Goal: Task Accomplishment & Management: Manage account settings

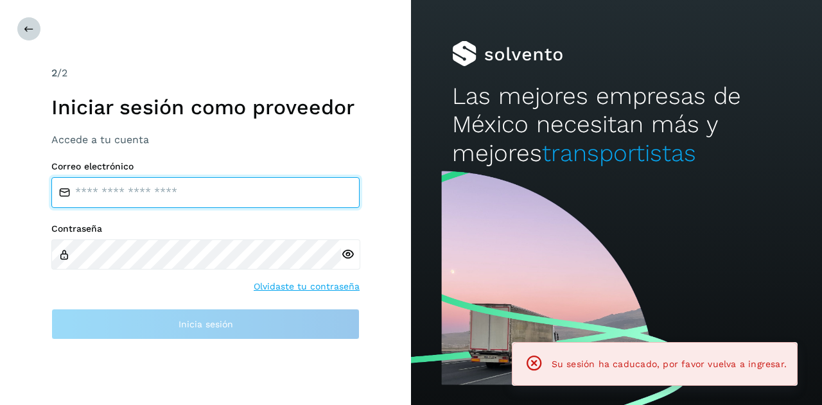
type input "**********"
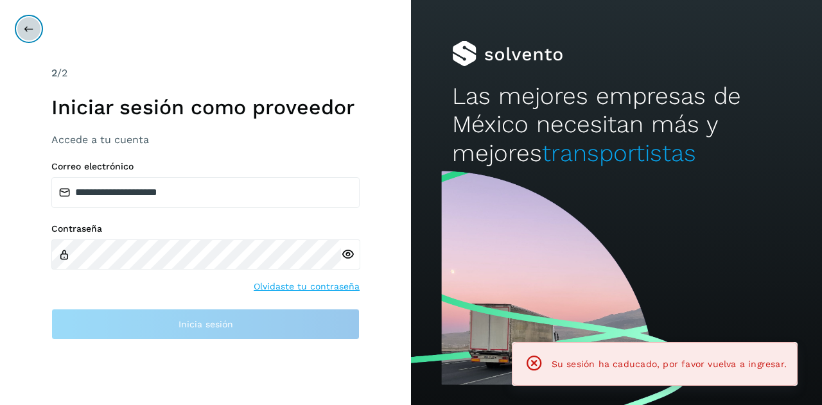
click at [30, 35] on button at bounding box center [29, 29] width 24 height 24
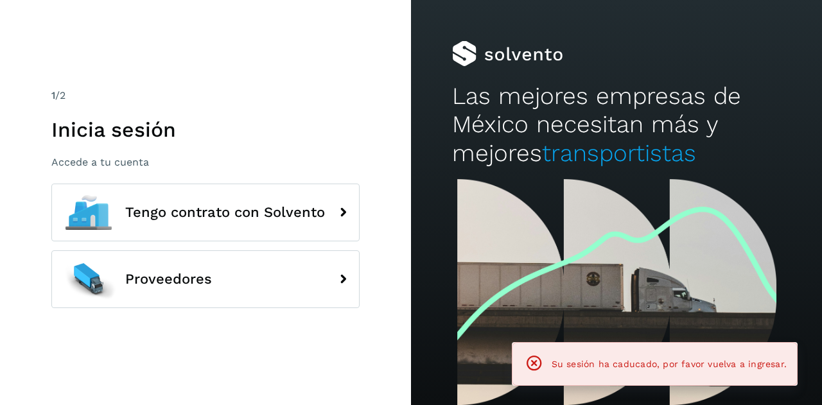
click at [182, 247] on div "Tengo contrato con Solvento Proveedores" at bounding box center [205, 251] width 308 height 134
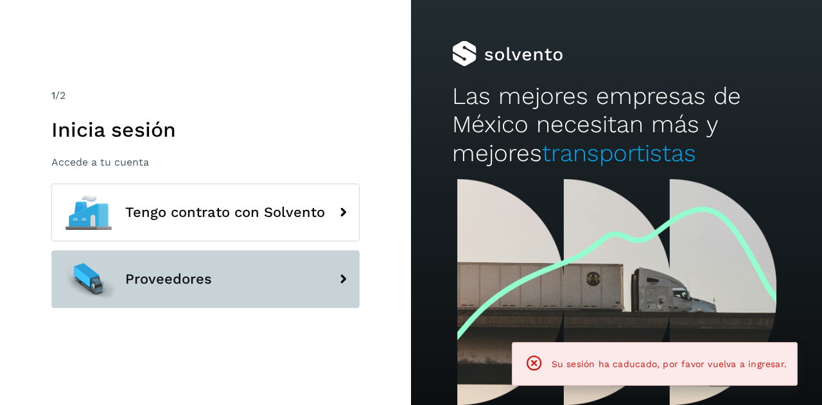
click at [184, 275] on span "Proveedores" at bounding box center [168, 279] width 87 height 15
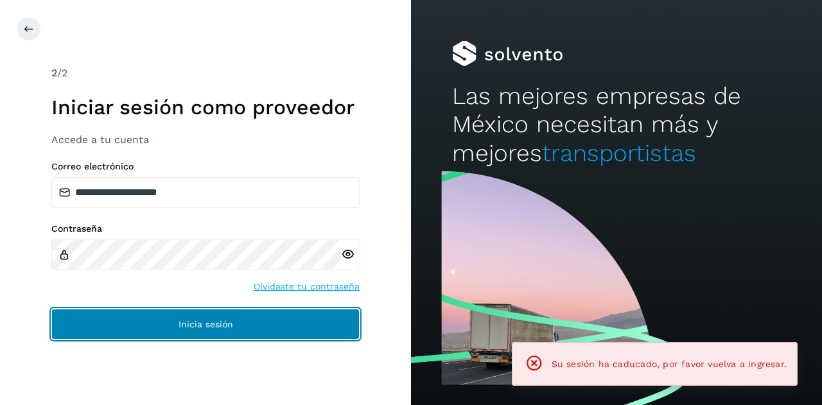
click at [191, 332] on button "Inicia sesión" at bounding box center [205, 324] width 308 height 31
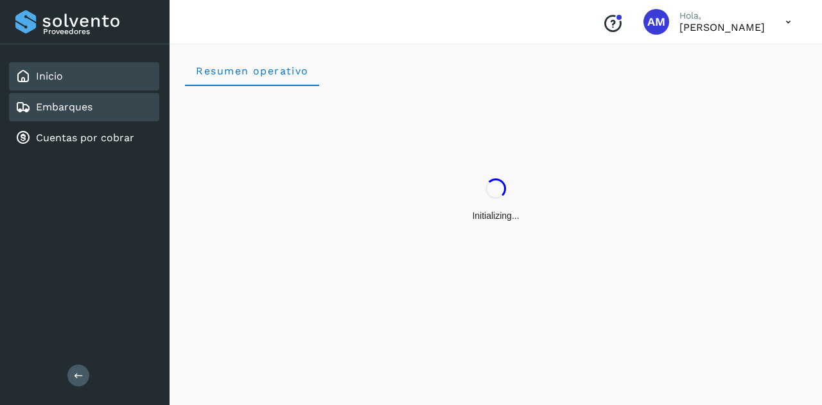
click at [103, 111] on div "Embarques" at bounding box center [84, 107] width 150 height 28
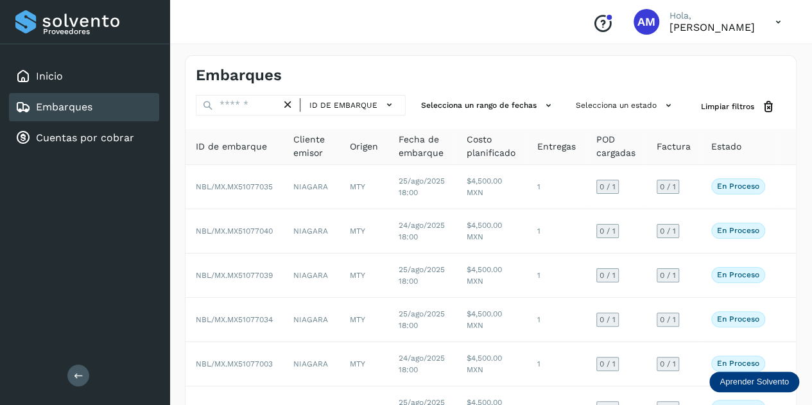
click at [76, 375] on icon at bounding box center [79, 375] width 10 height 10
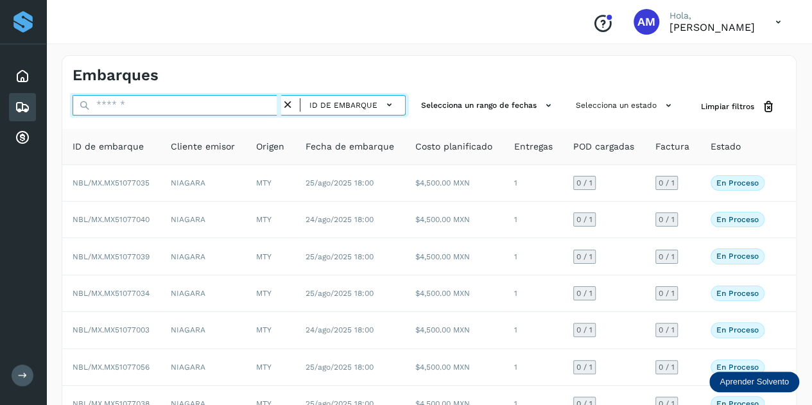
click at [117, 110] on input "text" at bounding box center [177, 105] width 209 height 21
click at [153, 102] on input "text" at bounding box center [177, 105] width 209 height 21
paste input "**********"
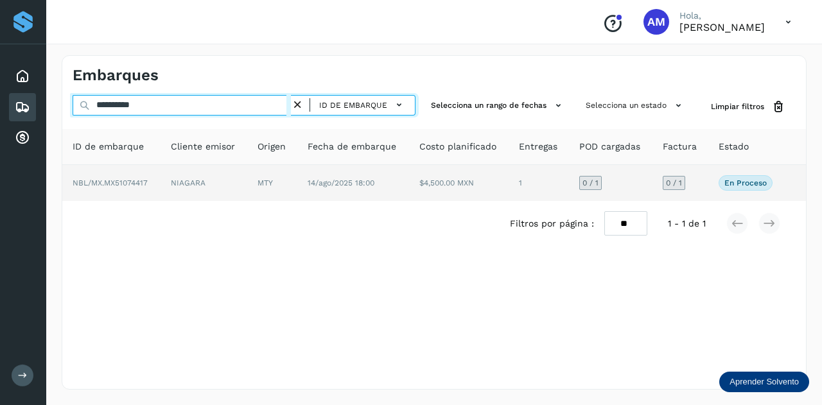
type input "**********"
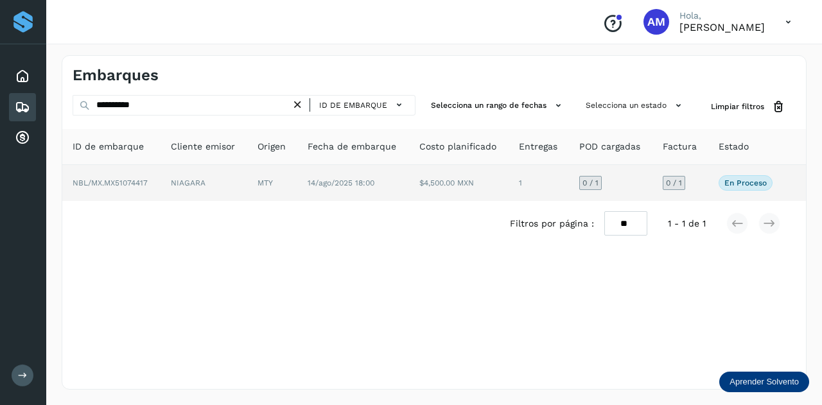
click at [191, 173] on td "NIAGARA" at bounding box center [203, 183] width 87 height 36
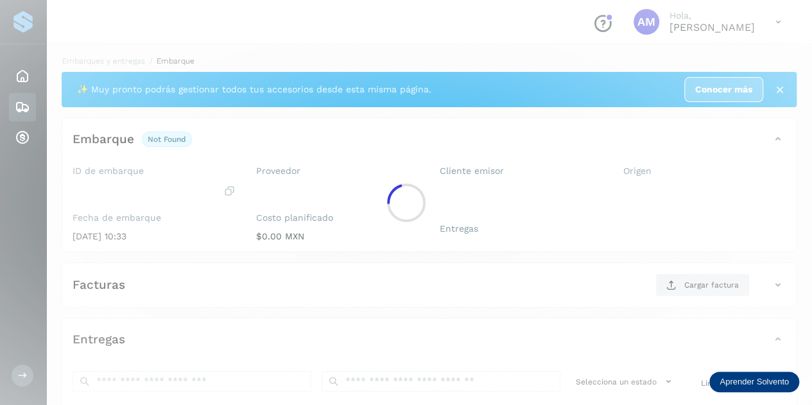
click at [194, 185] on div at bounding box center [406, 202] width 812 height 405
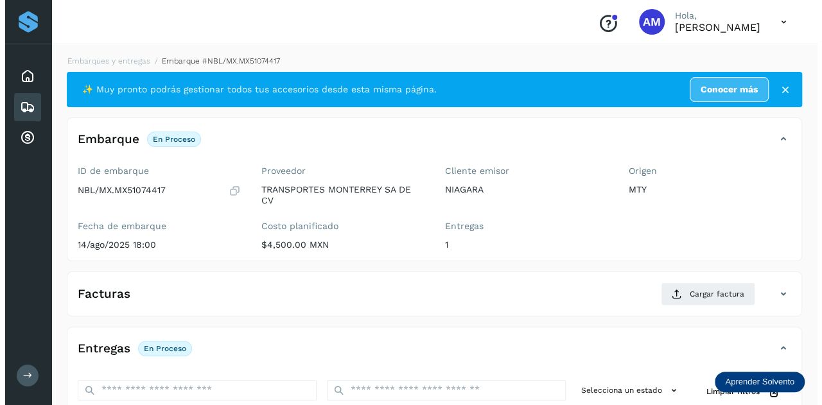
scroll to position [210, 0]
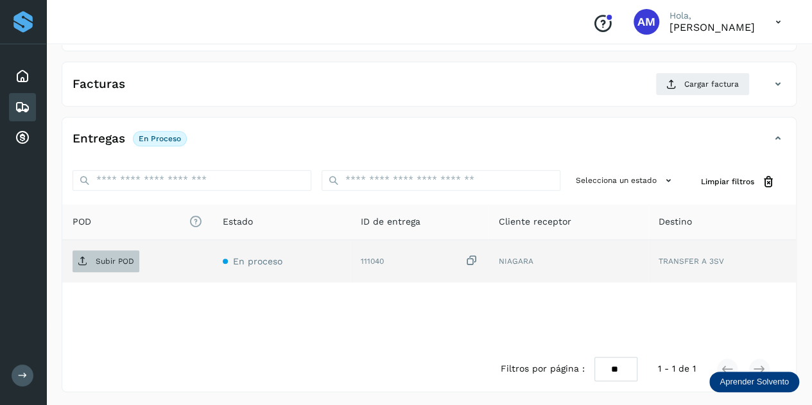
click at [112, 251] on span "Subir POD" at bounding box center [106, 261] width 67 height 21
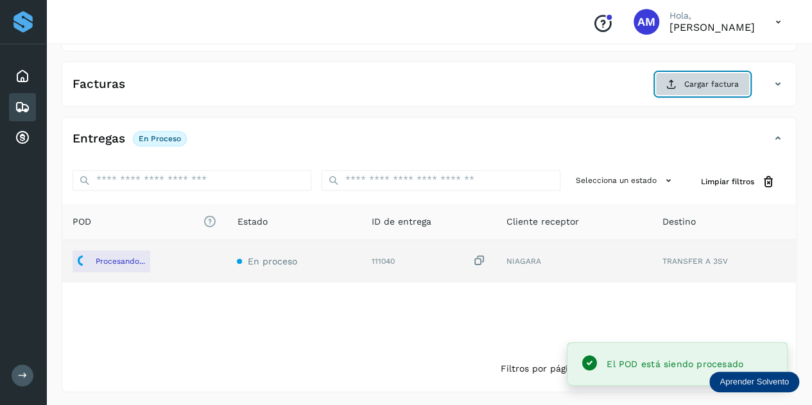
click at [708, 85] on span "Cargar factura" at bounding box center [711, 84] width 55 height 12
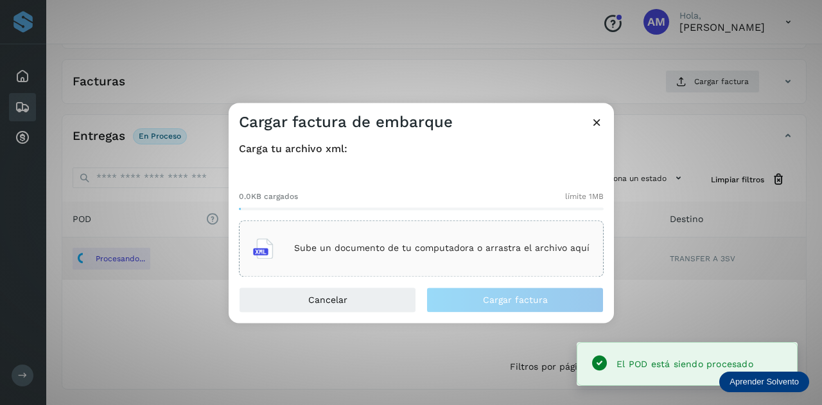
click at [341, 237] on div "Sube un documento de tu computadora o arrastra el archivo aquí" at bounding box center [421, 248] width 336 height 35
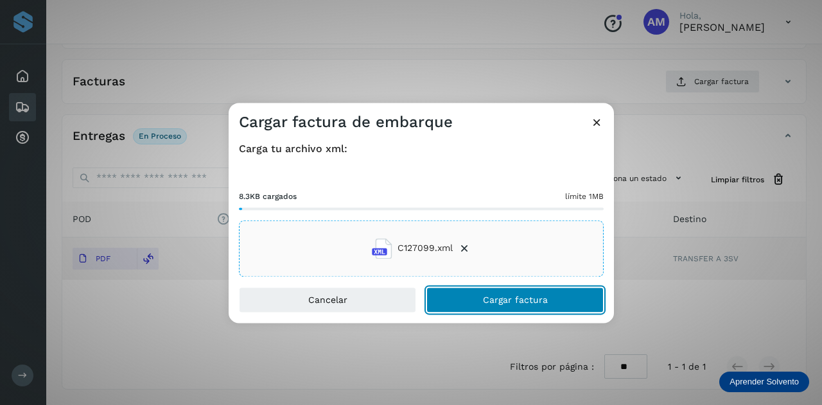
click at [456, 298] on button "Cargar factura" at bounding box center [514, 300] width 177 height 26
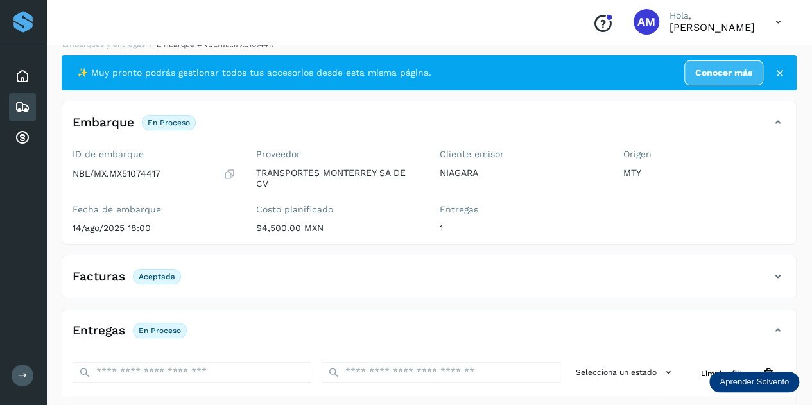
scroll to position [0, 0]
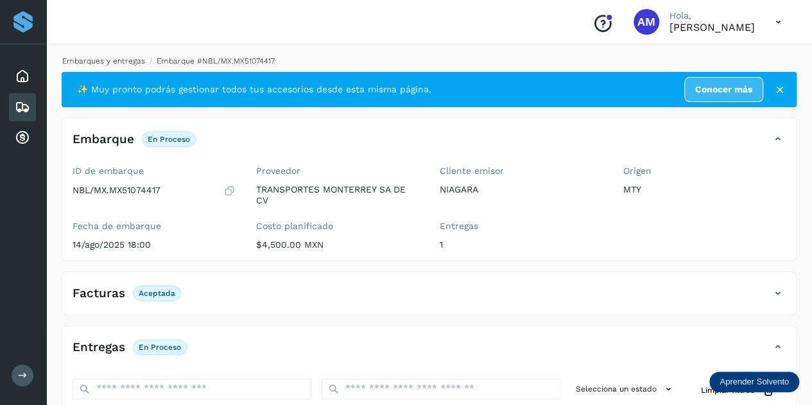
click at [94, 62] on link "Embarques y entregas" at bounding box center [103, 60] width 83 height 9
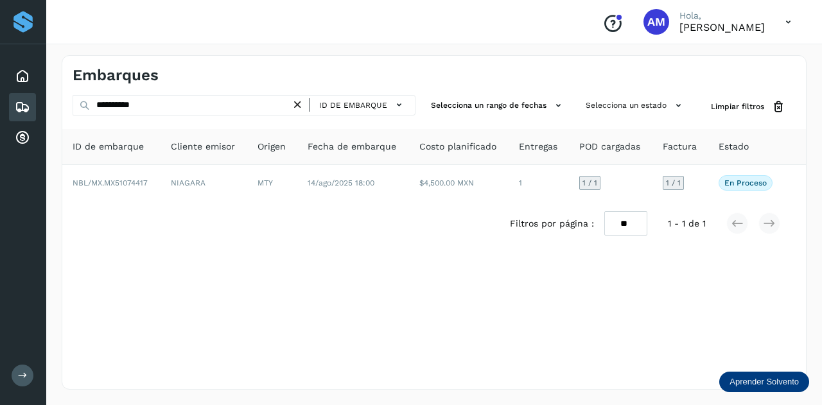
click at [299, 103] on icon at bounding box center [297, 104] width 13 height 13
click at [211, 115] on div "ID de embarque" at bounding box center [244, 107] width 343 height 24
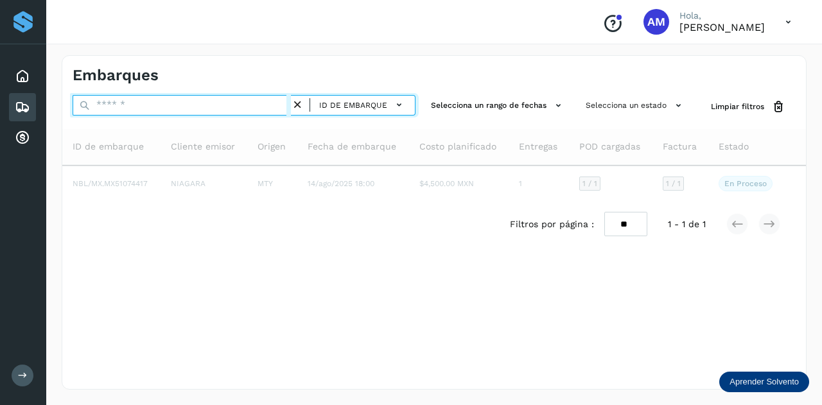
click at [210, 107] on input "text" at bounding box center [182, 105] width 218 height 21
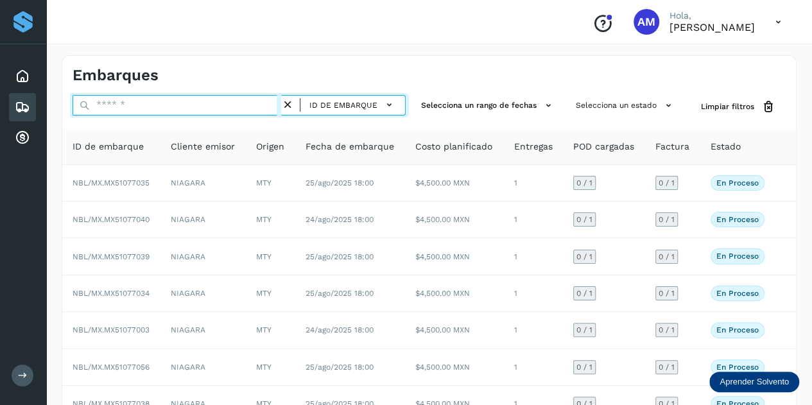
paste input "**********"
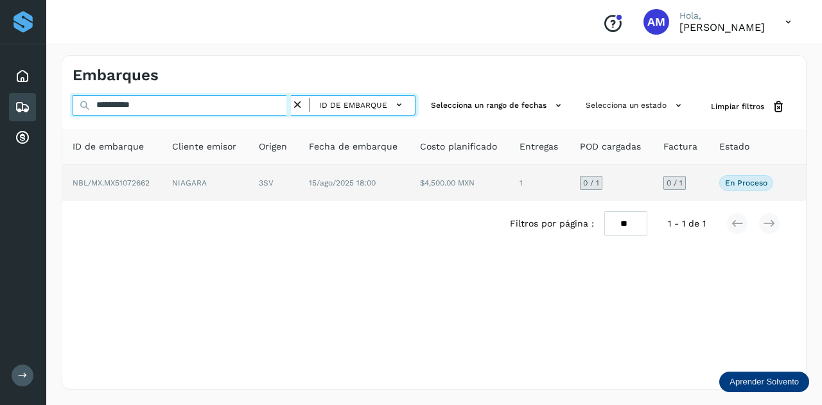
type input "**********"
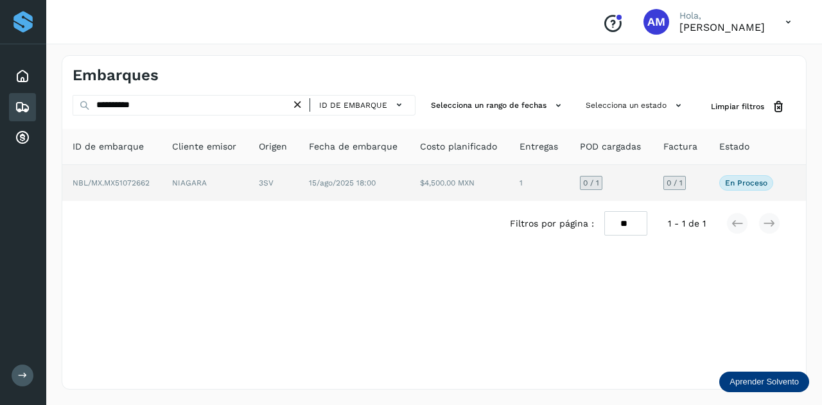
click at [182, 166] on td "NIAGARA" at bounding box center [205, 183] width 87 height 36
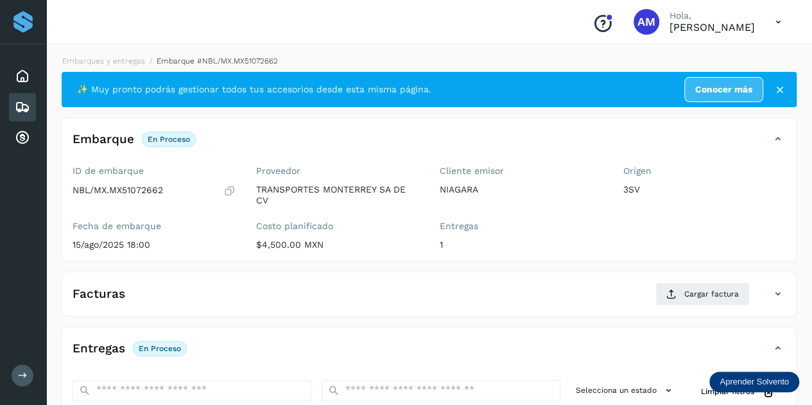
scroll to position [193, 0]
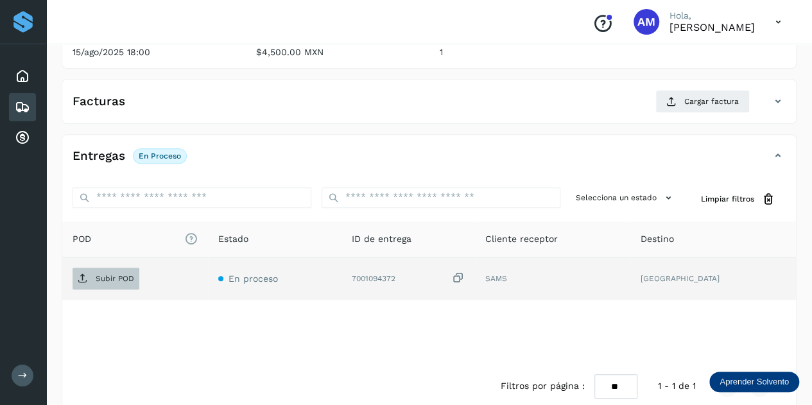
click at [112, 284] on span "Subir POD" at bounding box center [106, 278] width 67 height 21
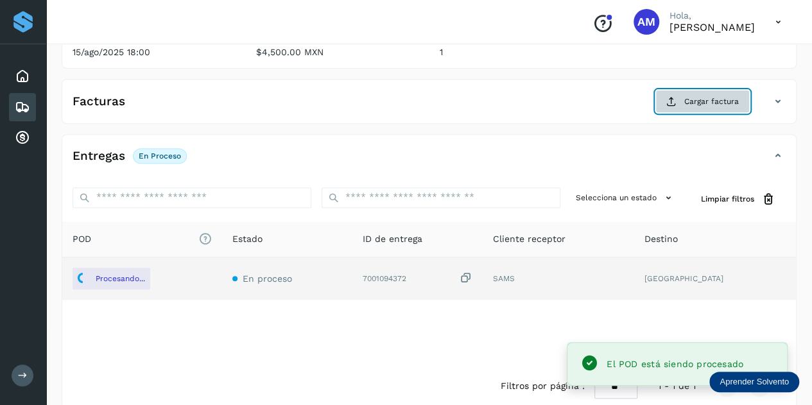
click at [695, 102] on span "Cargar factura" at bounding box center [711, 102] width 55 height 12
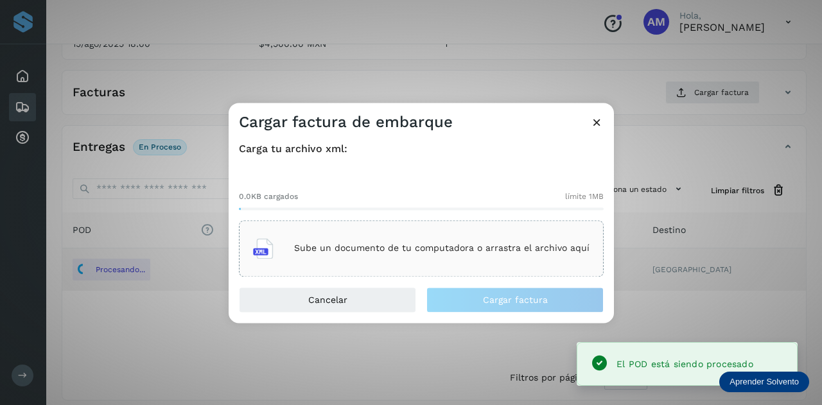
click at [456, 238] on div "Sube un documento de tu computadora o arrastra el archivo aquí" at bounding box center [421, 248] width 336 height 35
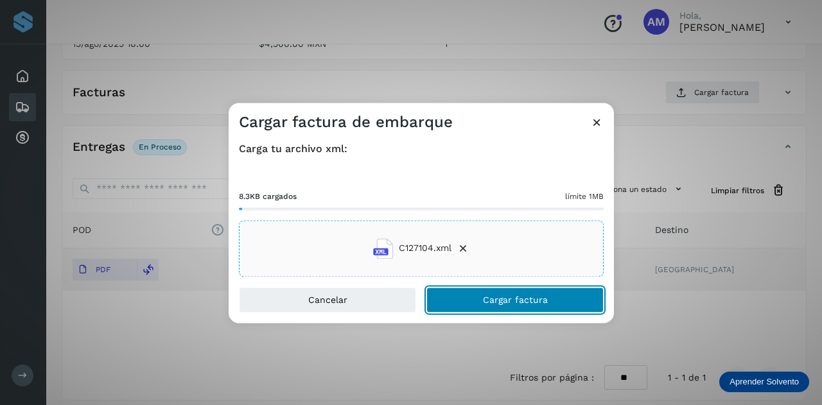
click at [470, 301] on button "Cargar factura" at bounding box center [514, 300] width 177 height 26
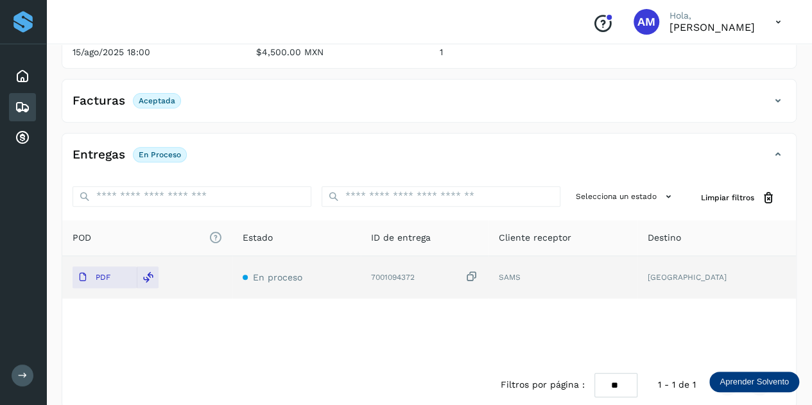
scroll to position [0, 0]
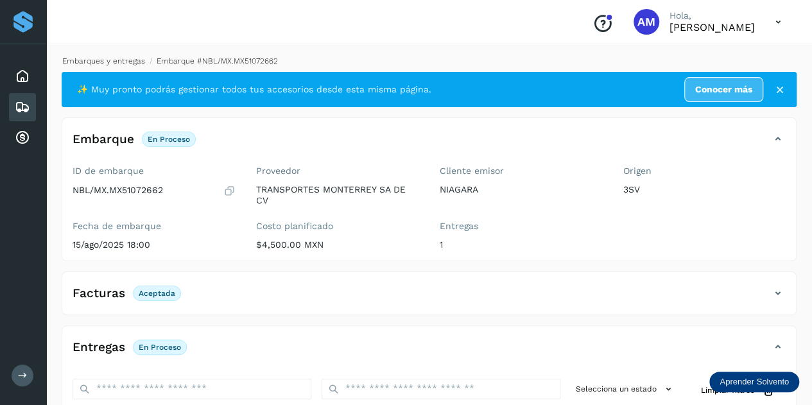
click at [126, 60] on link "Embarques y entregas" at bounding box center [103, 60] width 83 height 9
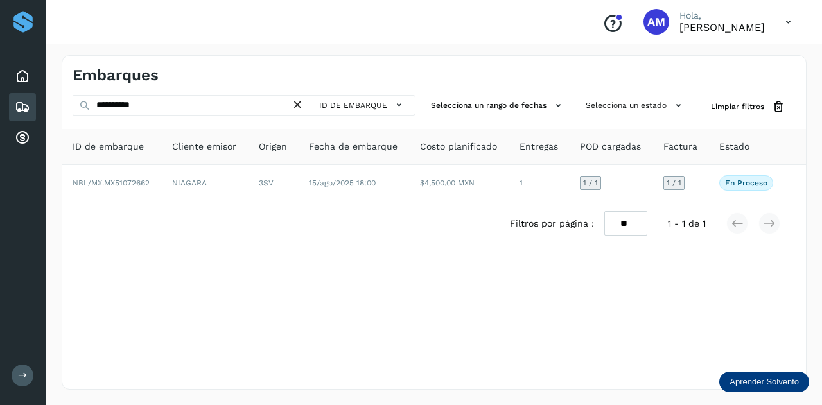
click at [299, 105] on icon at bounding box center [297, 104] width 13 height 13
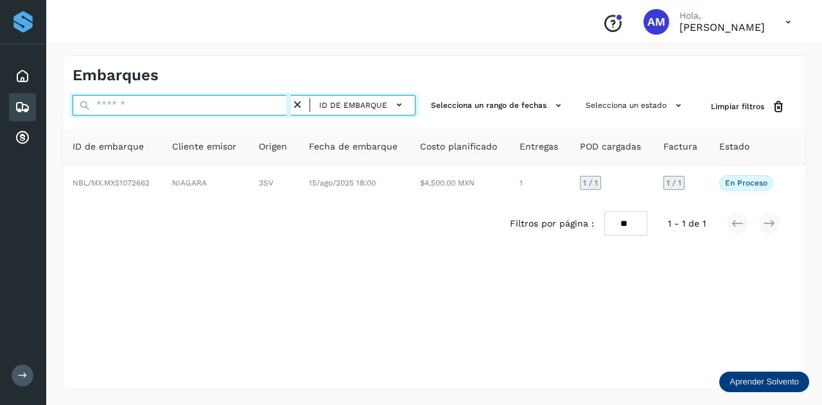
click at [245, 107] on input "text" at bounding box center [182, 105] width 218 height 21
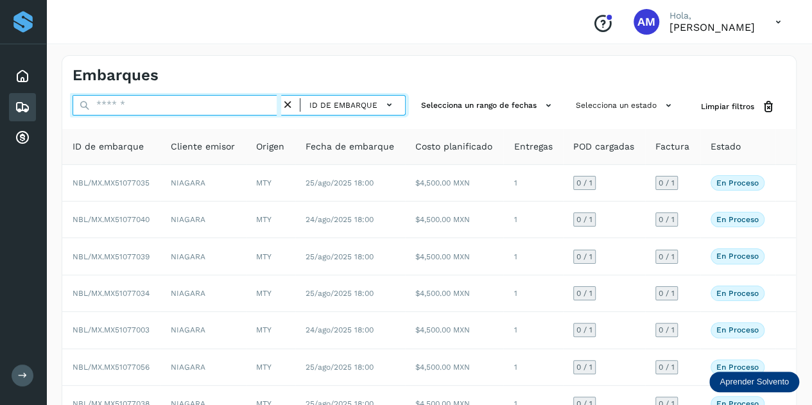
paste input "**********"
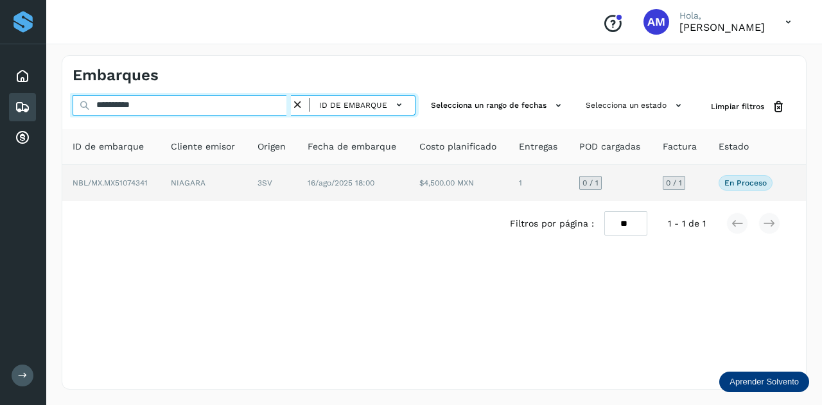
type input "**********"
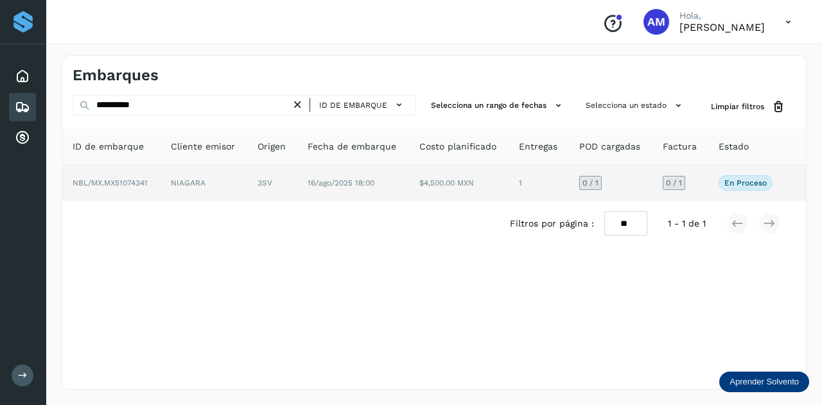
click at [244, 177] on td "NIAGARA" at bounding box center [203, 183] width 87 height 36
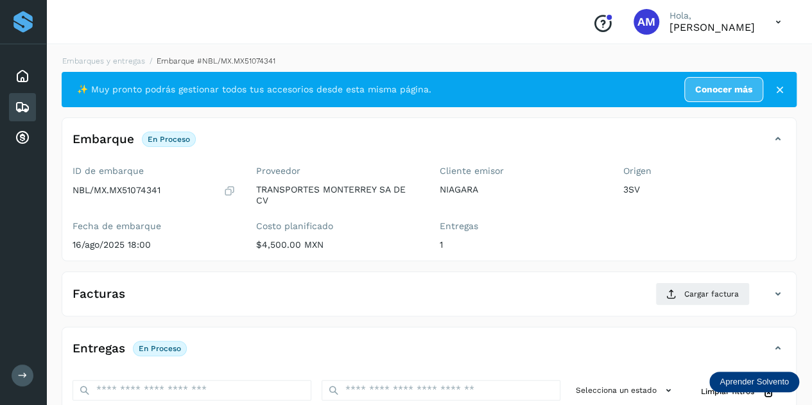
scroll to position [193, 0]
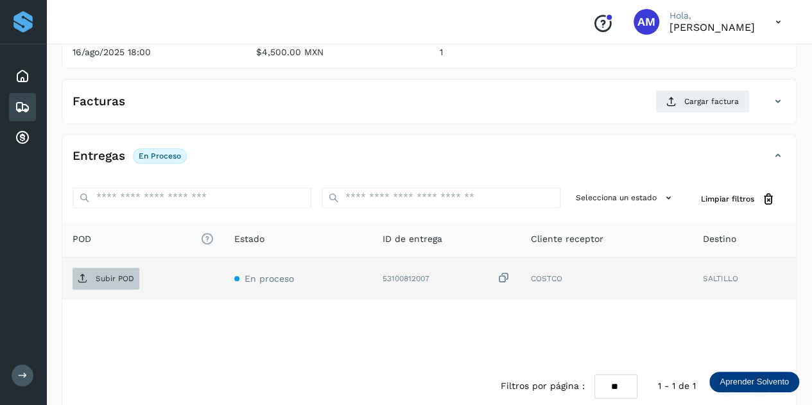
click at [99, 278] on p "Subir POD" at bounding box center [115, 278] width 39 height 9
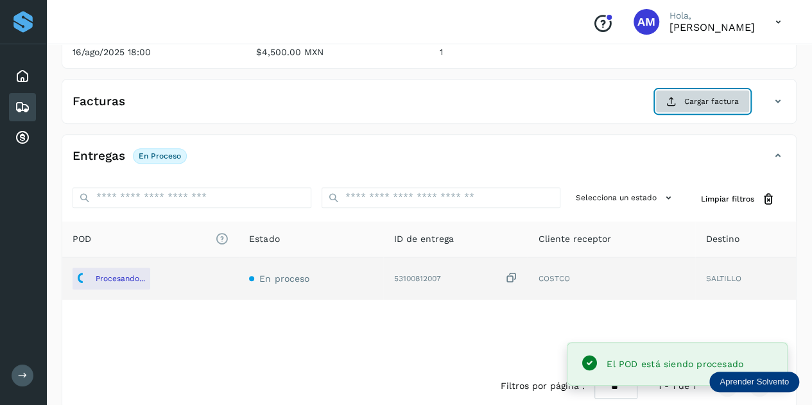
click at [689, 105] on span "Cargar factura" at bounding box center [711, 102] width 55 height 12
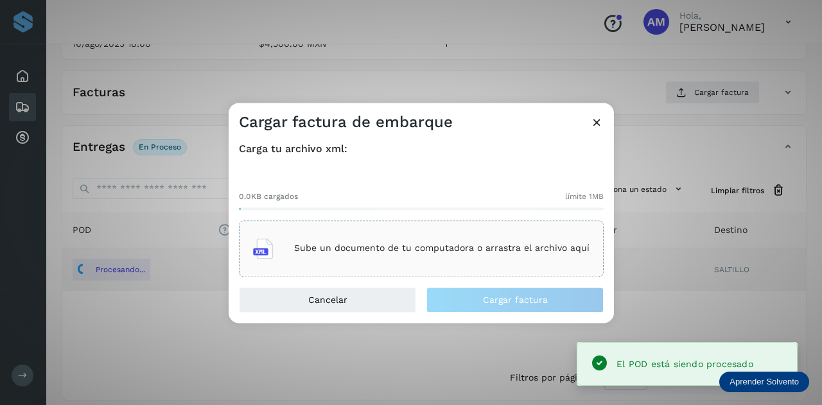
click at [439, 242] on div "Sube un documento de tu computadora o arrastra el archivo aquí" at bounding box center [421, 248] width 336 height 35
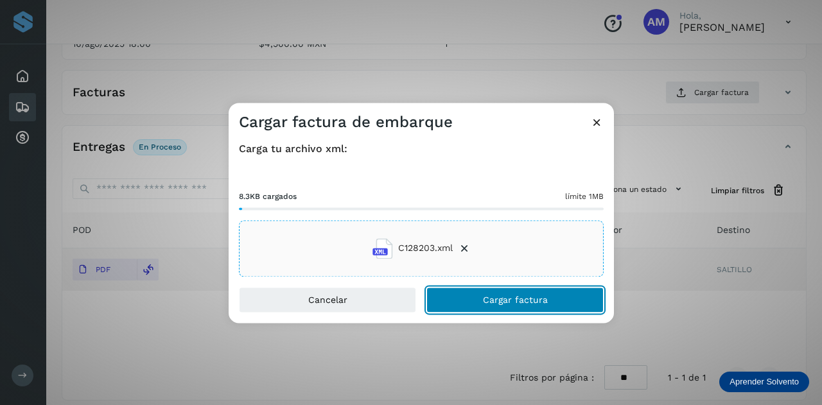
click at [464, 300] on button "Cargar factura" at bounding box center [514, 300] width 177 height 26
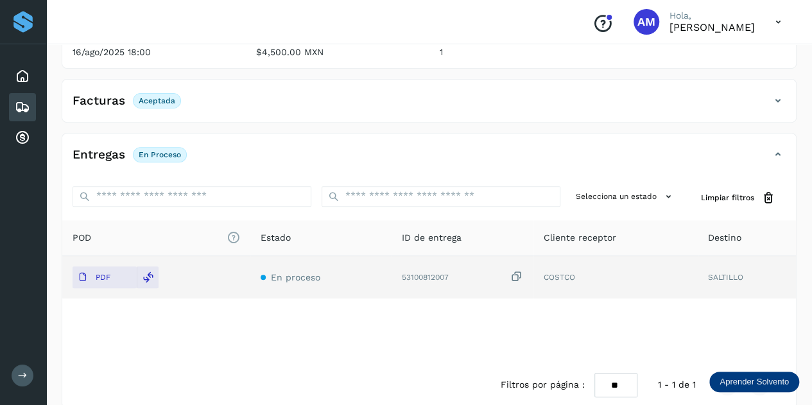
scroll to position [0, 0]
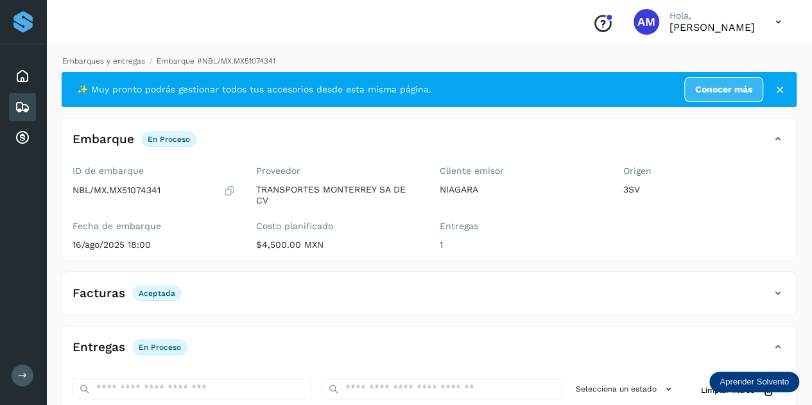
click at [132, 62] on link "Embarques y entregas" at bounding box center [103, 60] width 83 height 9
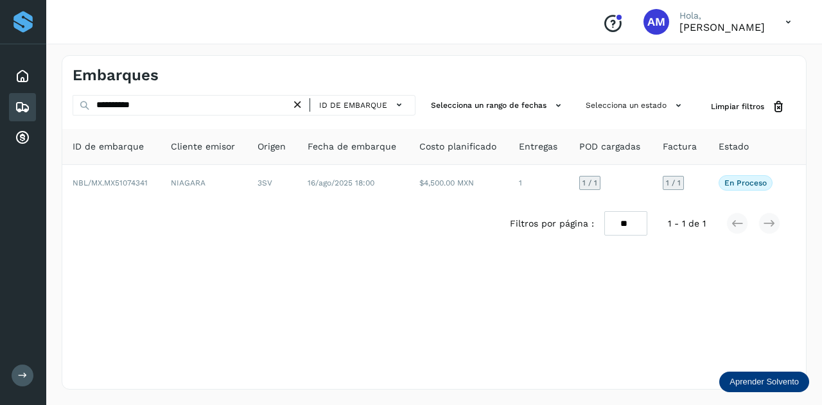
click at [303, 105] on icon at bounding box center [297, 104] width 13 height 13
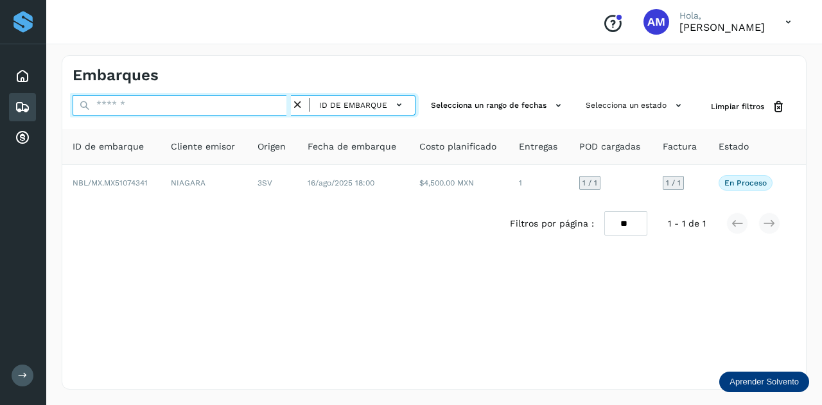
click at [250, 105] on input "text" at bounding box center [182, 105] width 218 height 21
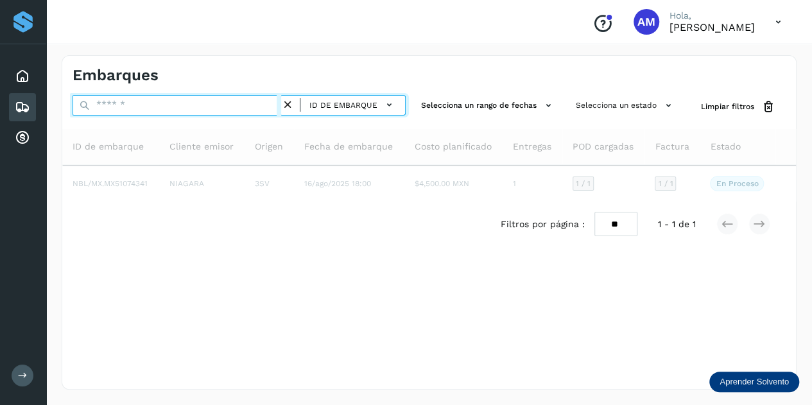
paste input "**********"
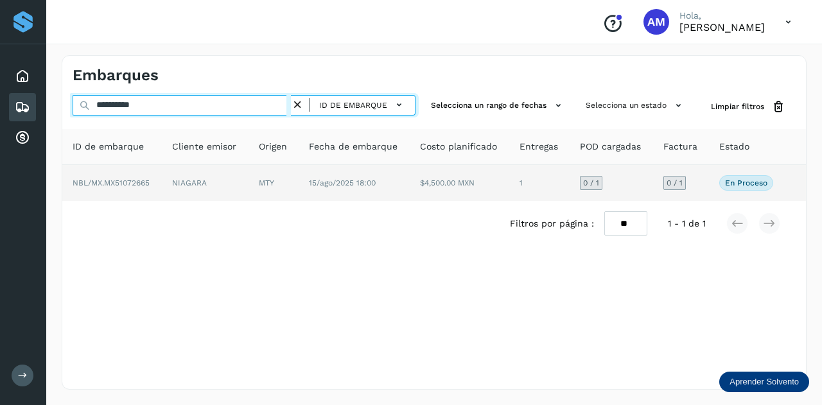
type input "**********"
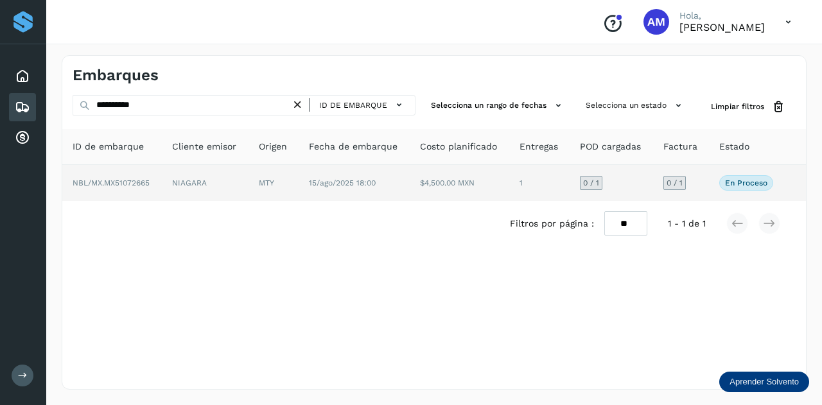
click at [273, 182] on td "MTY" at bounding box center [273, 183] width 50 height 36
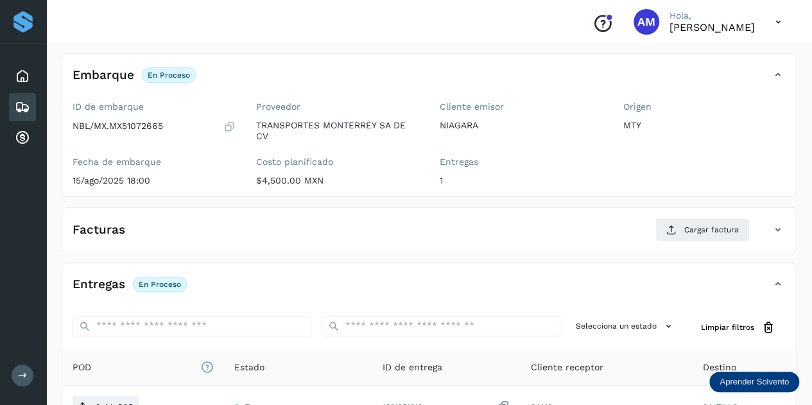
scroll to position [128, 0]
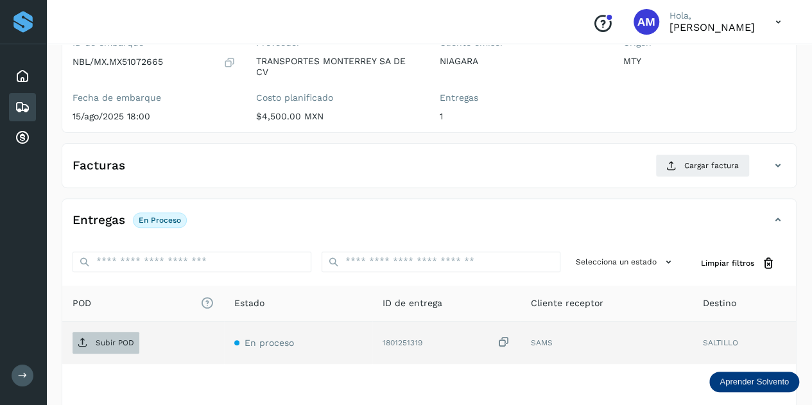
click at [113, 338] on p "Subir POD" at bounding box center [115, 342] width 39 height 9
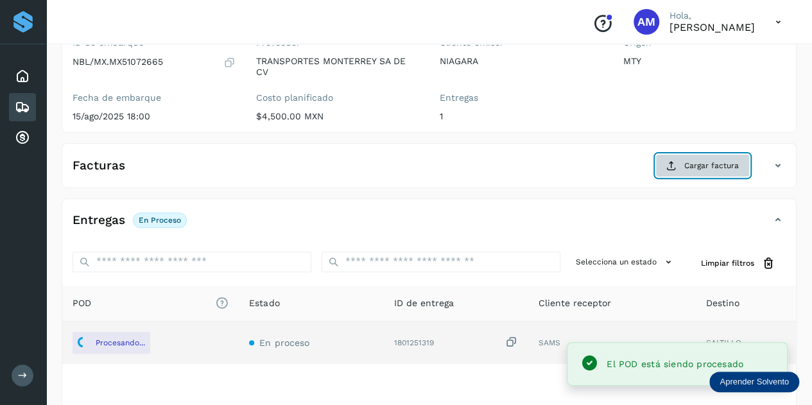
click at [689, 162] on span "Cargar factura" at bounding box center [711, 166] width 55 height 12
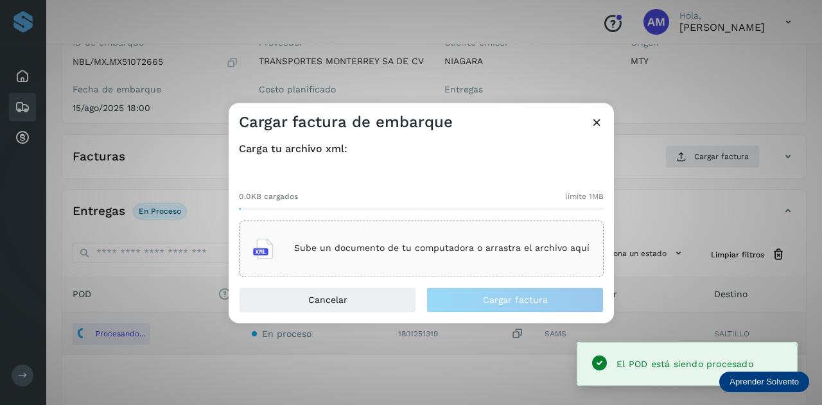
click at [413, 236] on div "Sube un documento de tu computadora o arrastra el archivo aquí" at bounding box center [421, 248] width 336 height 35
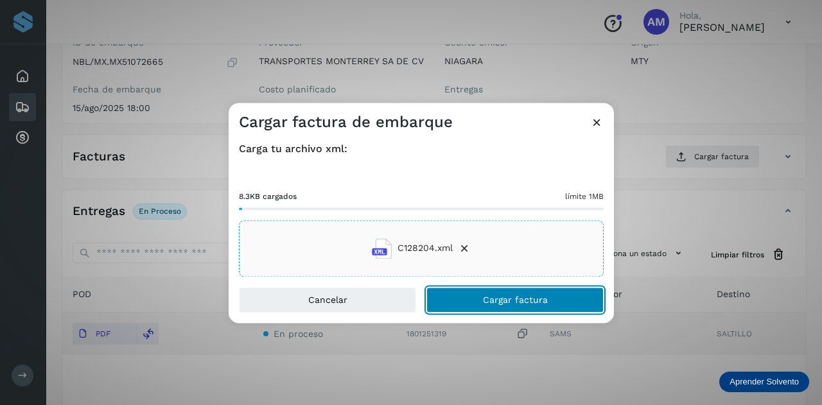
click at [481, 307] on button "Cargar factura" at bounding box center [514, 300] width 177 height 26
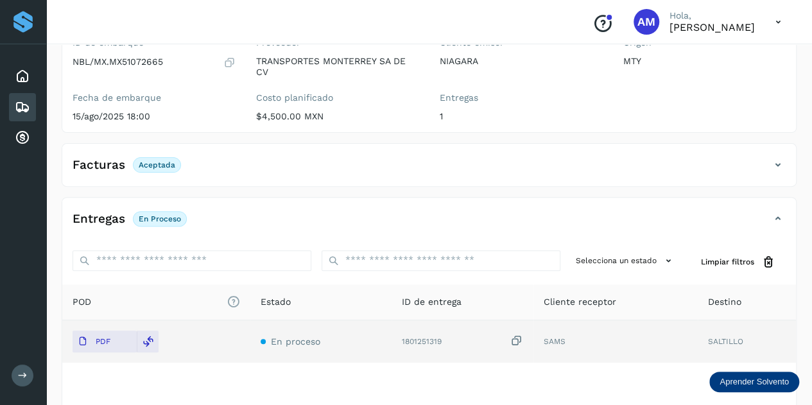
scroll to position [0, 0]
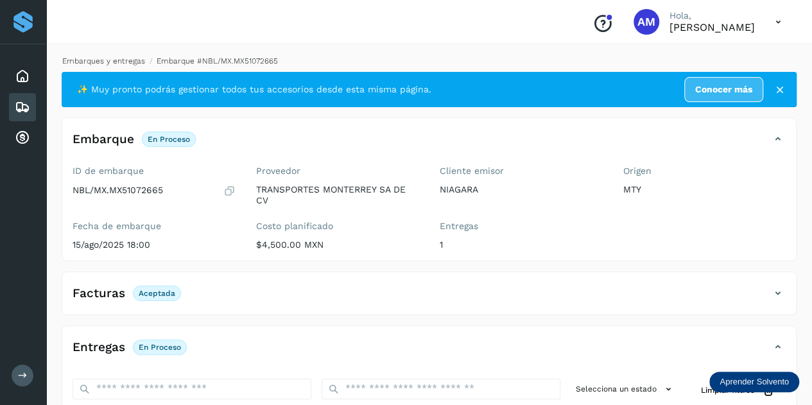
click at [114, 58] on link "Embarques y entregas" at bounding box center [103, 60] width 83 height 9
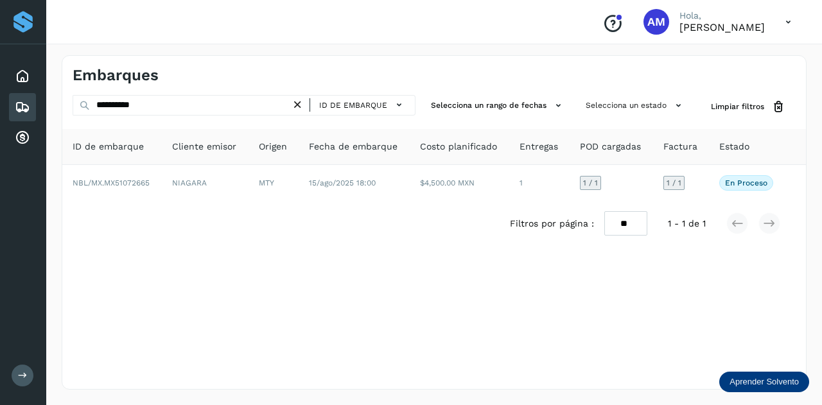
click at [302, 101] on icon at bounding box center [297, 104] width 13 height 13
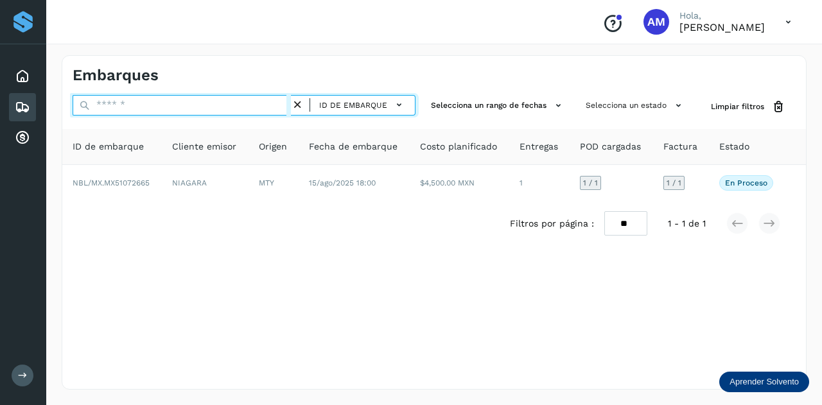
click at [254, 102] on input "text" at bounding box center [182, 105] width 218 height 21
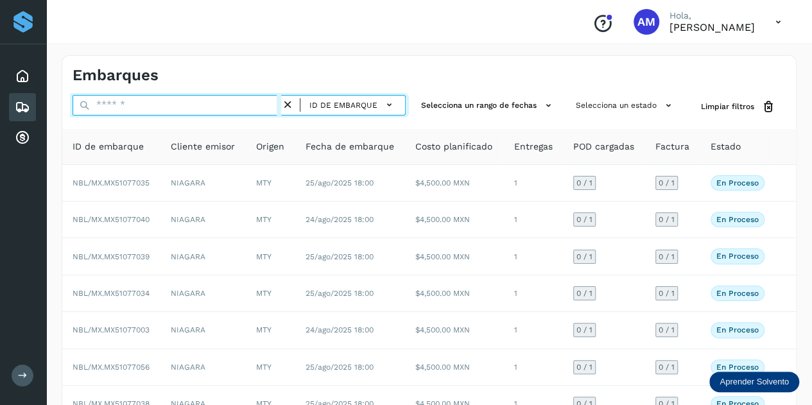
paste input "**********"
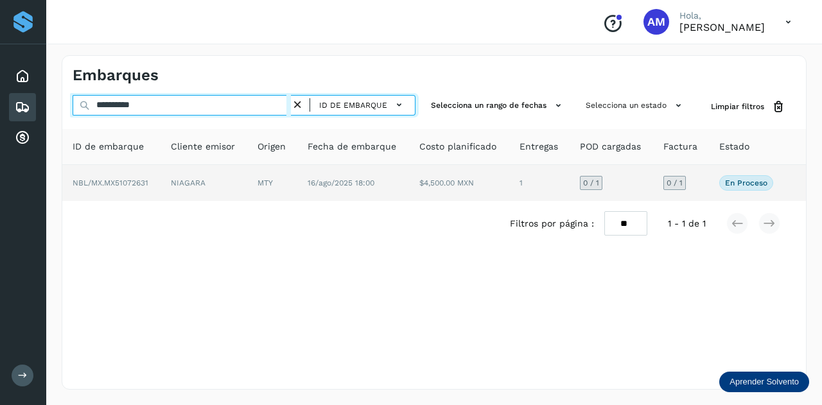
type input "**********"
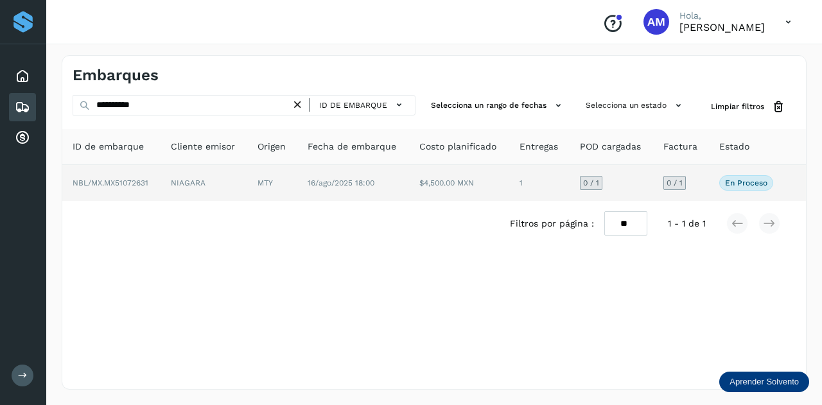
click at [216, 182] on td "NIAGARA" at bounding box center [203, 183] width 87 height 36
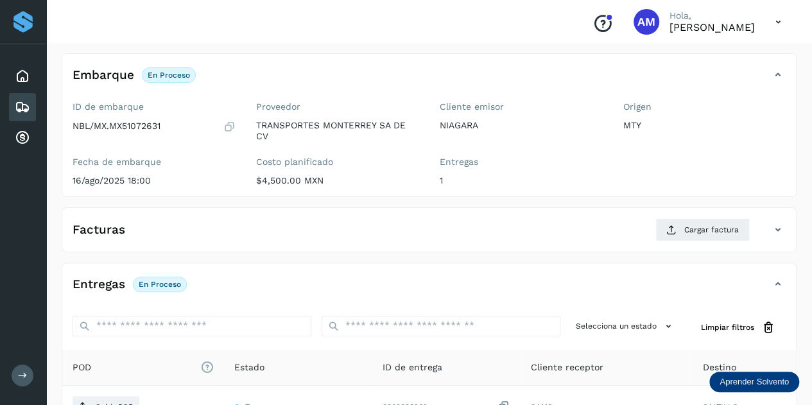
scroll to position [128, 0]
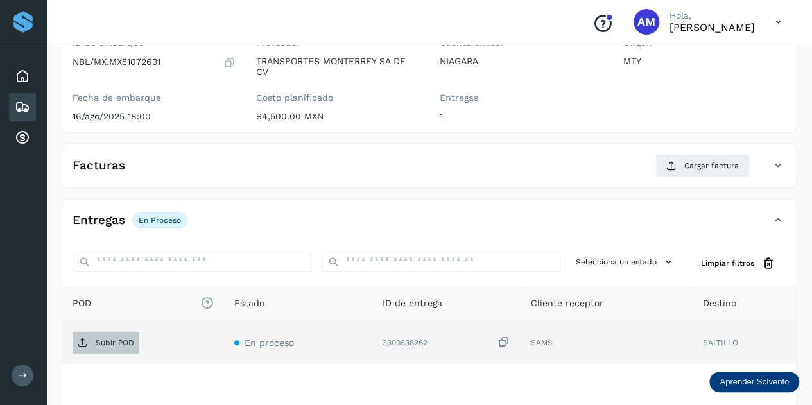
click at [117, 343] on p "Subir POD" at bounding box center [115, 342] width 39 height 9
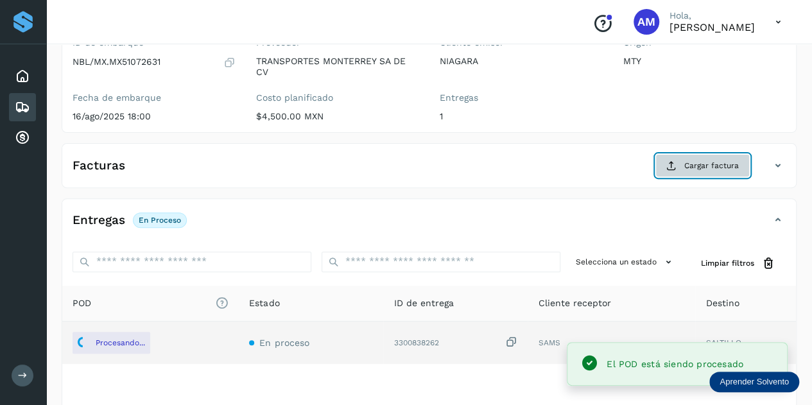
click at [692, 166] on span "Cargar factura" at bounding box center [711, 166] width 55 height 12
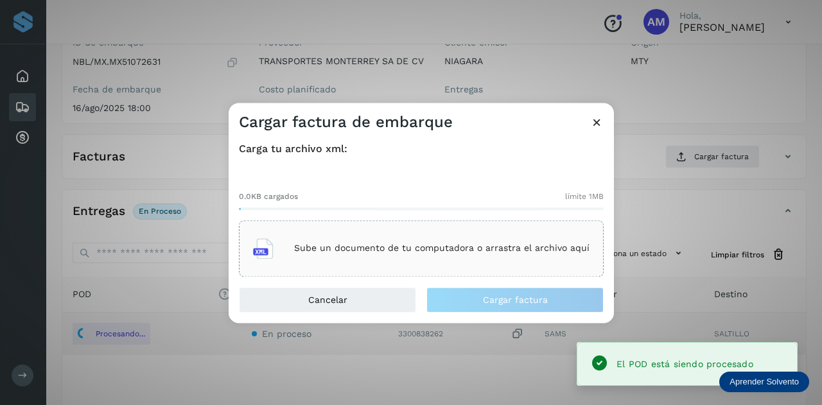
click at [422, 246] on p "Sube un documento de tu computadora o arrastra el archivo aquí" at bounding box center [441, 248] width 295 height 11
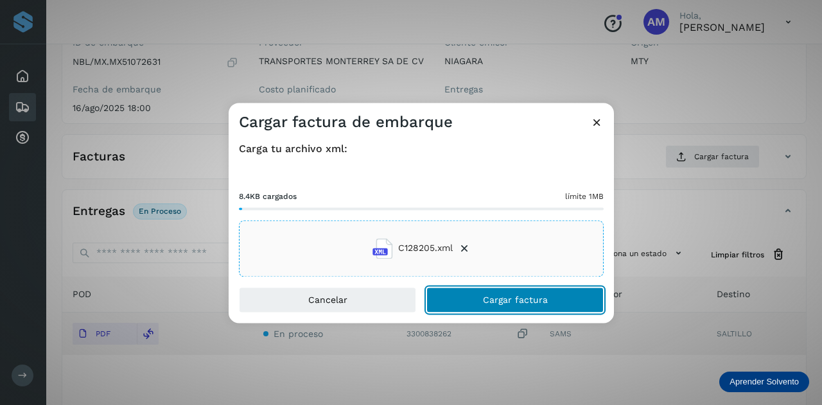
click at [497, 302] on span "Cargar factura" at bounding box center [515, 299] width 65 height 9
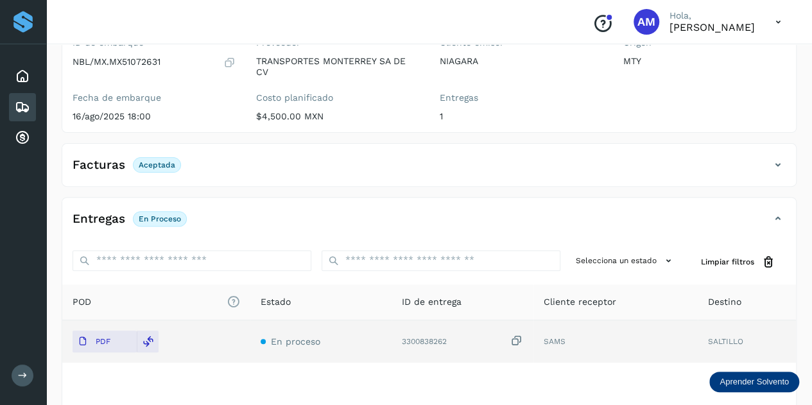
scroll to position [0, 0]
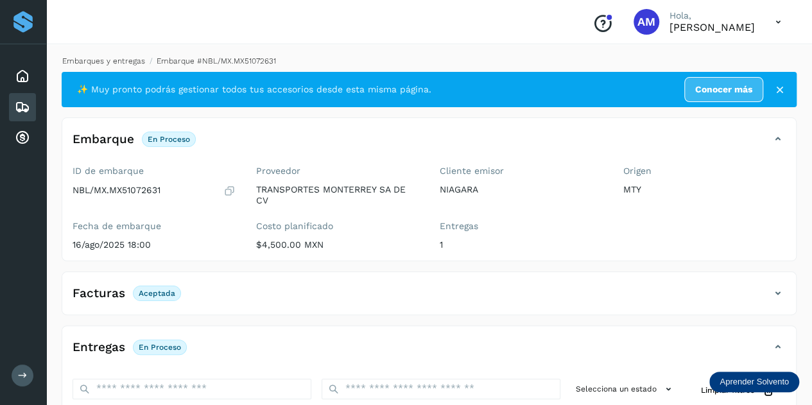
click at [120, 60] on link "Embarques y entregas" at bounding box center [103, 60] width 83 height 9
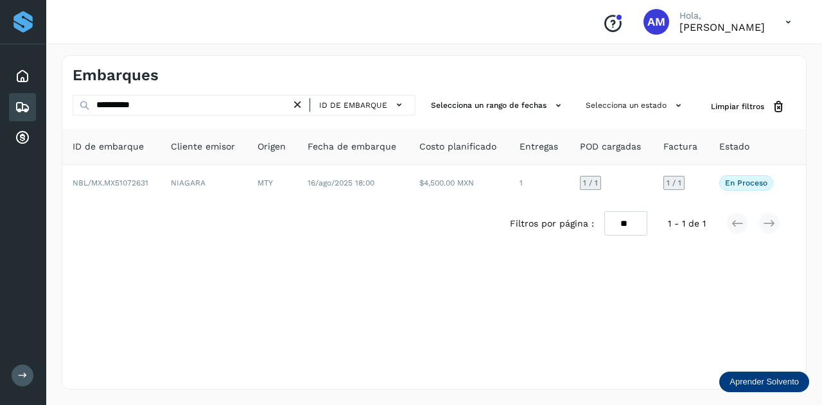
click at [297, 106] on icon at bounding box center [297, 104] width 13 height 13
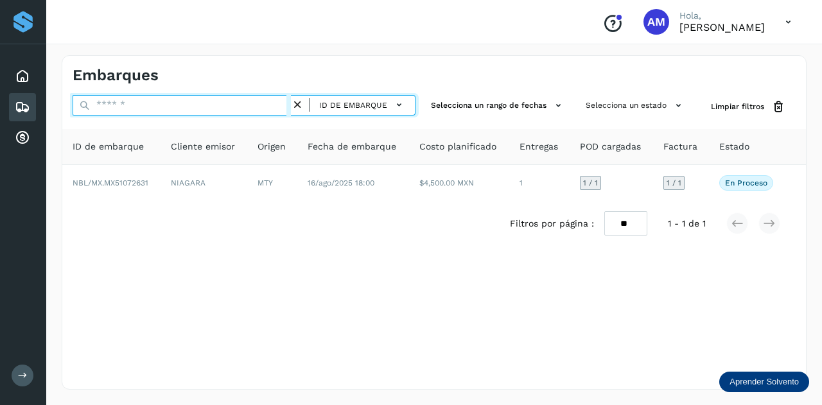
click at [246, 103] on input "text" at bounding box center [182, 105] width 218 height 21
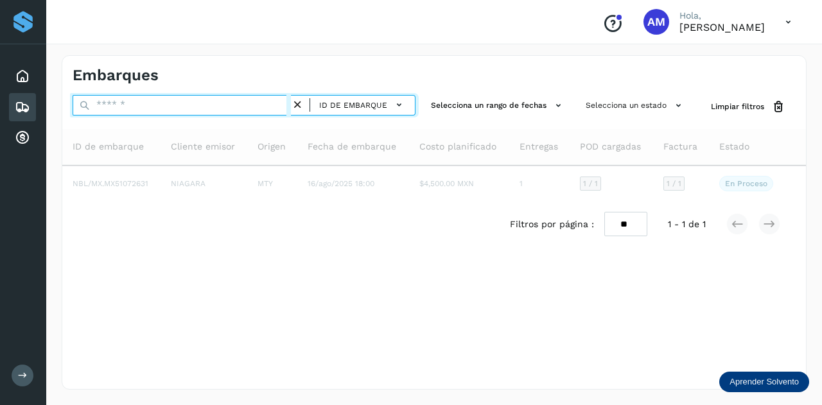
paste input "**********"
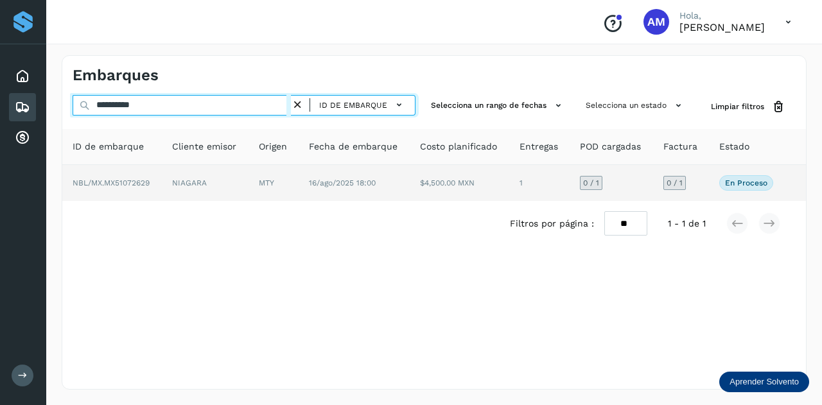
type input "**********"
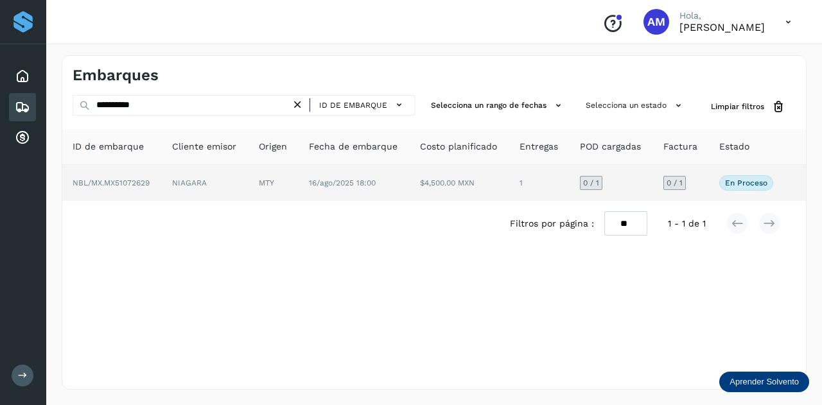
click at [250, 182] on td "MTY" at bounding box center [273, 183] width 50 height 36
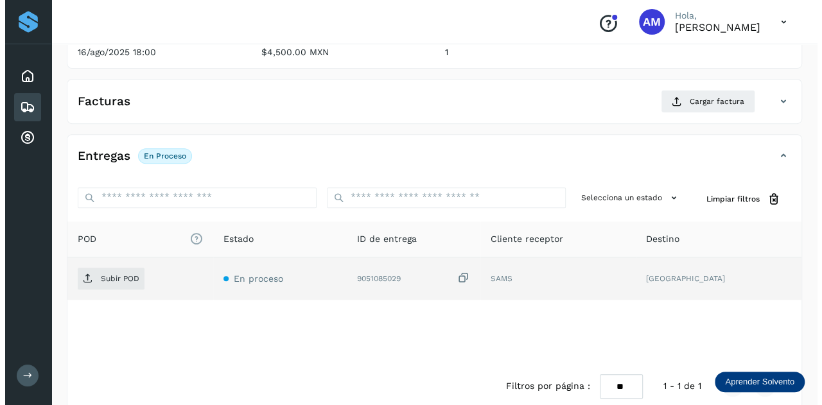
scroll to position [210, 0]
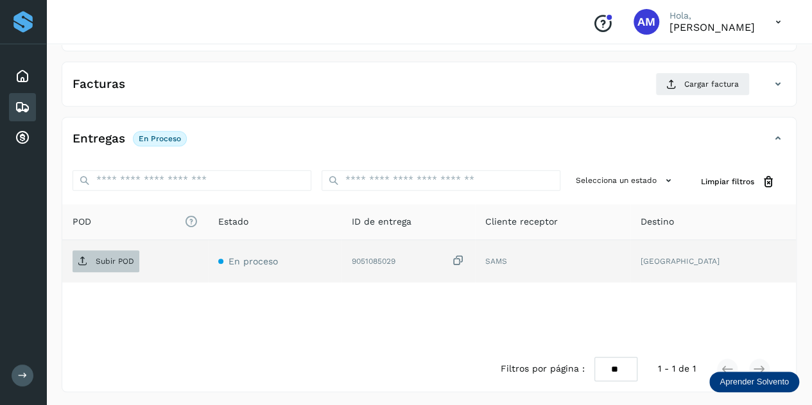
click at [117, 264] on span "Subir POD" at bounding box center [106, 261] width 67 height 21
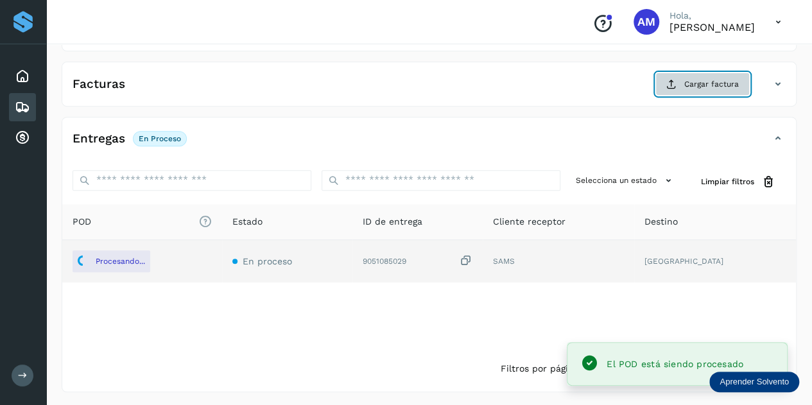
click at [668, 79] on icon at bounding box center [671, 84] width 10 height 10
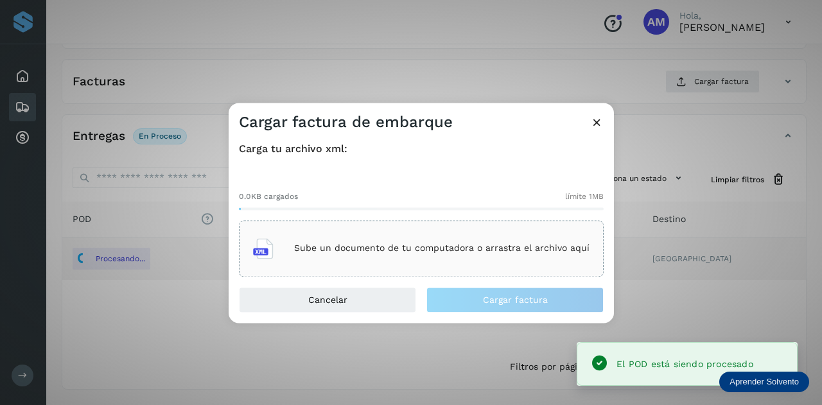
click at [402, 239] on div "Sube un documento de tu computadora o arrastra el archivo aquí" at bounding box center [421, 248] width 336 height 35
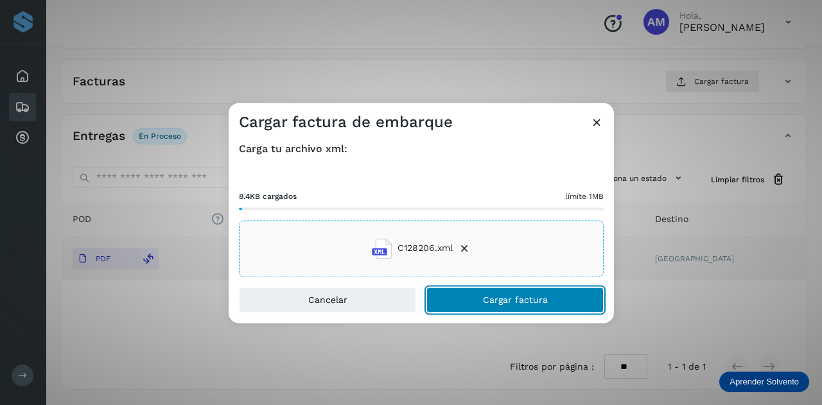
click at [474, 300] on button "Cargar factura" at bounding box center [514, 300] width 177 height 26
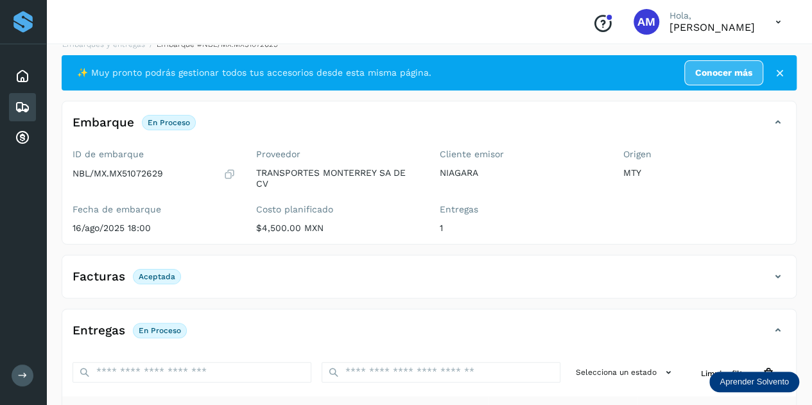
scroll to position [0, 0]
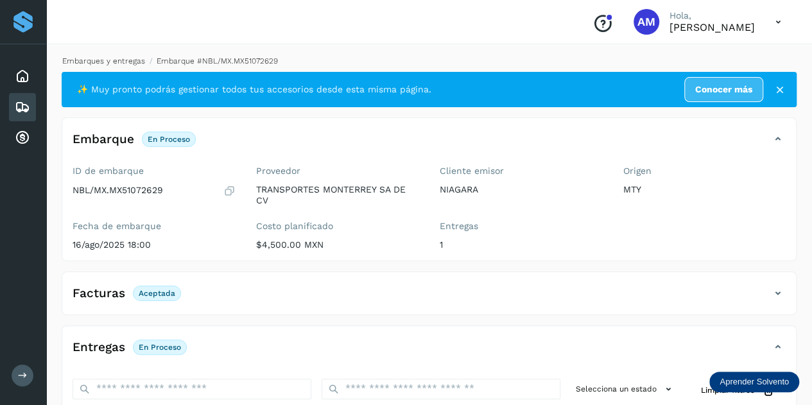
click at [115, 60] on link "Embarques y entregas" at bounding box center [103, 60] width 83 height 9
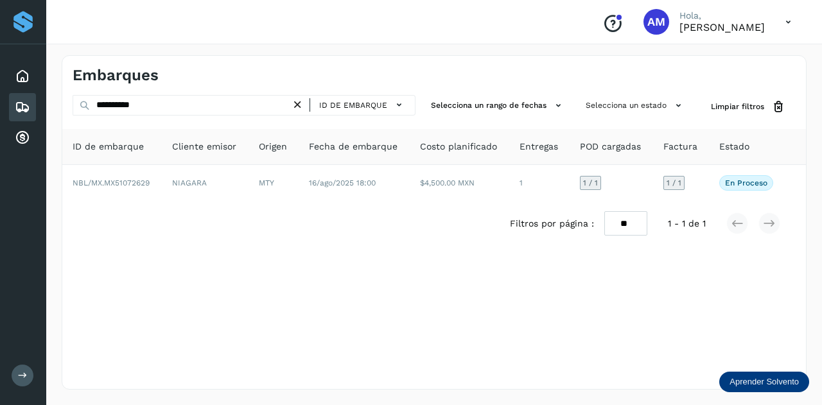
click at [300, 101] on icon at bounding box center [297, 104] width 13 height 13
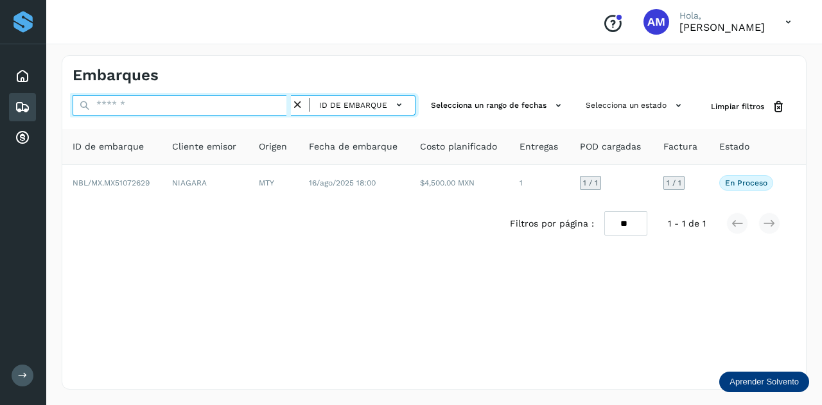
click at [244, 104] on input "text" at bounding box center [182, 105] width 218 height 21
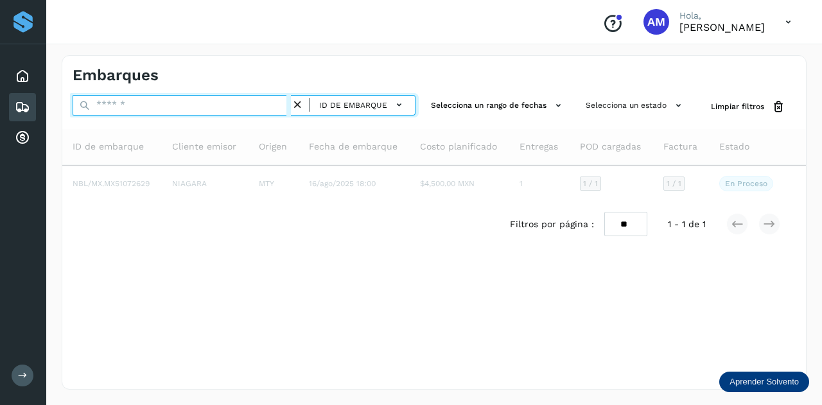
paste input "**********"
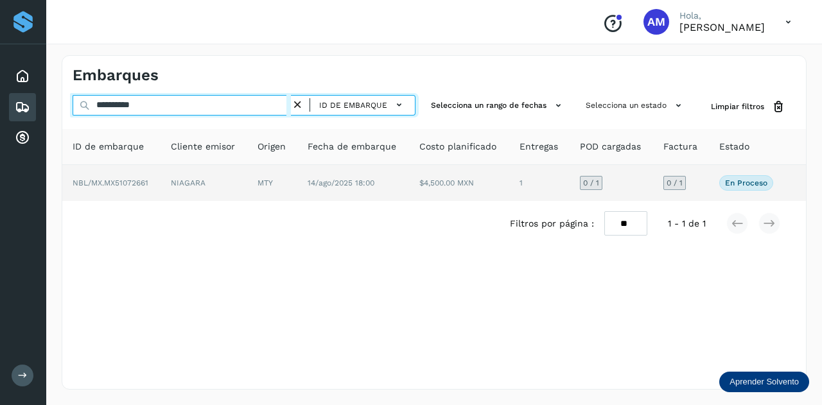
type input "**********"
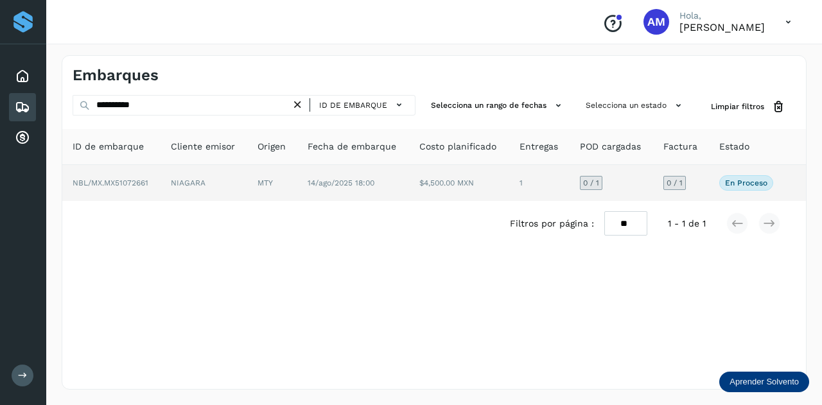
click at [252, 181] on td "MTY" at bounding box center [272, 183] width 50 height 36
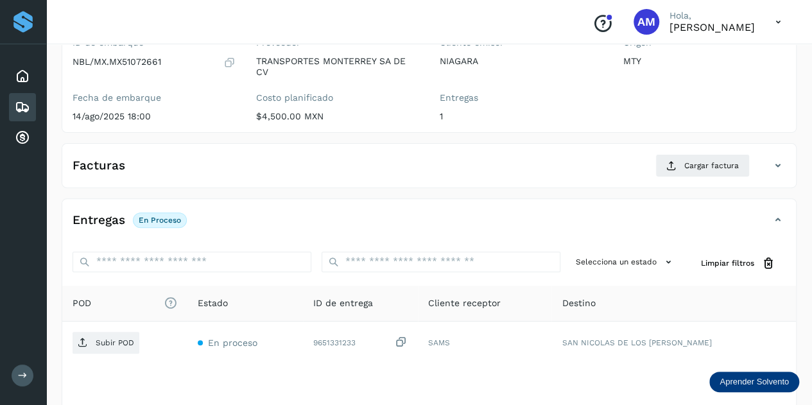
scroll to position [193, 0]
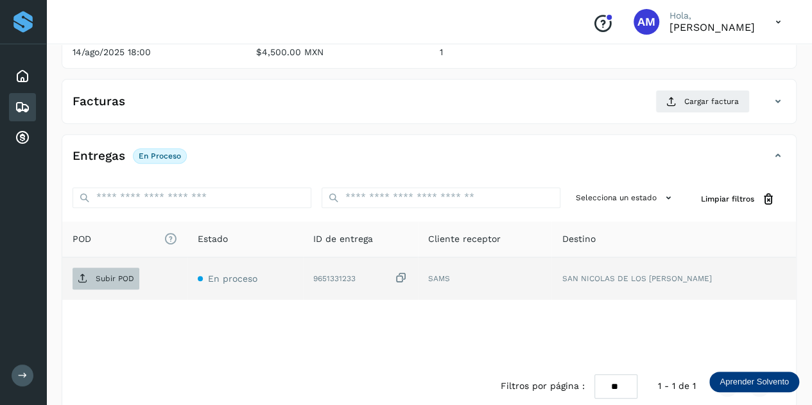
click at [121, 281] on span "Subir POD" at bounding box center [106, 278] width 67 height 21
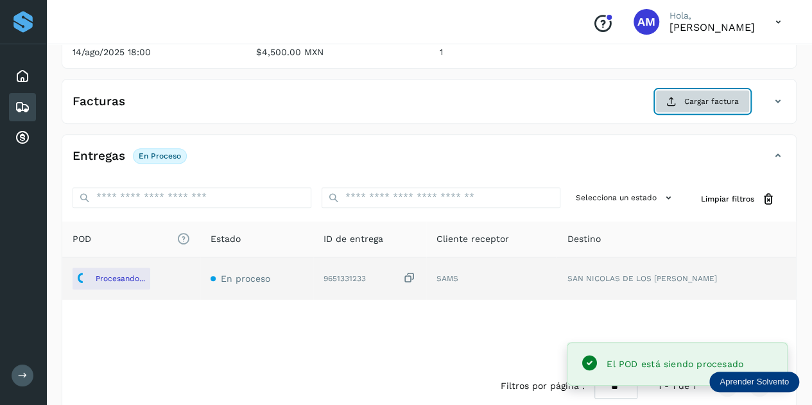
click at [686, 99] on span "Cargar factura" at bounding box center [711, 102] width 55 height 12
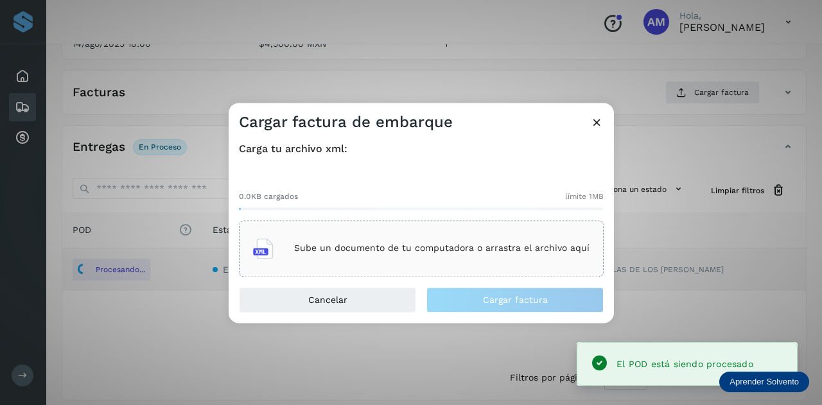
click at [392, 245] on p "Sube un documento de tu computadora o arrastra el archivo aquí" at bounding box center [441, 248] width 295 height 11
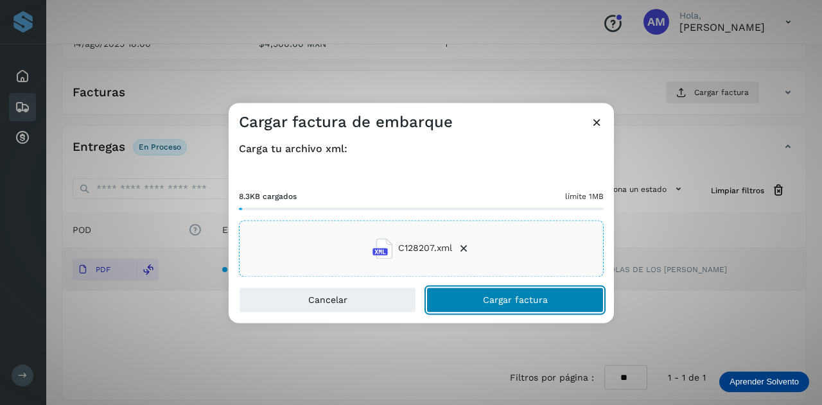
click at [468, 300] on button "Cargar factura" at bounding box center [514, 300] width 177 height 26
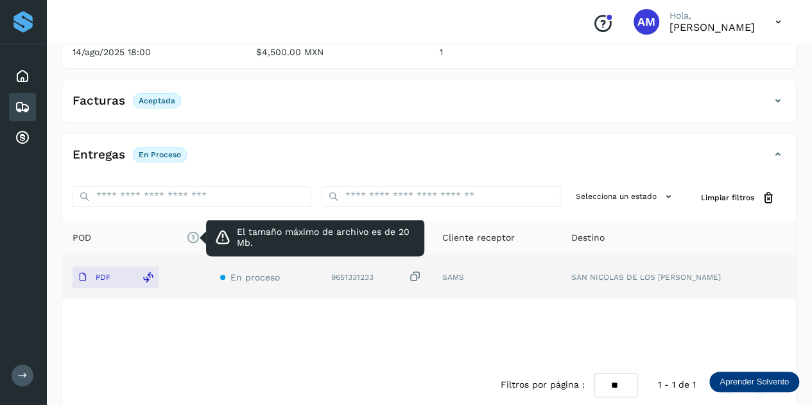
scroll to position [0, 0]
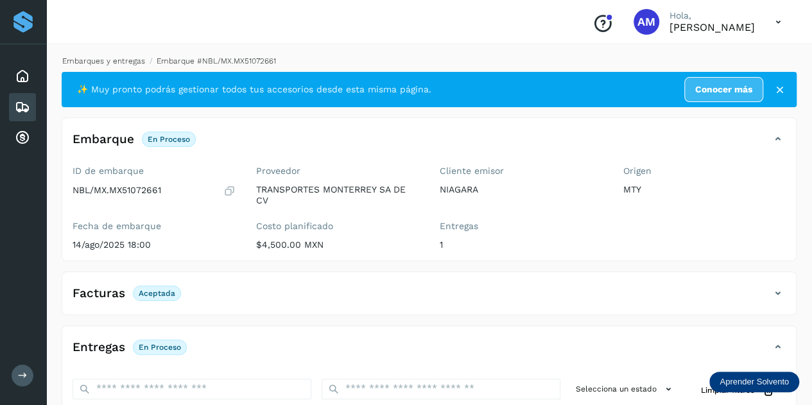
click at [112, 58] on link "Embarques y entregas" at bounding box center [103, 60] width 83 height 9
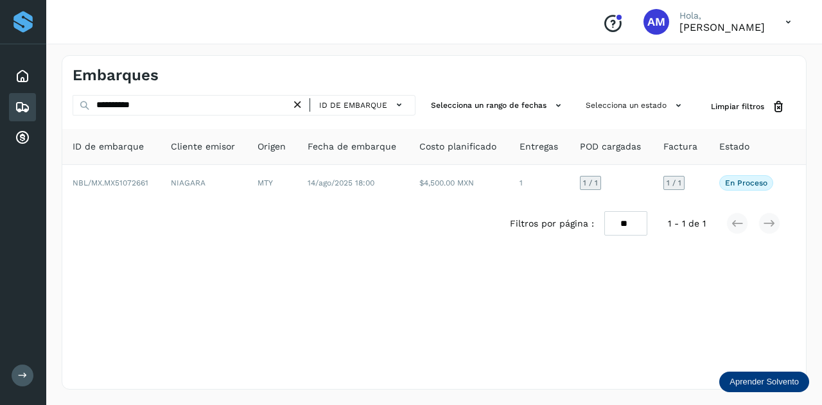
click at [297, 103] on icon at bounding box center [297, 104] width 13 height 13
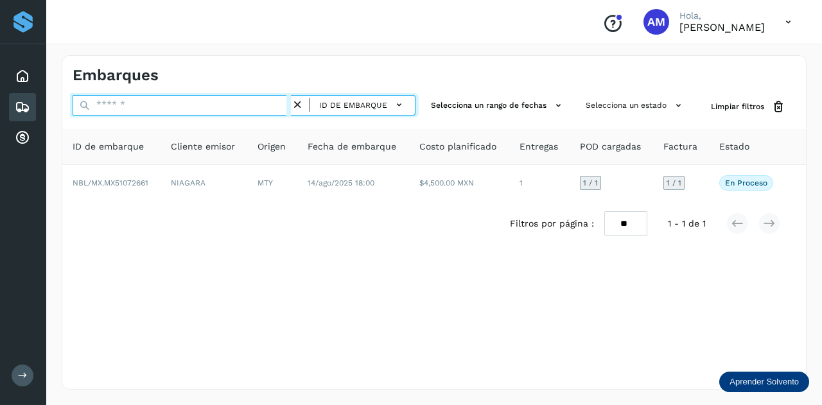
click at [243, 103] on input "text" at bounding box center [182, 105] width 218 height 21
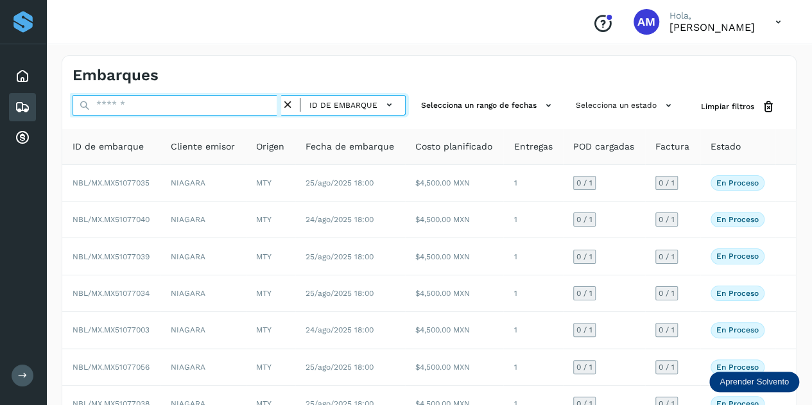
paste input "**********"
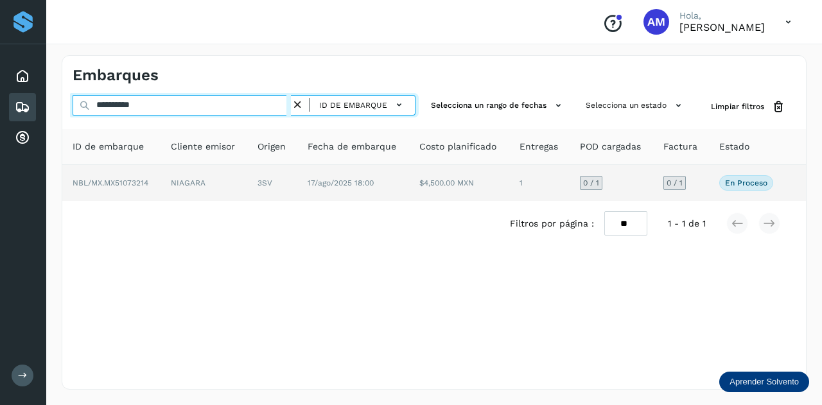
type input "**********"
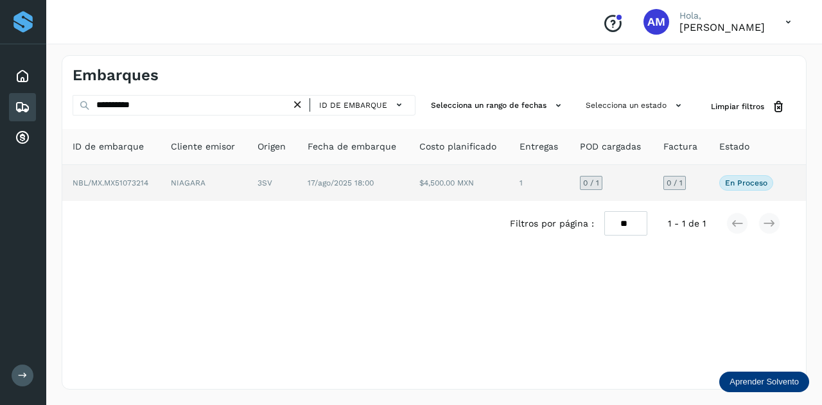
click at [223, 178] on td "NIAGARA" at bounding box center [203, 183] width 87 height 36
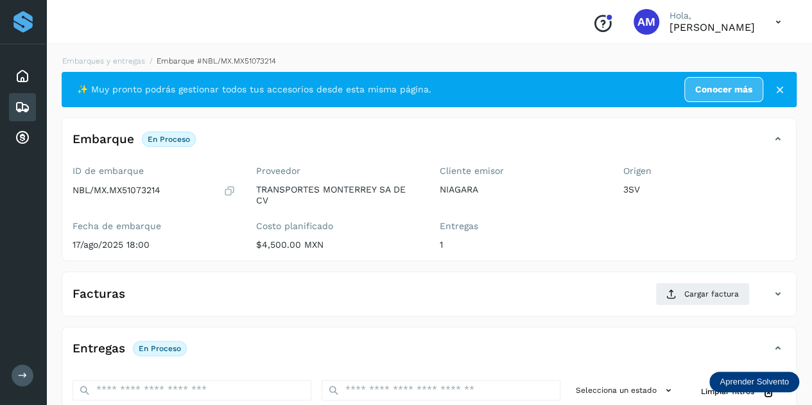
scroll to position [128, 0]
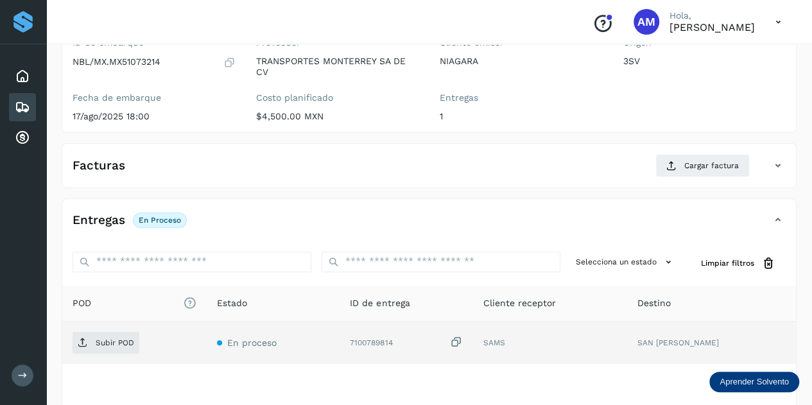
click at [121, 329] on td "Subir POD" at bounding box center [134, 343] width 144 height 42
click at [116, 345] on p "Subir POD" at bounding box center [115, 342] width 39 height 9
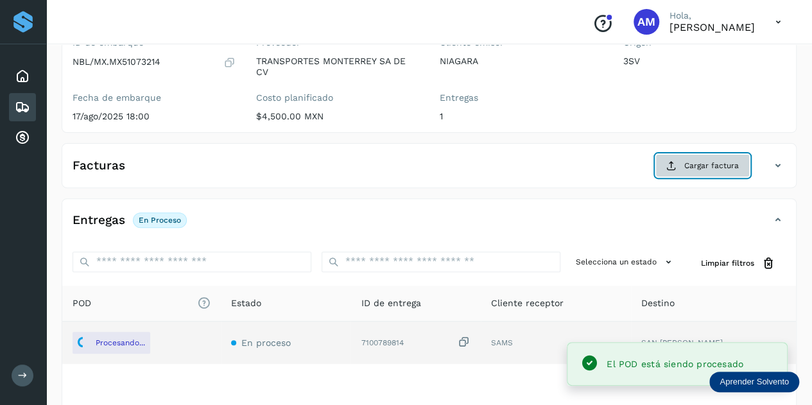
click at [694, 154] on button "Cargar factura" at bounding box center [702, 165] width 94 height 23
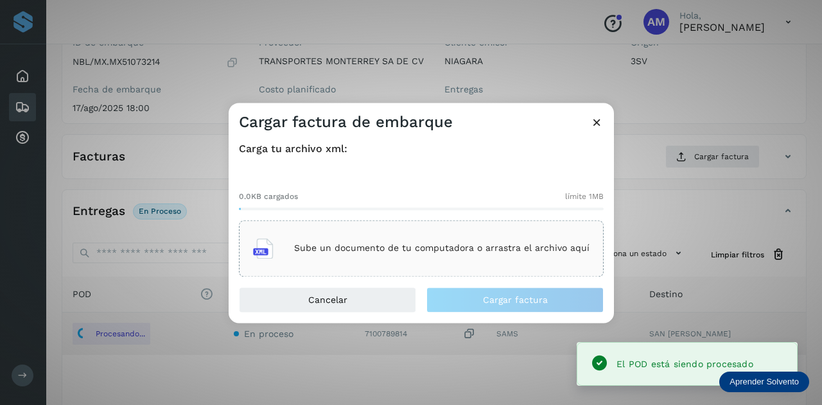
click at [440, 235] on div "Sube un documento de tu computadora o arrastra el archivo aquí" at bounding box center [421, 248] width 336 height 35
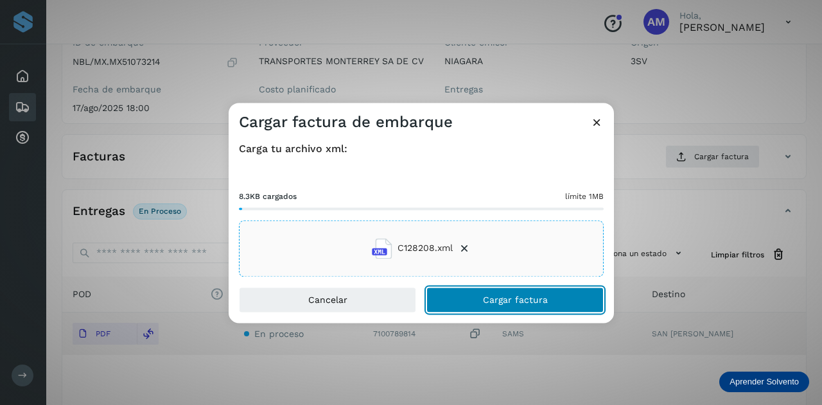
click at [483, 309] on button "Cargar factura" at bounding box center [514, 300] width 177 height 26
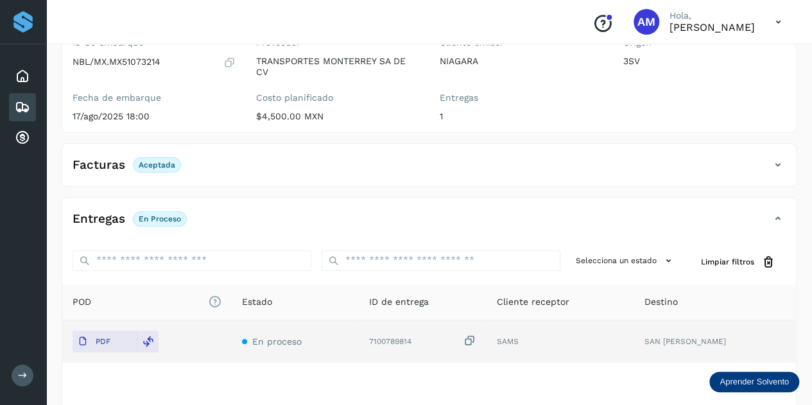
scroll to position [0, 0]
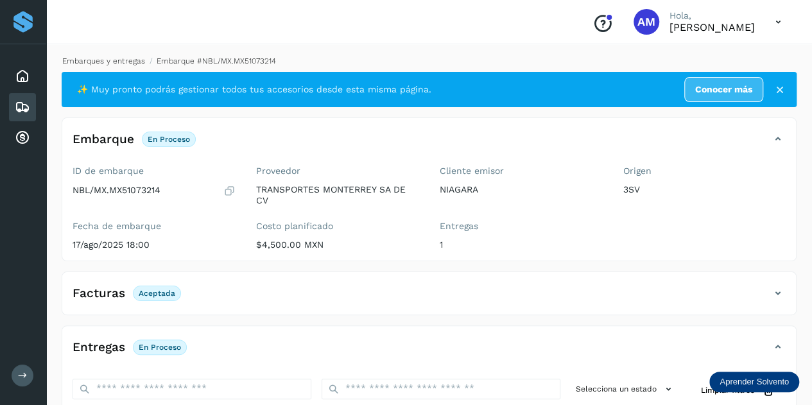
click at [94, 59] on link "Embarques y entregas" at bounding box center [103, 60] width 83 height 9
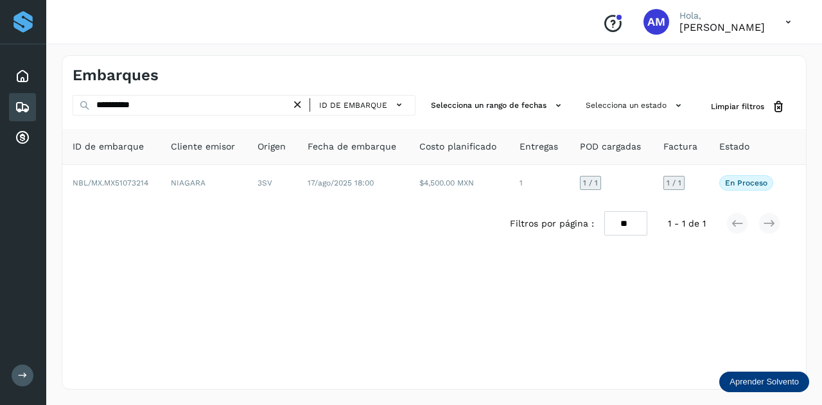
click at [302, 107] on icon at bounding box center [297, 104] width 13 height 13
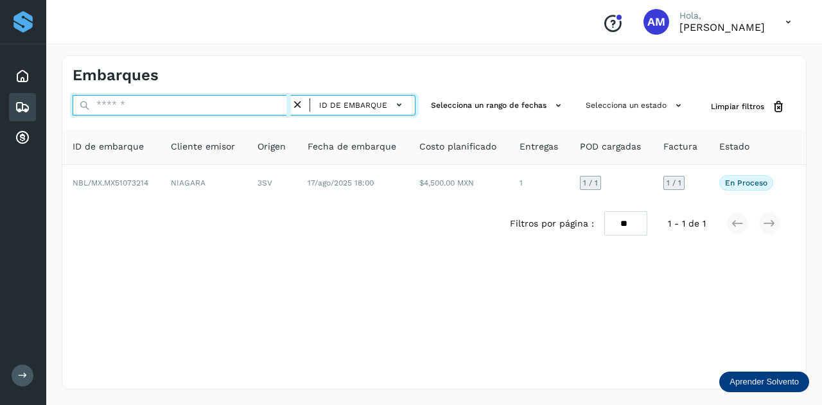
click at [227, 108] on input "text" at bounding box center [182, 105] width 218 height 21
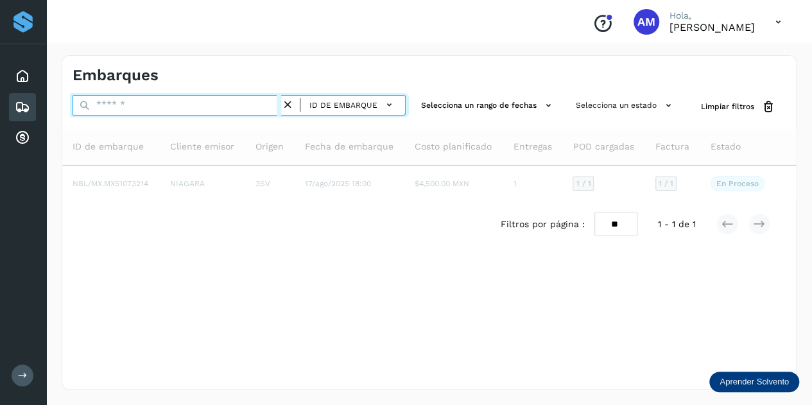
paste input "**********"
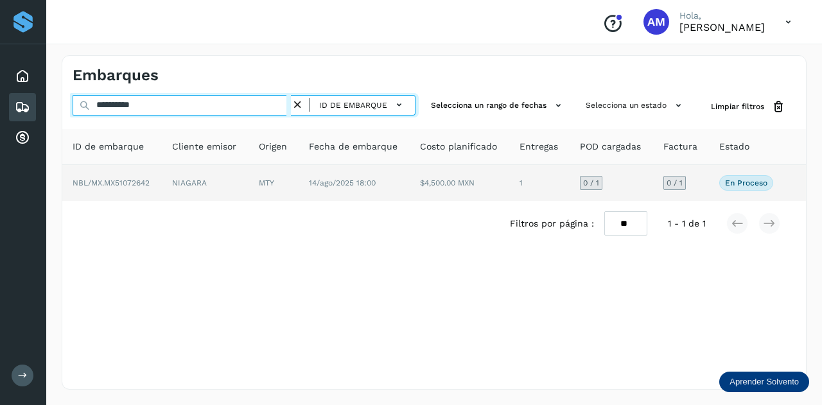
type input "**********"
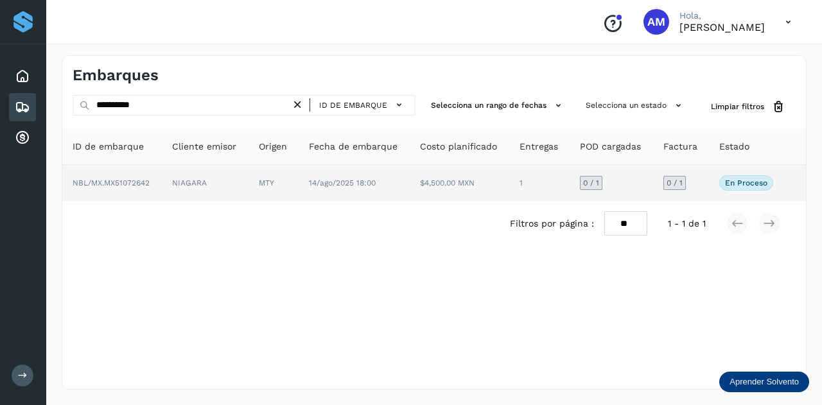
click at [262, 183] on td "MTY" at bounding box center [273, 183] width 50 height 36
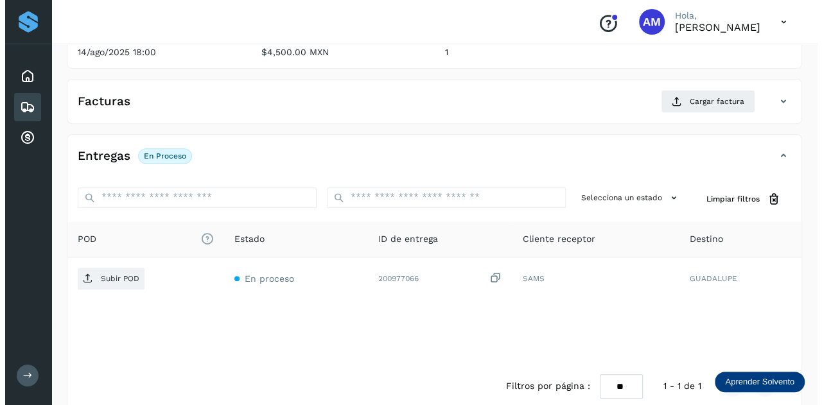
scroll to position [210, 0]
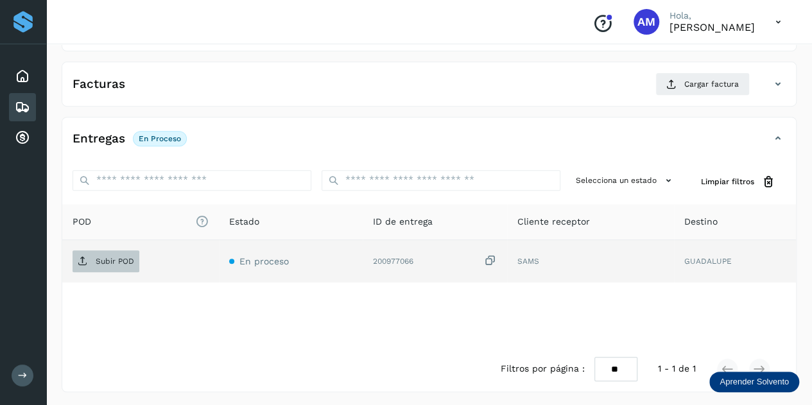
click at [126, 268] on span "Subir POD" at bounding box center [106, 261] width 67 height 21
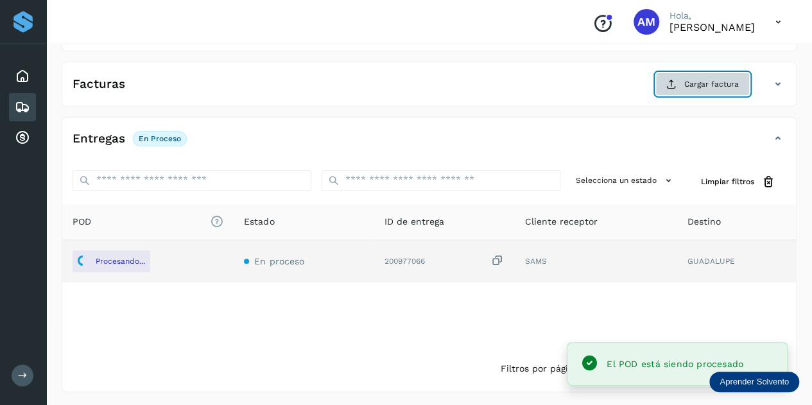
click at [678, 73] on button "Cargar factura" at bounding box center [702, 84] width 94 height 23
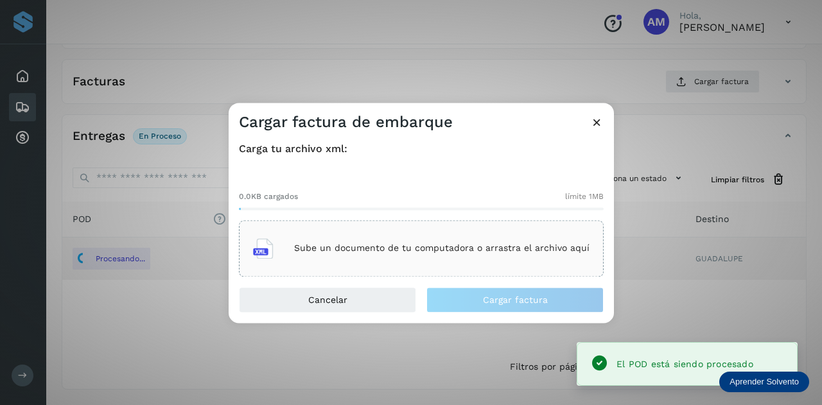
click at [438, 225] on div "Sube un documento de tu computadora o arrastra el archivo aquí" at bounding box center [421, 248] width 365 height 56
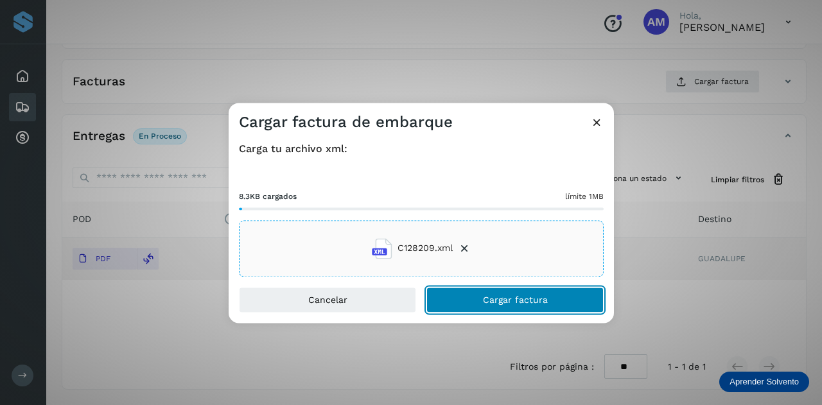
click at [488, 309] on button "Cargar factura" at bounding box center [514, 300] width 177 height 26
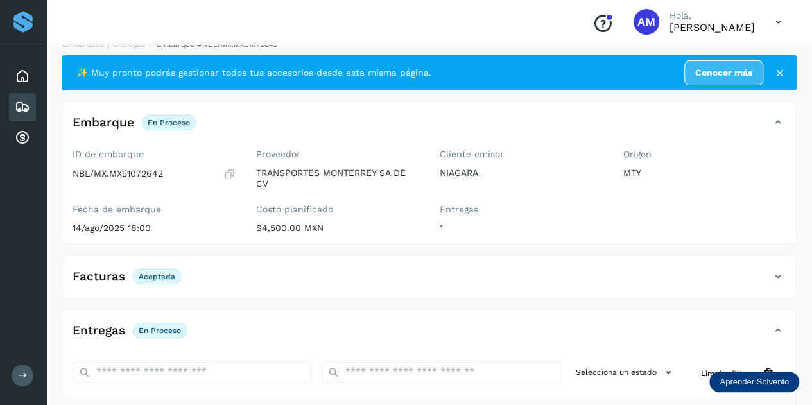
scroll to position [0, 0]
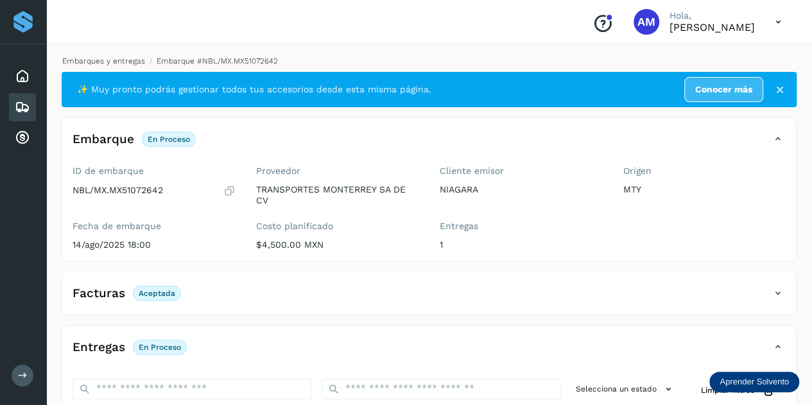
click at [107, 62] on link "Embarques y entregas" at bounding box center [103, 60] width 83 height 9
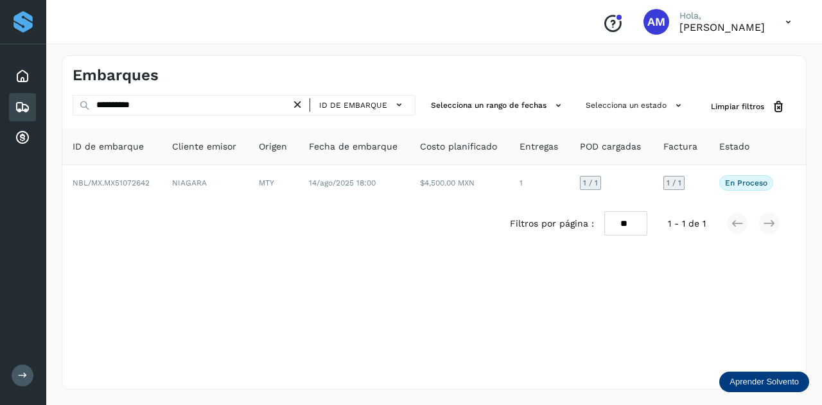
click at [297, 107] on icon at bounding box center [297, 104] width 13 height 13
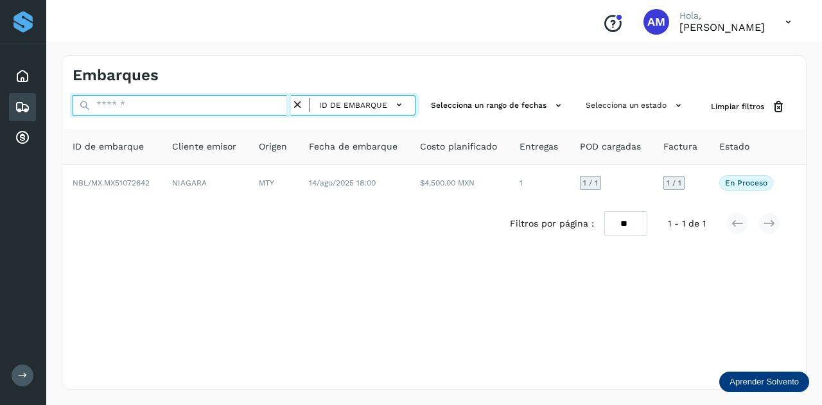
click at [282, 107] on input "text" at bounding box center [182, 105] width 218 height 21
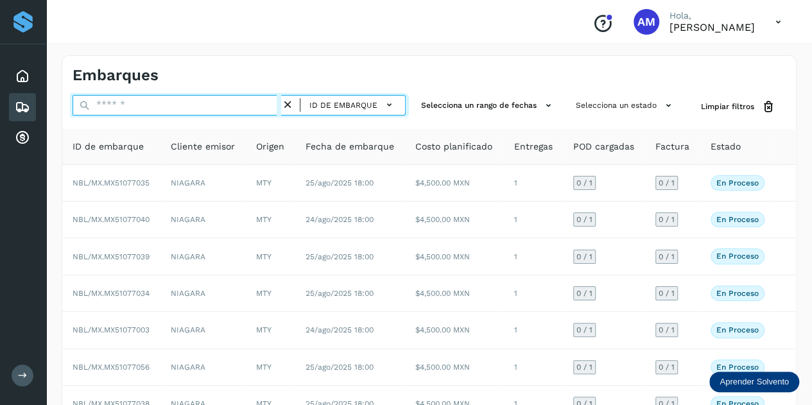
paste input "**********"
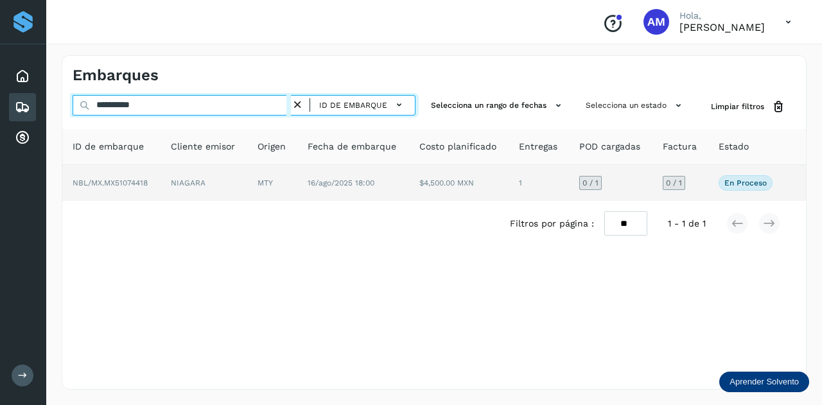
type input "**********"
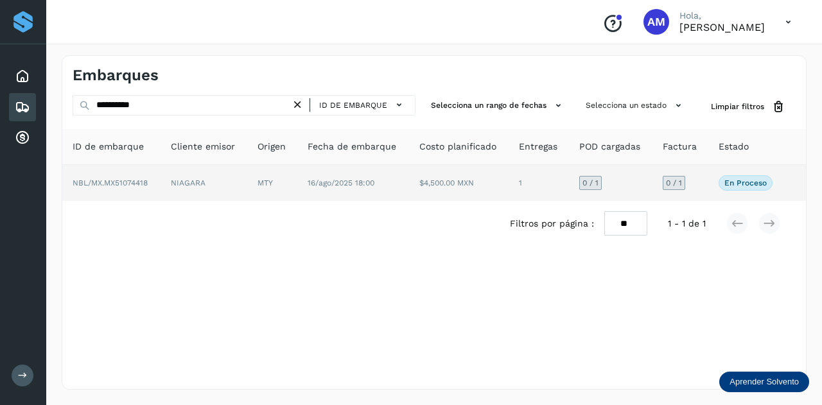
click at [180, 188] on td "NIAGARA" at bounding box center [203, 183] width 87 height 36
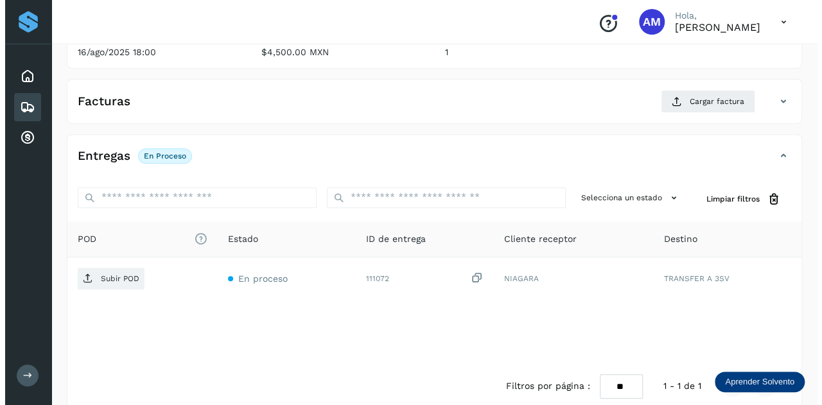
scroll to position [210, 0]
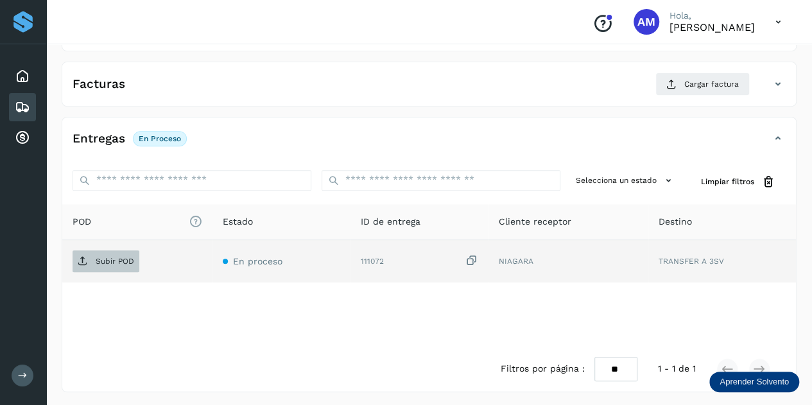
click at [110, 257] on p "Subir POD" at bounding box center [115, 261] width 39 height 9
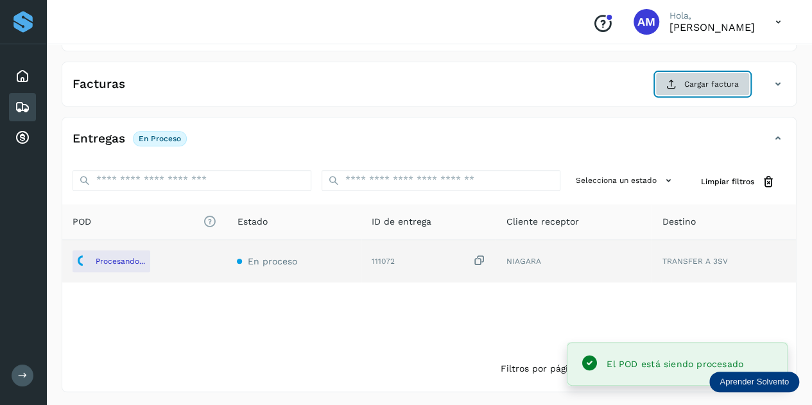
click at [690, 79] on span "Cargar factura" at bounding box center [711, 84] width 55 height 12
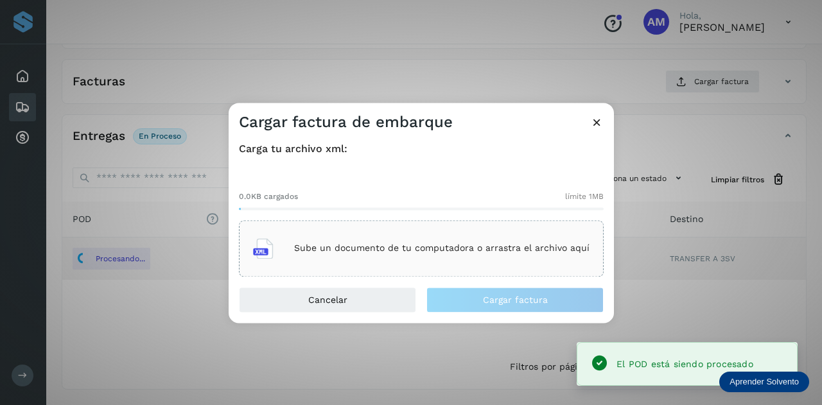
click at [465, 225] on div "Sube un documento de tu computadora o arrastra el archivo aquí" at bounding box center [421, 248] width 365 height 56
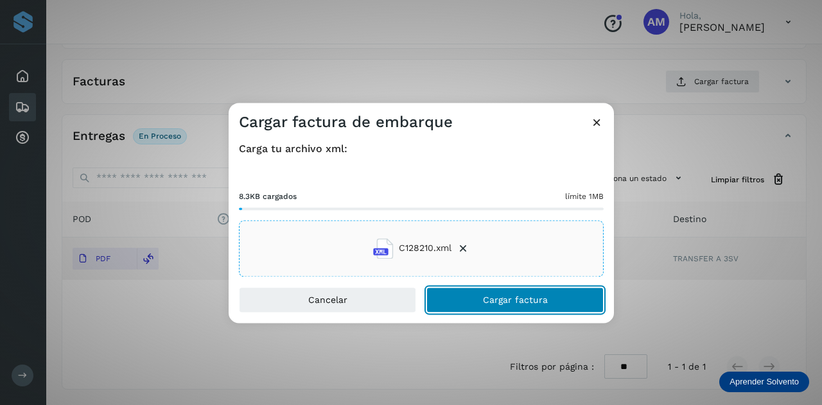
click at [496, 306] on button "Cargar factura" at bounding box center [514, 300] width 177 height 26
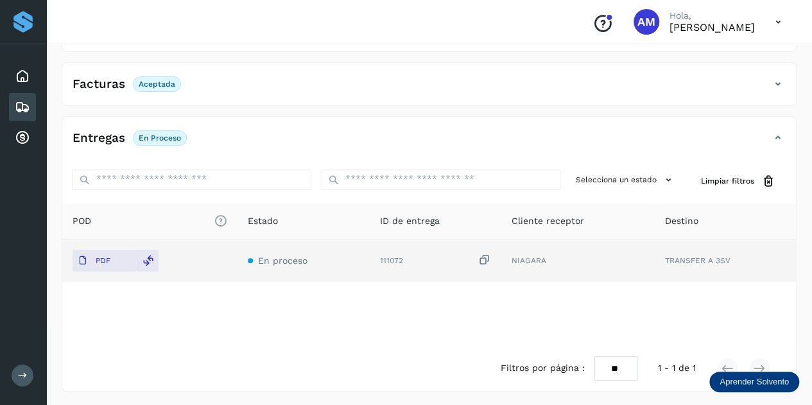
scroll to position [0, 0]
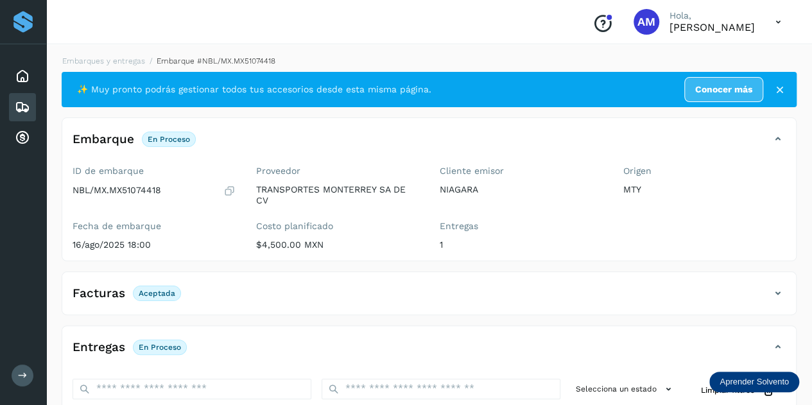
click at [118, 67] on div "Embarques y entregas Embarque #NBL/MX.MX51074418 ✨ Muy pronto podrás gestionar …" at bounding box center [429, 328] width 735 height 546
click at [118, 62] on link "Embarques y entregas" at bounding box center [103, 60] width 83 height 9
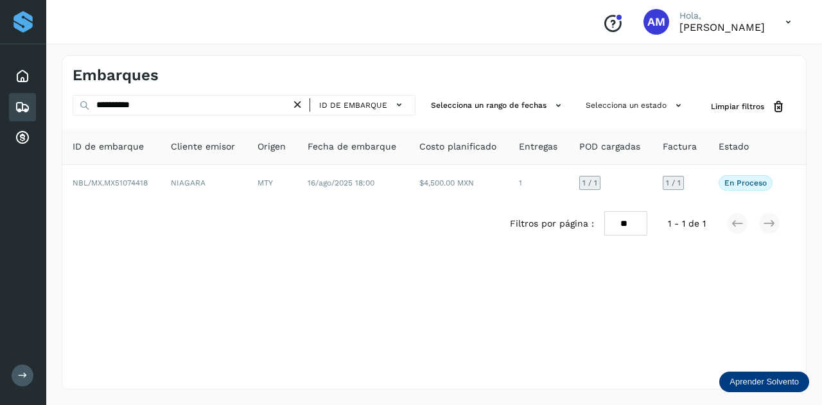
click at [297, 104] on icon at bounding box center [297, 104] width 13 height 13
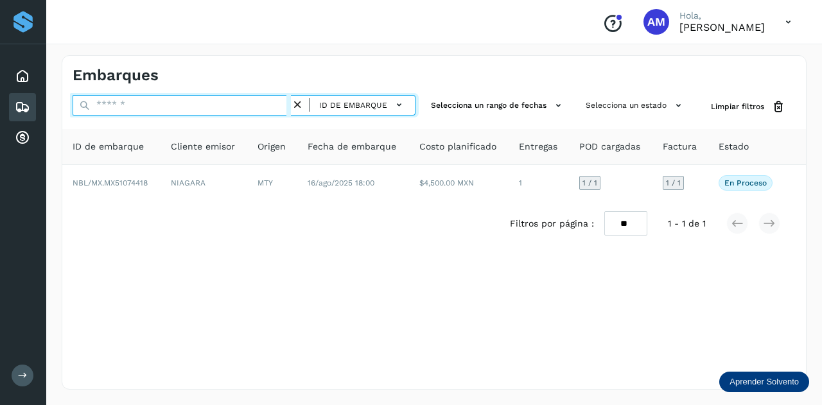
click at [240, 106] on input "text" at bounding box center [182, 105] width 218 height 21
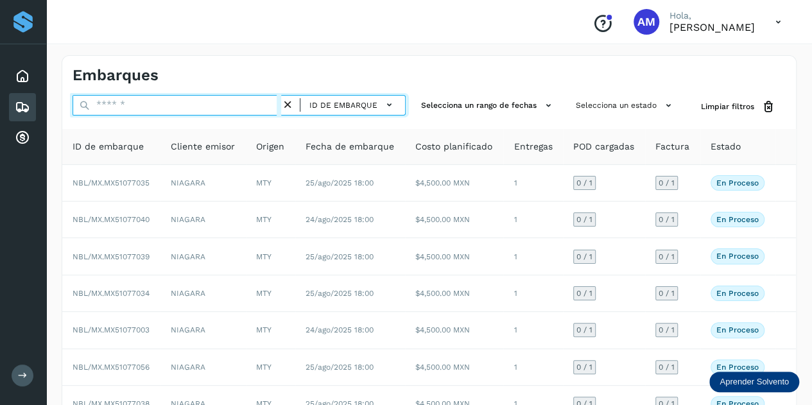
paste input "**********"
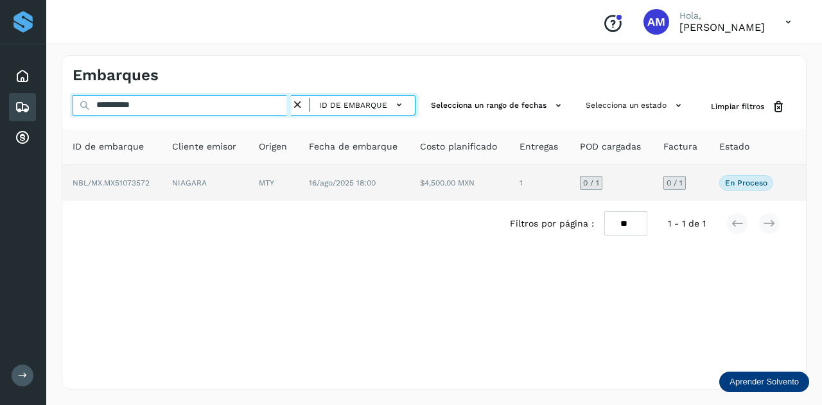
type input "**********"
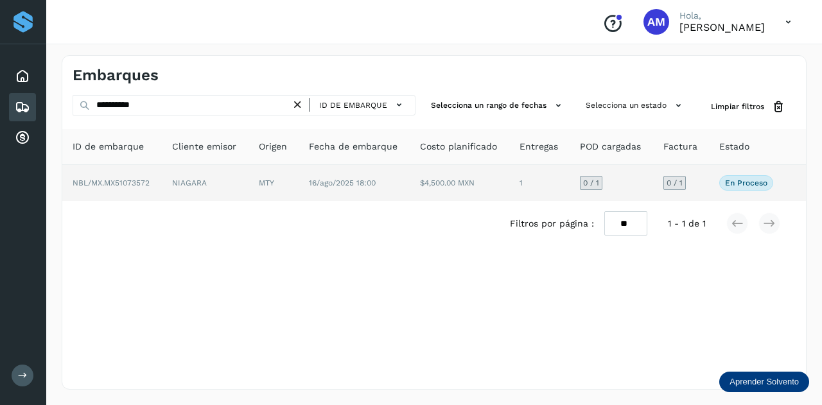
click at [242, 173] on td "NIAGARA" at bounding box center [205, 183] width 87 height 36
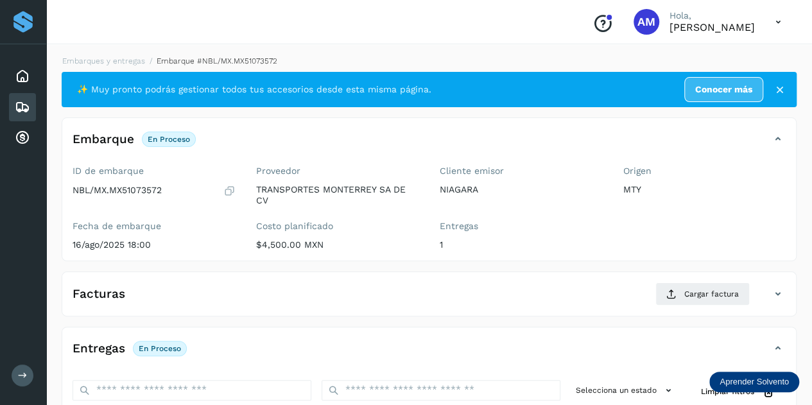
scroll to position [128, 0]
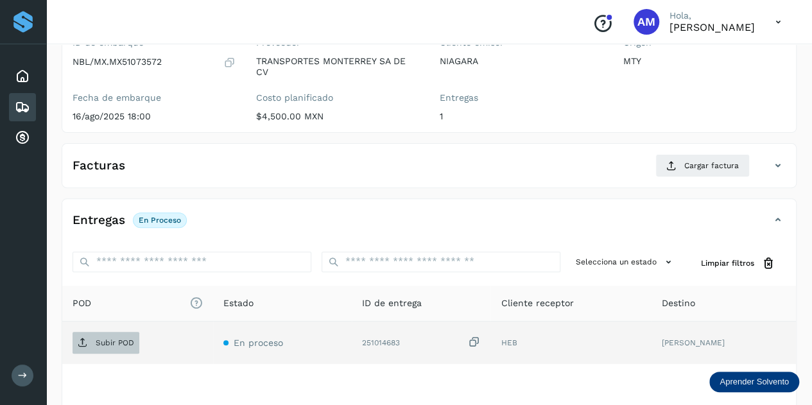
click at [115, 346] on span "Subir POD" at bounding box center [106, 343] width 67 height 21
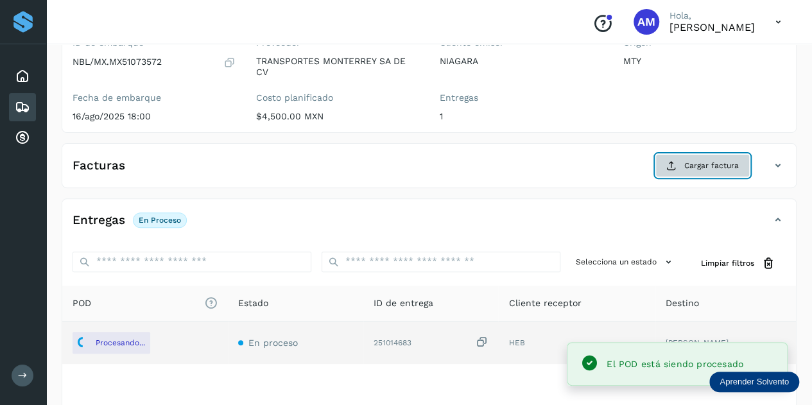
click at [677, 166] on icon at bounding box center [671, 165] width 10 height 10
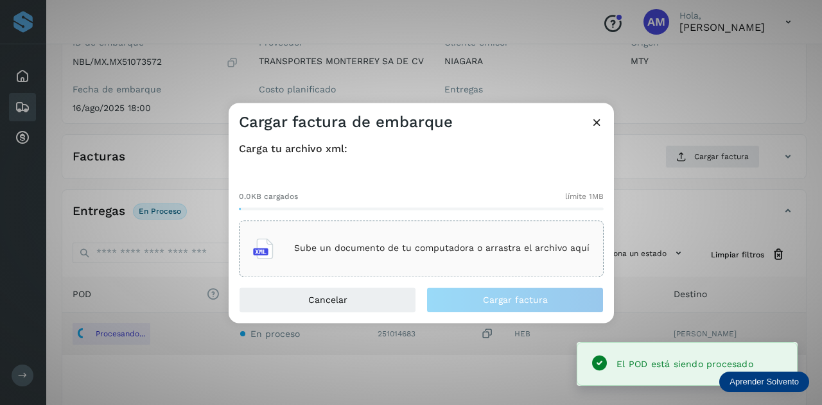
click at [390, 246] on p "Sube un documento de tu computadora o arrastra el archivo aquí" at bounding box center [441, 248] width 295 height 11
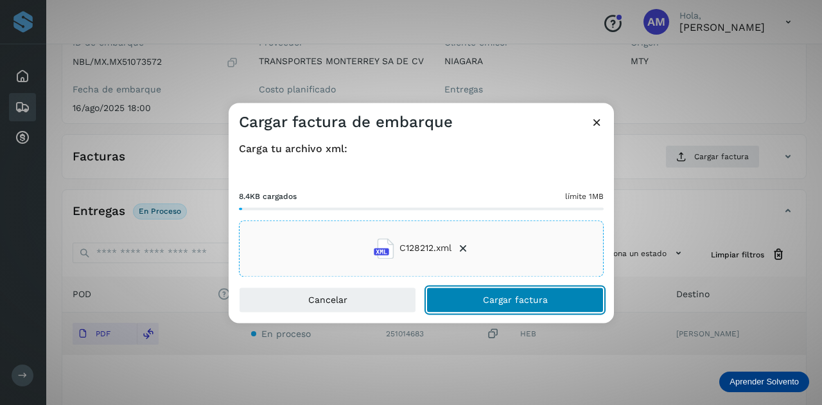
click at [460, 299] on button "Cargar factura" at bounding box center [514, 300] width 177 height 26
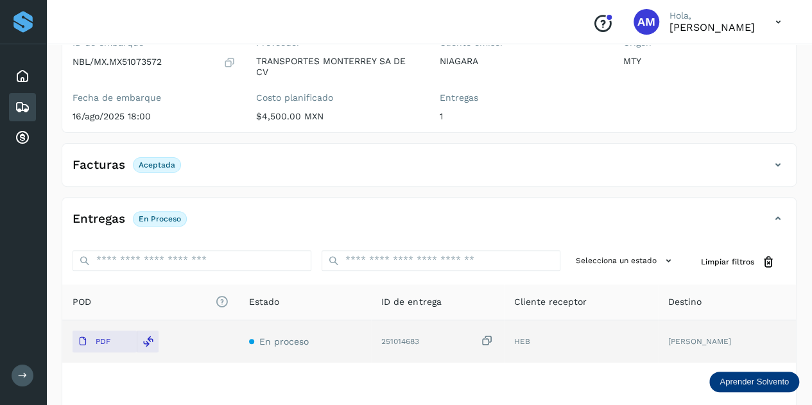
scroll to position [0, 0]
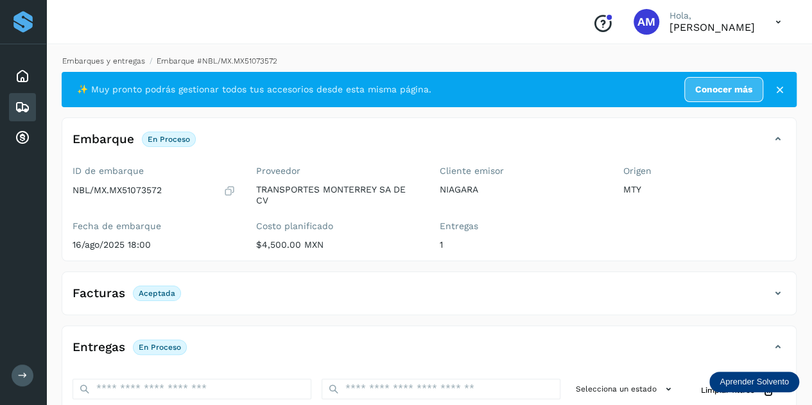
click at [123, 61] on link "Embarques y entregas" at bounding box center [103, 60] width 83 height 9
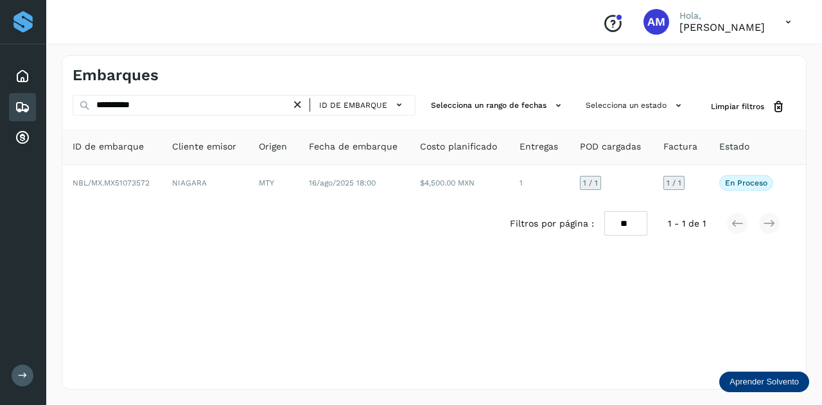
click at [299, 102] on icon at bounding box center [297, 104] width 13 height 13
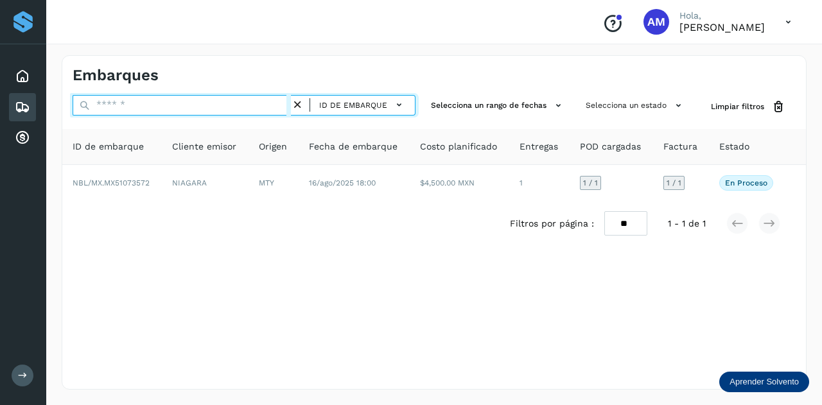
click at [233, 103] on input "text" at bounding box center [182, 105] width 218 height 21
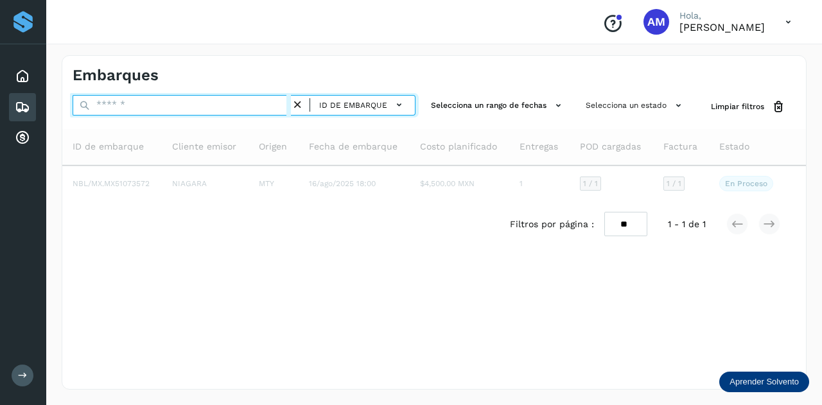
paste input "**********"
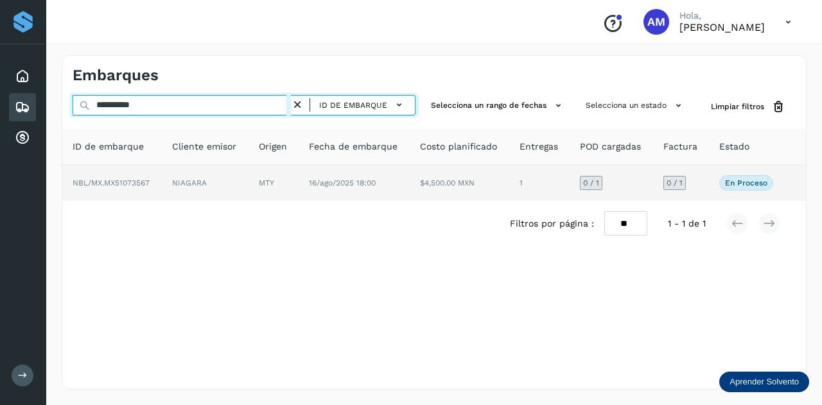
type input "**********"
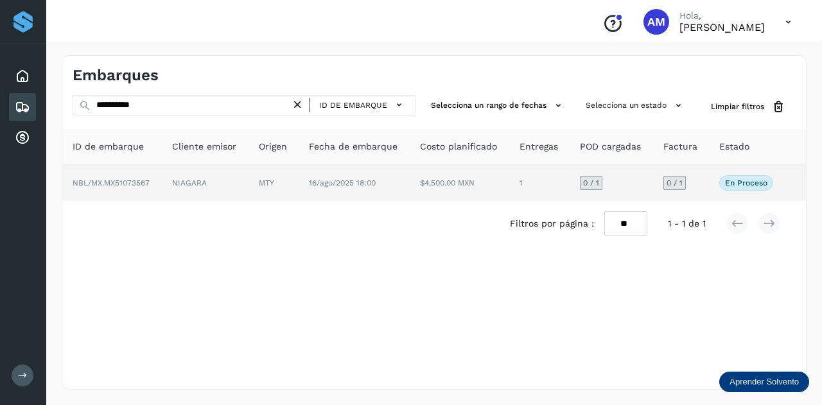
click at [218, 180] on td "NIAGARA" at bounding box center [205, 183] width 87 height 36
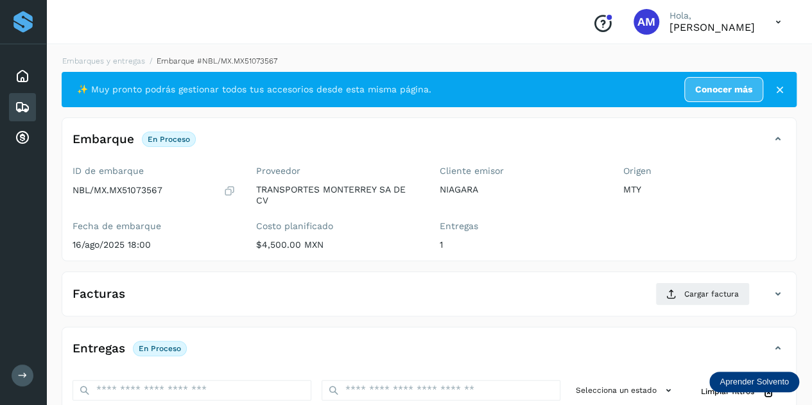
scroll to position [128, 0]
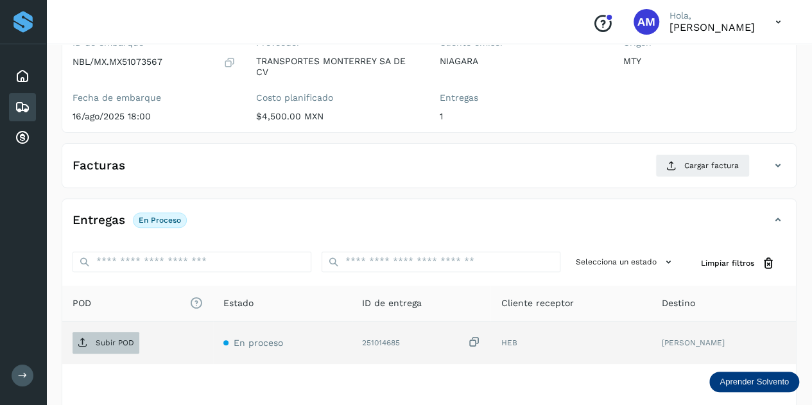
click at [116, 338] on p "Subir POD" at bounding box center [115, 342] width 39 height 9
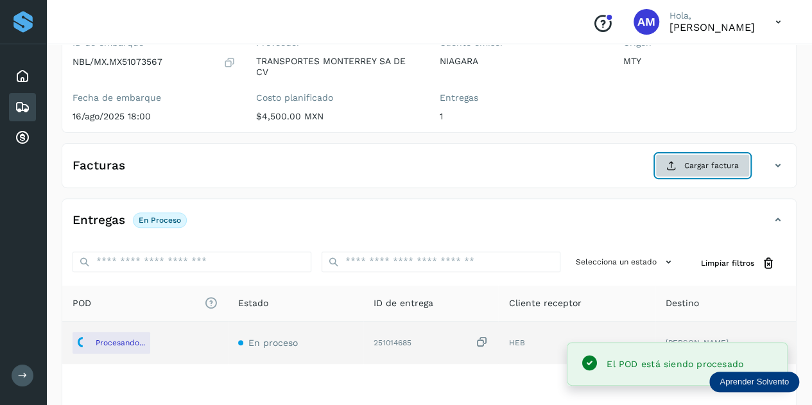
click at [687, 161] on span "Cargar factura" at bounding box center [711, 166] width 55 height 12
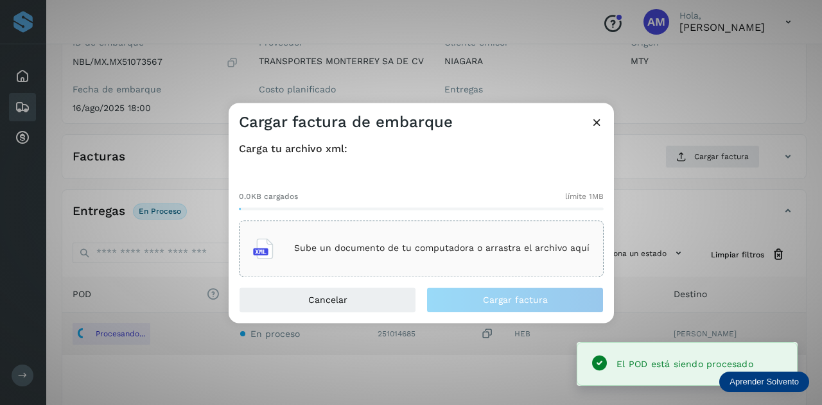
click at [483, 254] on div "Sube un documento de tu computadora o arrastra el archivo aquí" at bounding box center [421, 248] width 336 height 35
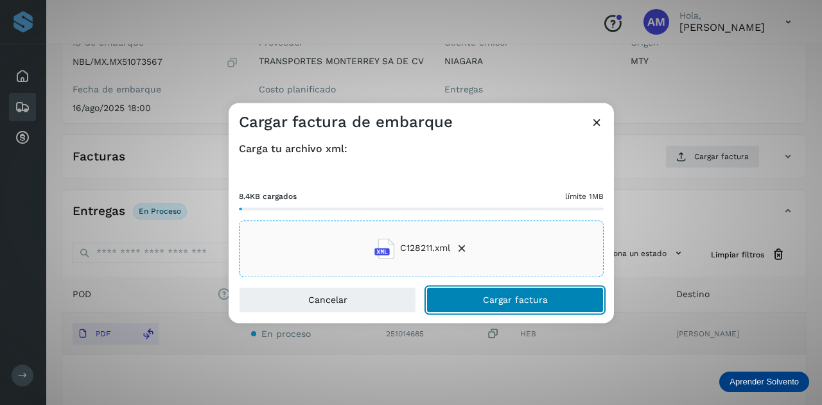
click at [470, 306] on button "Cargar factura" at bounding box center [514, 300] width 177 height 26
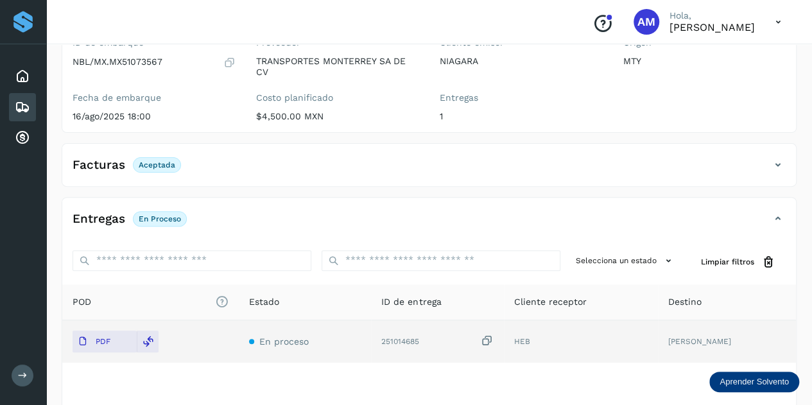
scroll to position [0, 0]
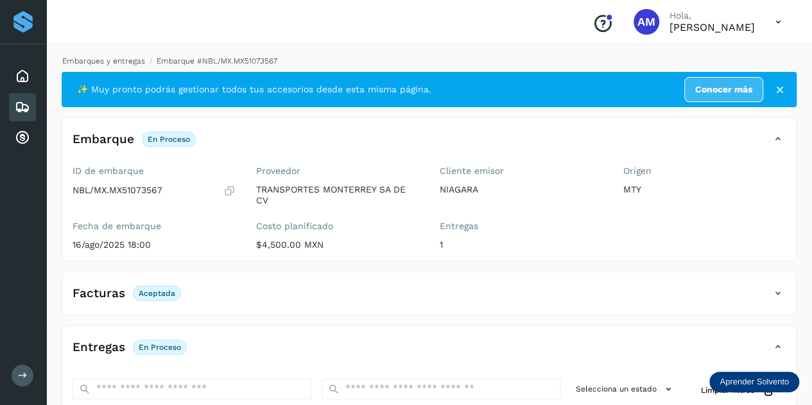
click at [122, 60] on link "Embarques y entregas" at bounding box center [103, 60] width 83 height 9
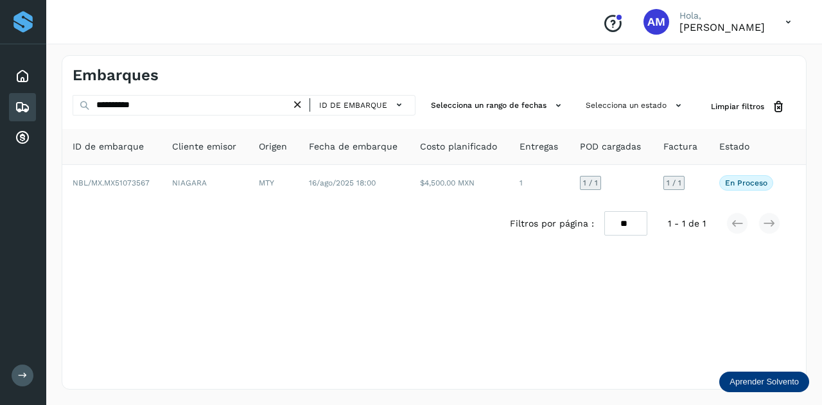
click at [299, 105] on icon at bounding box center [297, 104] width 13 height 13
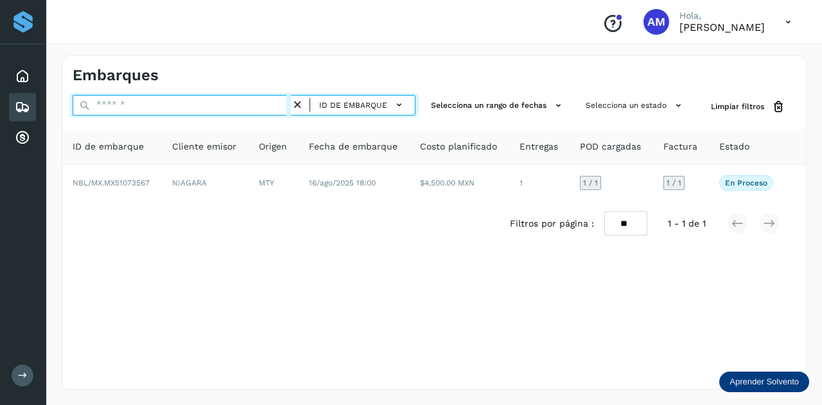
click at [246, 105] on input "text" at bounding box center [182, 105] width 218 height 21
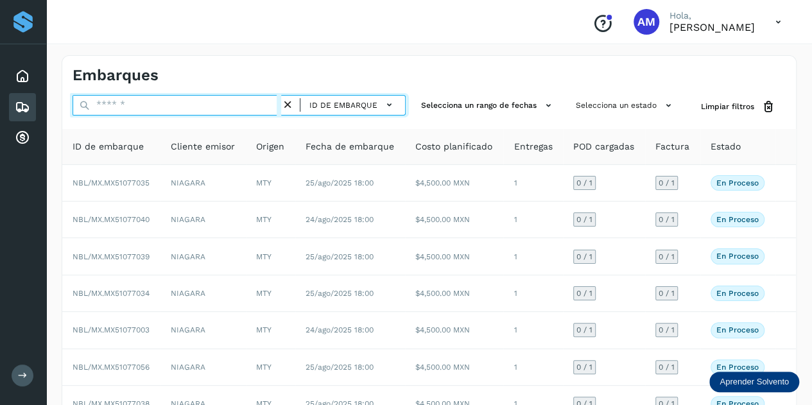
paste input "**********"
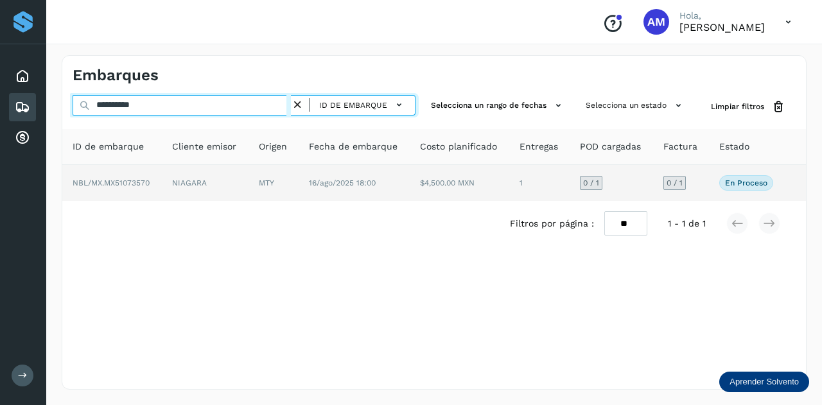
type input "**********"
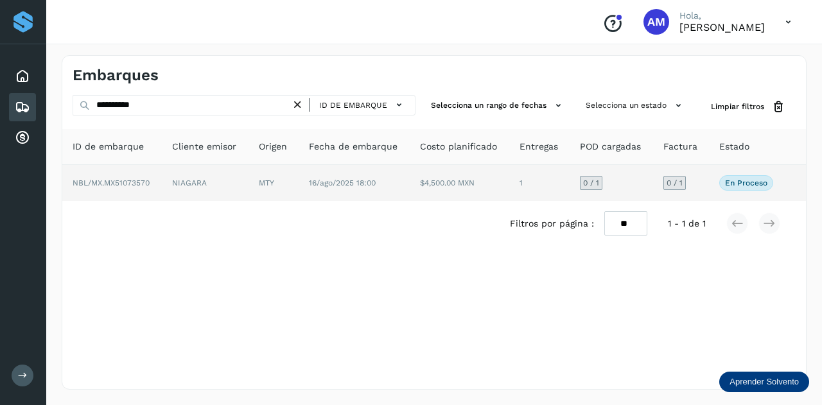
click at [261, 178] on td "MTY" at bounding box center [273, 183] width 50 height 36
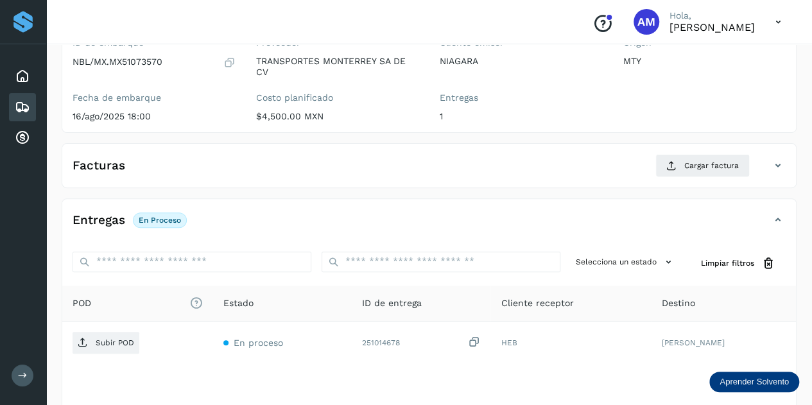
scroll to position [193, 0]
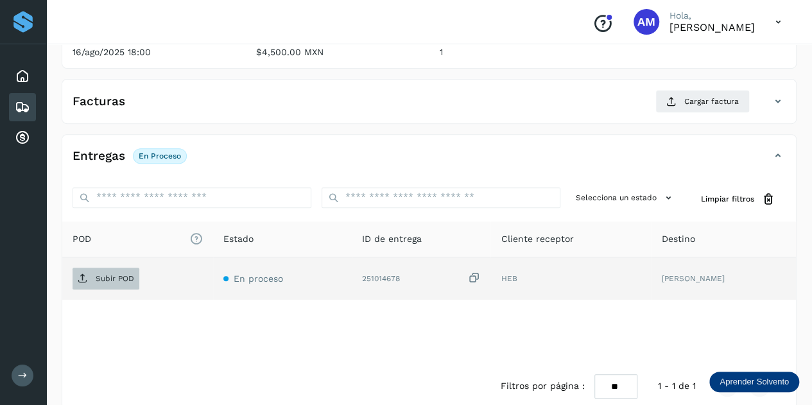
click at [120, 278] on p "Subir POD" at bounding box center [115, 278] width 39 height 9
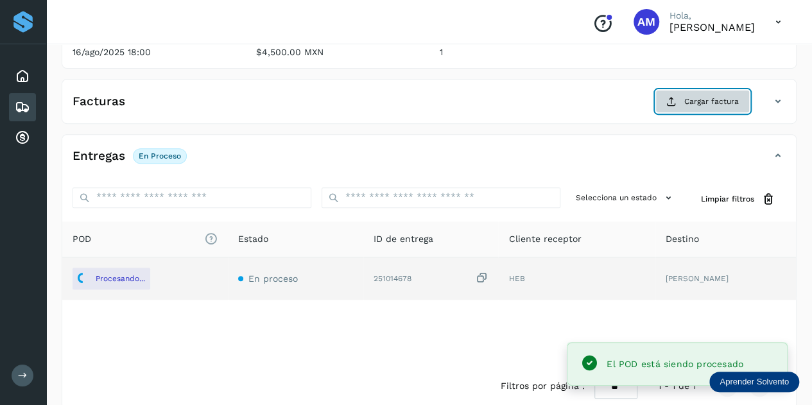
click at [689, 99] on span "Cargar factura" at bounding box center [711, 102] width 55 height 12
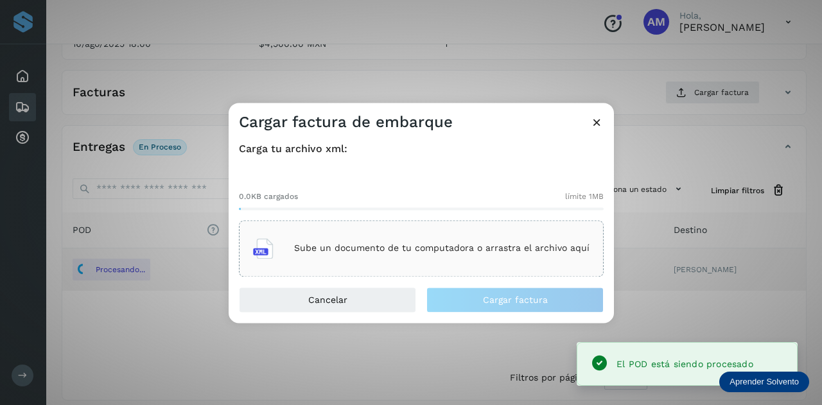
click at [474, 240] on div "Sube un documento de tu computadora o arrastra el archivo aquí" at bounding box center [421, 248] width 336 height 35
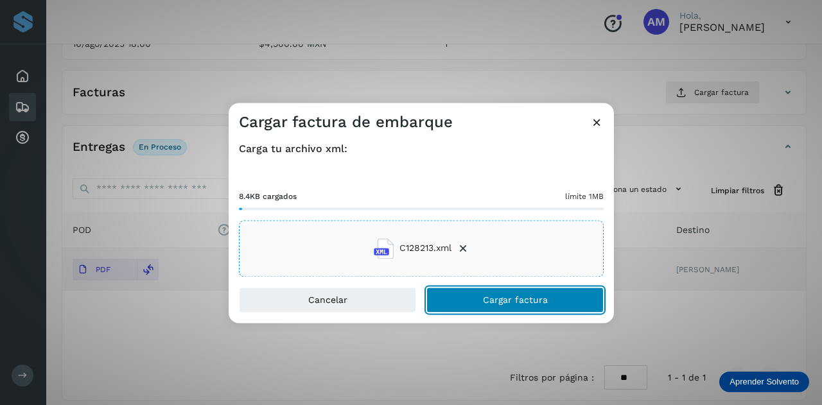
click at [489, 300] on span "Cargar factura" at bounding box center [515, 299] width 65 height 9
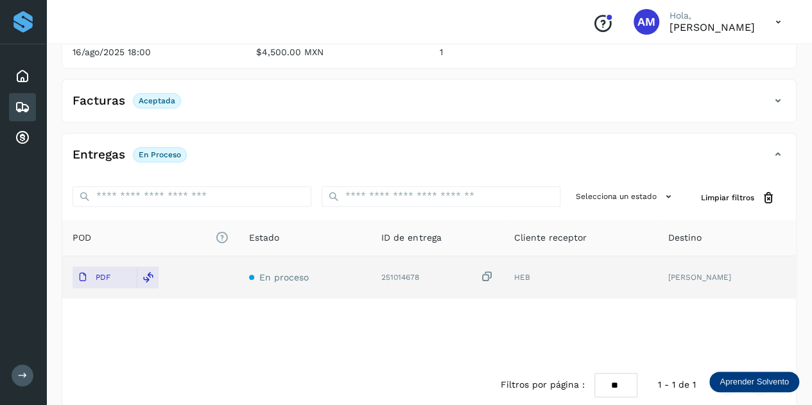
scroll to position [0, 0]
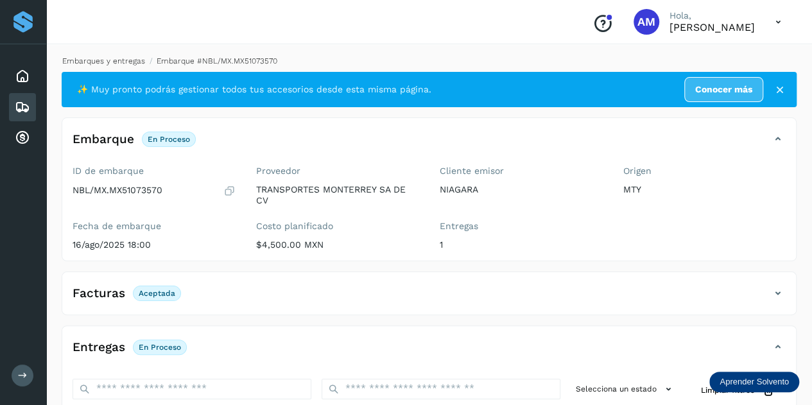
click at [115, 62] on link "Embarques y entregas" at bounding box center [103, 60] width 83 height 9
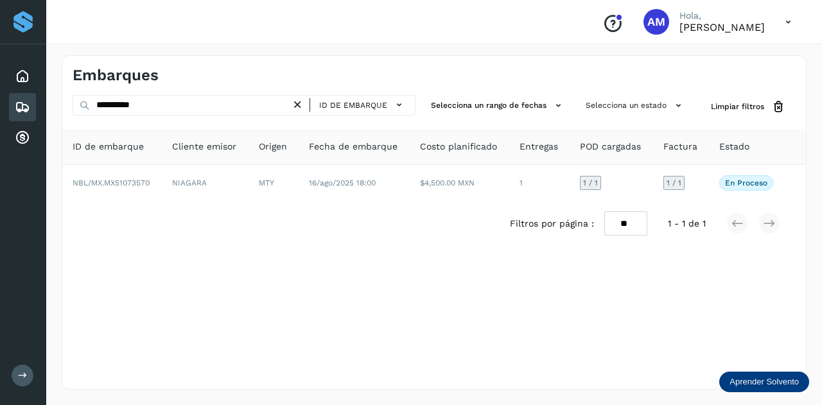
click at [302, 106] on icon at bounding box center [297, 104] width 13 height 13
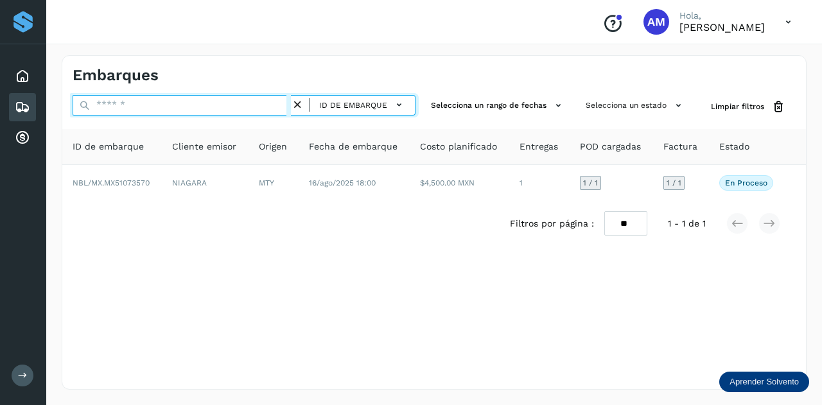
click at [282, 106] on input "text" at bounding box center [182, 105] width 218 height 21
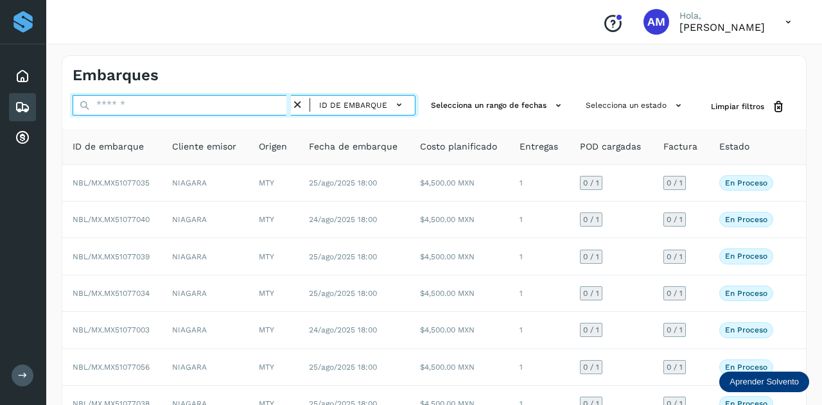
paste input "**********"
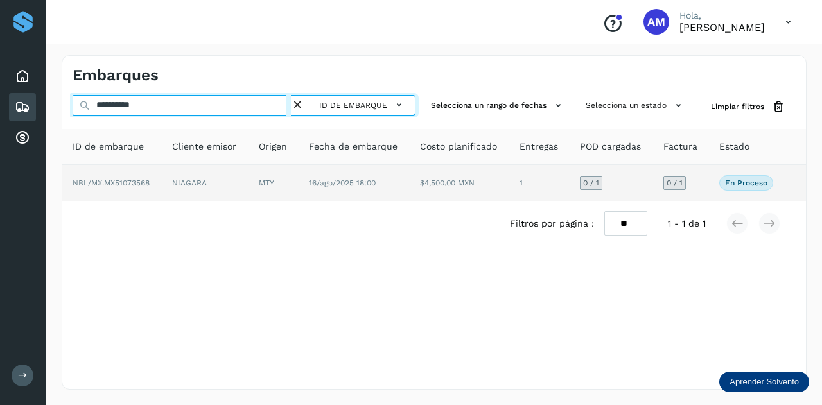
type input "**********"
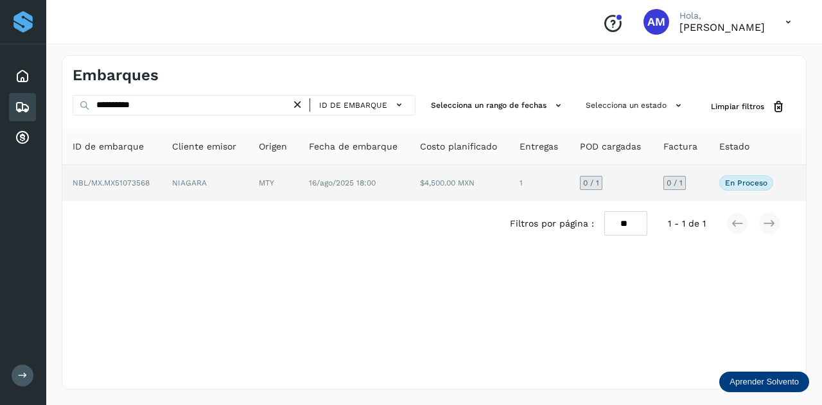
click at [280, 187] on td "MTY" at bounding box center [273, 183] width 50 height 36
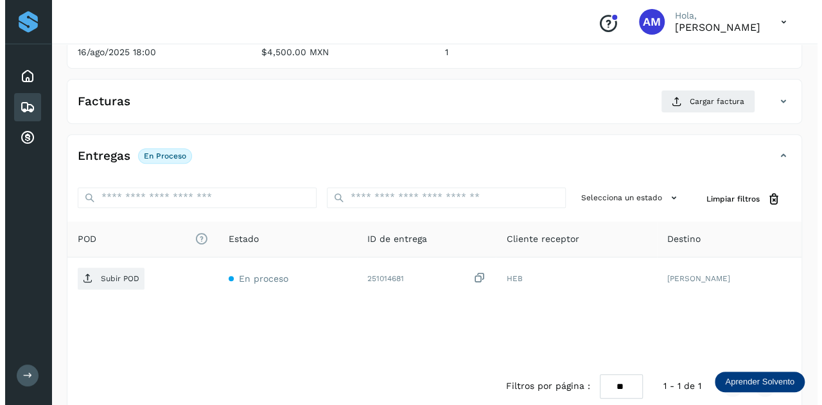
scroll to position [210, 0]
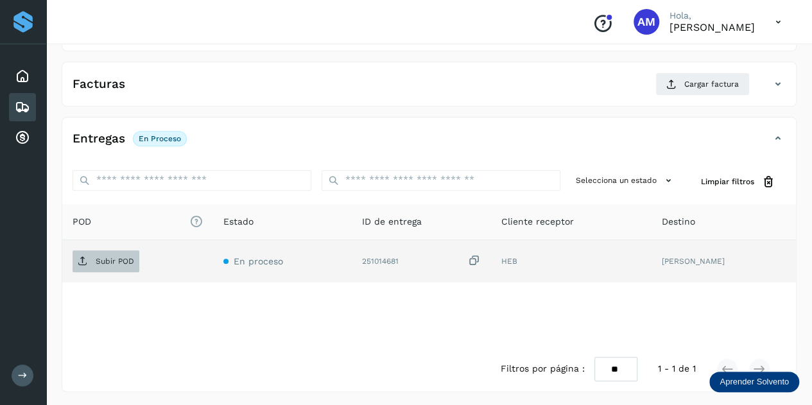
click at [125, 259] on p "Subir POD" at bounding box center [115, 261] width 39 height 9
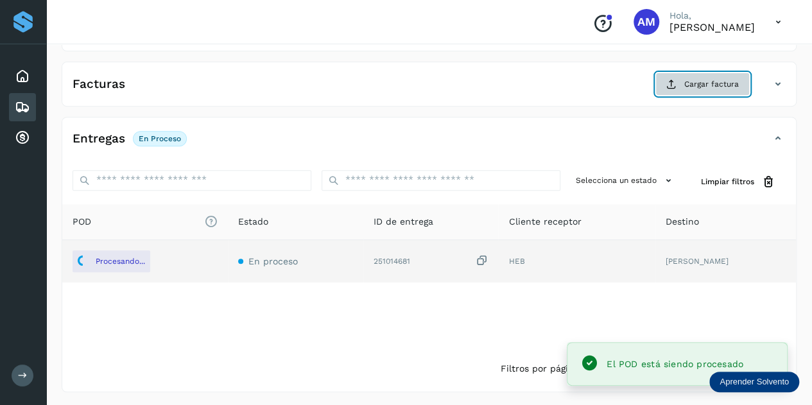
click at [700, 83] on span "Cargar factura" at bounding box center [711, 84] width 55 height 12
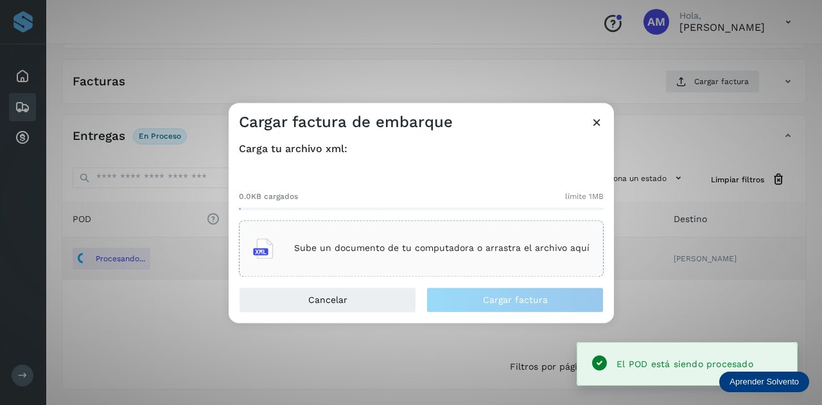
click at [464, 249] on p "Sube un documento de tu computadora o arrastra el archivo aquí" at bounding box center [441, 248] width 295 height 11
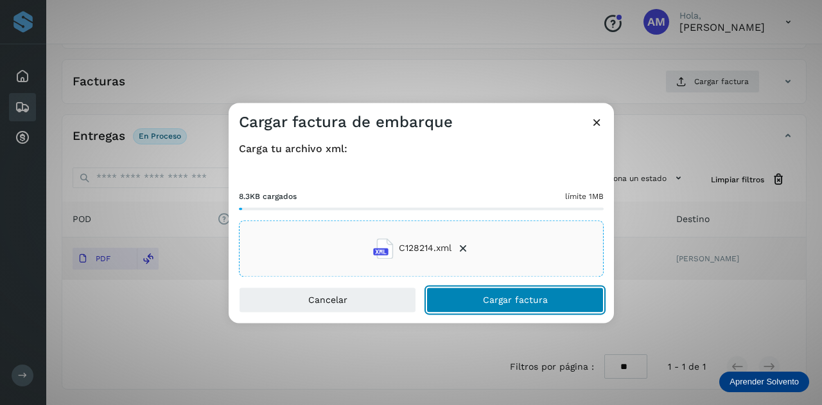
click at [480, 301] on button "Cargar factura" at bounding box center [514, 300] width 177 height 26
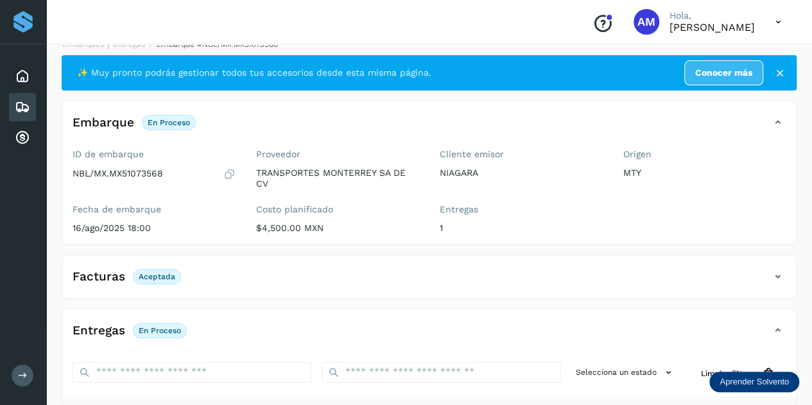
scroll to position [0, 0]
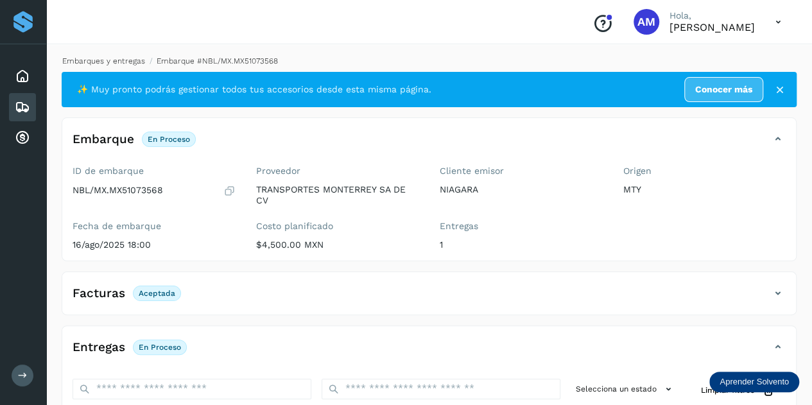
click at [123, 60] on link "Embarques y entregas" at bounding box center [103, 60] width 83 height 9
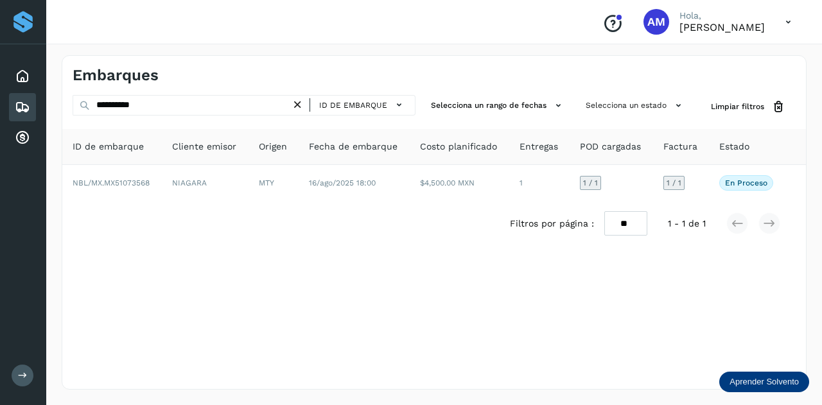
click at [296, 107] on icon at bounding box center [297, 104] width 13 height 13
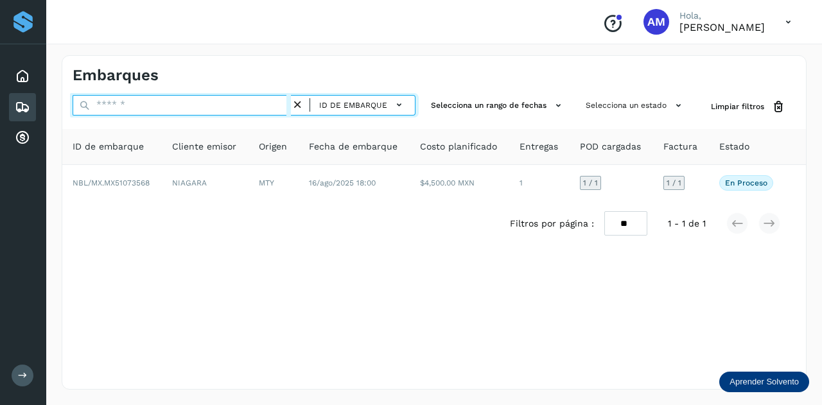
click at [259, 105] on input "text" at bounding box center [182, 105] width 218 height 21
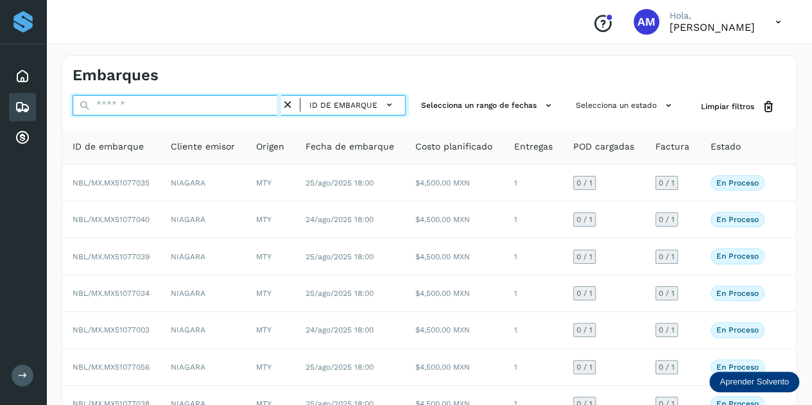
paste input "**********"
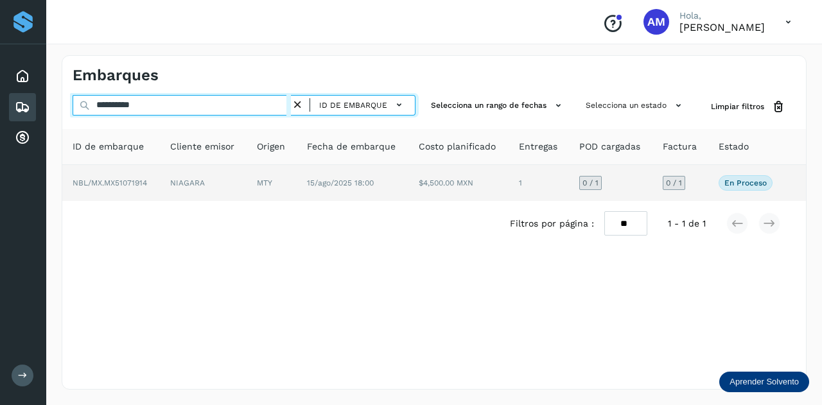
type input "**********"
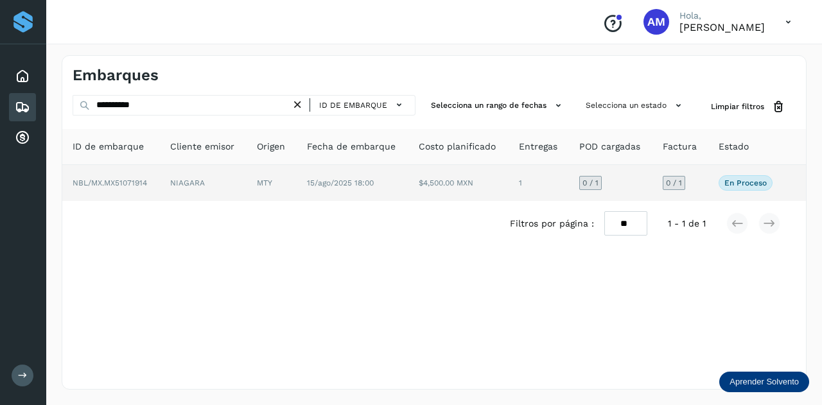
click at [245, 182] on td "NIAGARA" at bounding box center [203, 183] width 87 height 36
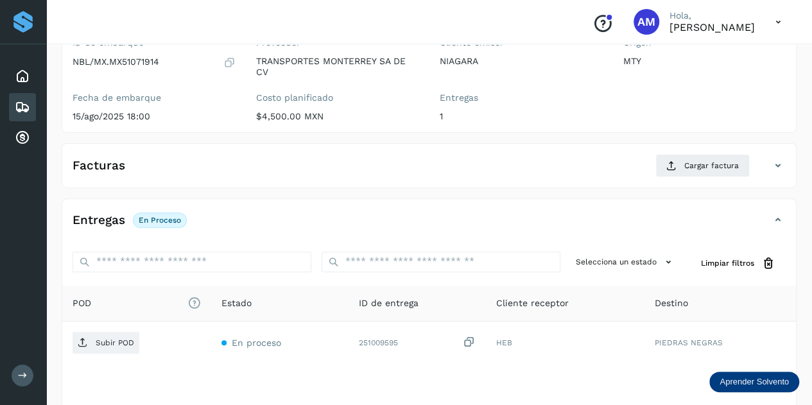
scroll to position [193, 0]
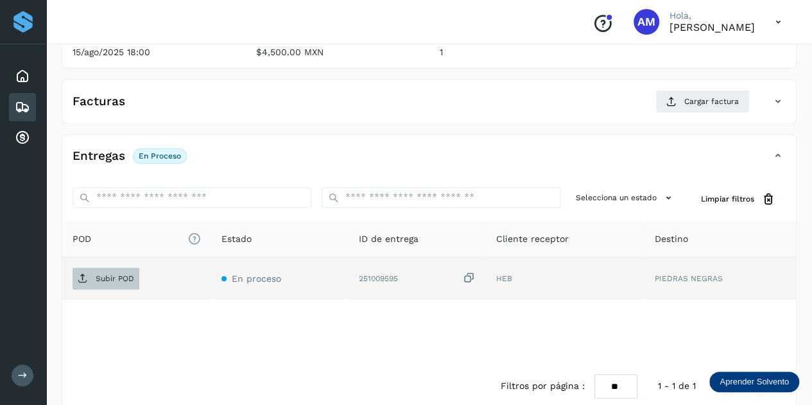
click at [112, 278] on p "Subir POD" at bounding box center [115, 278] width 39 height 9
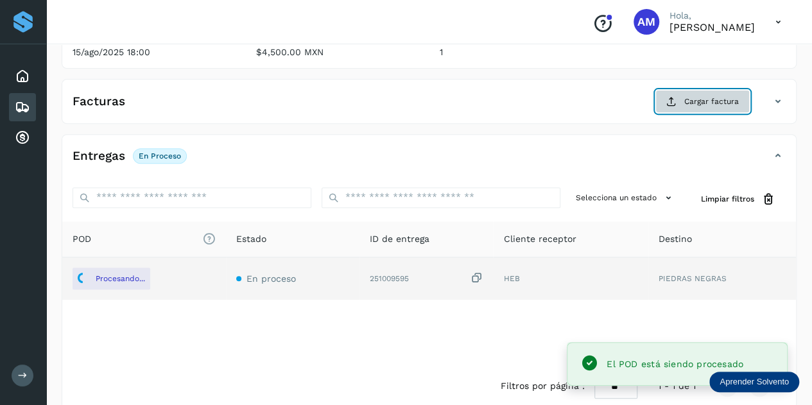
click at [701, 100] on span "Cargar factura" at bounding box center [711, 102] width 55 height 12
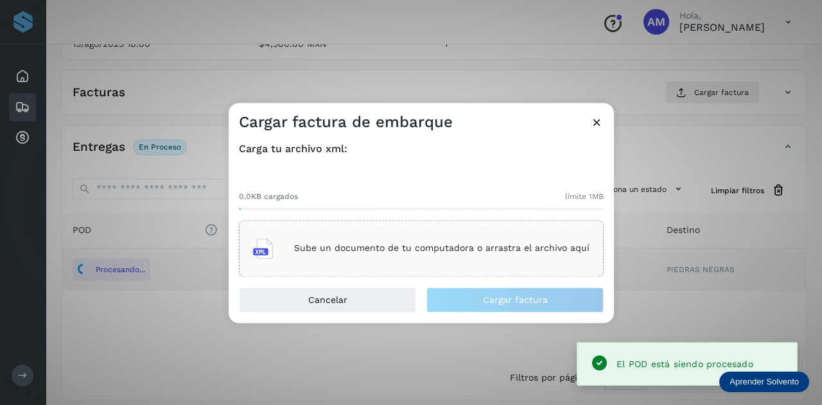
click at [373, 242] on div "Sube un documento de tu computadora o arrastra el archivo aquí" at bounding box center [421, 248] width 336 height 35
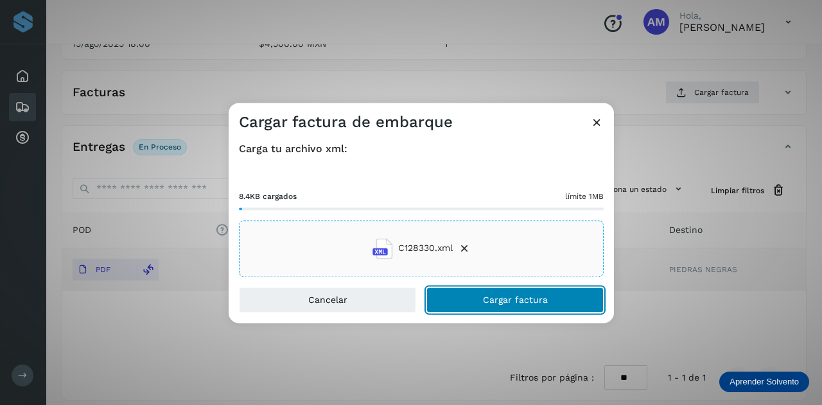
click at [471, 299] on button "Cargar factura" at bounding box center [514, 300] width 177 height 26
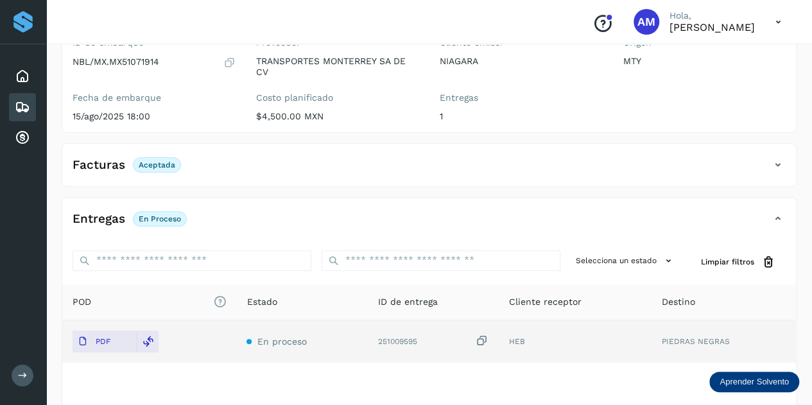
scroll to position [0, 0]
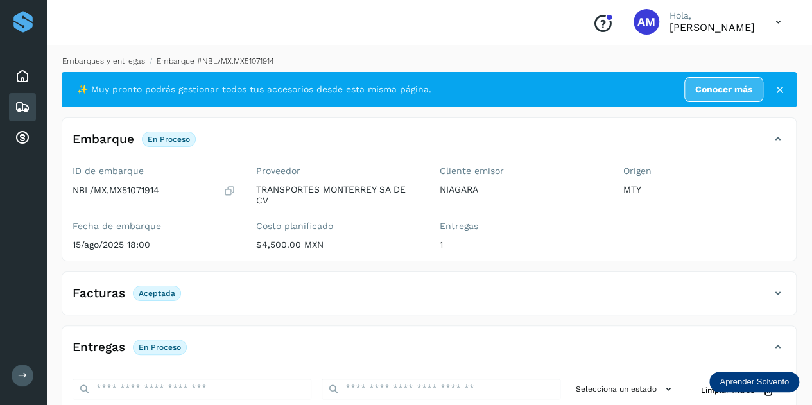
click at [108, 64] on link "Embarques y entregas" at bounding box center [103, 60] width 83 height 9
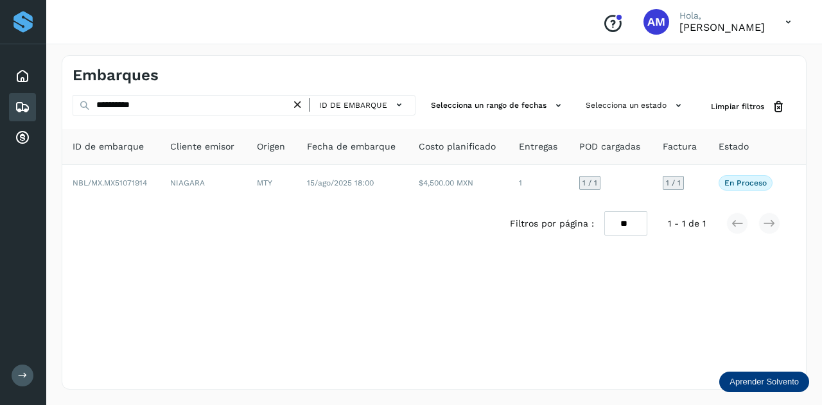
click at [299, 106] on icon at bounding box center [297, 104] width 13 height 13
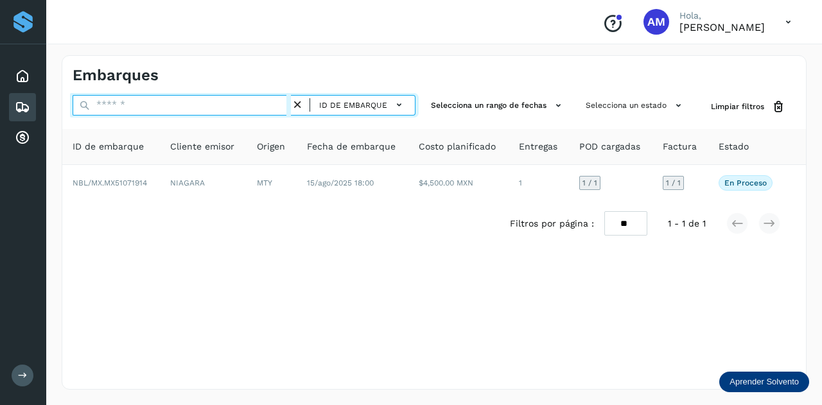
click at [230, 106] on input "text" at bounding box center [182, 105] width 218 height 21
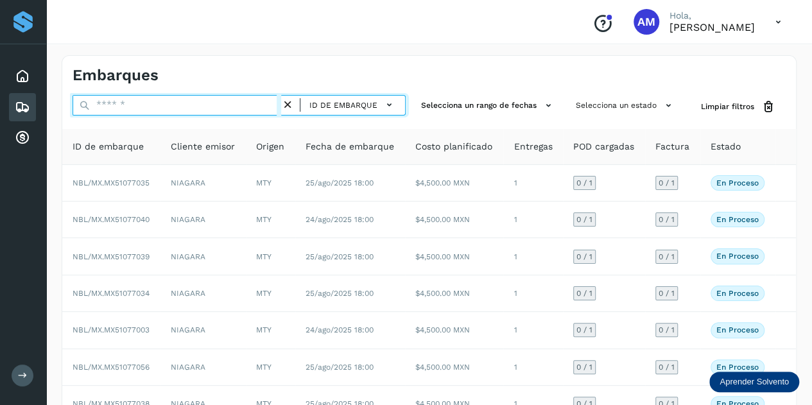
paste input "**********"
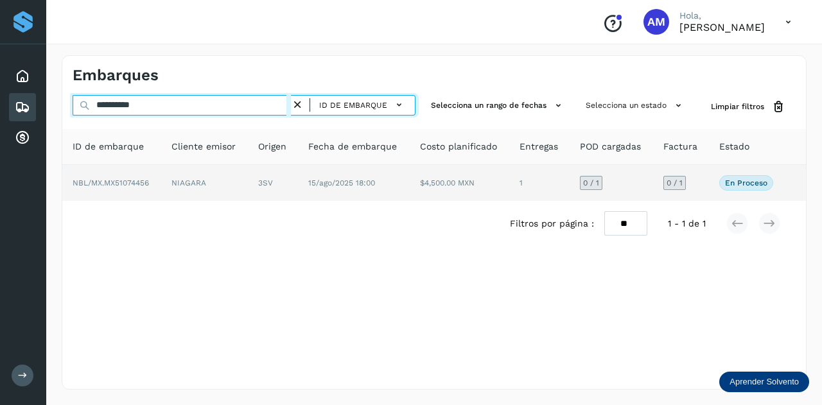
type input "**********"
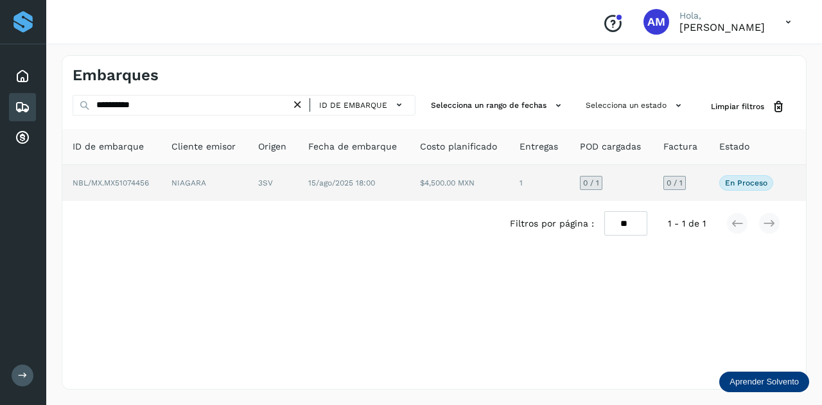
click at [205, 178] on td "NIAGARA" at bounding box center [204, 183] width 87 height 36
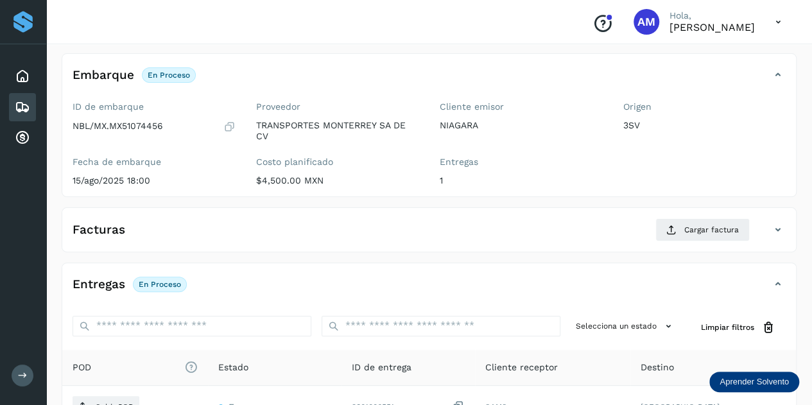
scroll to position [193, 0]
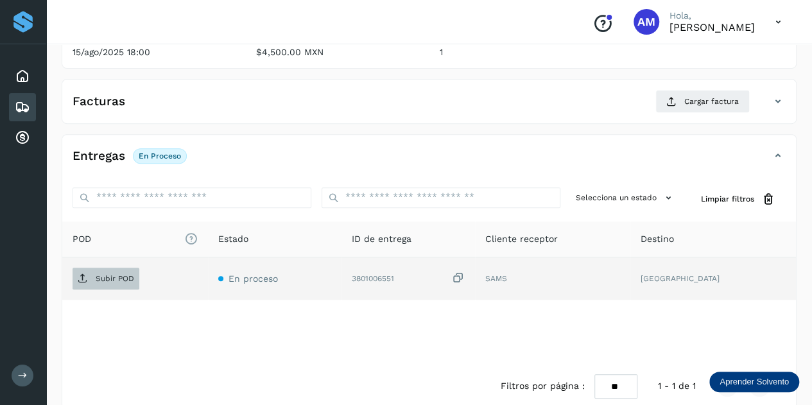
click at [111, 285] on span "Subir POD" at bounding box center [106, 278] width 67 height 21
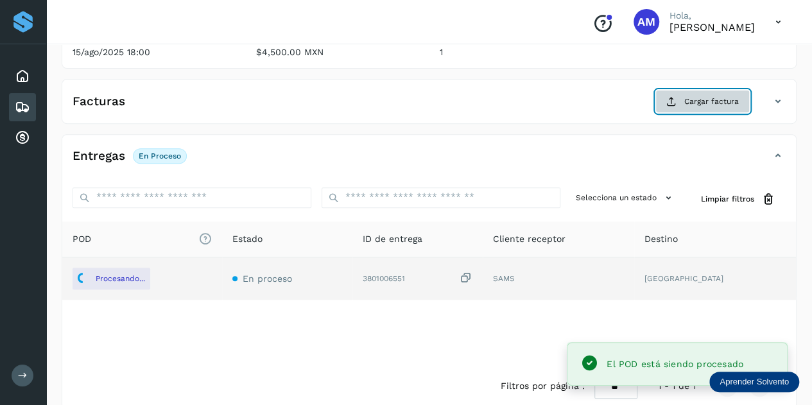
click at [679, 96] on button "Cargar factura" at bounding box center [702, 101] width 94 height 23
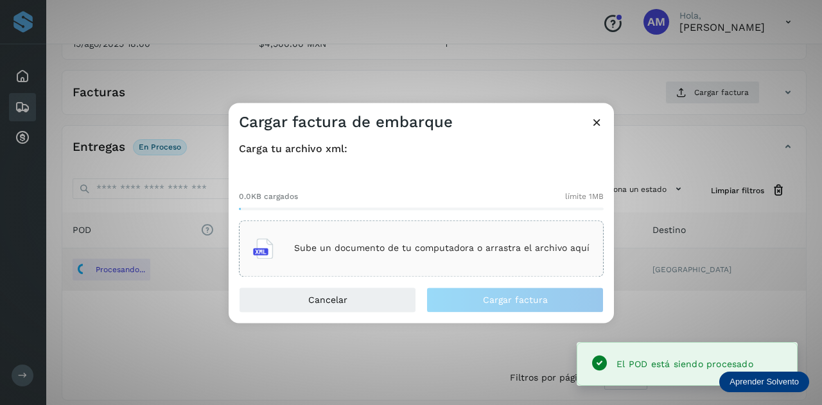
click at [418, 220] on div "0.0KB cargados límite 1MB Sube un documento de tu computadora o arrastra el arc…" at bounding box center [421, 223] width 365 height 107
click at [412, 231] on div "Sube un documento de tu computadora o arrastra el archivo aquí" at bounding box center [421, 248] width 336 height 35
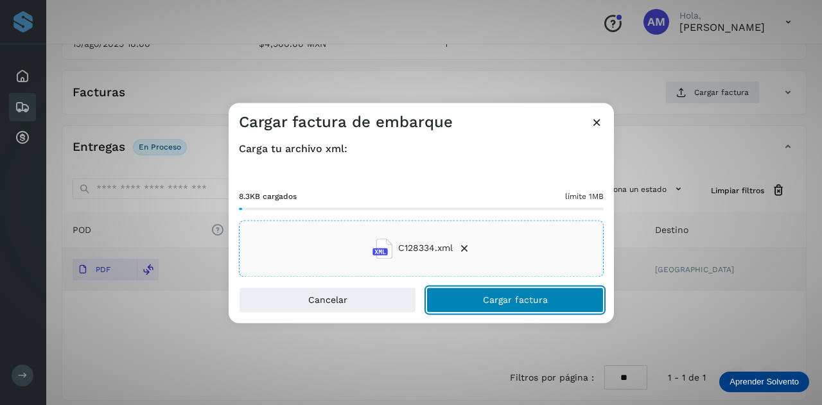
click at [501, 307] on button "Cargar factura" at bounding box center [514, 300] width 177 height 26
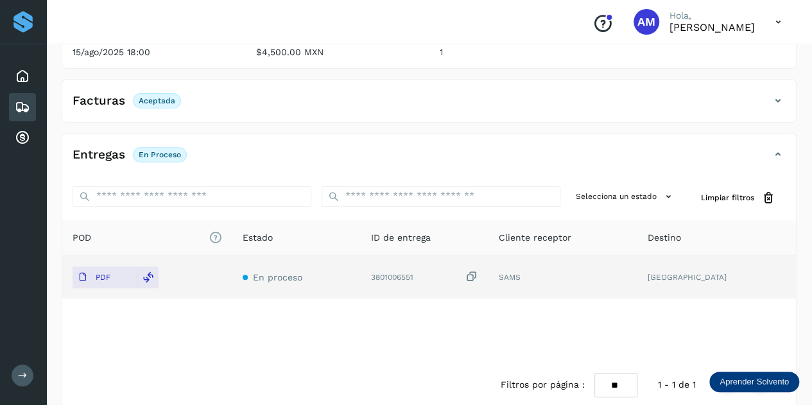
scroll to position [0, 0]
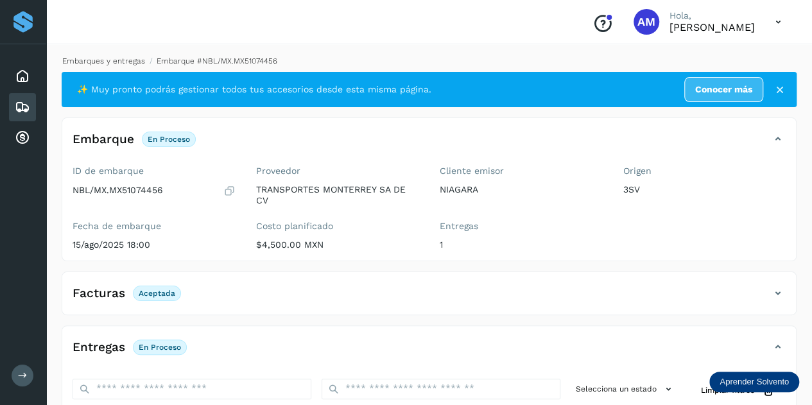
click at [96, 62] on link "Embarques y entregas" at bounding box center [103, 60] width 83 height 9
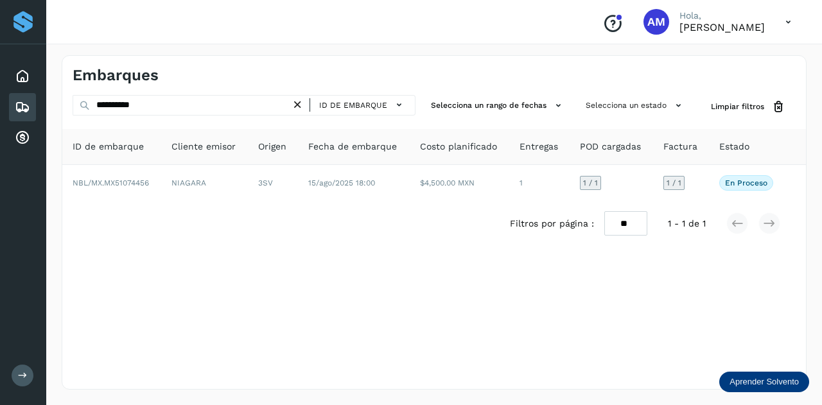
click at [304, 105] on icon at bounding box center [297, 104] width 13 height 13
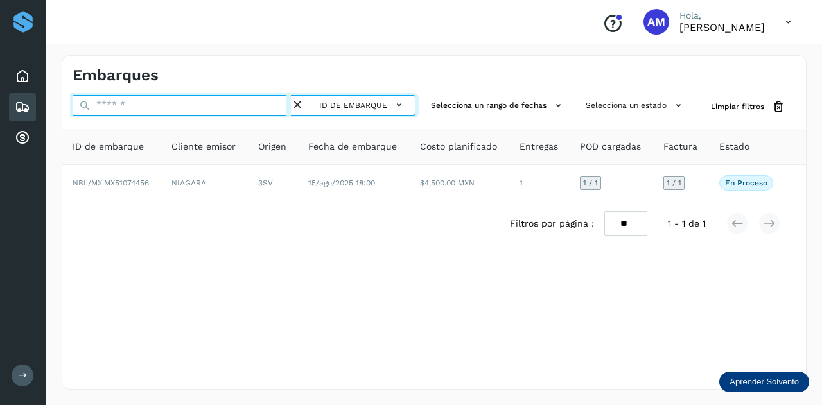
click at [236, 112] on input "text" at bounding box center [182, 105] width 218 height 21
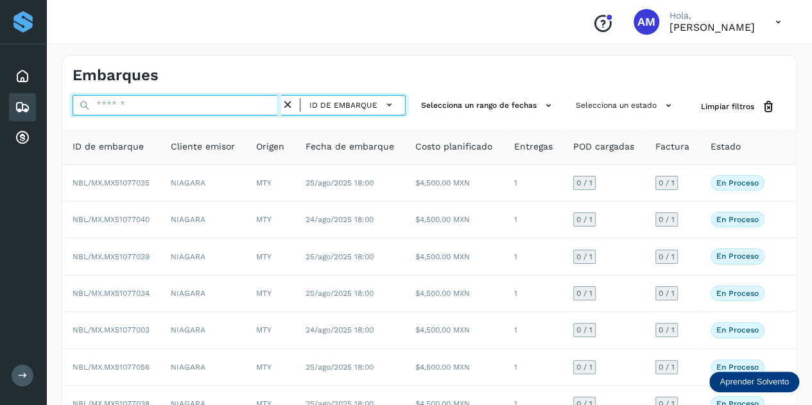
paste input "**********"
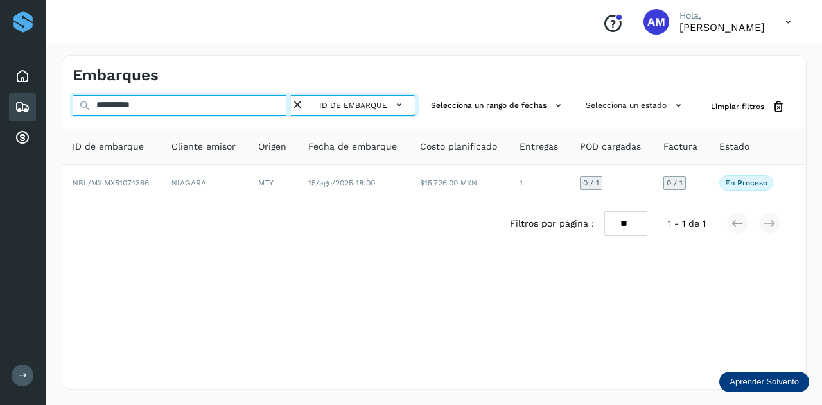
type input "**********"
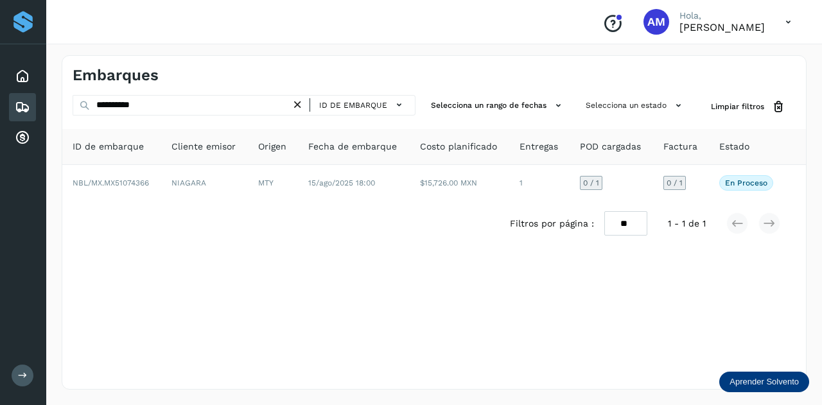
click at [213, 160] on th "Cliente emisor" at bounding box center [204, 147] width 87 height 36
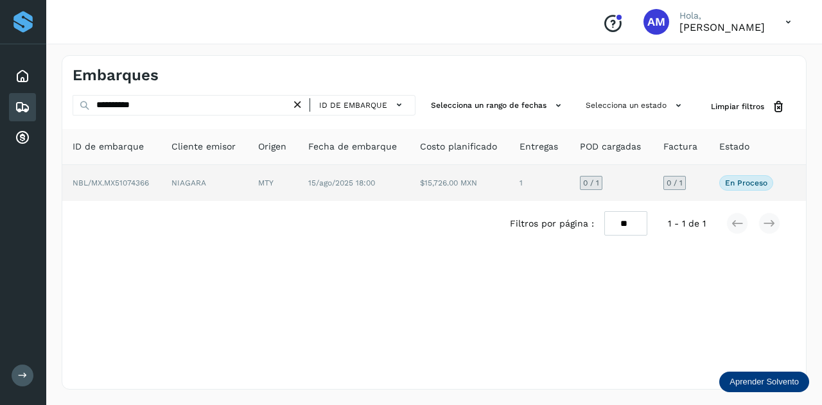
click at [213, 184] on td "NIAGARA" at bounding box center [204, 183] width 87 height 36
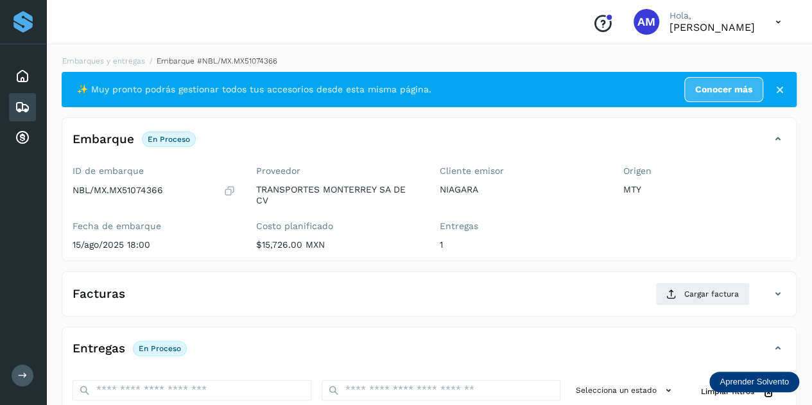
scroll to position [128, 0]
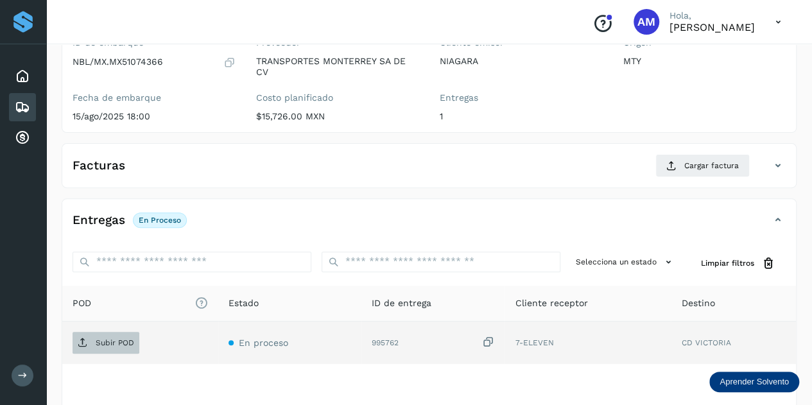
click at [86, 341] on icon at bounding box center [83, 343] width 10 height 10
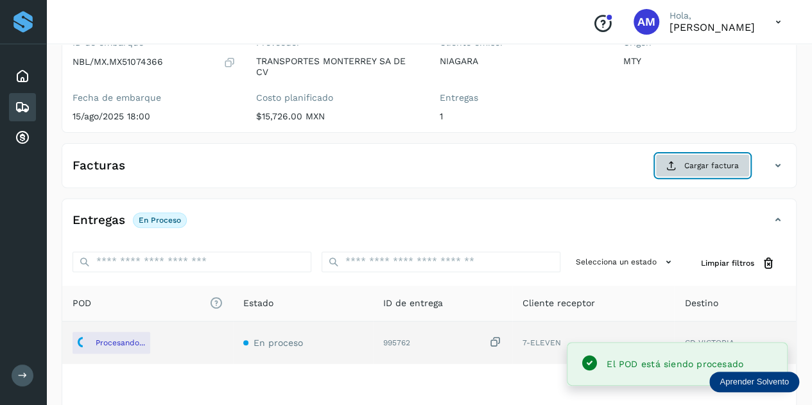
click at [671, 173] on button "Cargar factura" at bounding box center [702, 165] width 94 height 23
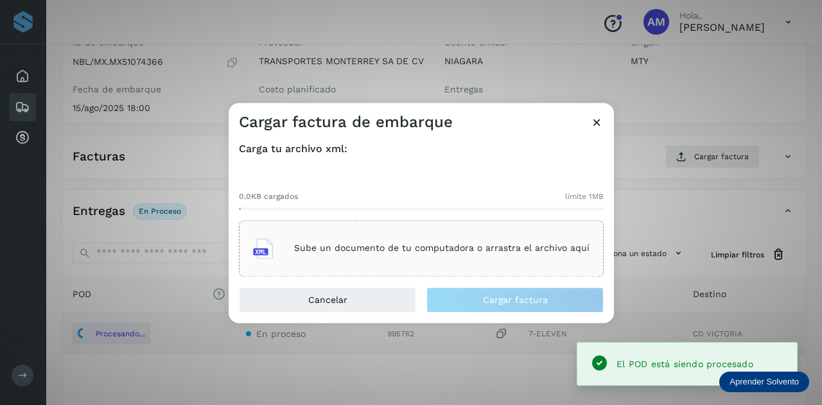
click at [440, 246] on p "Sube un documento de tu computadora o arrastra el archivo aquí" at bounding box center [441, 248] width 295 height 11
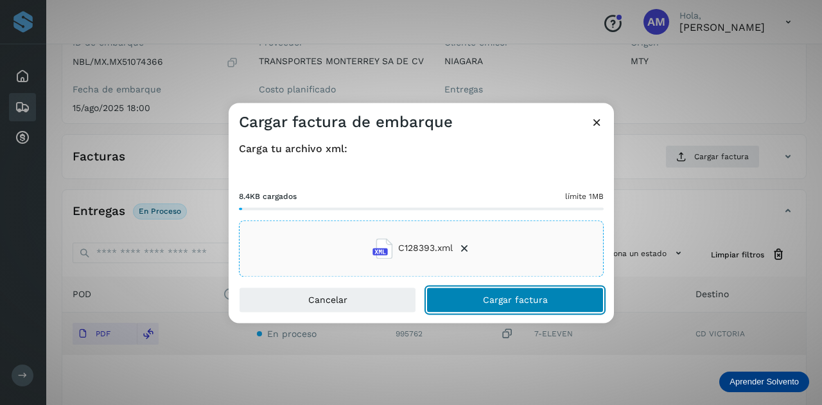
click at [471, 298] on button "Cargar factura" at bounding box center [514, 300] width 177 height 26
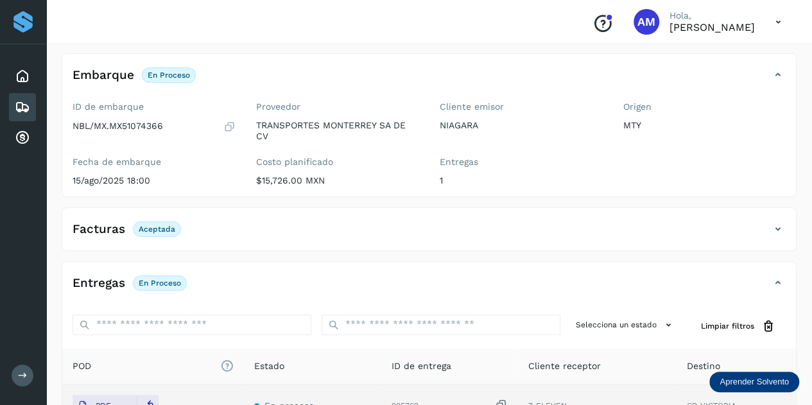
scroll to position [0, 0]
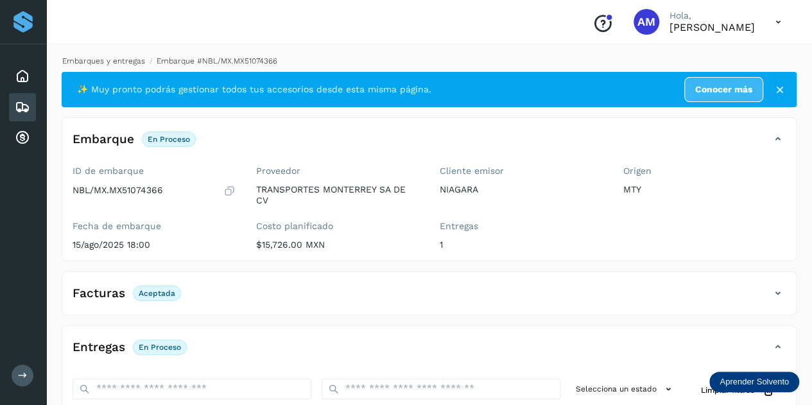
click at [109, 61] on link "Embarques y entregas" at bounding box center [103, 60] width 83 height 9
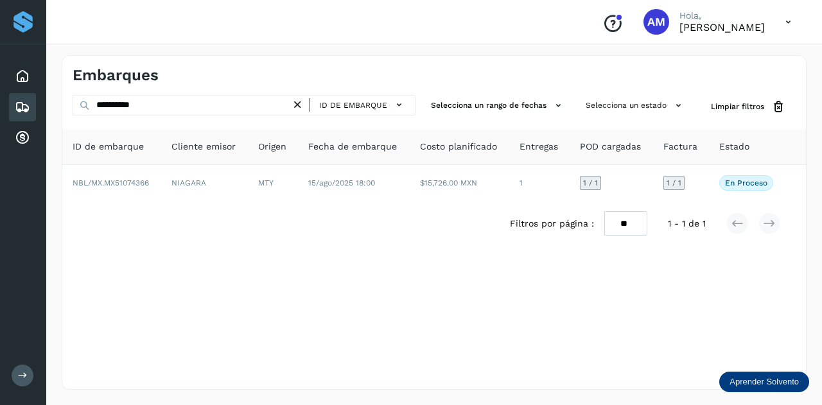
drag, startPoint x: 300, startPoint y: 106, endPoint x: 284, endPoint y: 106, distance: 16.7
click at [300, 105] on icon at bounding box center [297, 104] width 13 height 13
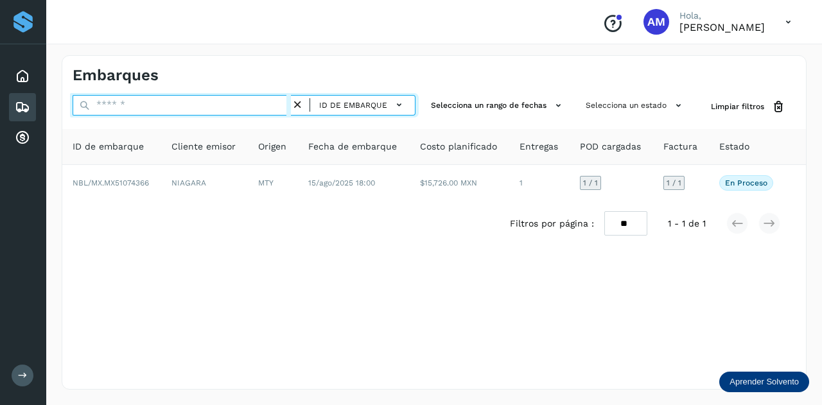
click at [237, 106] on input "text" at bounding box center [182, 105] width 218 height 21
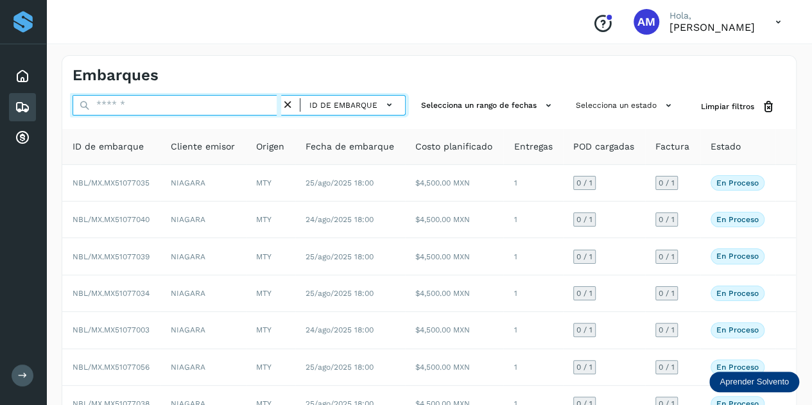
paste input "**********"
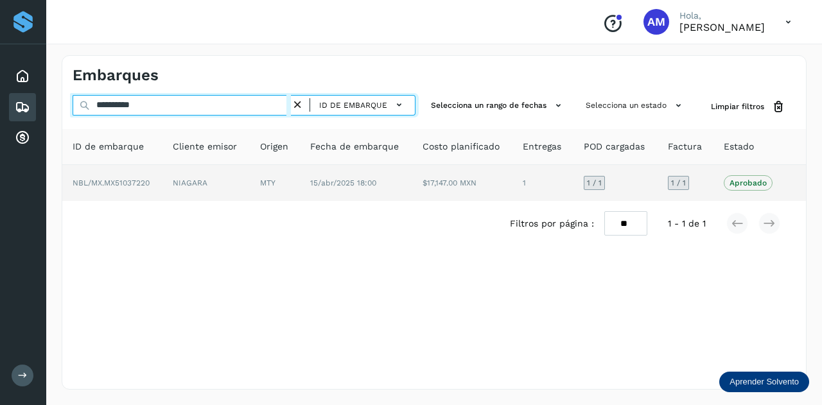
type input "**********"
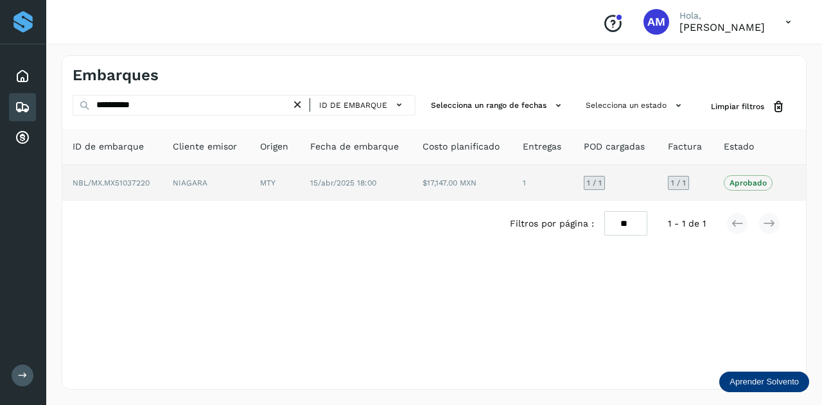
click at [244, 187] on td "NIAGARA" at bounding box center [205, 183] width 87 height 36
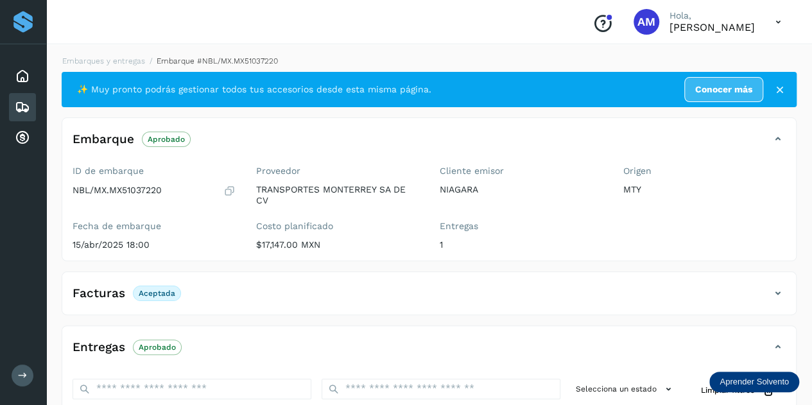
scroll to position [209, 0]
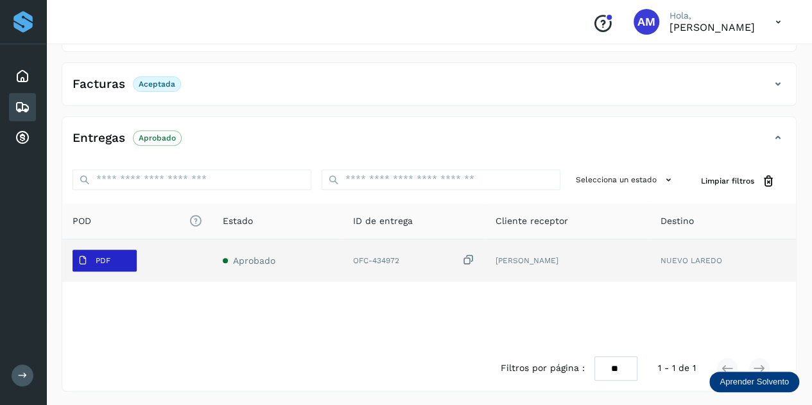
click at [125, 251] on button "PDF" at bounding box center [105, 261] width 64 height 22
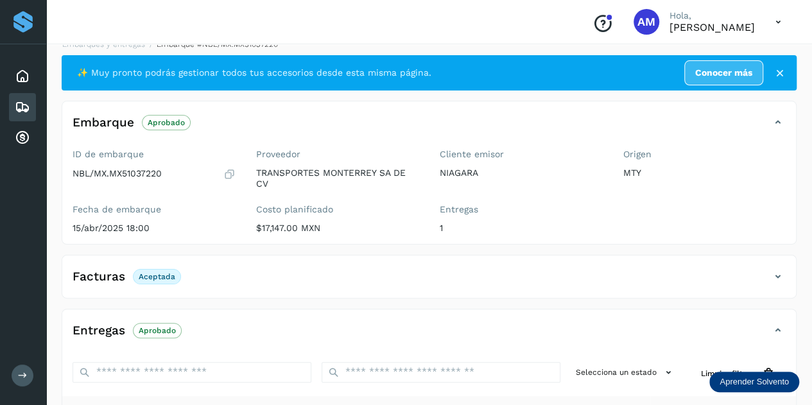
scroll to position [0, 0]
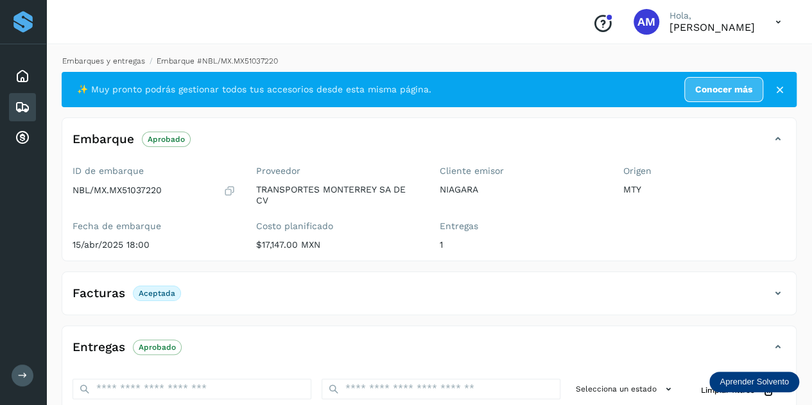
click at [101, 60] on link "Embarques y entregas" at bounding box center [103, 60] width 83 height 9
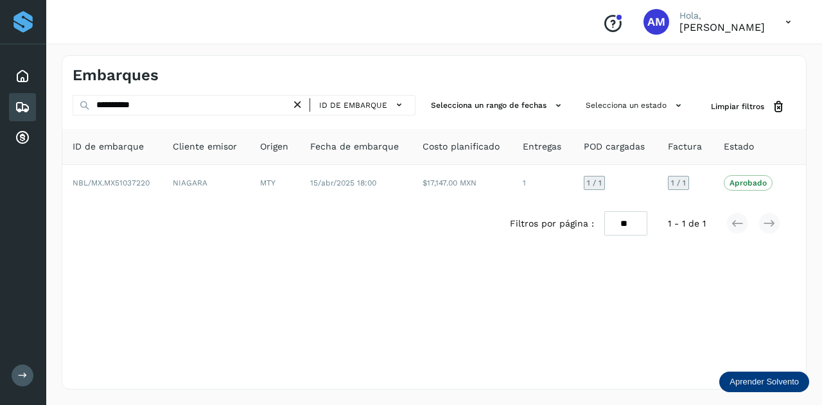
click at [300, 105] on icon at bounding box center [297, 104] width 13 height 13
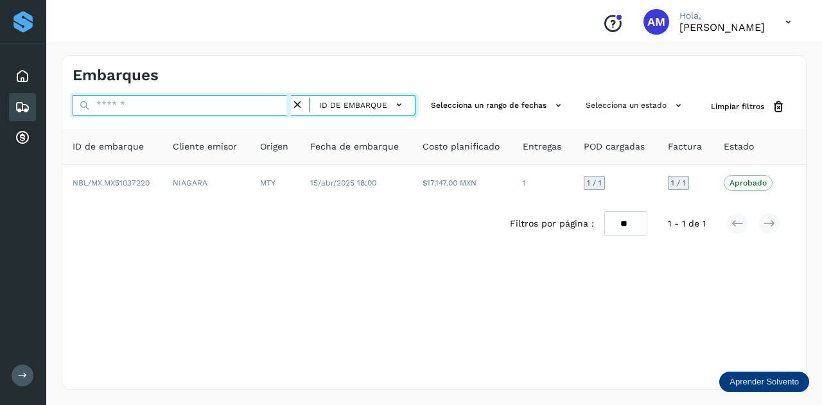
click at [274, 106] on input "text" at bounding box center [182, 105] width 218 height 21
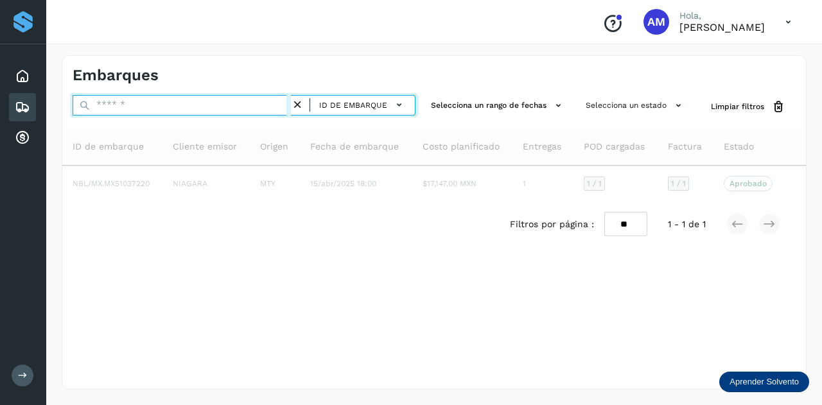
paste input "**********"
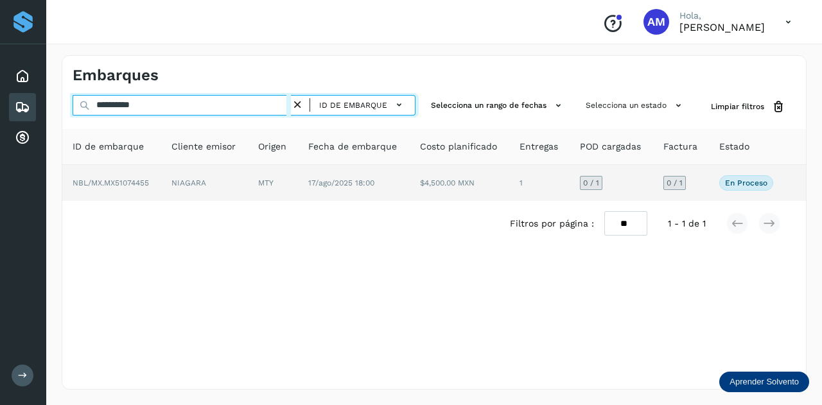
type input "**********"
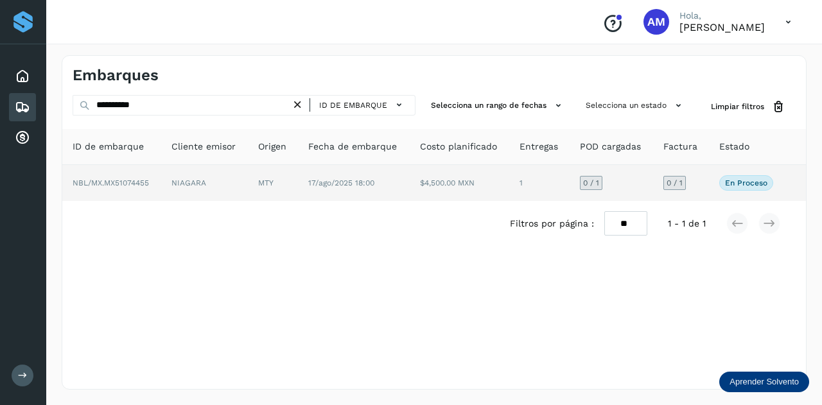
click at [281, 178] on td "MTY" at bounding box center [273, 183] width 50 height 36
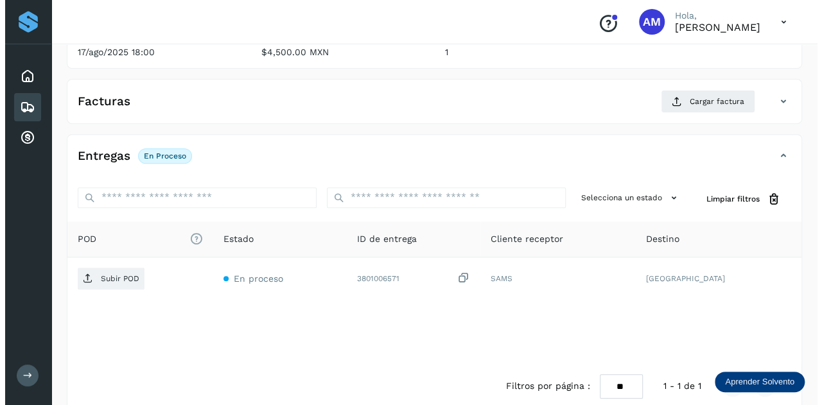
scroll to position [210, 0]
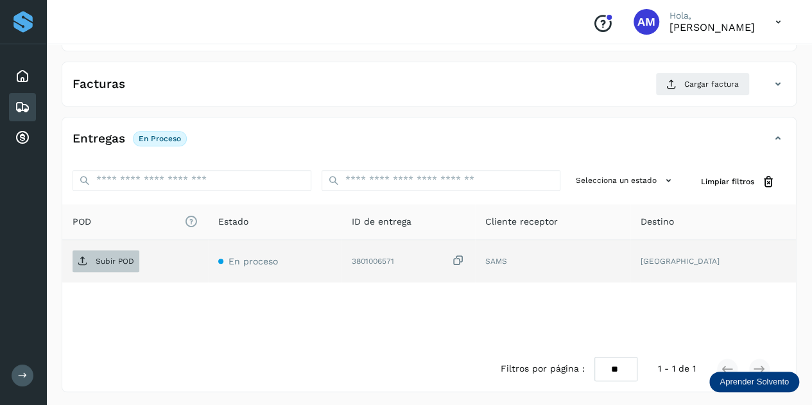
click at [110, 263] on p "Subir POD" at bounding box center [115, 261] width 39 height 9
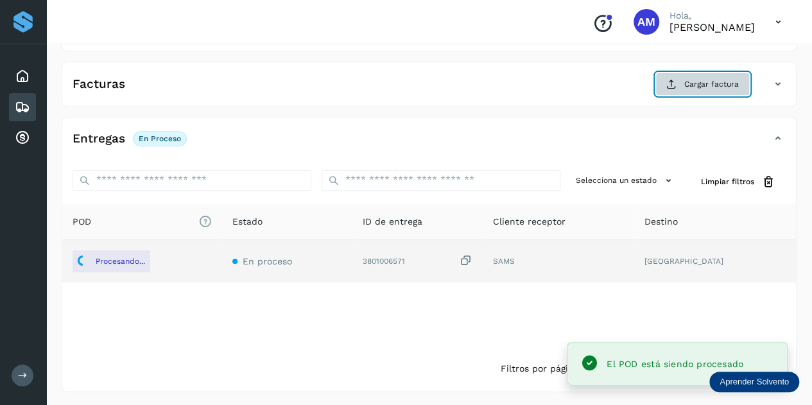
click at [687, 81] on span "Cargar factura" at bounding box center [711, 84] width 55 height 12
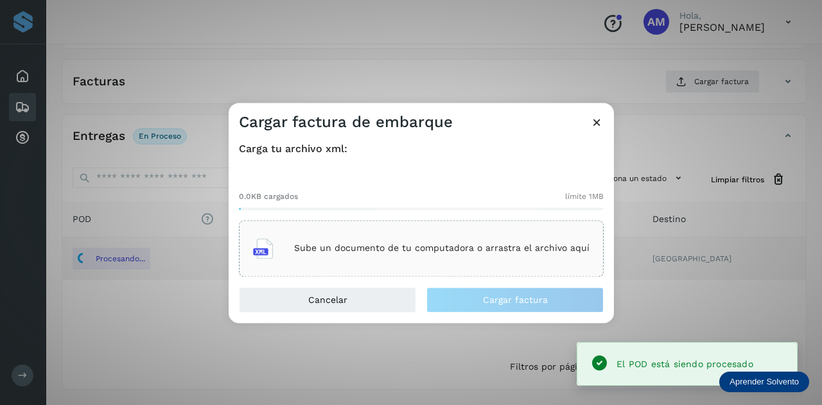
click at [435, 233] on div "Sube un documento de tu computadora o arrastra el archivo aquí" at bounding box center [421, 248] width 336 height 35
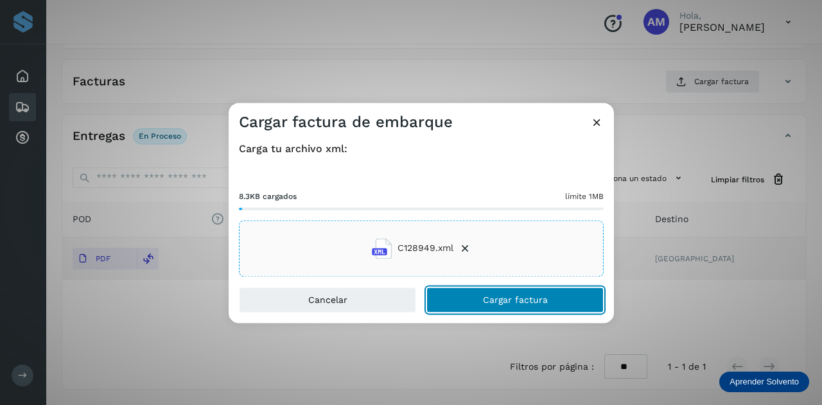
click at [453, 297] on button "Cargar factura" at bounding box center [514, 300] width 177 height 26
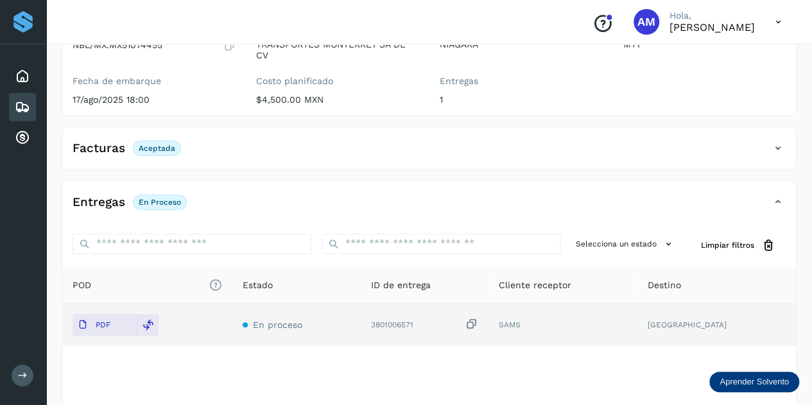
scroll to position [0, 0]
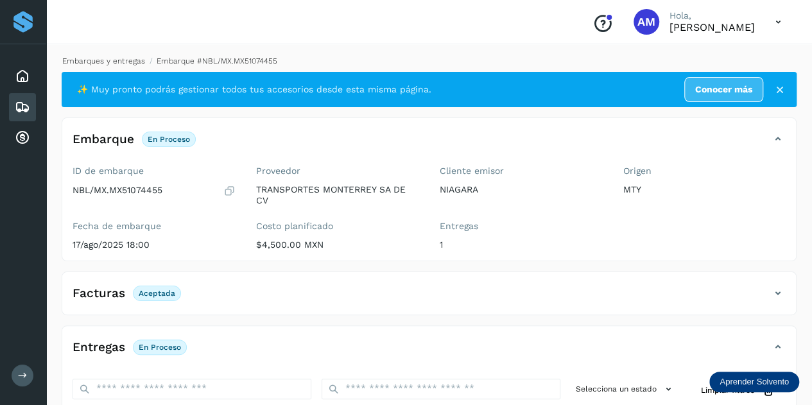
click at [85, 62] on link "Embarques y entregas" at bounding box center [103, 60] width 83 height 9
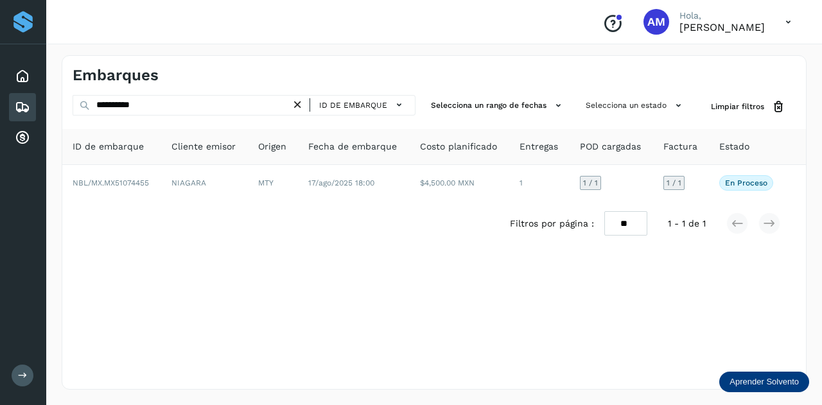
click at [298, 103] on icon at bounding box center [297, 104] width 13 height 13
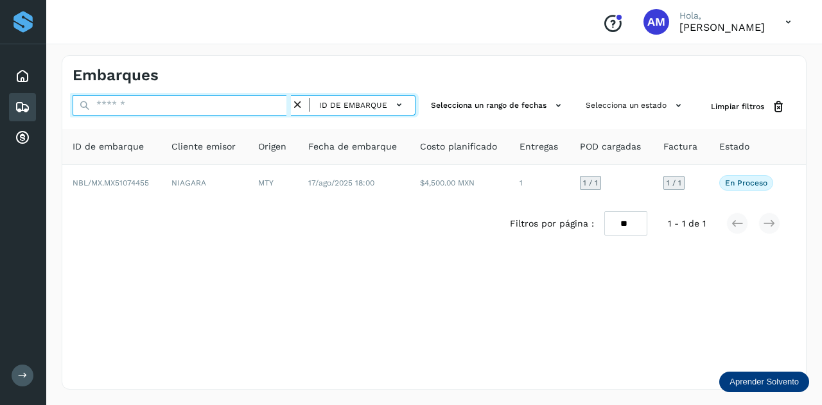
click at [262, 103] on input "text" at bounding box center [182, 105] width 218 height 21
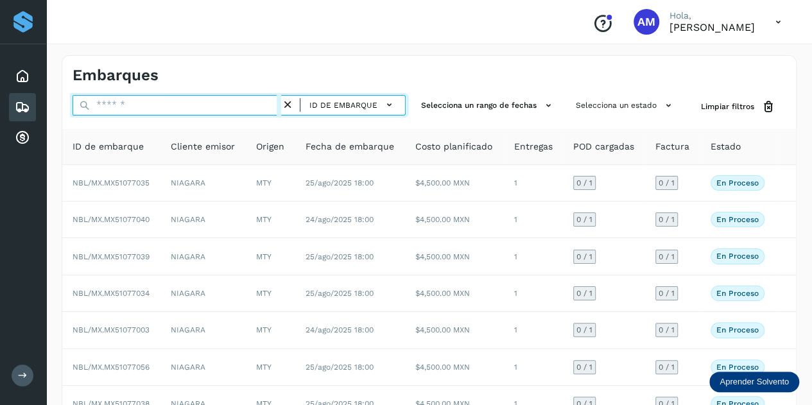
paste input "**********"
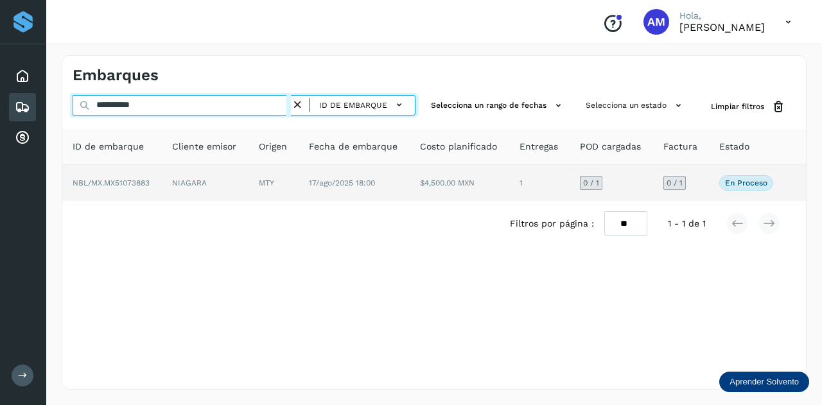
type input "**********"
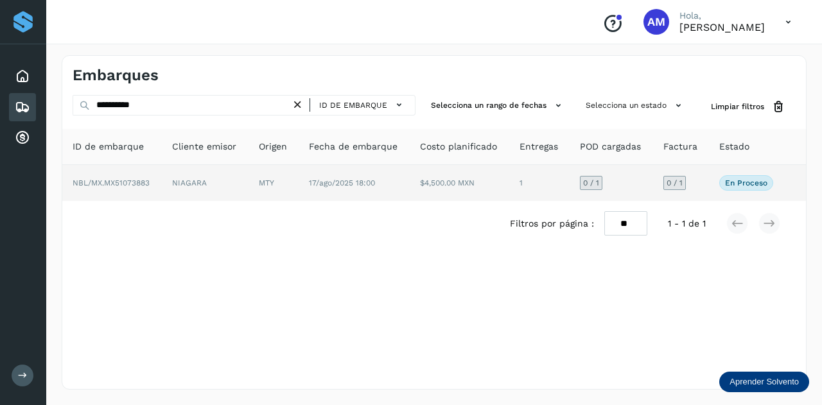
click at [281, 188] on td "MTY" at bounding box center [273, 183] width 50 height 36
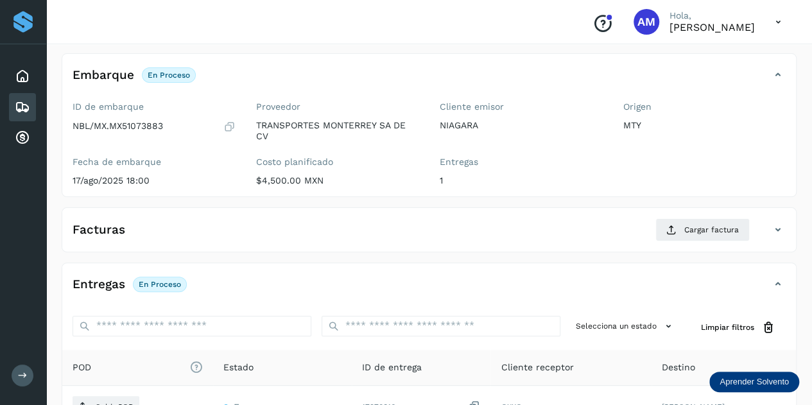
scroll to position [193, 0]
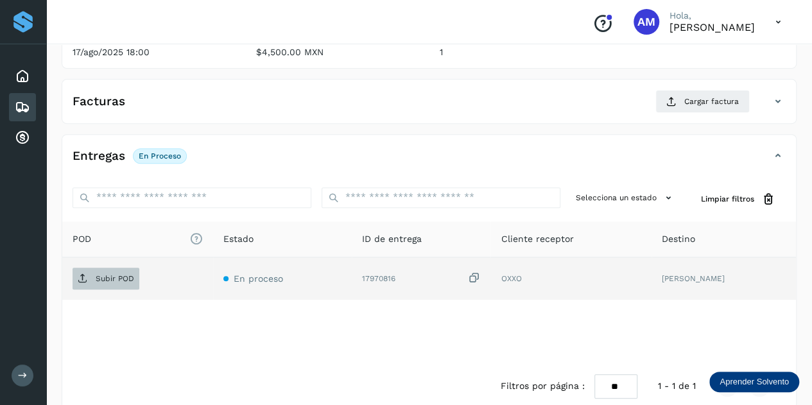
click at [113, 279] on p "Subir POD" at bounding box center [115, 278] width 39 height 9
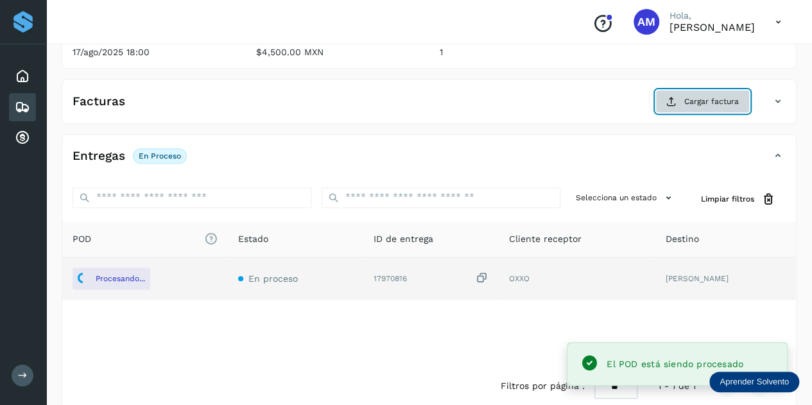
click at [687, 106] on span "Cargar factura" at bounding box center [711, 102] width 55 height 12
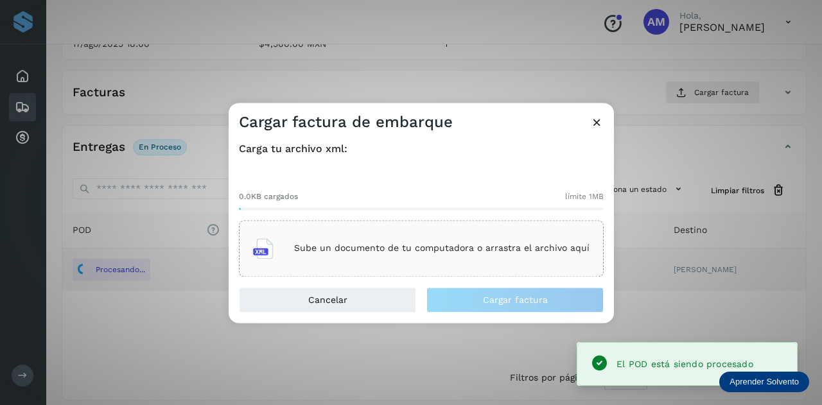
click at [440, 238] on div "Sube un documento de tu computadora o arrastra el archivo aquí" at bounding box center [421, 248] width 336 height 35
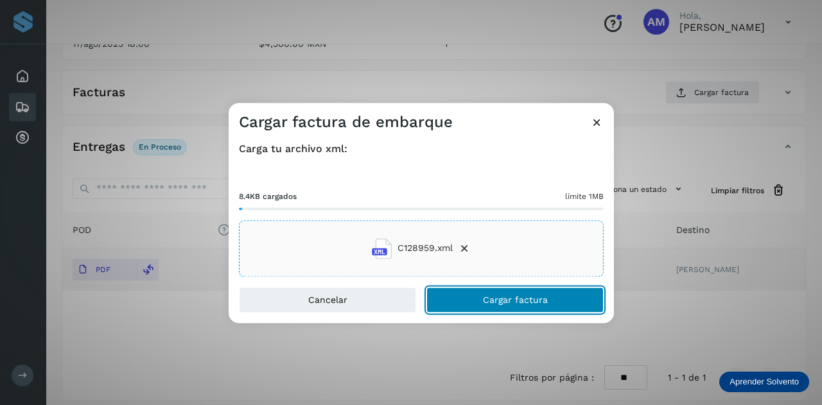
click at [473, 300] on button "Cargar factura" at bounding box center [514, 300] width 177 height 26
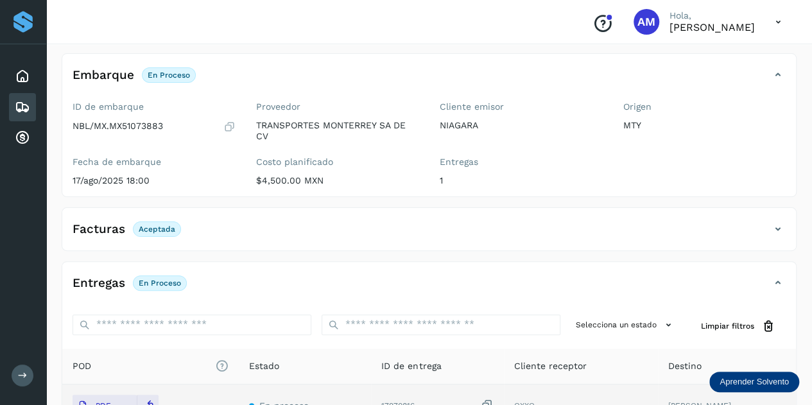
scroll to position [0, 0]
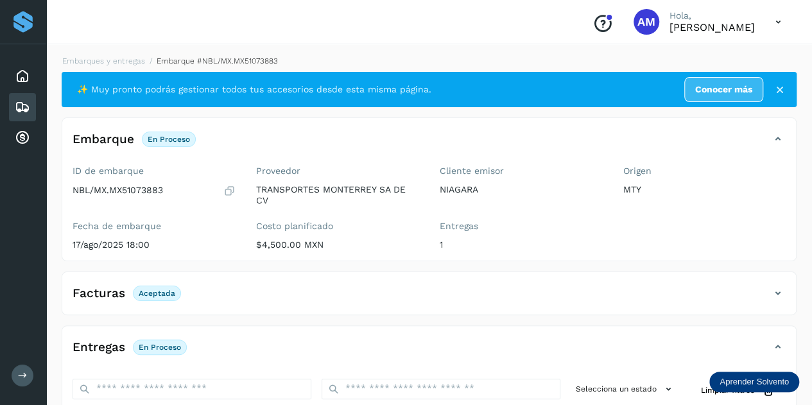
click at [145, 62] on li "Embarque #NBL/MX.MX51073883" at bounding box center [211, 61] width 133 height 12
click at [117, 58] on link "Embarques y entregas" at bounding box center [103, 60] width 83 height 9
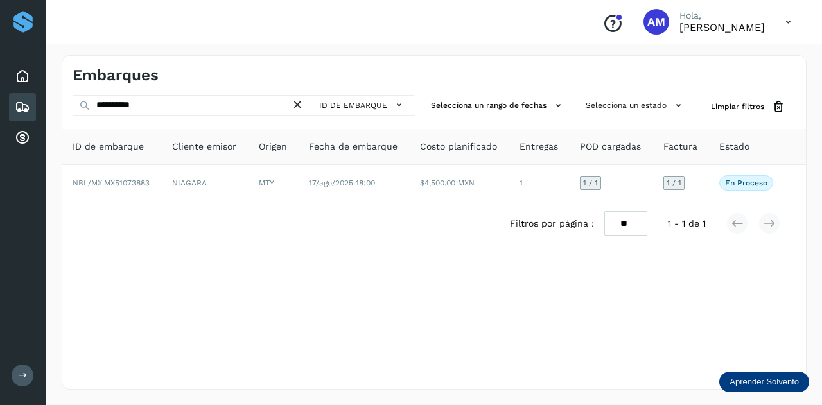
click at [300, 101] on icon at bounding box center [297, 104] width 13 height 13
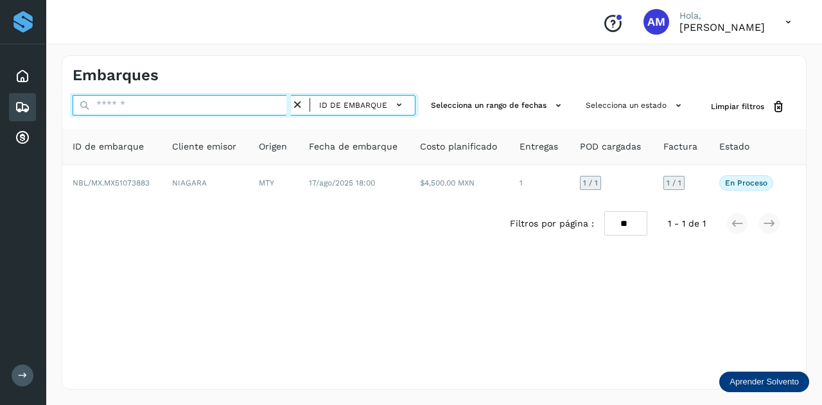
click at [281, 102] on input "text" at bounding box center [182, 105] width 218 height 21
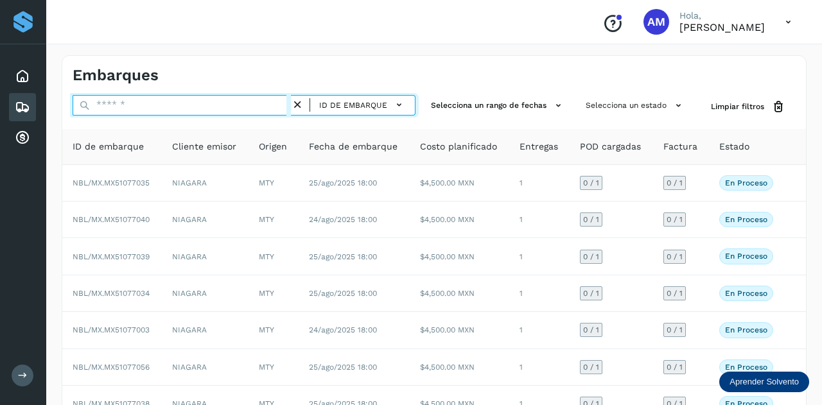
paste input "**********"
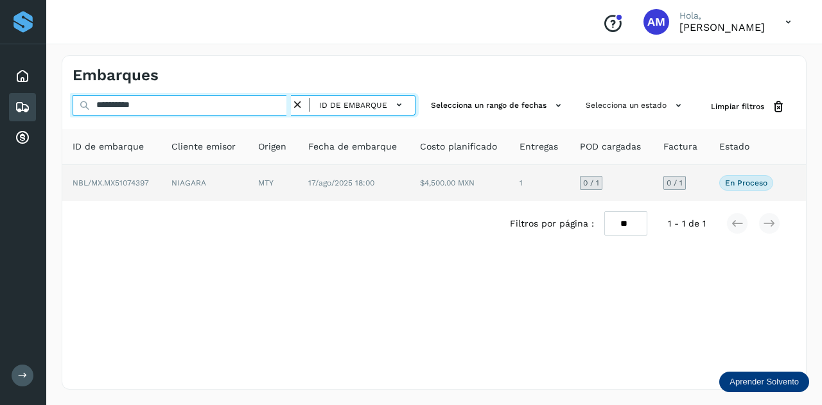
type input "**********"
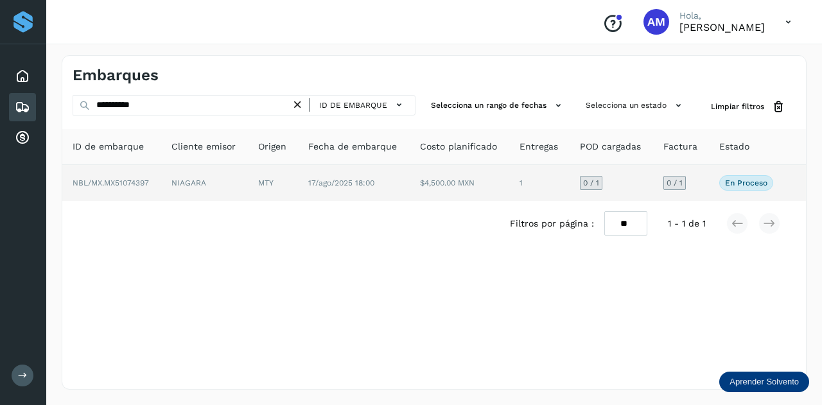
click at [159, 175] on td "NBL/MX.MX51074397" at bounding box center [111, 183] width 99 height 36
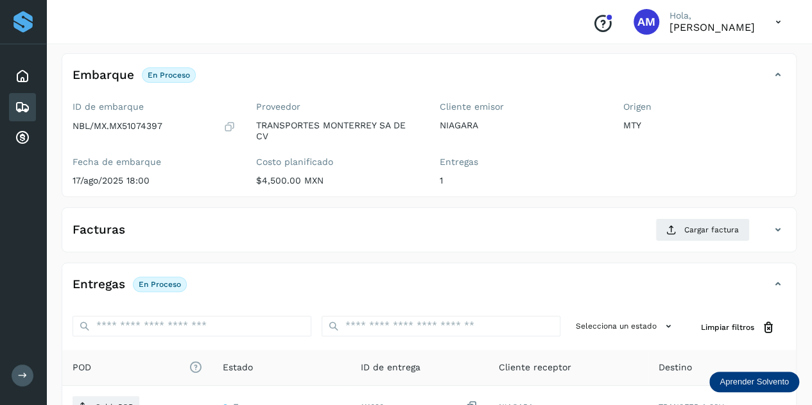
scroll to position [193, 0]
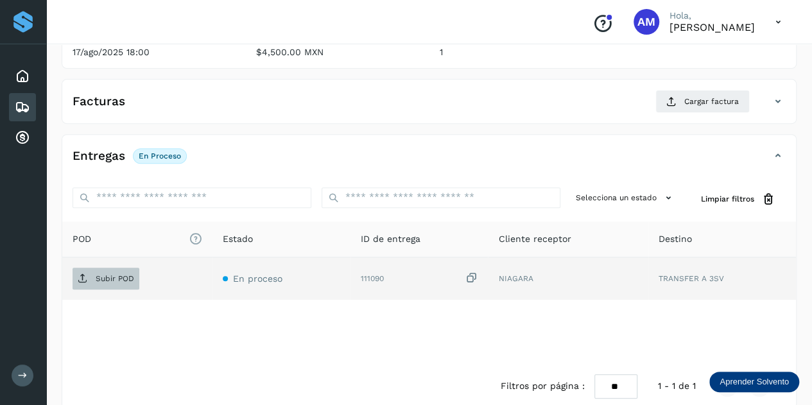
click at [114, 279] on p "Subir POD" at bounding box center [115, 278] width 39 height 9
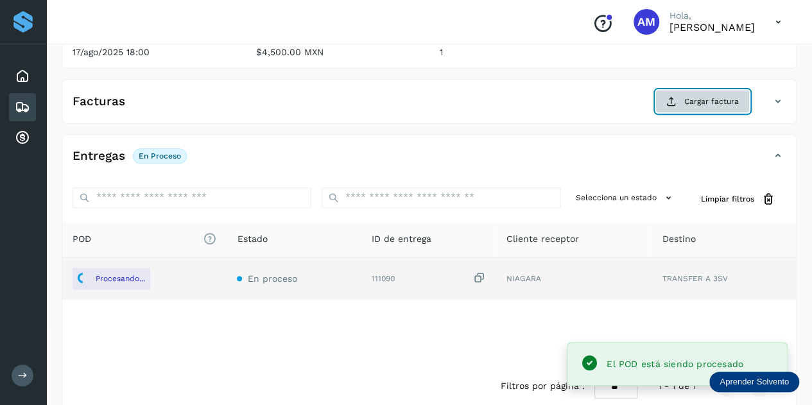
click at [696, 96] on span "Cargar factura" at bounding box center [711, 102] width 55 height 12
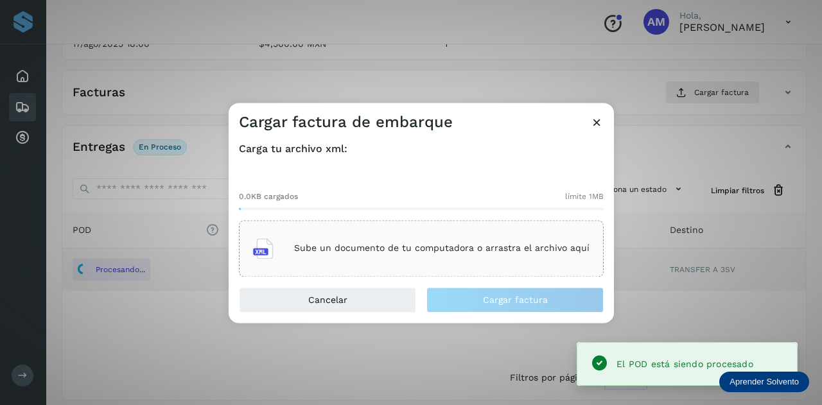
click at [447, 229] on div "Sube un documento de tu computadora o arrastra el archivo aquí" at bounding box center [421, 248] width 365 height 56
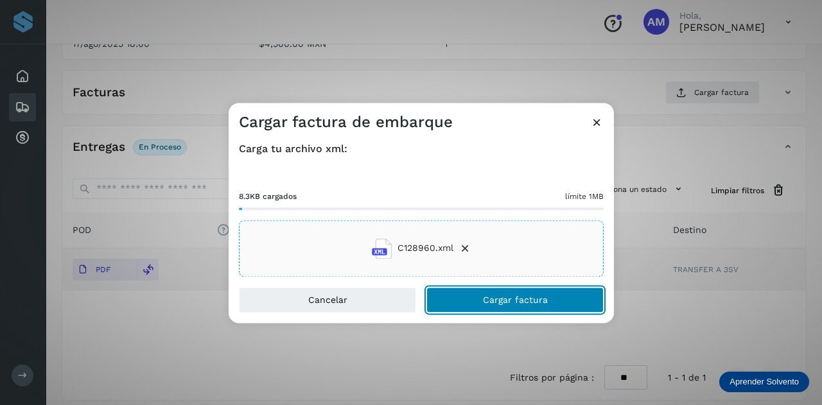
click at [473, 302] on button "Cargar factura" at bounding box center [514, 300] width 177 height 26
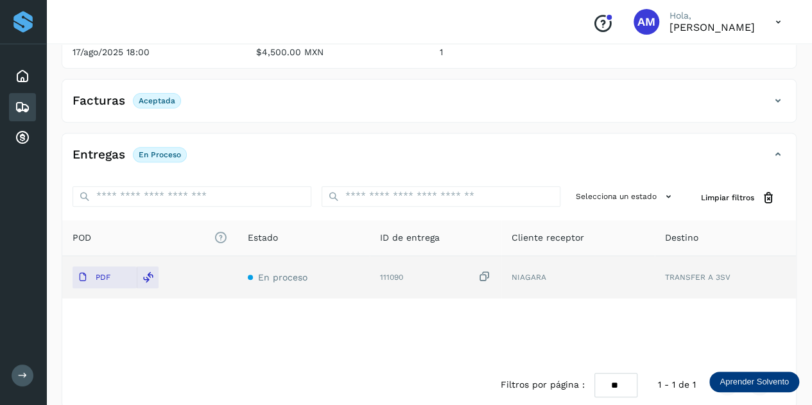
scroll to position [0, 0]
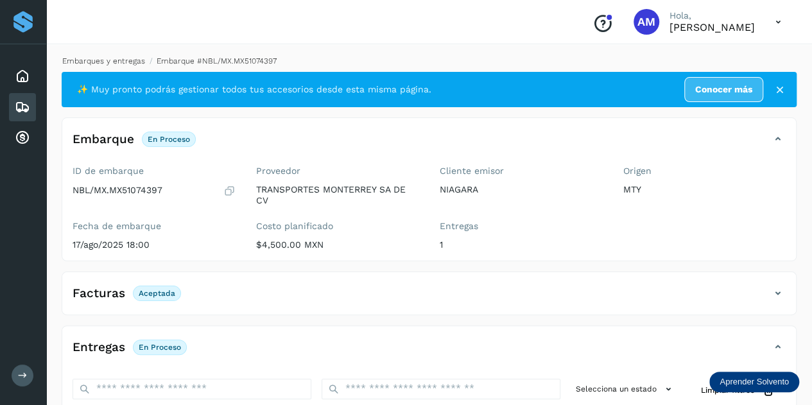
click at [124, 62] on link "Embarques y entregas" at bounding box center [103, 60] width 83 height 9
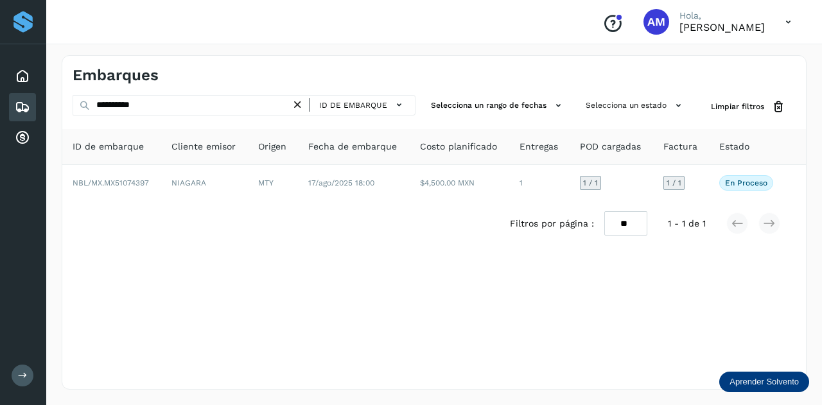
click at [304, 106] on icon at bounding box center [297, 104] width 13 height 13
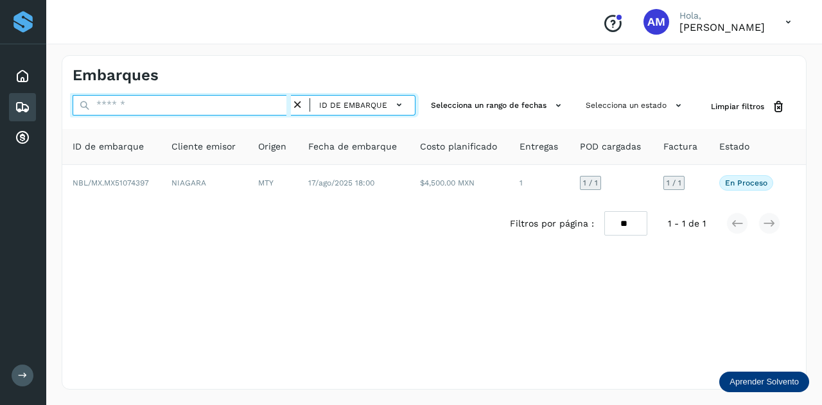
click at [264, 108] on input "text" at bounding box center [182, 105] width 218 height 21
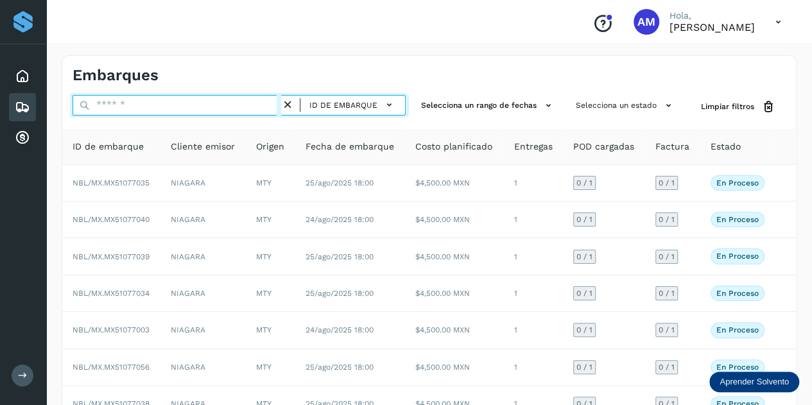
paste input "**********"
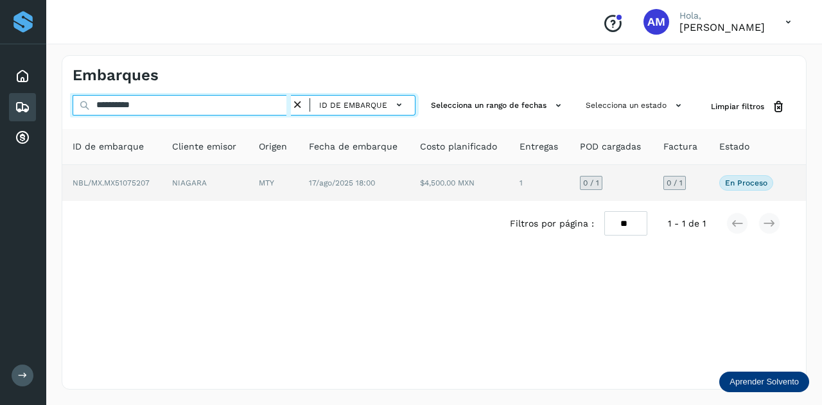
type input "**********"
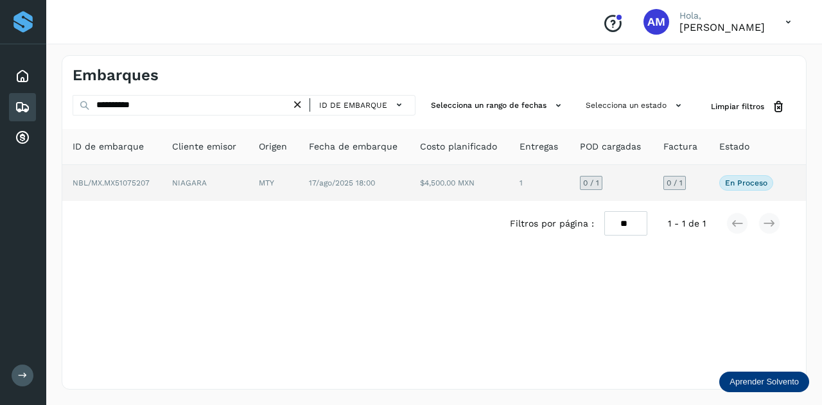
click at [284, 185] on td "MTY" at bounding box center [273, 183] width 50 height 36
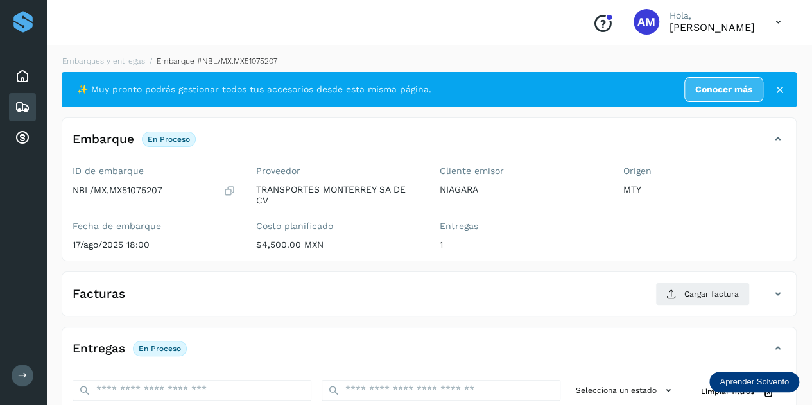
scroll to position [128, 0]
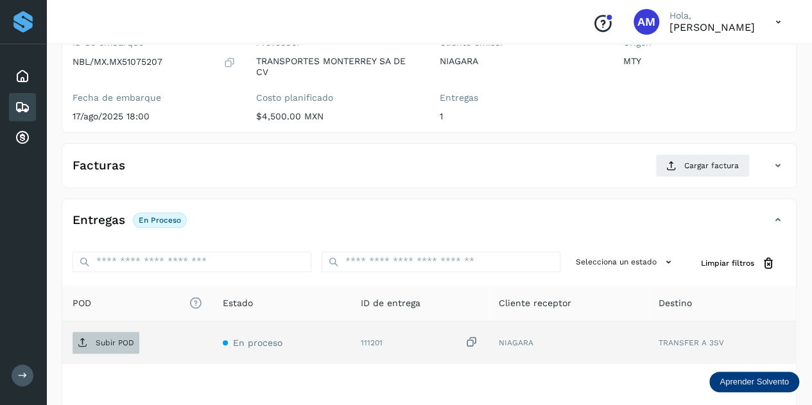
click at [127, 345] on p "Subir POD" at bounding box center [115, 342] width 39 height 9
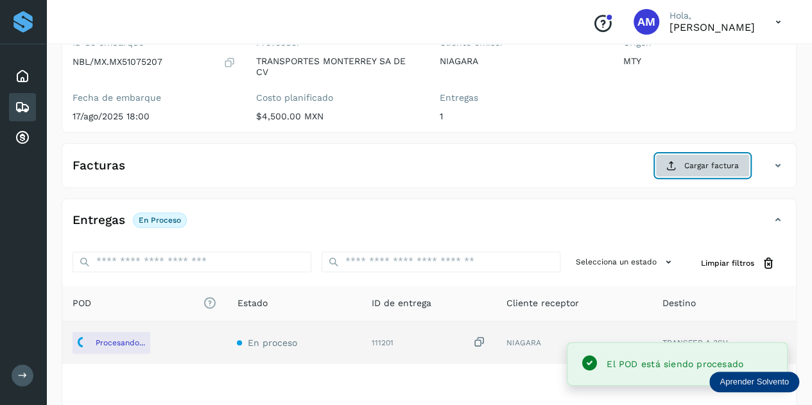
click at [670, 160] on icon at bounding box center [671, 165] width 10 height 10
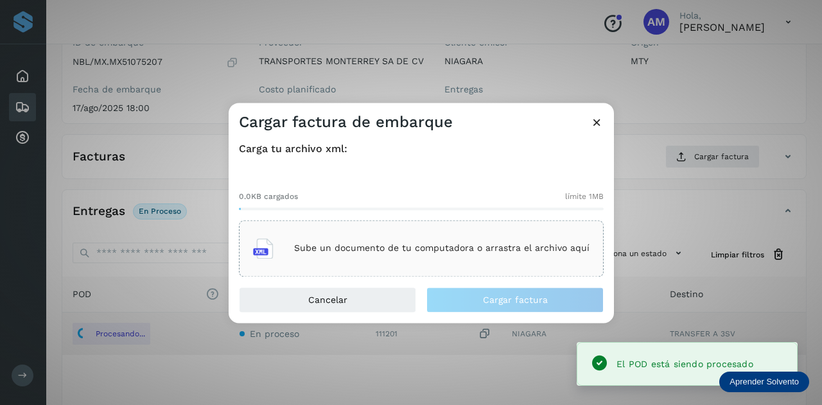
click at [412, 230] on div "Sube un documento de tu computadora o arrastra el archivo aquí" at bounding box center [421, 248] width 365 height 56
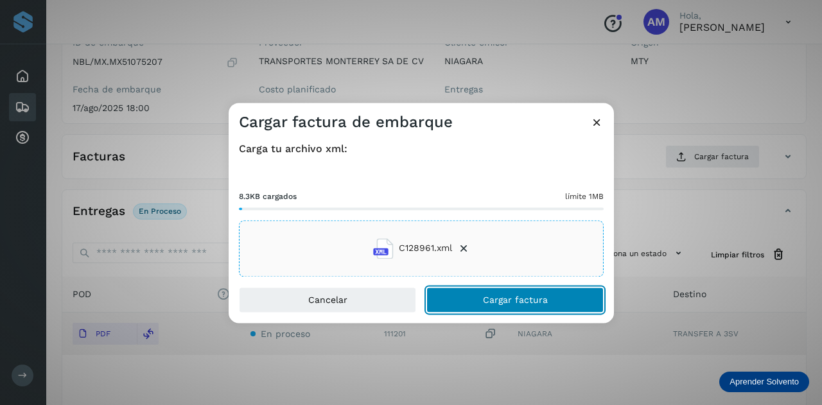
click at [497, 297] on span "Cargar factura" at bounding box center [515, 299] width 65 height 9
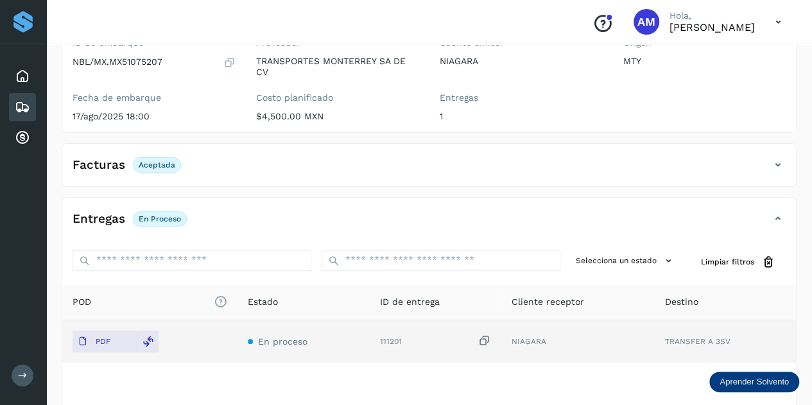
scroll to position [0, 0]
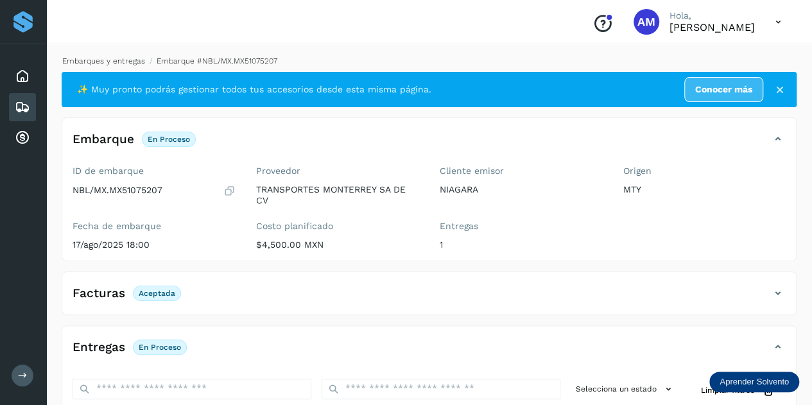
click at [123, 58] on link "Embarques y entregas" at bounding box center [103, 60] width 83 height 9
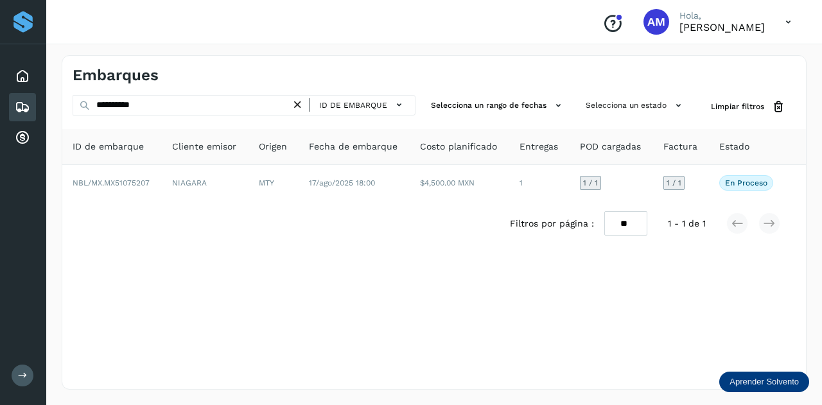
click at [300, 101] on icon at bounding box center [297, 104] width 13 height 13
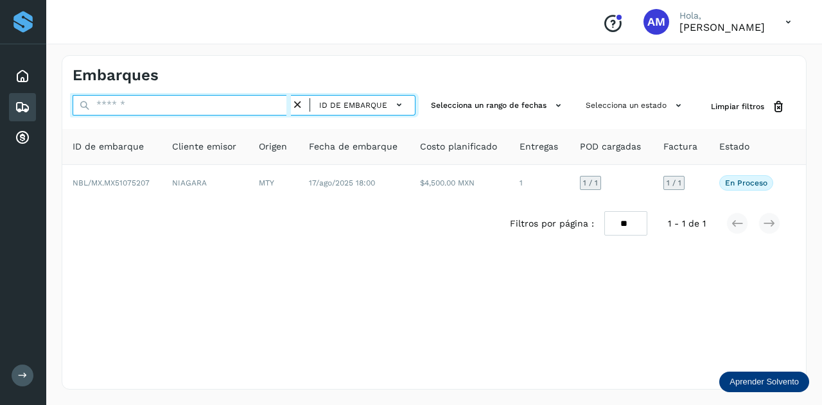
click at [240, 101] on input "text" at bounding box center [182, 105] width 218 height 21
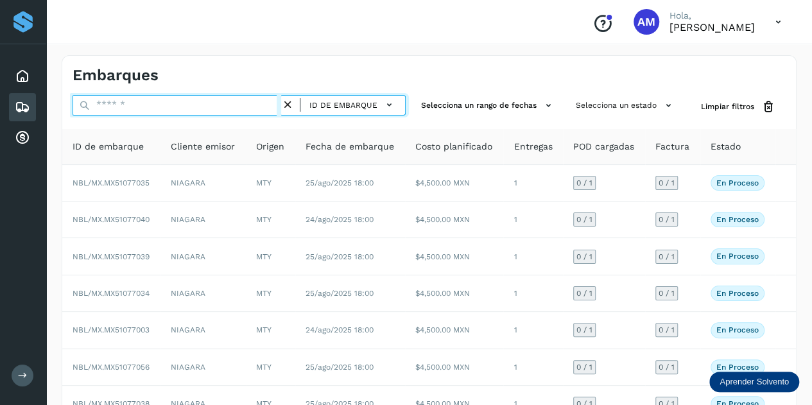
paste input "**********"
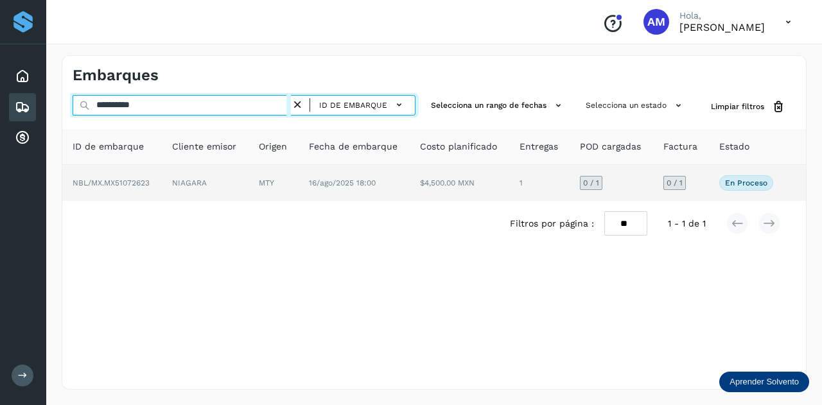
type input "**********"
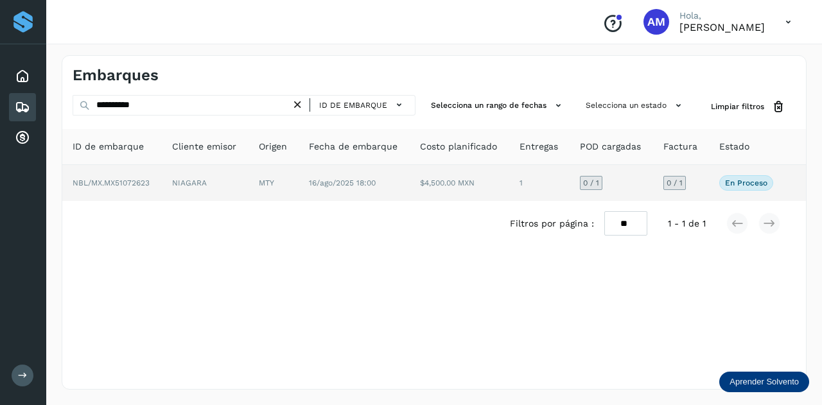
click at [238, 175] on td "NIAGARA" at bounding box center [205, 183] width 87 height 36
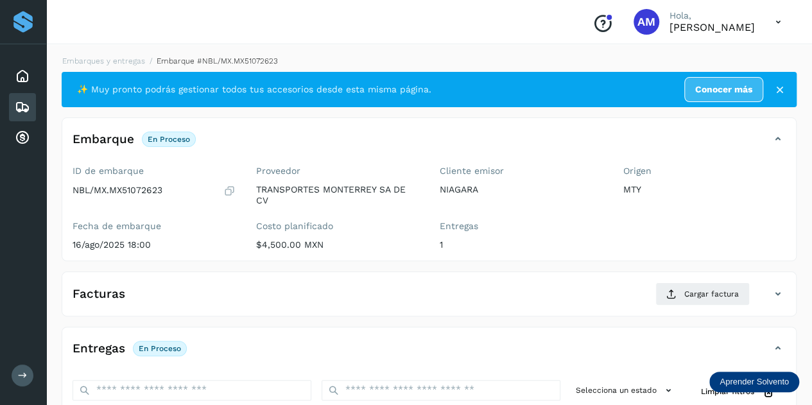
scroll to position [193, 0]
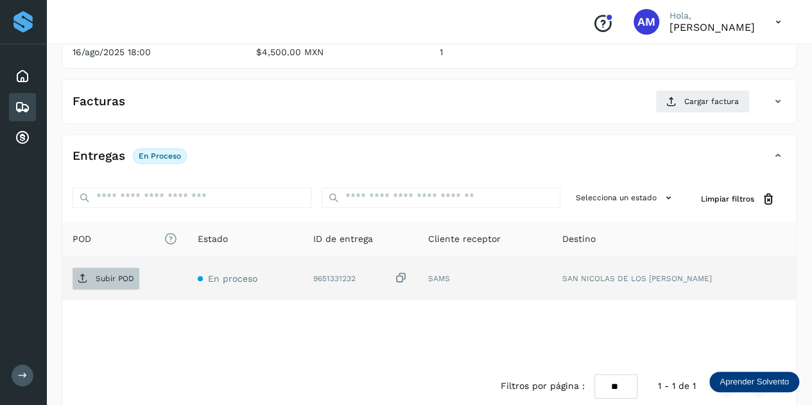
click at [119, 283] on span "Subir POD" at bounding box center [106, 278] width 67 height 21
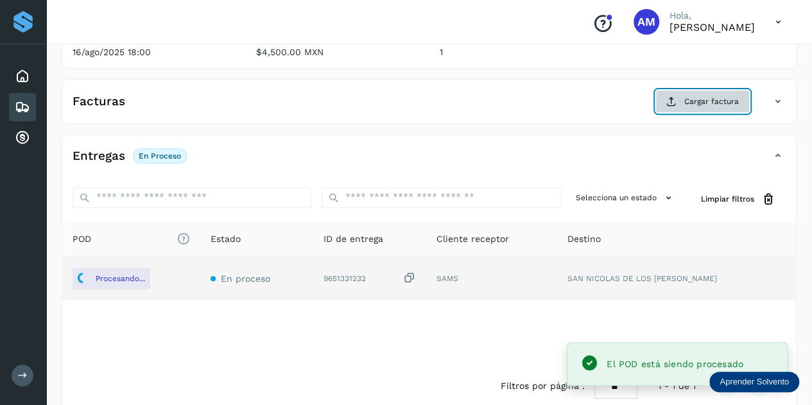
click at [662, 99] on button "Cargar factura" at bounding box center [702, 101] width 94 height 23
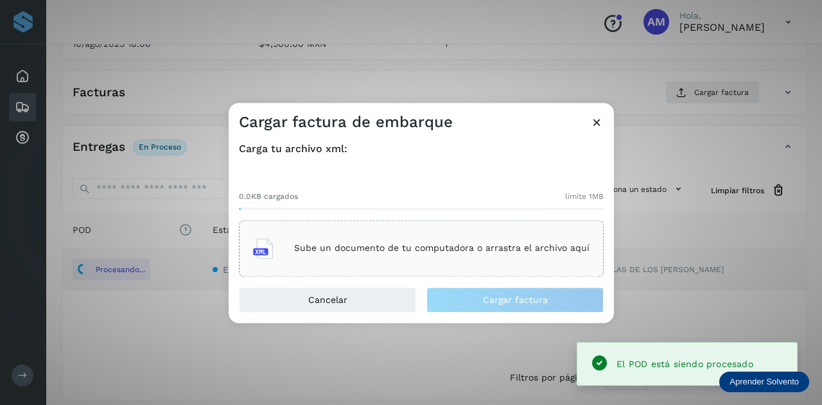
click at [447, 224] on div "Sube un documento de tu computadora o arrastra el archivo aquí" at bounding box center [421, 248] width 365 height 56
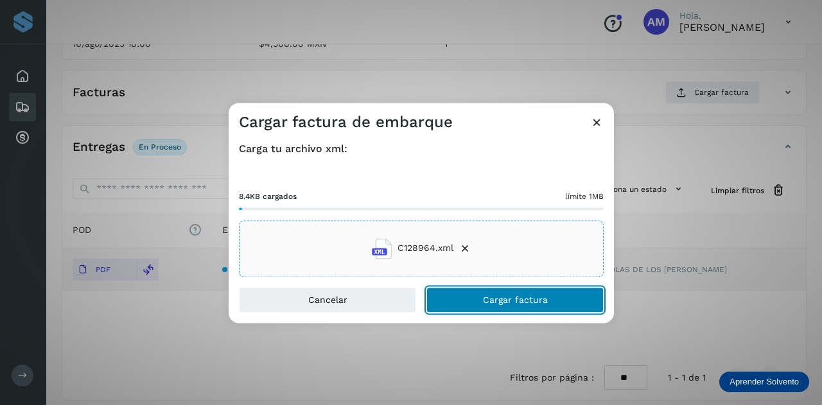
click at [494, 306] on button "Cargar factura" at bounding box center [514, 300] width 177 height 26
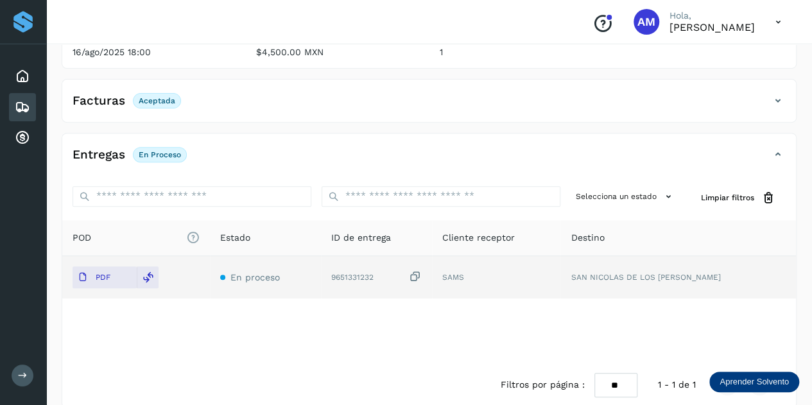
scroll to position [0, 0]
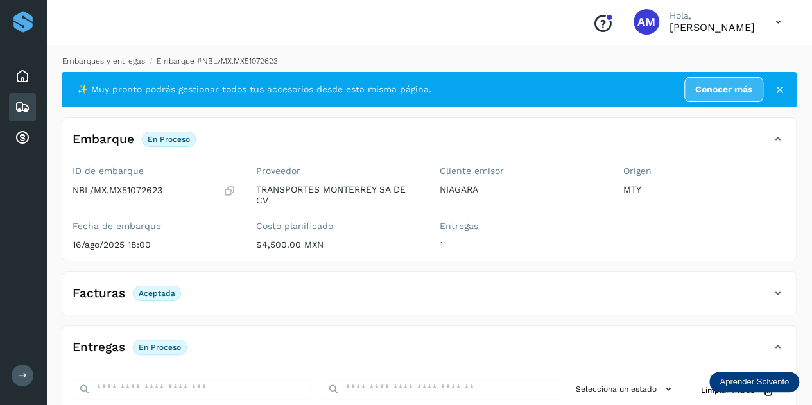
click at [95, 62] on link "Embarques y entregas" at bounding box center [103, 60] width 83 height 9
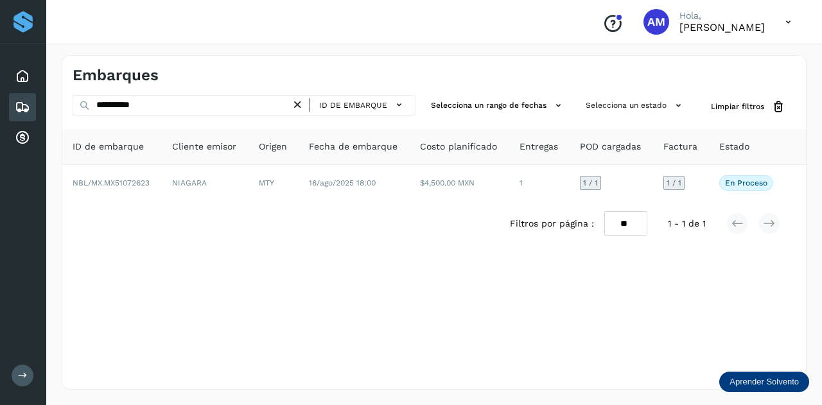
click at [302, 103] on icon at bounding box center [297, 104] width 13 height 13
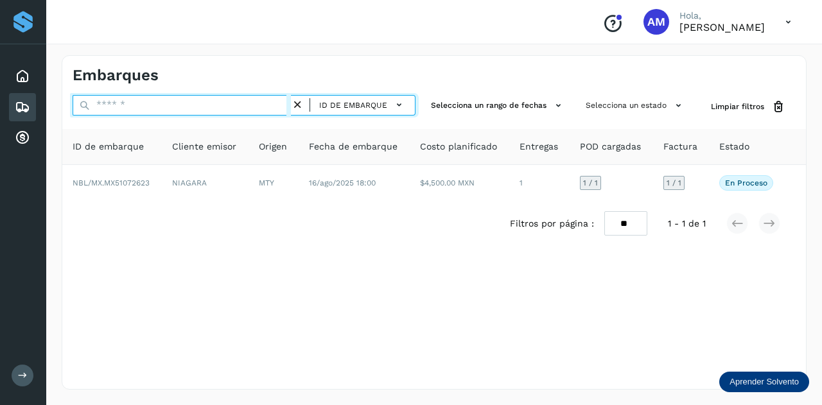
click at [268, 101] on input "text" at bounding box center [182, 105] width 218 height 21
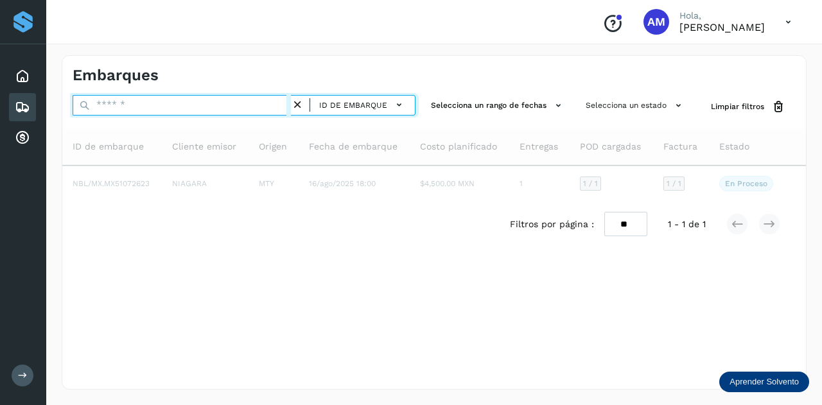
paste input "**********"
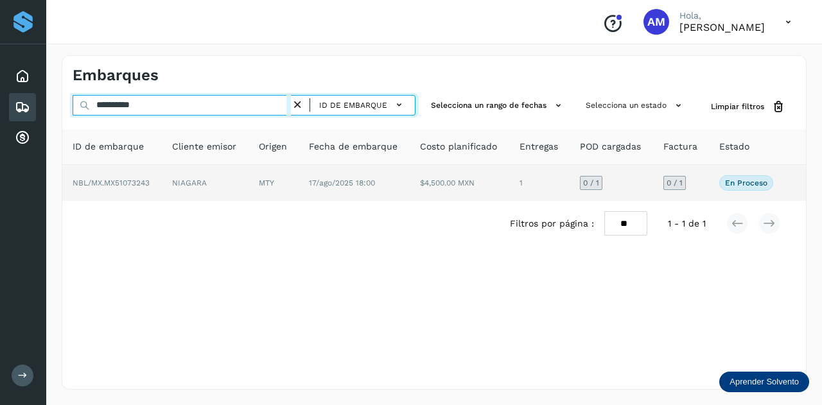
type input "**********"
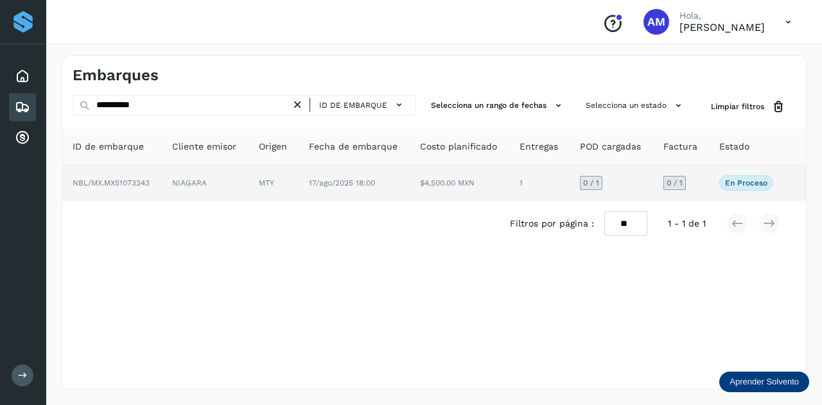
click at [169, 187] on td "NIAGARA" at bounding box center [205, 183] width 87 height 36
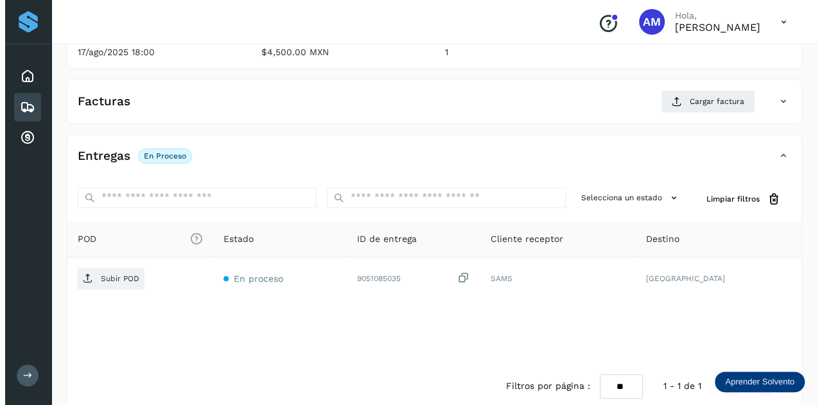
scroll to position [210, 0]
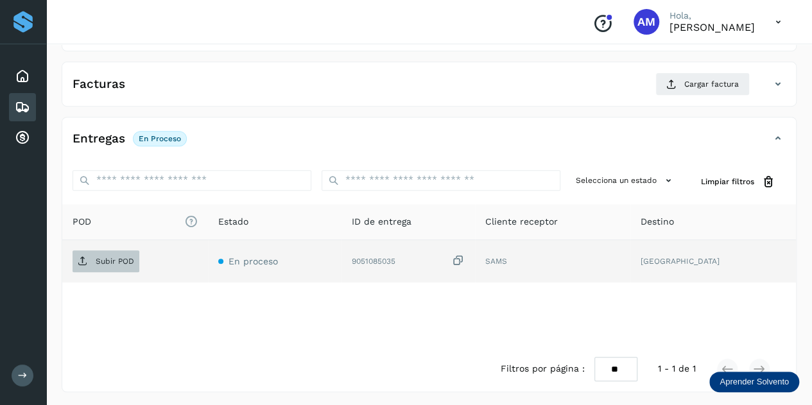
click at [112, 263] on p "Subir POD" at bounding box center [115, 261] width 39 height 9
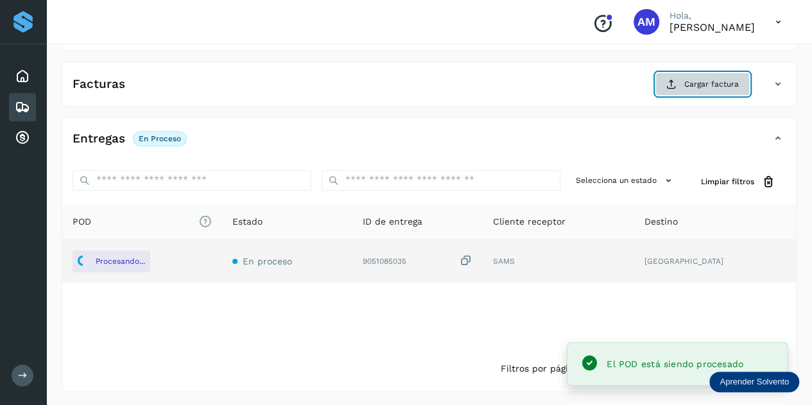
click at [679, 79] on button "Cargar factura" at bounding box center [702, 84] width 94 height 23
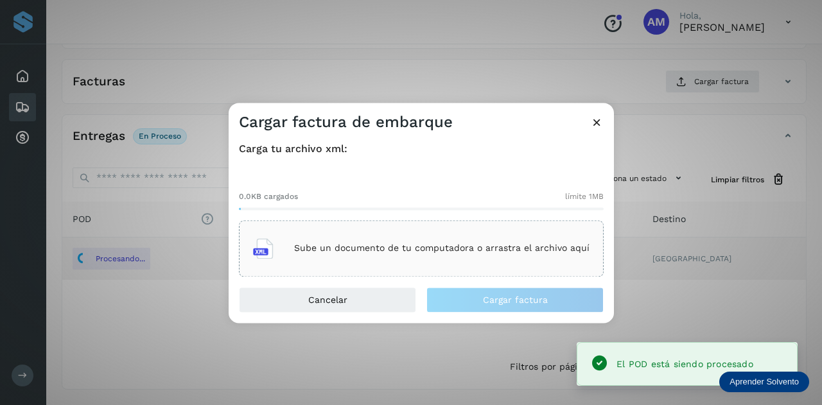
click at [535, 247] on p "Sube un documento de tu computadora o arrastra el archivo aquí" at bounding box center [441, 248] width 295 height 11
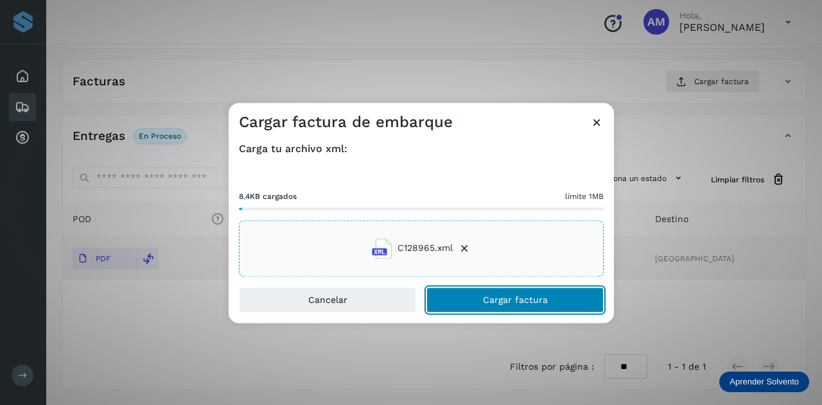
click at [489, 299] on span "Cargar factura" at bounding box center [515, 299] width 65 height 9
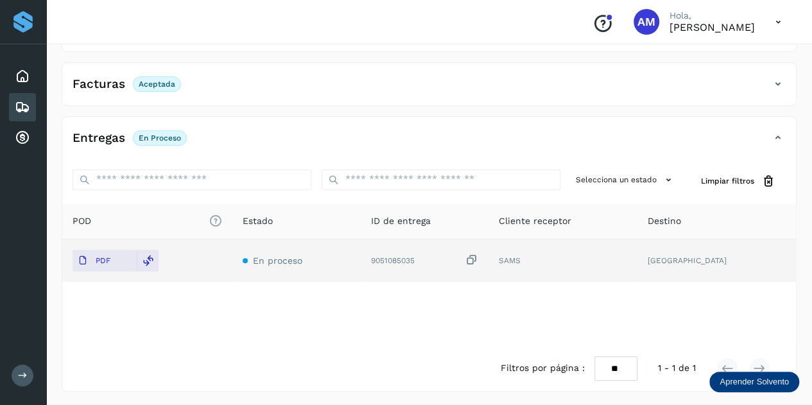
scroll to position [0, 0]
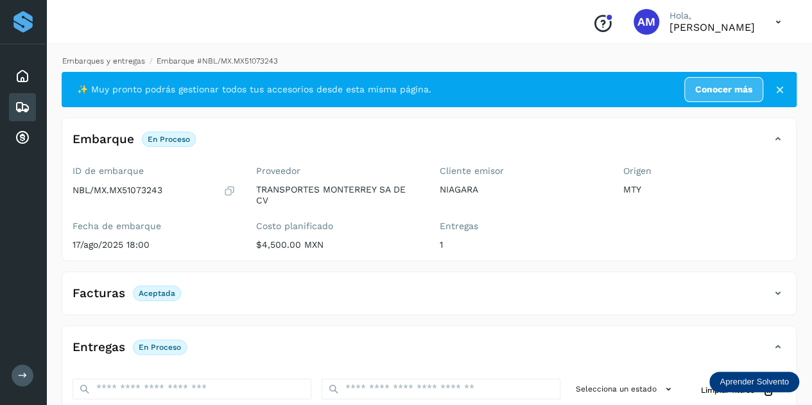
click at [127, 64] on link "Embarques y entregas" at bounding box center [103, 60] width 83 height 9
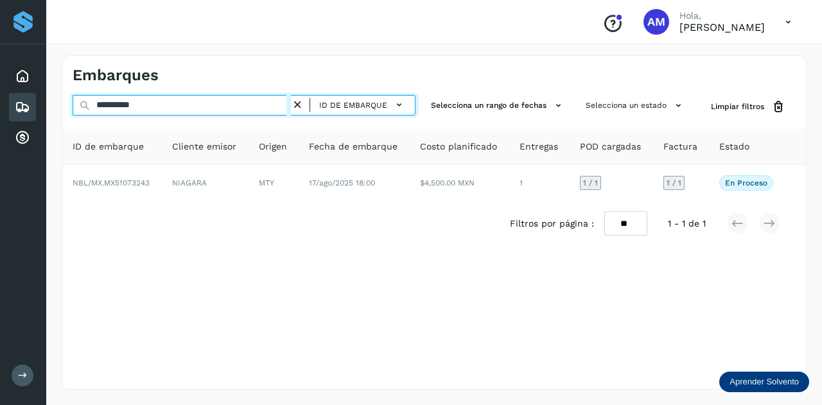
click at [291, 106] on input "**********" at bounding box center [182, 105] width 218 height 21
click at [251, 107] on input "**********" at bounding box center [182, 105] width 218 height 21
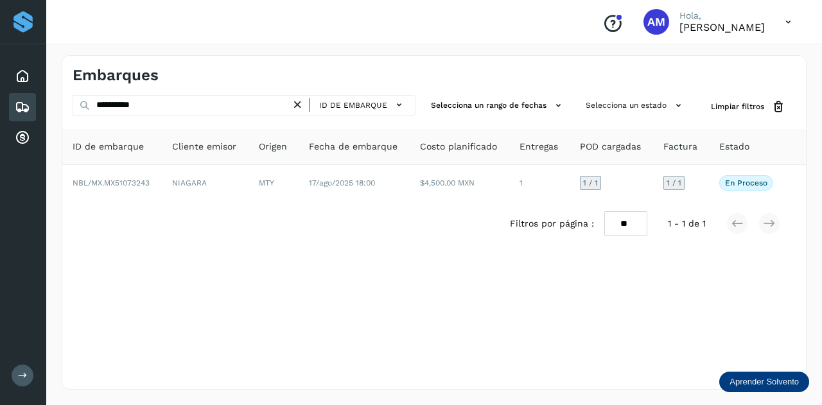
click at [302, 105] on icon at bounding box center [297, 104] width 13 height 13
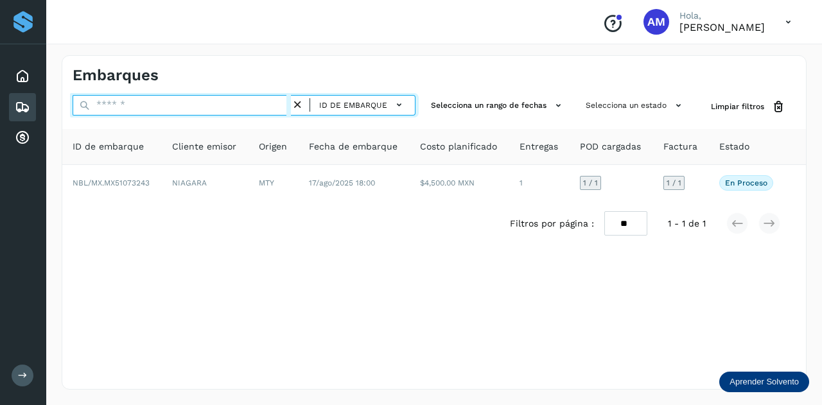
click at [239, 111] on input "text" at bounding box center [182, 105] width 218 height 21
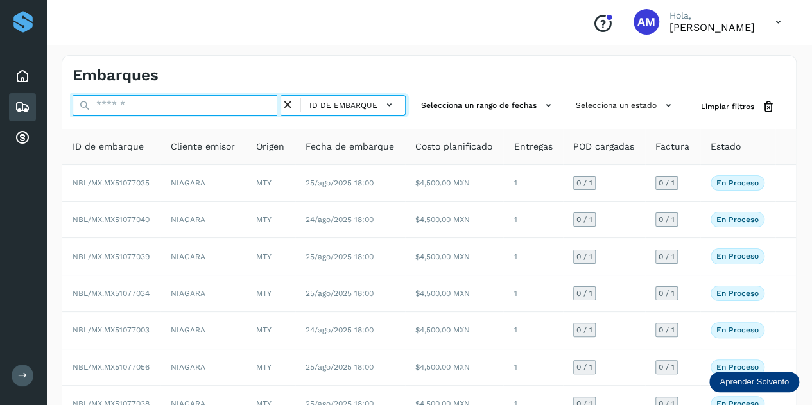
paste input "**********"
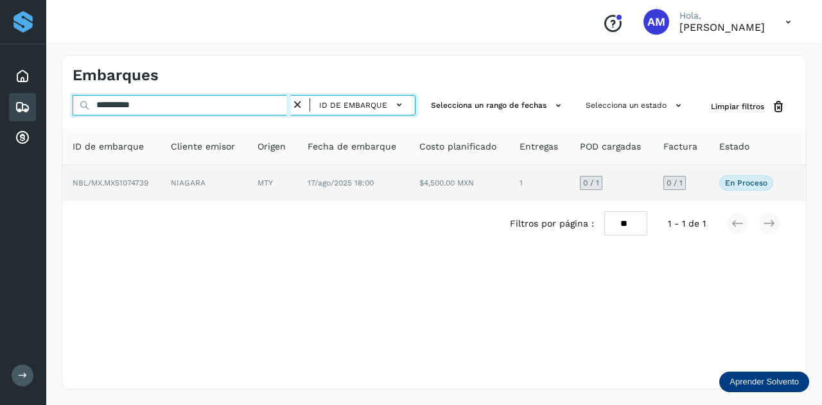
type input "**********"
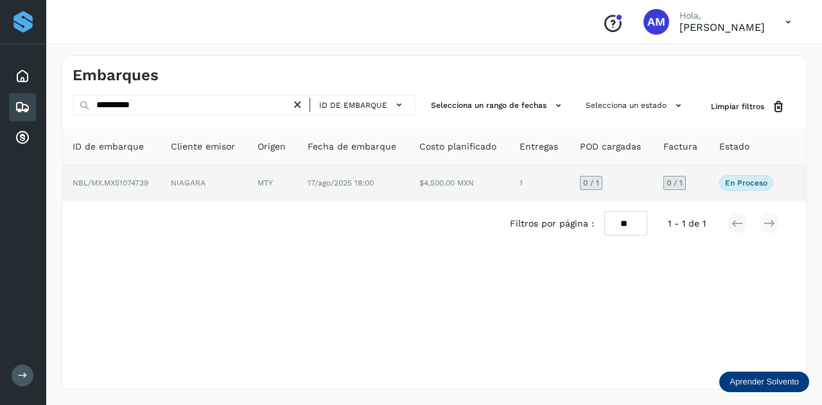
click at [277, 180] on td "MTY" at bounding box center [272, 183] width 50 height 36
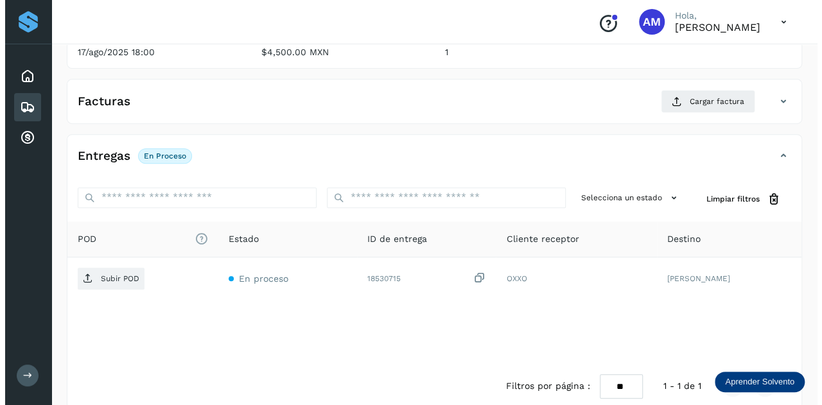
scroll to position [210, 0]
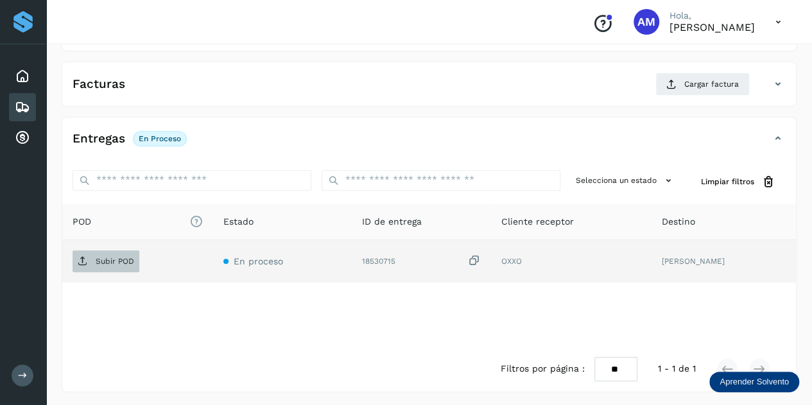
click at [125, 263] on p "Subir POD" at bounding box center [115, 261] width 39 height 9
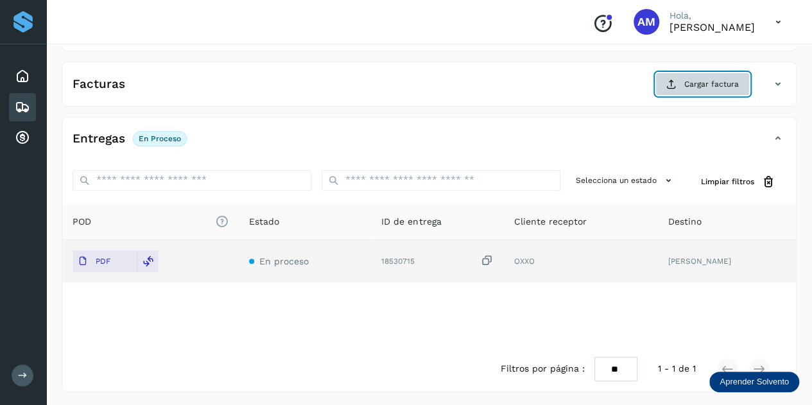
click at [710, 82] on span "Cargar factura" at bounding box center [711, 84] width 55 height 12
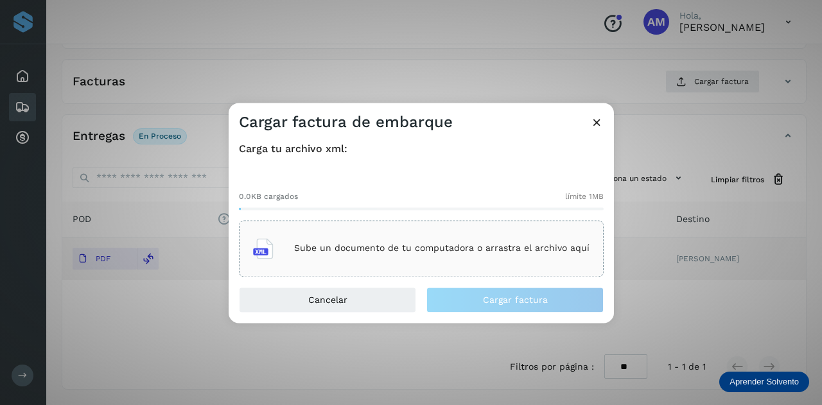
click at [406, 252] on p "Sube un documento de tu computadora o arrastra el archivo aquí" at bounding box center [441, 248] width 295 height 11
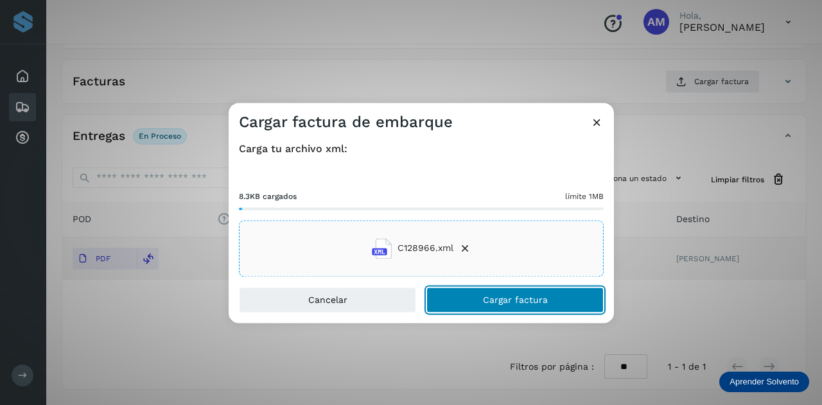
click at [519, 303] on span "Cargar factura" at bounding box center [515, 299] width 65 height 9
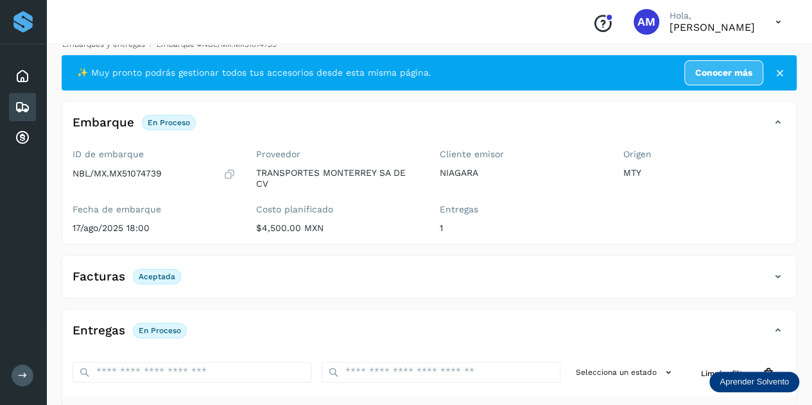
scroll to position [0, 0]
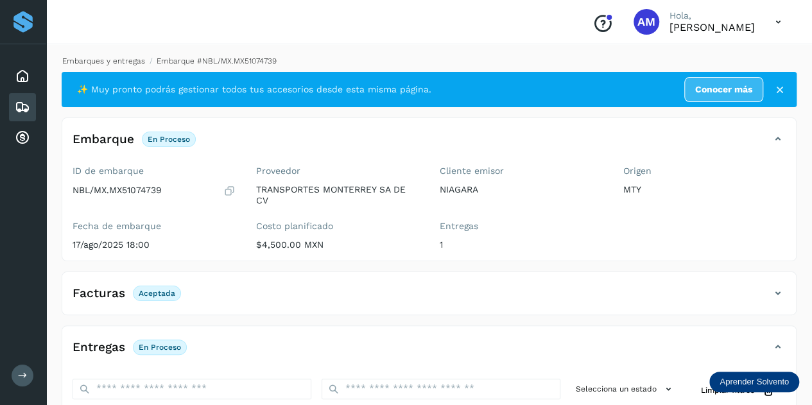
click at [130, 56] on link "Embarques y entregas" at bounding box center [103, 60] width 83 height 9
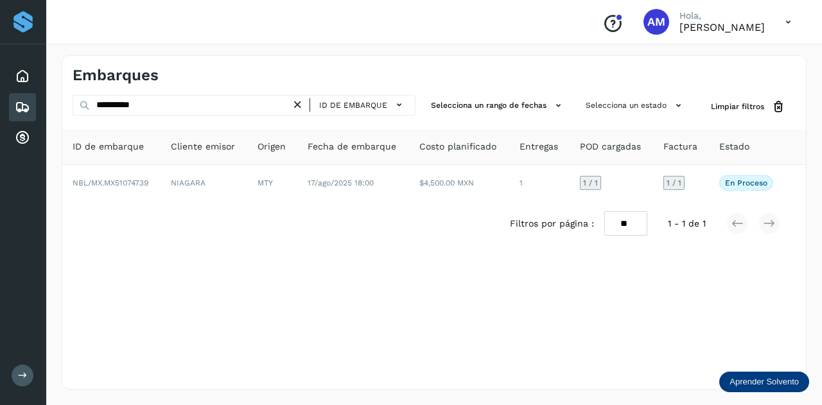
click at [297, 103] on icon at bounding box center [297, 104] width 13 height 13
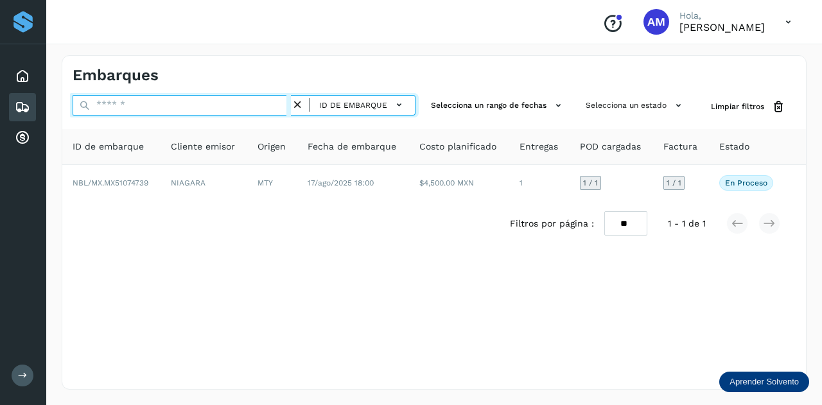
click at [275, 103] on input "text" at bounding box center [182, 105] width 218 height 21
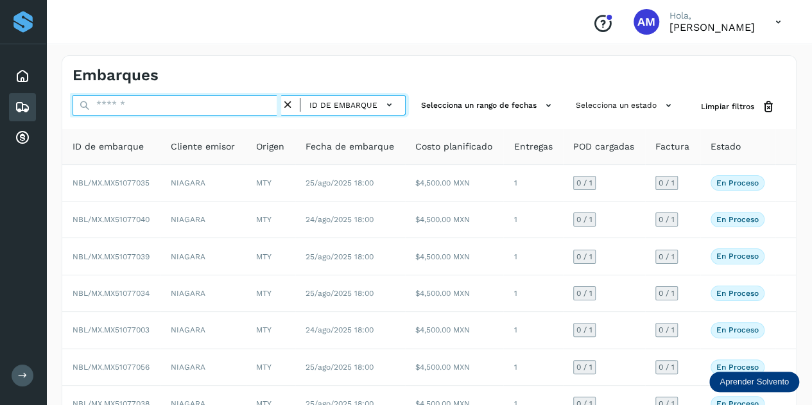
paste input "**********"
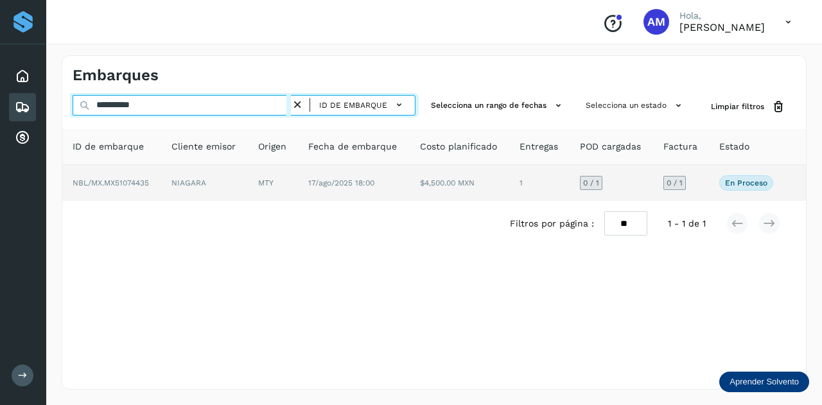
type input "**********"
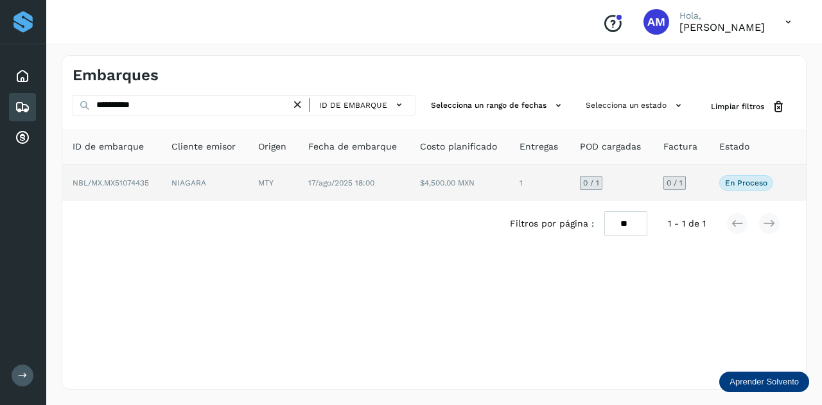
click at [253, 179] on td "MTY" at bounding box center [273, 183] width 50 height 36
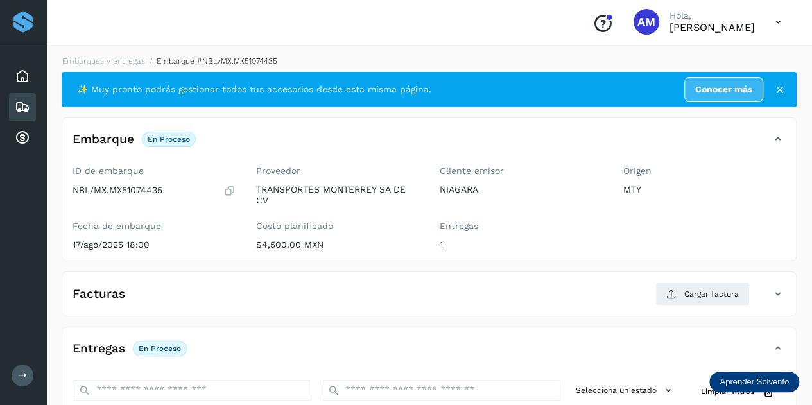
scroll to position [128, 0]
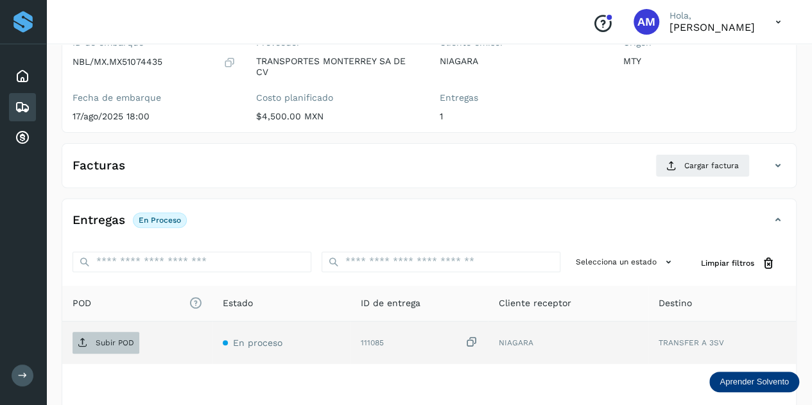
click at [104, 333] on span "Subir POD" at bounding box center [106, 343] width 67 height 21
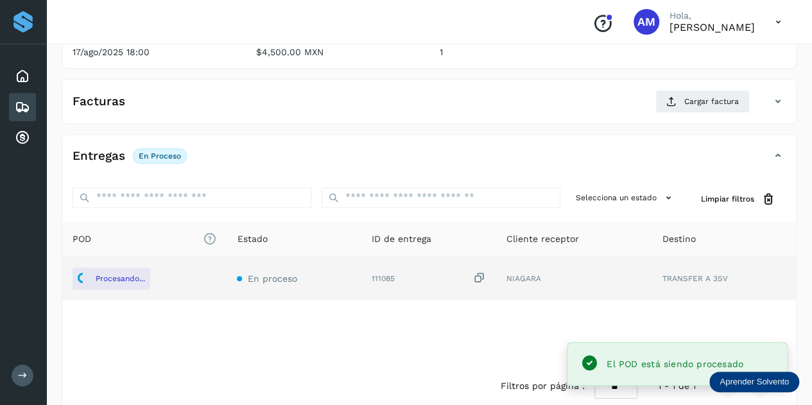
scroll to position [64, 0]
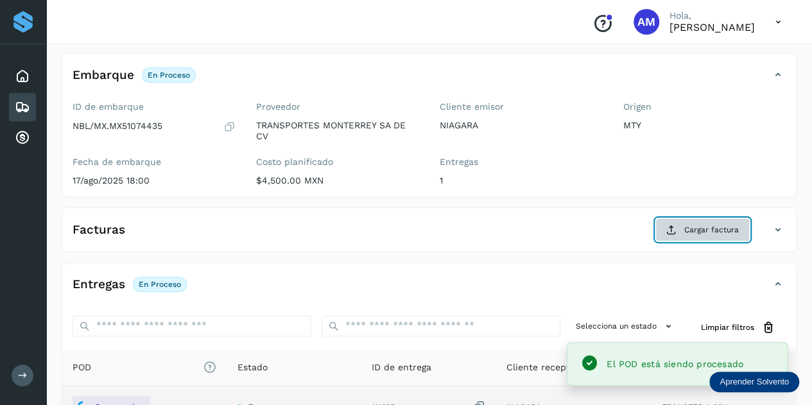
click at [681, 223] on button "Cargar factura" at bounding box center [702, 229] width 94 height 23
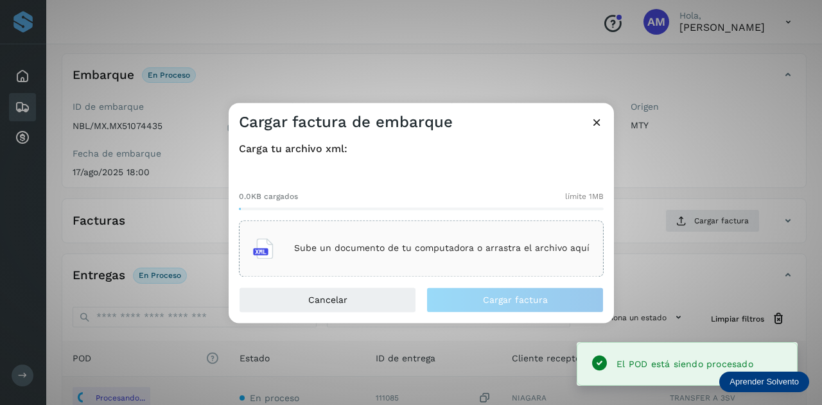
click at [478, 261] on div "Sube un documento de tu computadora o arrastra el archivo aquí" at bounding box center [421, 248] width 336 height 35
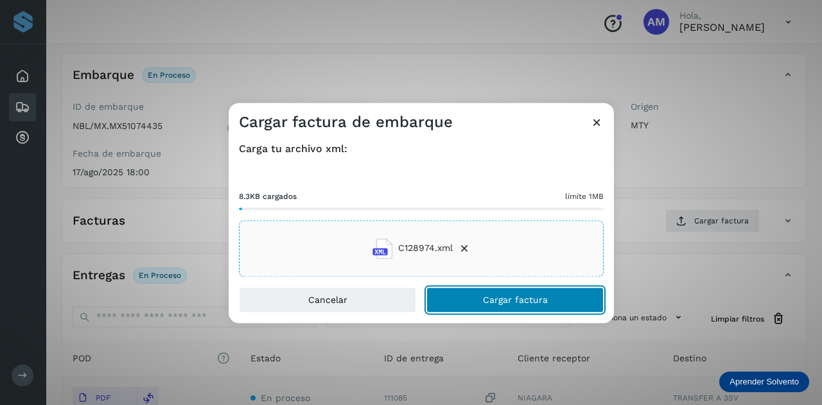
click at [474, 297] on button "Cargar factura" at bounding box center [514, 300] width 177 height 26
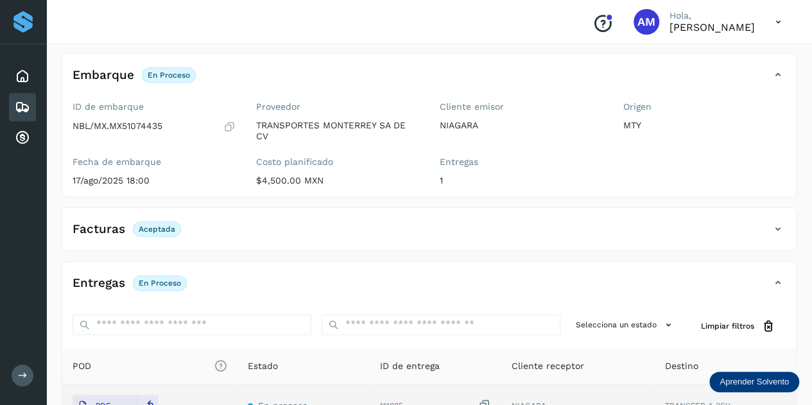
scroll to position [0, 0]
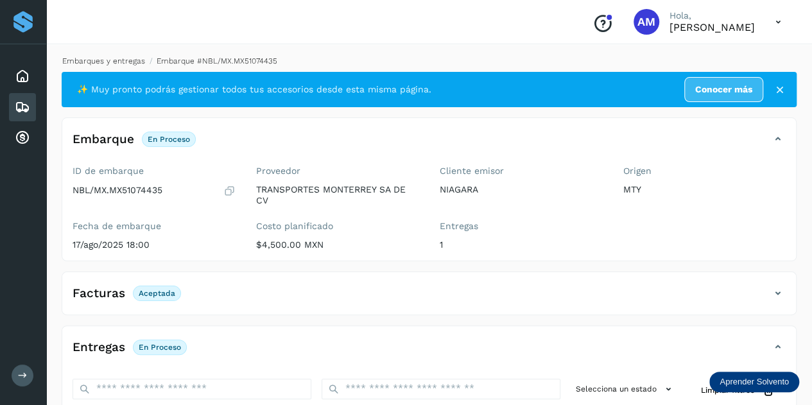
click at [119, 60] on link "Embarques y entregas" at bounding box center [103, 60] width 83 height 9
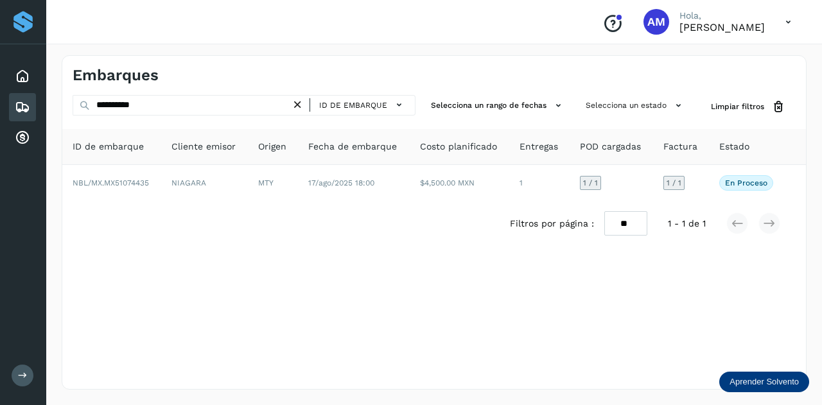
click at [299, 103] on icon at bounding box center [297, 104] width 13 height 13
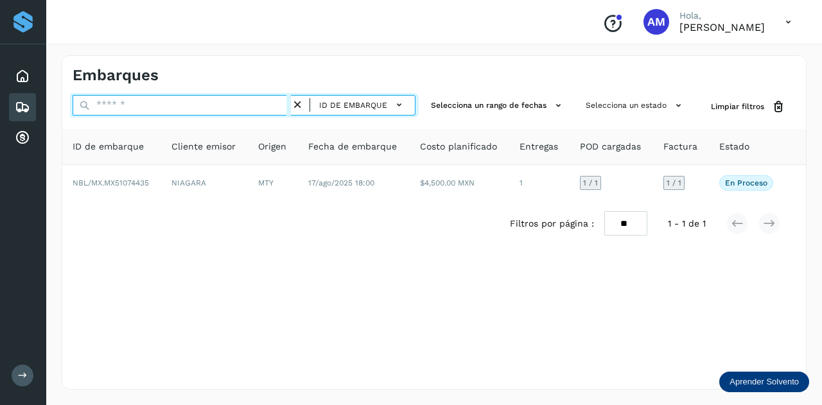
click at [249, 107] on input "text" at bounding box center [182, 105] width 218 height 21
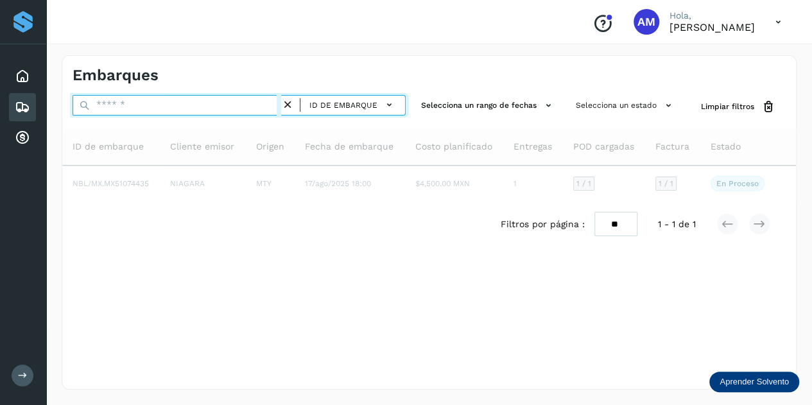
paste input "**********"
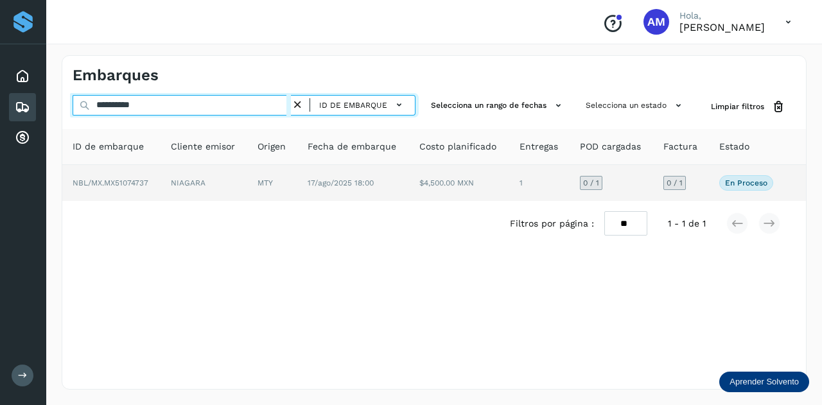
type input "**********"
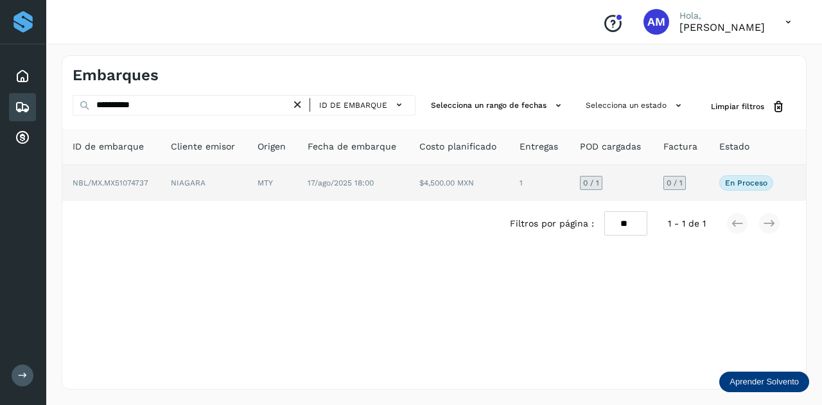
click at [299, 173] on td "17/ago/2025 18:00" at bounding box center [353, 183] width 112 height 36
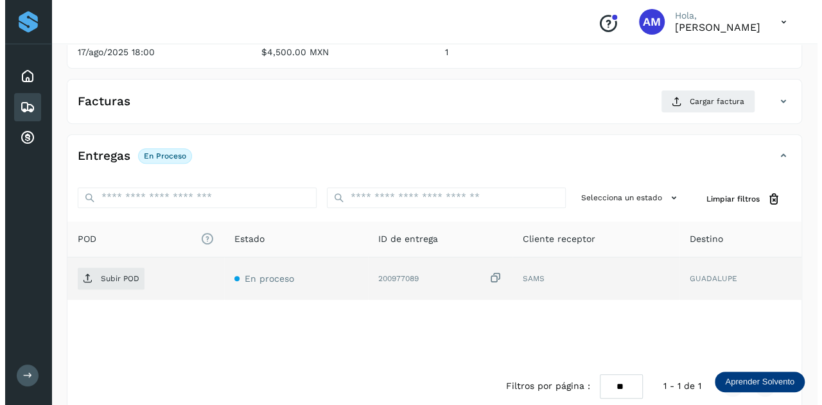
scroll to position [210, 0]
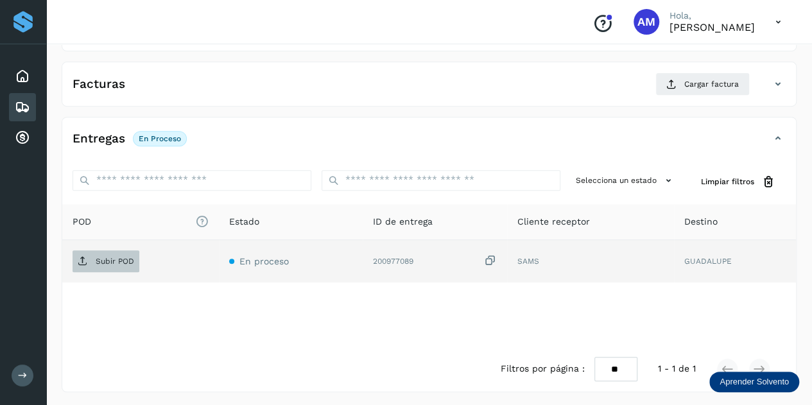
click at [118, 264] on span "Subir POD" at bounding box center [106, 261] width 67 height 21
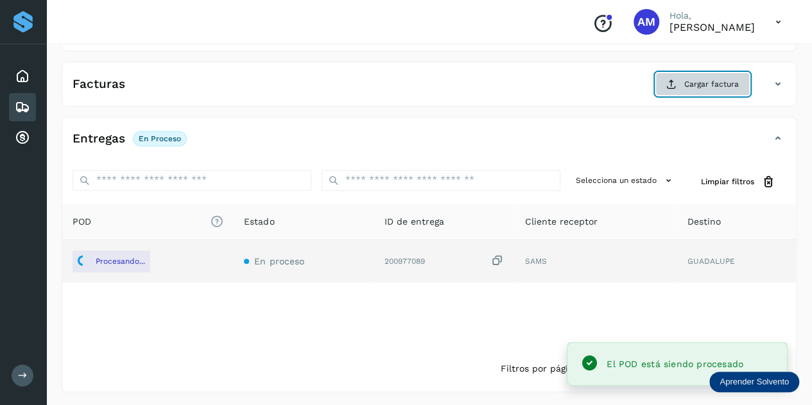
click at [693, 79] on span "Cargar factura" at bounding box center [711, 84] width 55 height 12
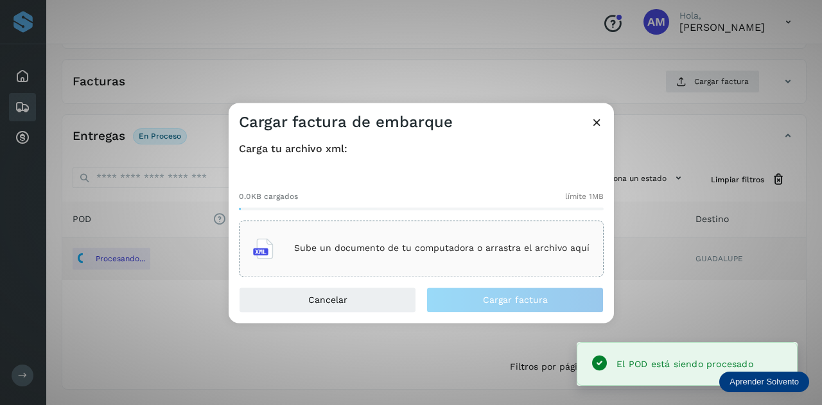
click at [445, 236] on div "Sube un documento de tu computadora o arrastra el archivo aquí" at bounding box center [421, 248] width 336 height 35
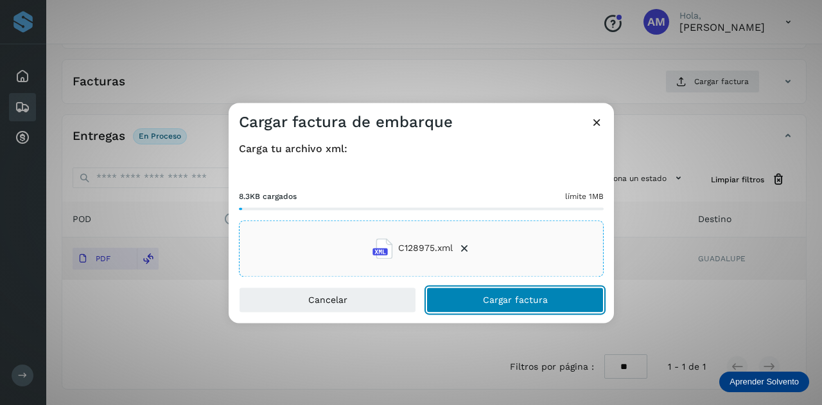
click at [455, 301] on button "Cargar factura" at bounding box center [514, 300] width 177 height 26
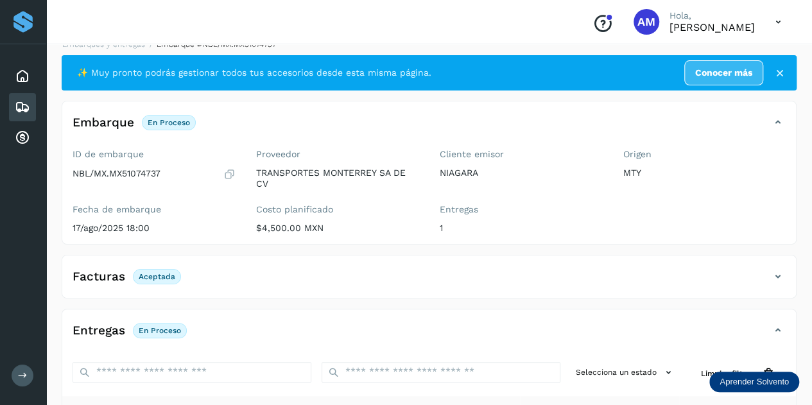
scroll to position [0, 0]
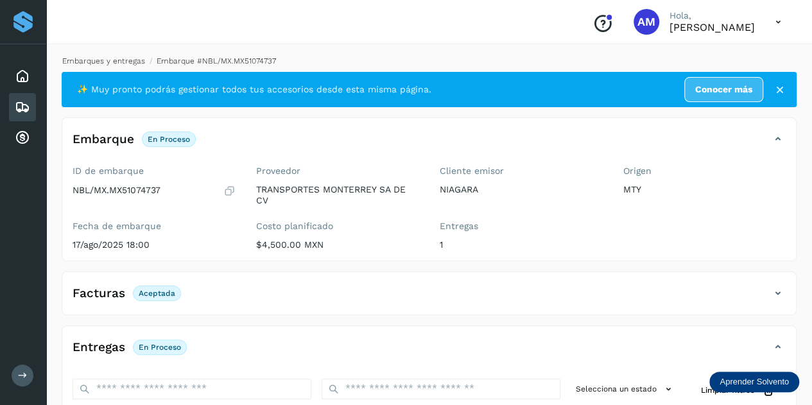
click at [117, 61] on link "Embarques y entregas" at bounding box center [103, 60] width 83 height 9
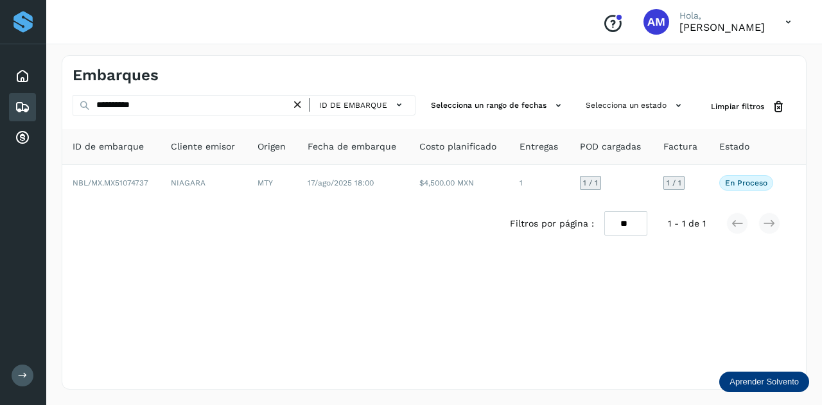
click at [298, 107] on icon at bounding box center [297, 104] width 13 height 13
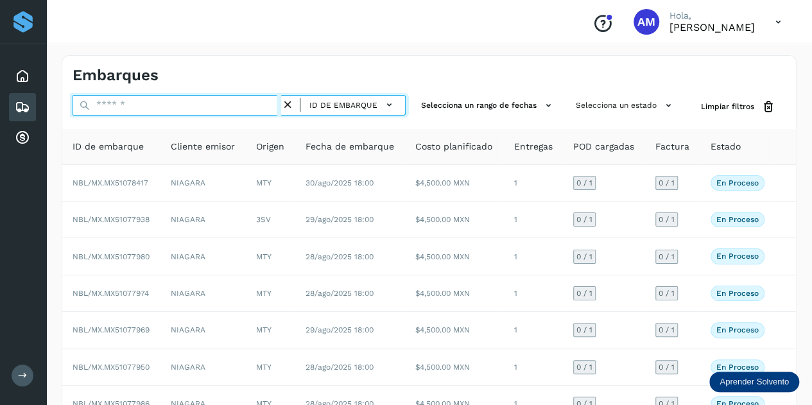
click at [239, 107] on input "text" at bounding box center [177, 105] width 209 height 21
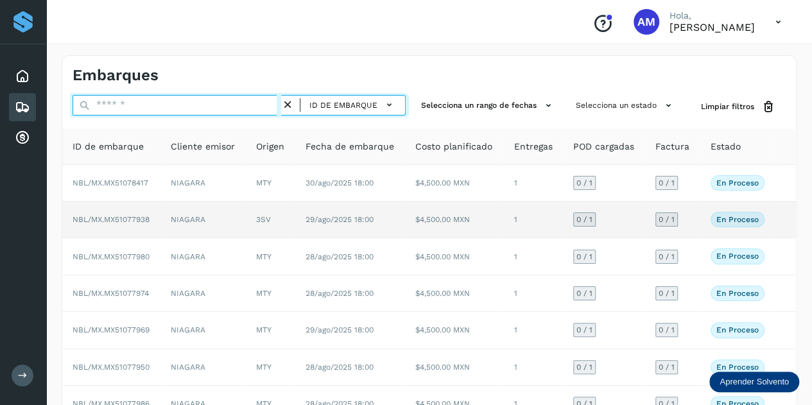
paste input "**********"
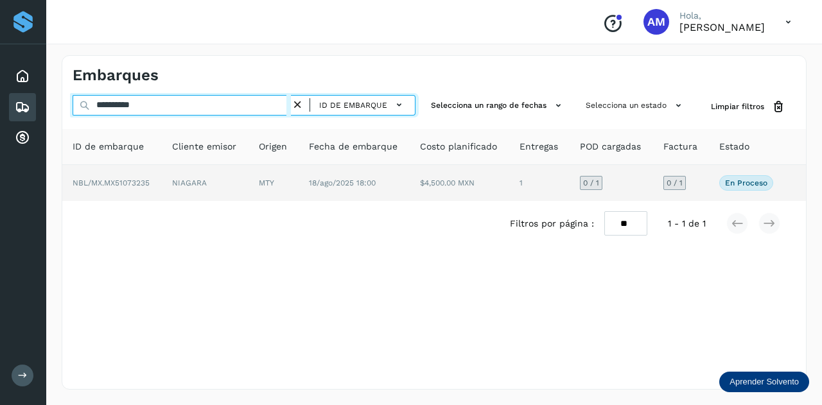
type input "**********"
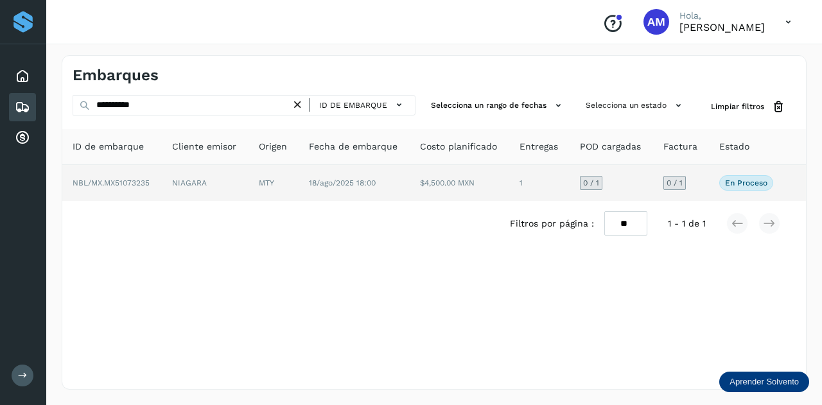
click at [273, 184] on td "MTY" at bounding box center [273, 183] width 50 height 36
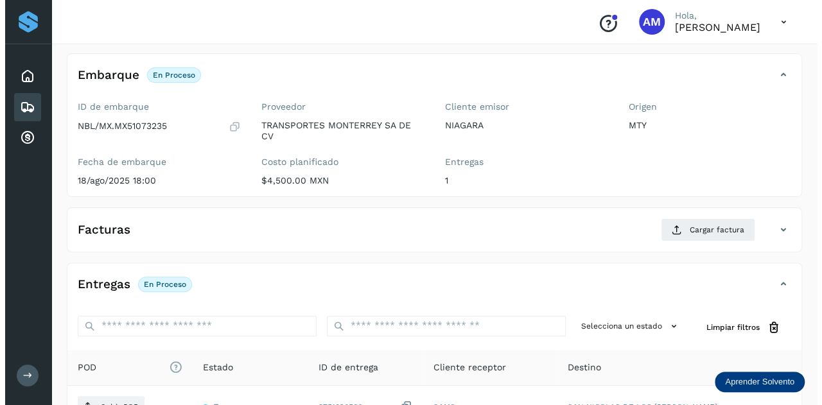
scroll to position [128, 0]
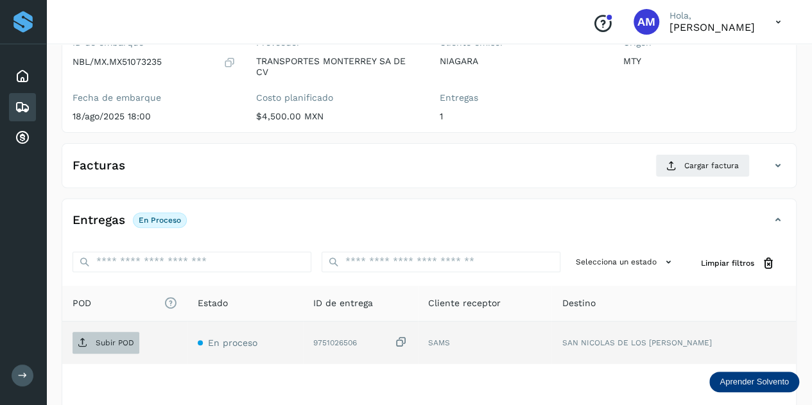
click at [122, 338] on p "Subir POD" at bounding box center [115, 342] width 39 height 9
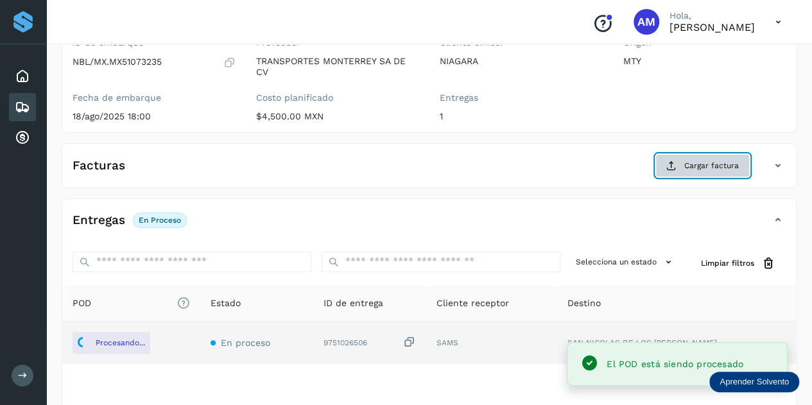
click at [705, 165] on span "Cargar factura" at bounding box center [711, 166] width 55 height 12
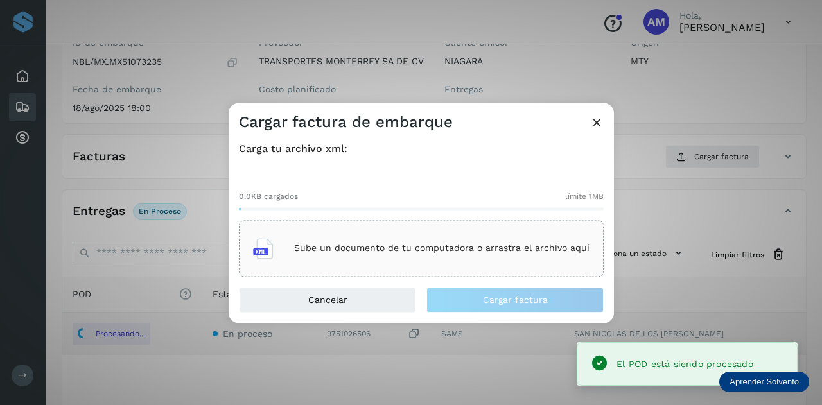
click at [474, 241] on div "Sube un documento de tu computadora o arrastra el archivo aquí" at bounding box center [421, 248] width 336 height 35
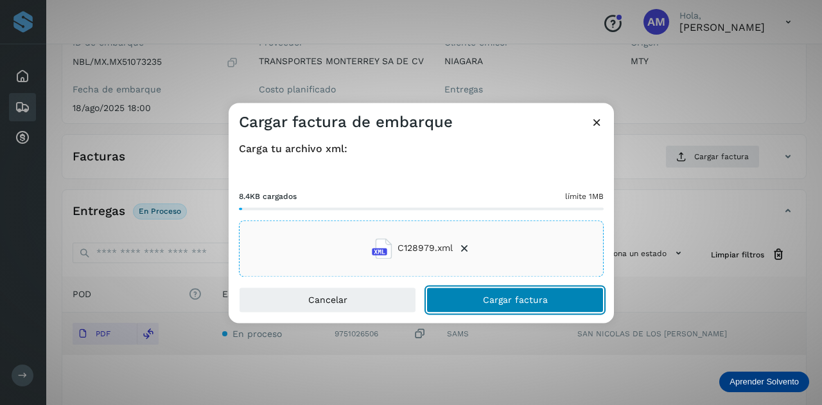
click at [455, 297] on button "Cargar factura" at bounding box center [514, 300] width 177 height 26
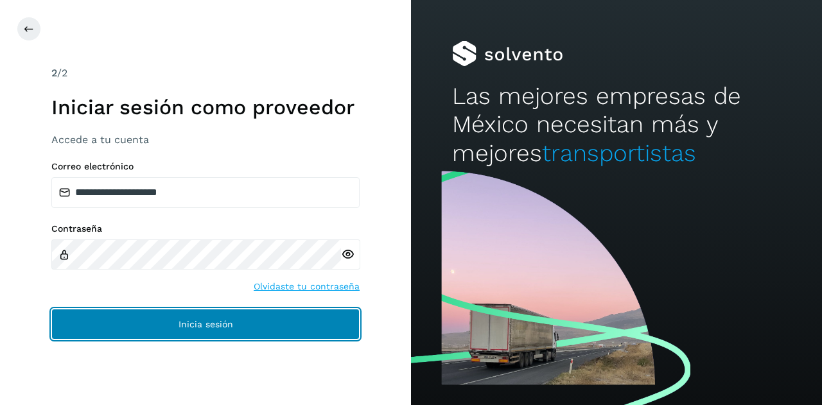
click at [253, 325] on button "Inicia sesión" at bounding box center [205, 324] width 308 height 31
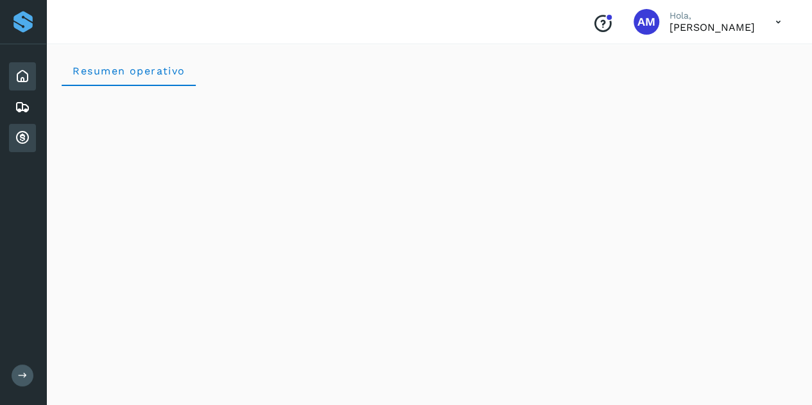
click at [27, 134] on icon at bounding box center [22, 137] width 15 height 15
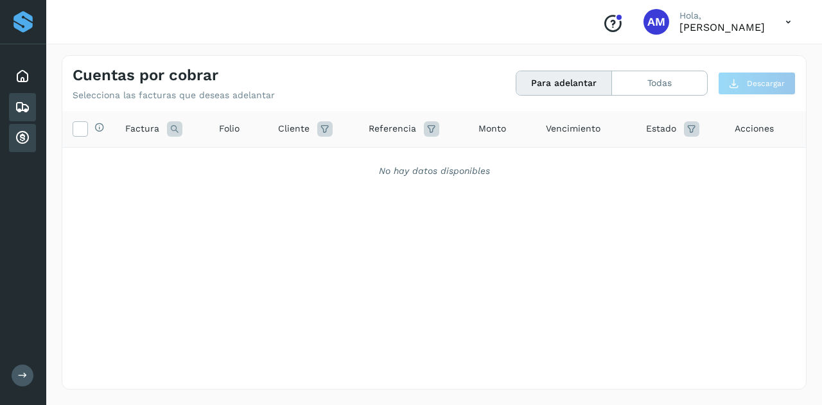
click at [23, 107] on icon at bounding box center [22, 106] width 15 height 15
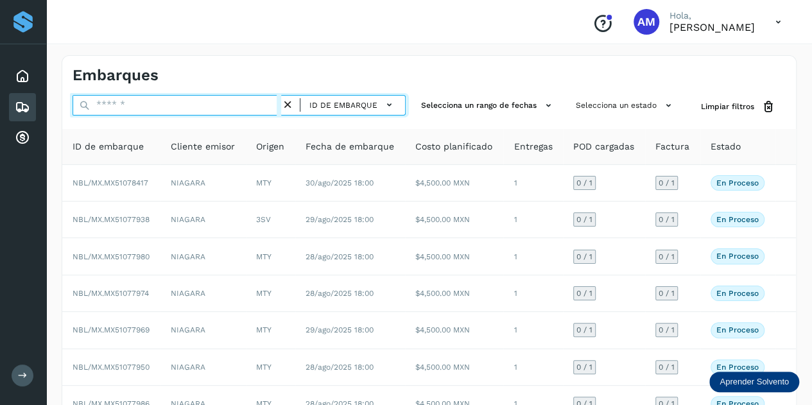
click at [123, 99] on input "text" at bounding box center [177, 105] width 209 height 21
paste input "**********"
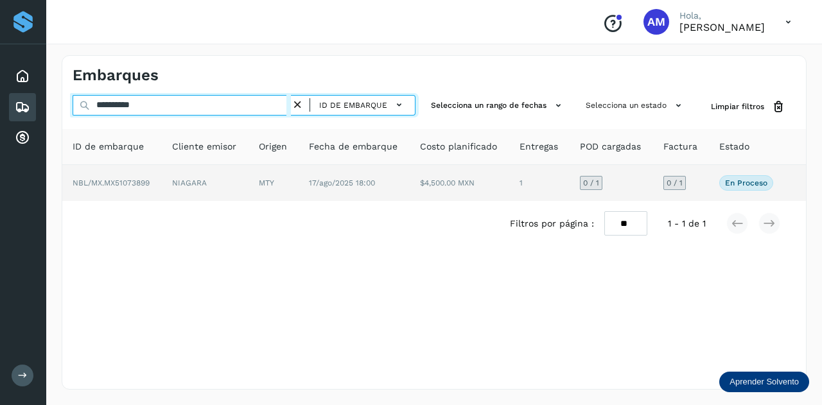
type input "**********"
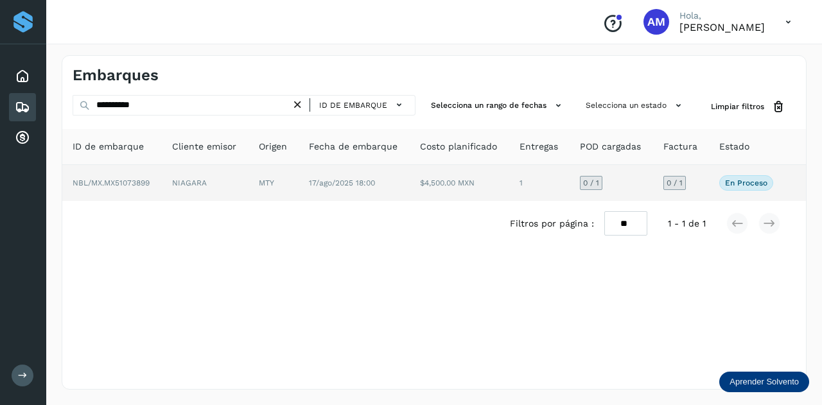
click at [137, 179] on span "NBL/MX.MX51073899" at bounding box center [111, 182] width 77 height 9
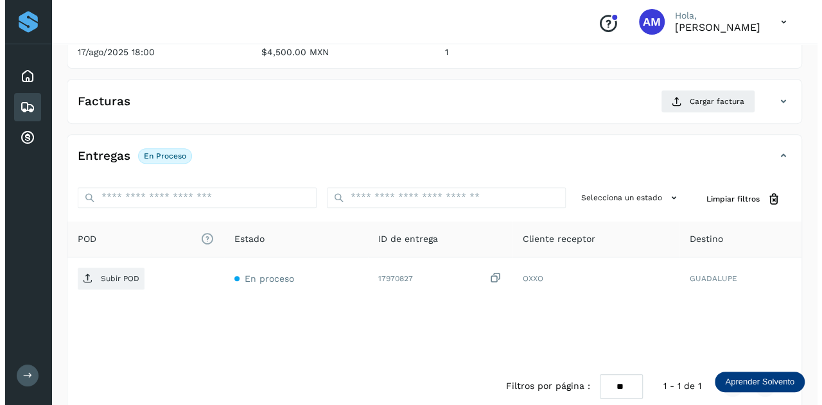
scroll to position [210, 0]
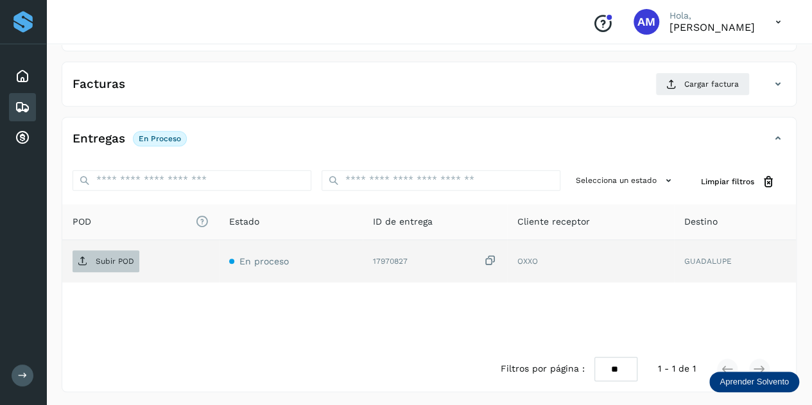
click at [124, 257] on p "Subir POD" at bounding box center [115, 261] width 39 height 9
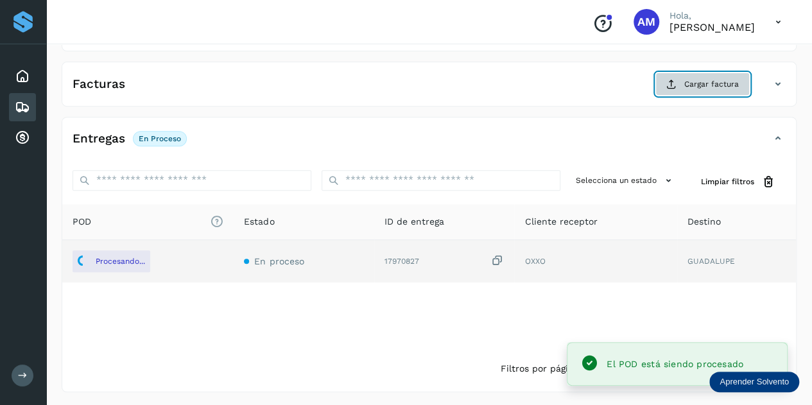
click at [723, 79] on span "Cargar factura" at bounding box center [711, 84] width 55 height 12
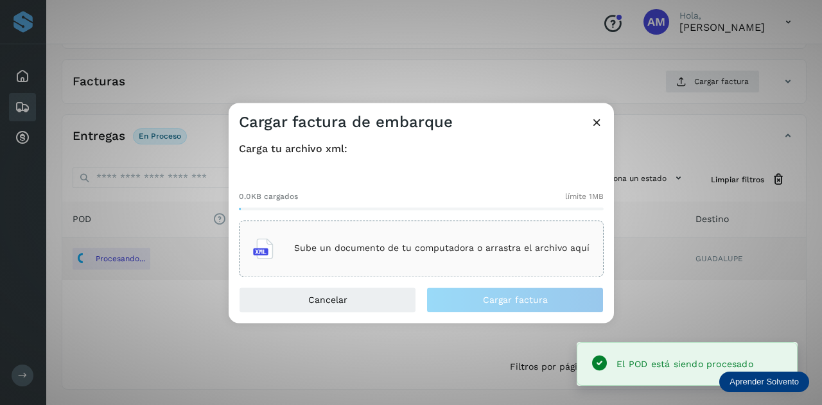
click at [367, 233] on div "Sube un documento de tu computadora o arrastra el archivo aquí" at bounding box center [421, 248] width 336 height 35
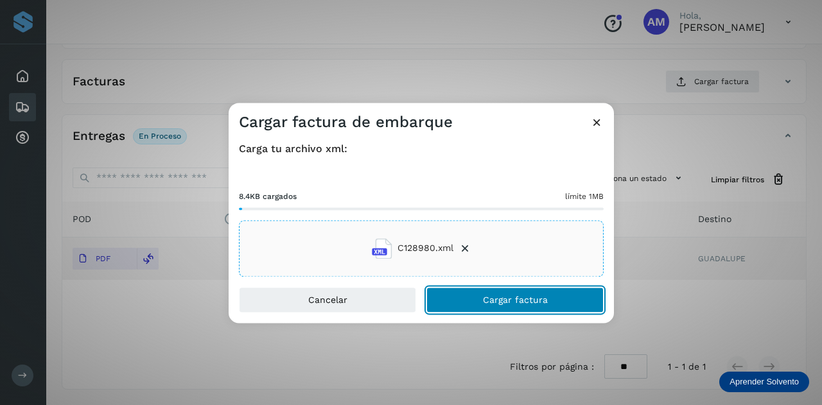
click at [480, 302] on button "Cargar factura" at bounding box center [514, 300] width 177 height 26
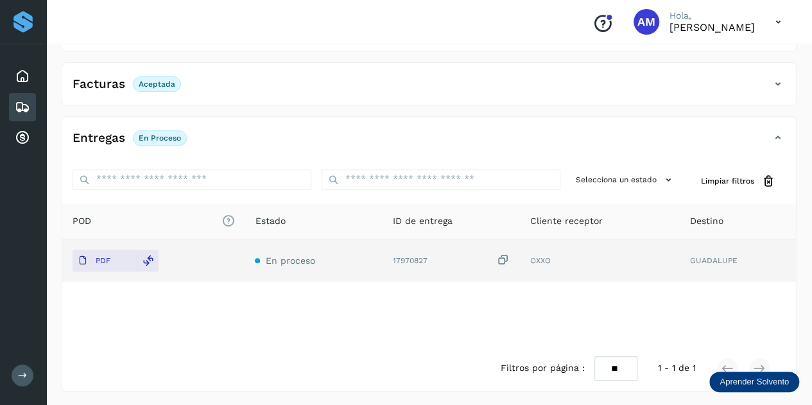
scroll to position [0, 0]
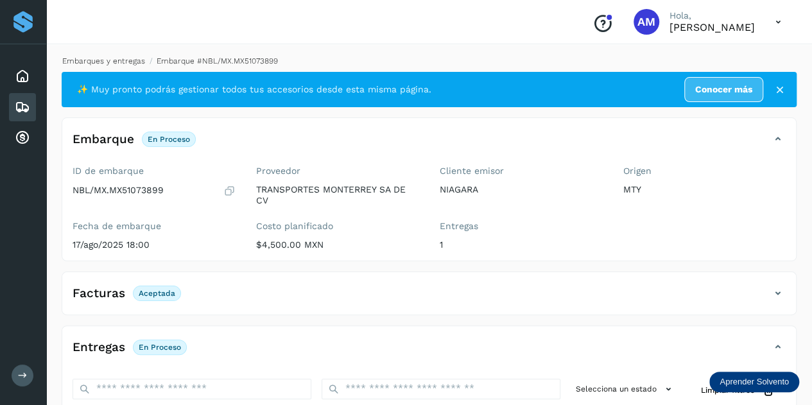
click at [96, 65] on link "Embarques y entregas" at bounding box center [103, 60] width 83 height 9
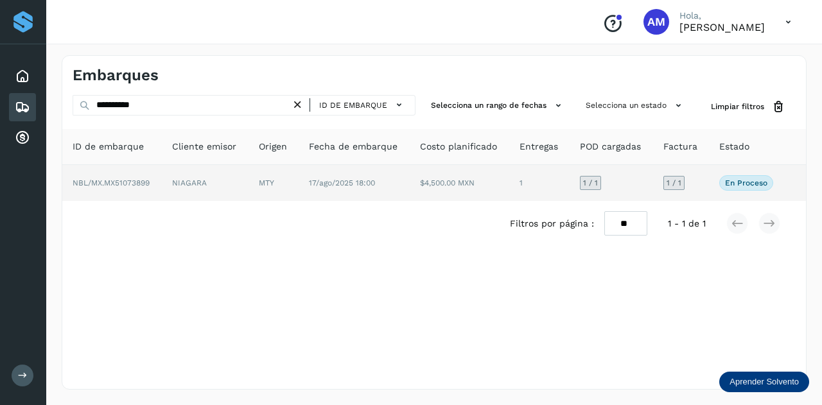
click at [134, 177] on td "NBL/MX.MX51073899" at bounding box center [111, 183] width 99 height 36
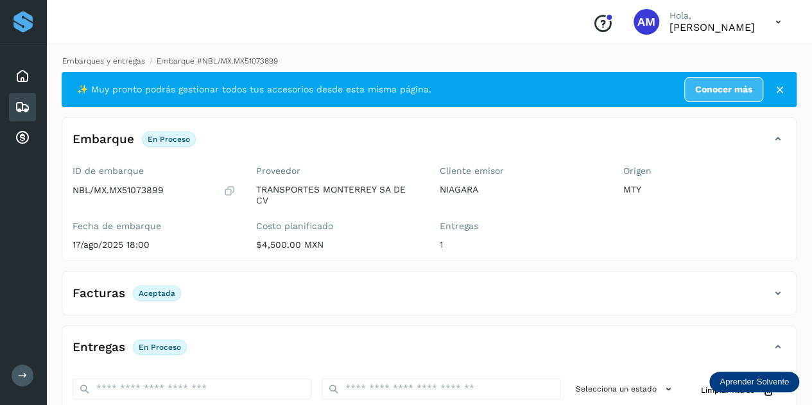
click at [111, 63] on link "Embarques y entregas" at bounding box center [103, 60] width 83 height 9
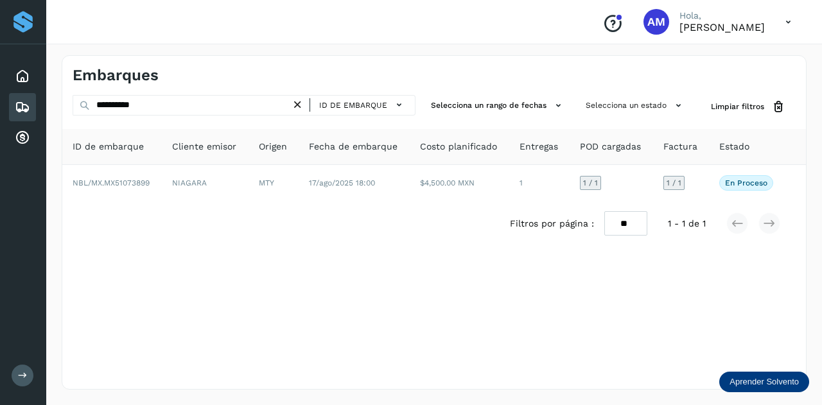
click at [302, 107] on icon at bounding box center [297, 104] width 13 height 13
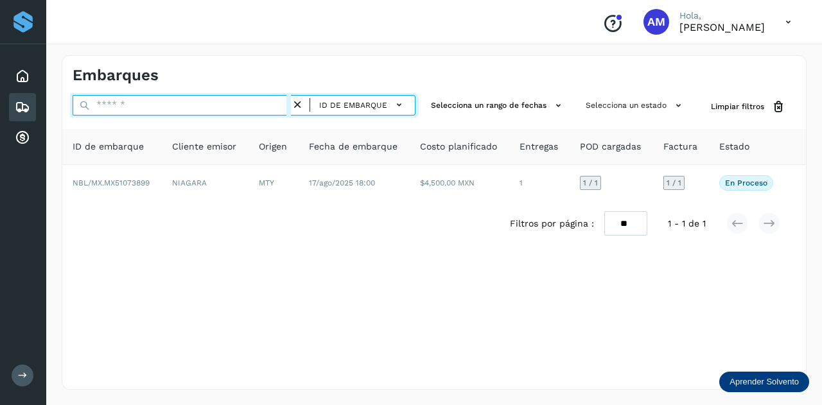
click at [263, 108] on input "text" at bounding box center [182, 105] width 218 height 21
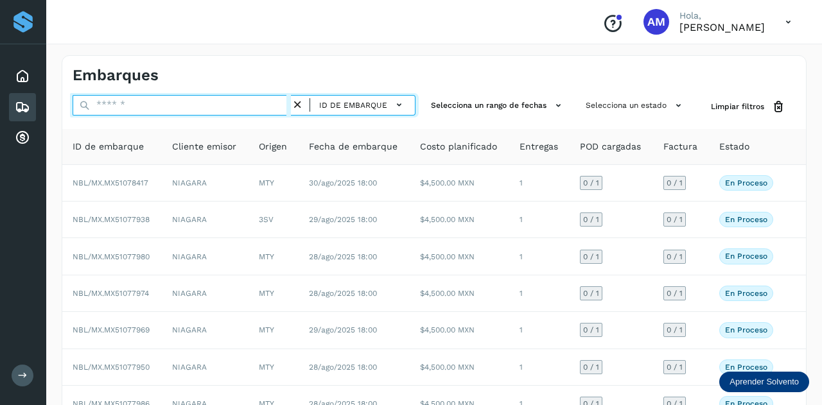
paste input "**********"
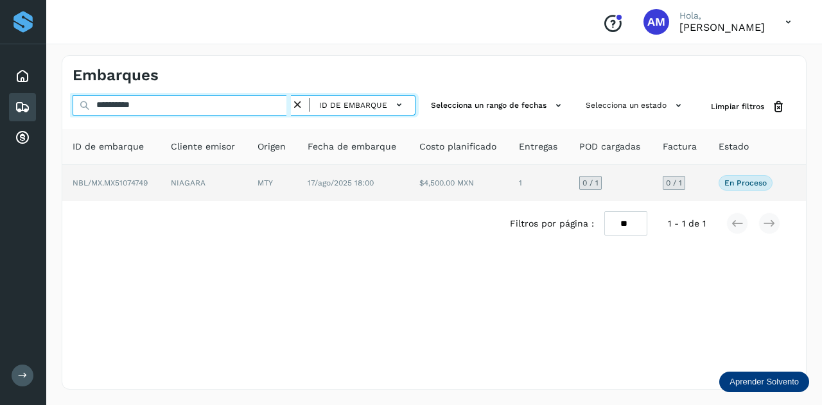
type input "**********"
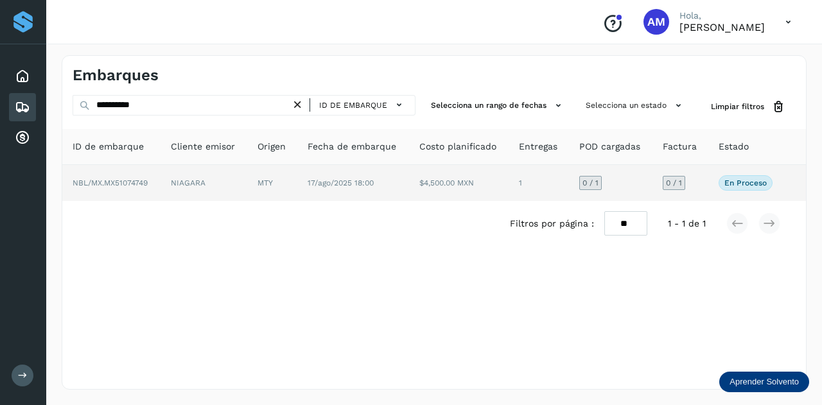
click at [231, 184] on td "NIAGARA" at bounding box center [203, 183] width 87 height 36
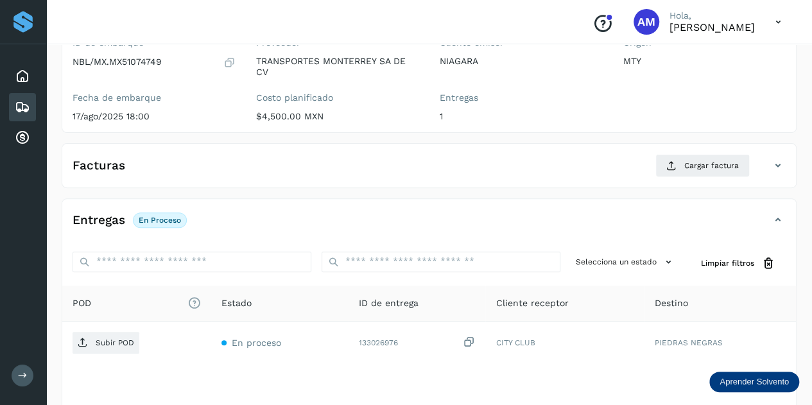
scroll to position [193, 0]
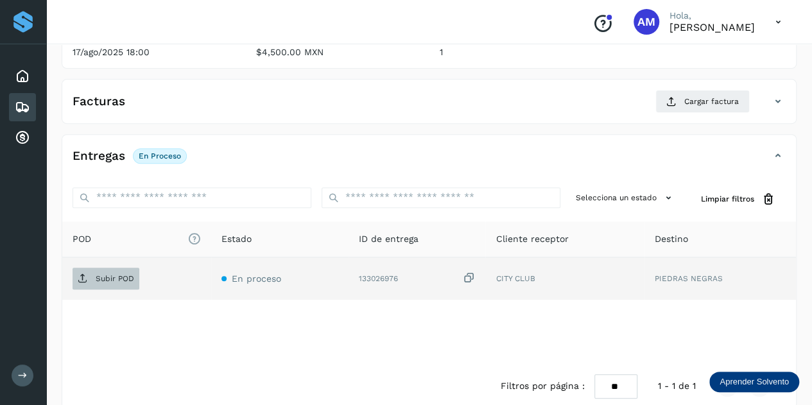
click at [103, 278] on p "Subir POD" at bounding box center [115, 278] width 39 height 9
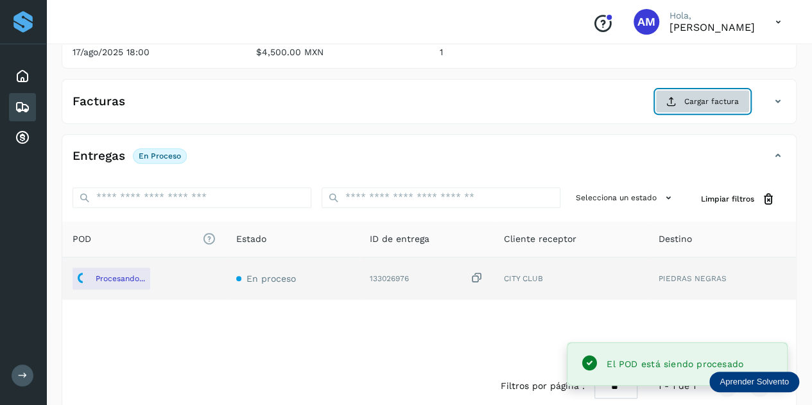
click at [682, 99] on button "Cargar factura" at bounding box center [702, 101] width 94 height 23
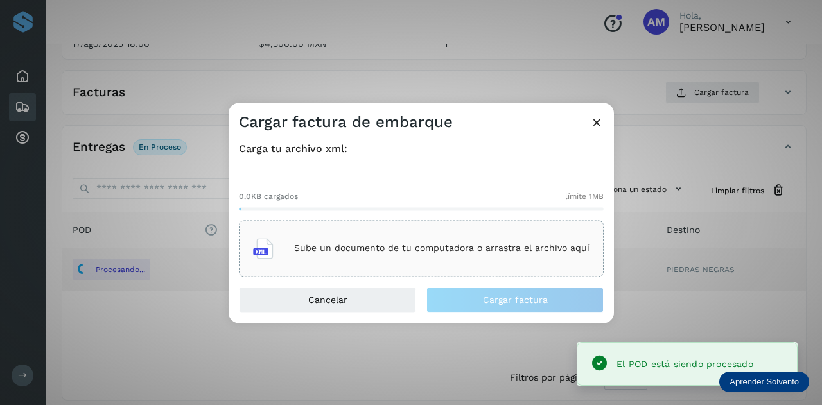
click at [468, 256] on div "Sube un documento de tu computadora o arrastra el archivo aquí" at bounding box center [421, 248] width 336 height 35
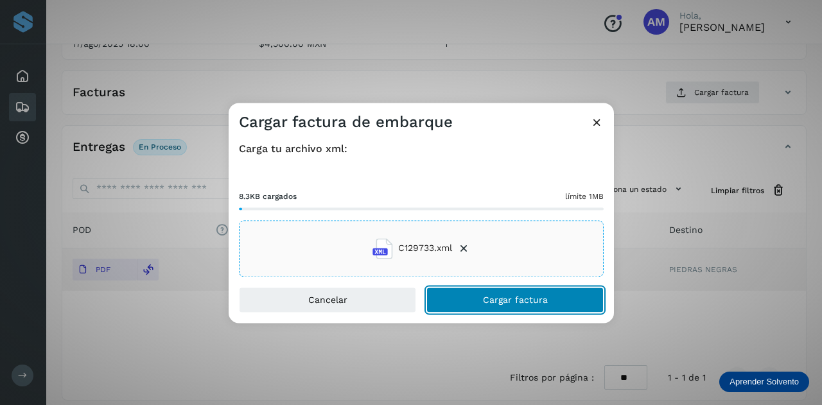
click at [461, 300] on button "Cargar factura" at bounding box center [514, 300] width 177 height 26
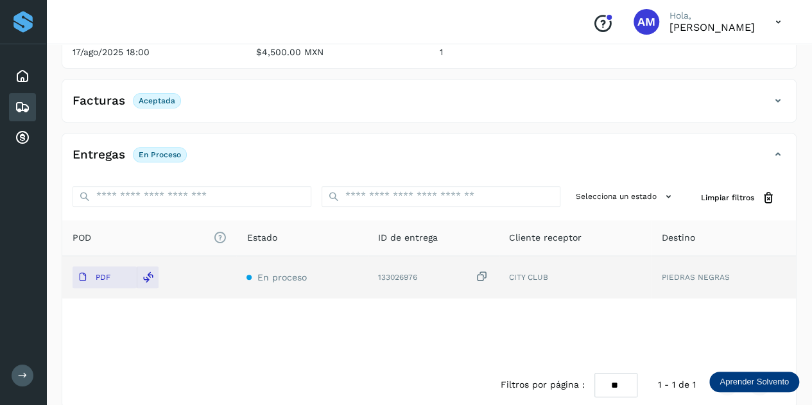
scroll to position [0, 0]
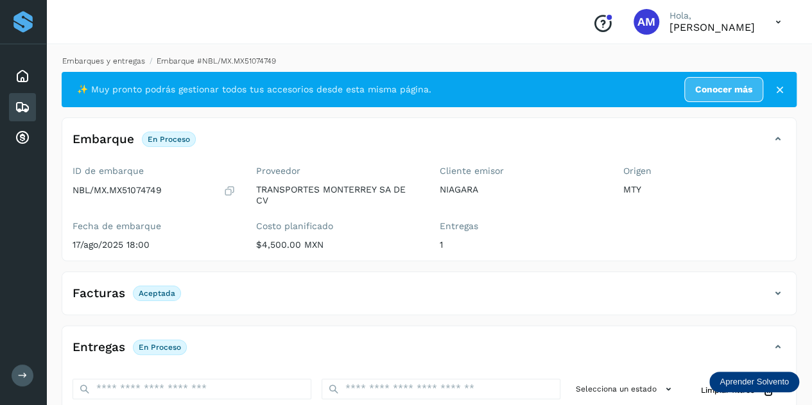
click at [127, 61] on link "Embarques y entregas" at bounding box center [103, 60] width 83 height 9
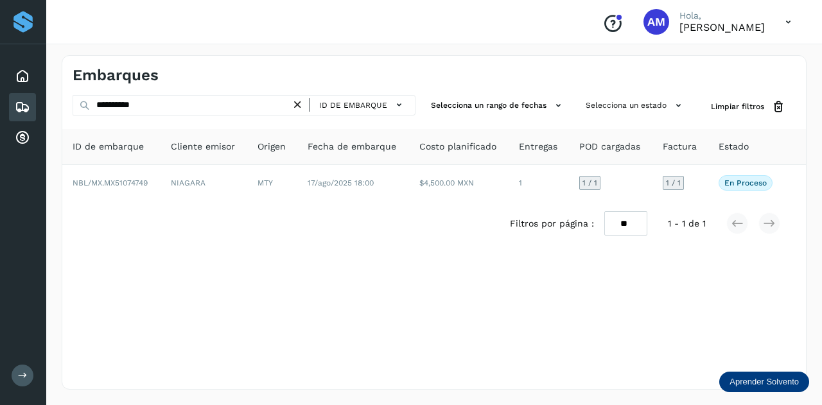
click at [300, 102] on icon at bounding box center [297, 104] width 13 height 13
click at [297, 102] on icon at bounding box center [297, 104] width 13 height 13
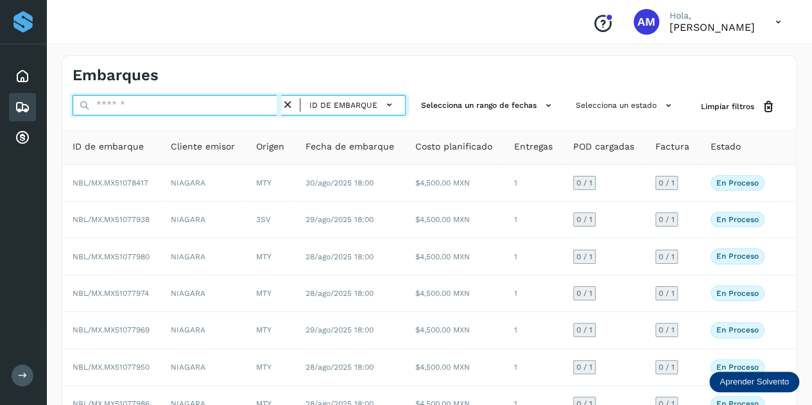
click at [252, 105] on input "text" at bounding box center [177, 105] width 209 height 21
paste input "**********"
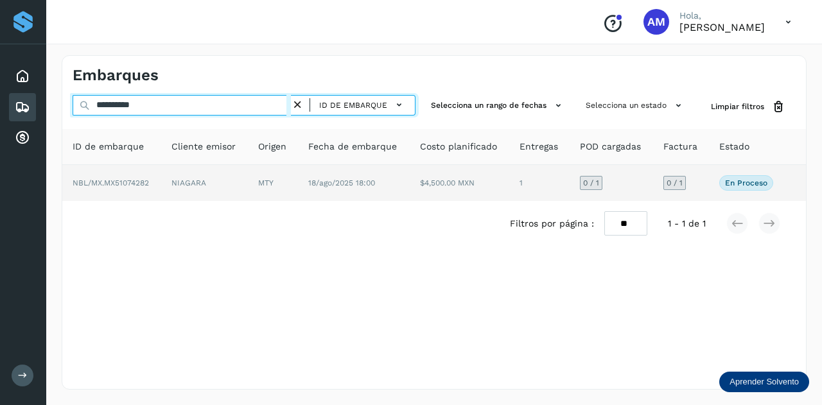
type input "**********"
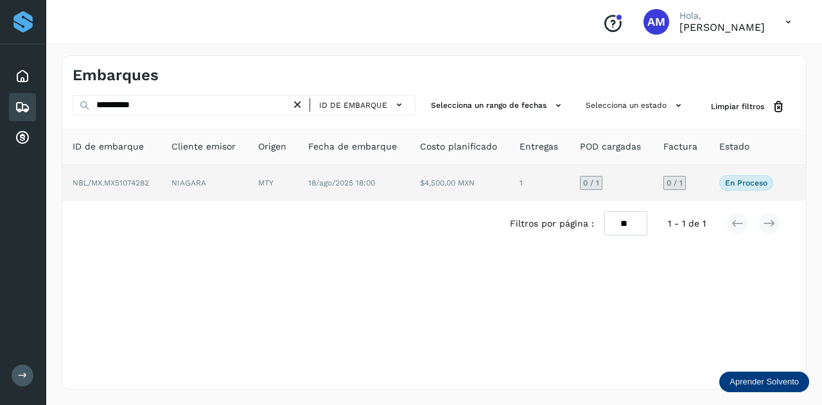
click at [262, 182] on td "MTY" at bounding box center [273, 183] width 50 height 36
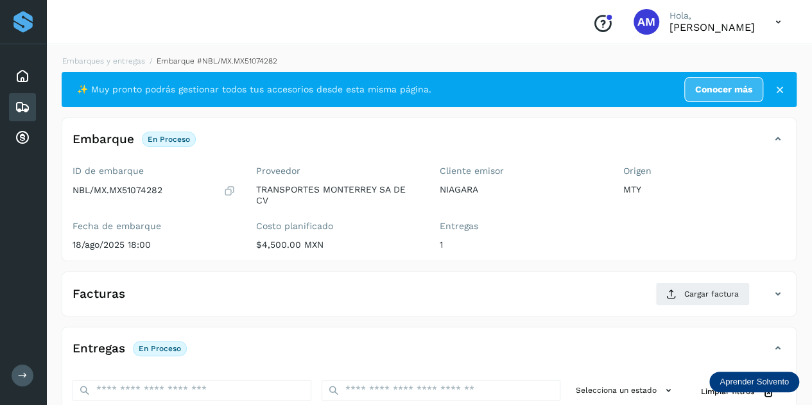
scroll to position [193, 0]
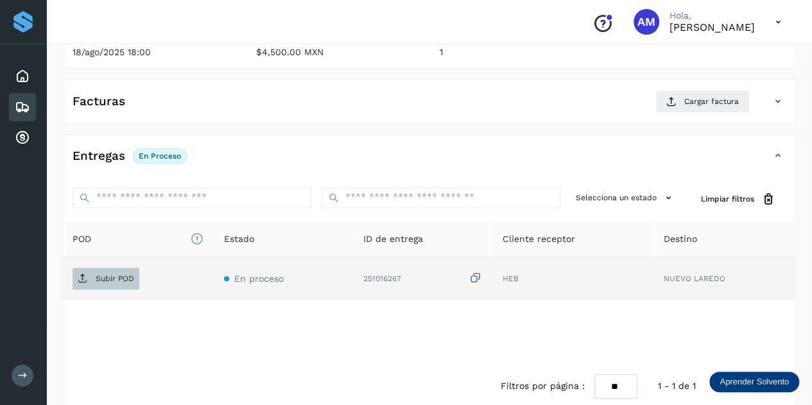
click at [107, 279] on p "Subir POD" at bounding box center [115, 278] width 39 height 9
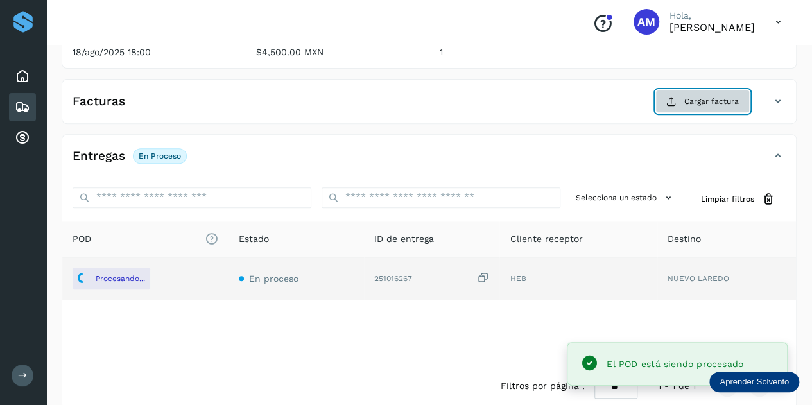
click at [668, 98] on icon at bounding box center [671, 101] width 10 height 10
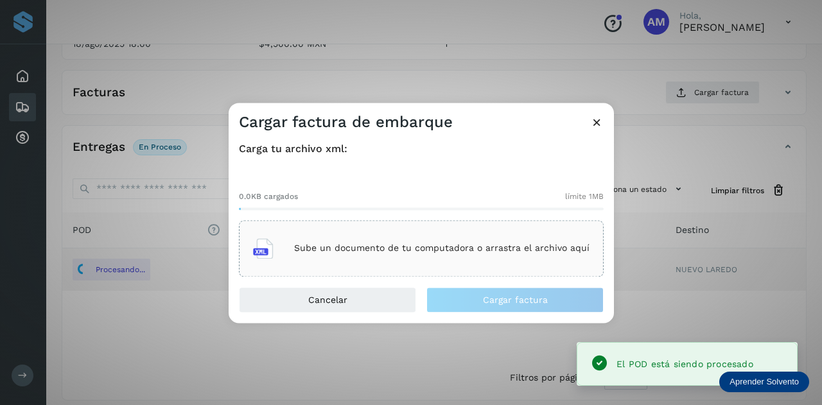
click at [460, 234] on div "Sube un documento de tu computadora o arrastra el archivo aquí" at bounding box center [421, 248] width 336 height 35
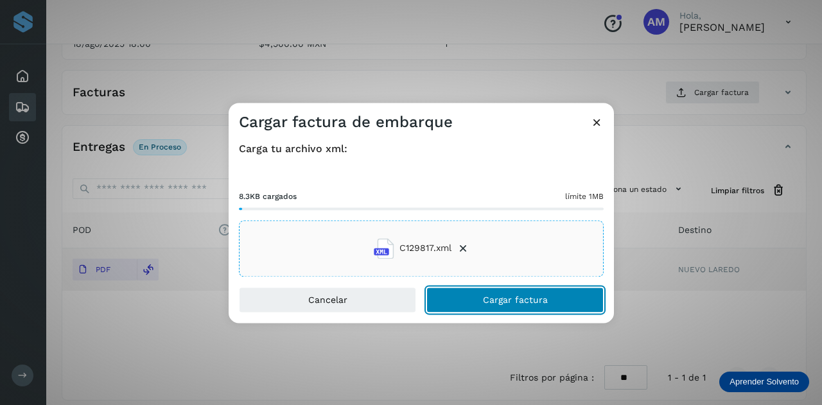
click at [492, 298] on span "Cargar factura" at bounding box center [515, 299] width 65 height 9
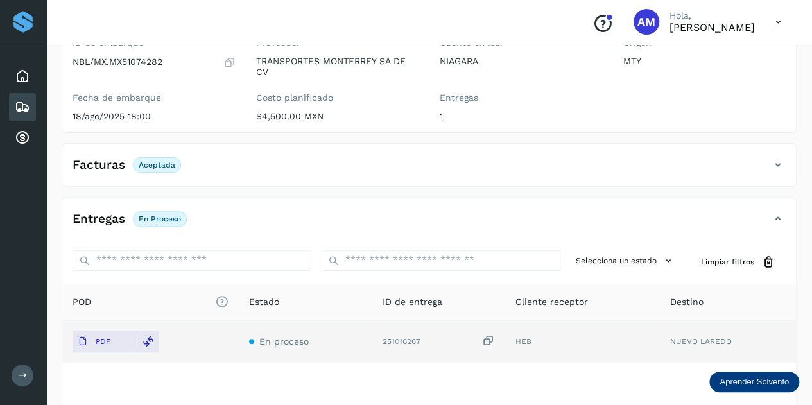
scroll to position [0, 0]
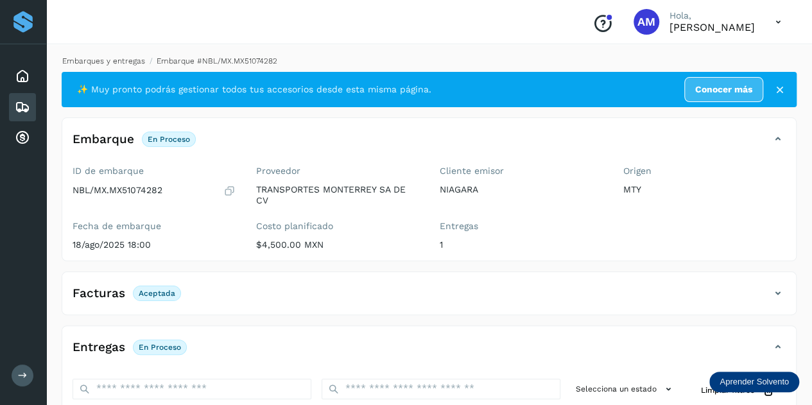
click at [110, 65] on link "Embarques y entregas" at bounding box center [103, 60] width 83 height 9
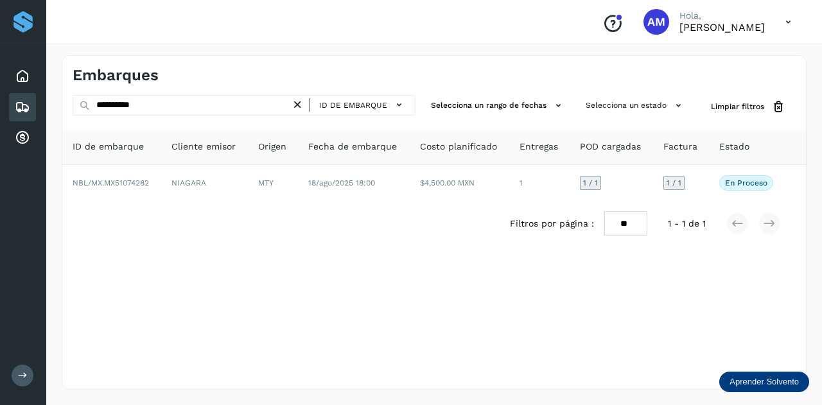
click at [300, 105] on icon at bounding box center [297, 104] width 13 height 13
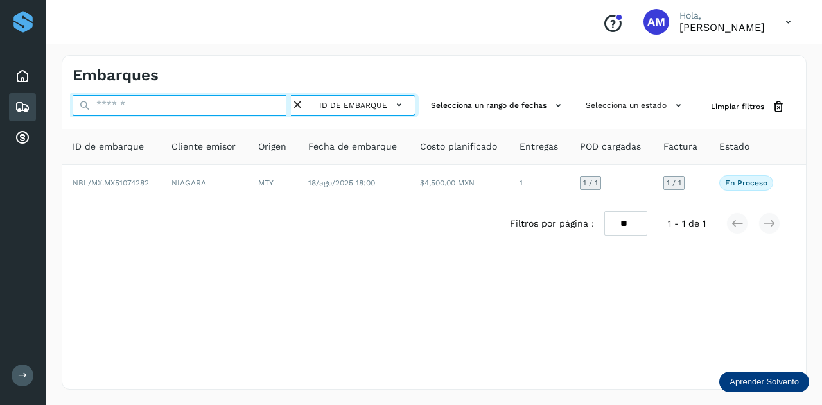
click at [276, 106] on input "text" at bounding box center [182, 105] width 218 height 21
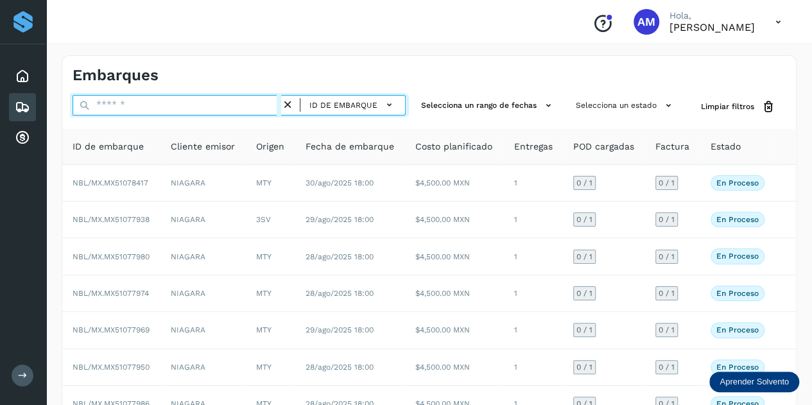
paste input "**********"
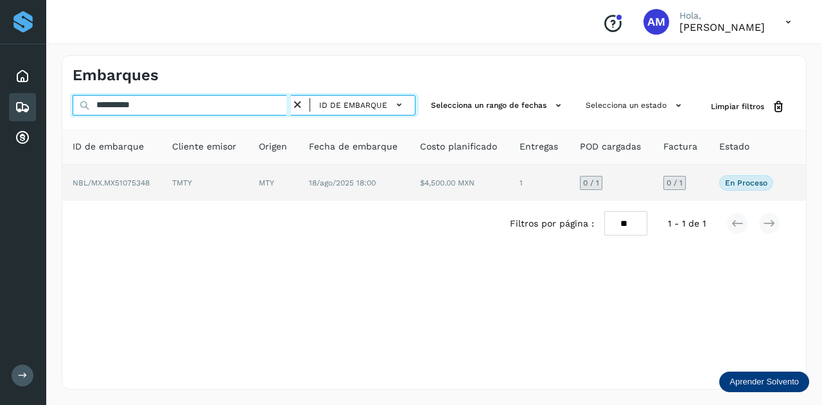
type input "**********"
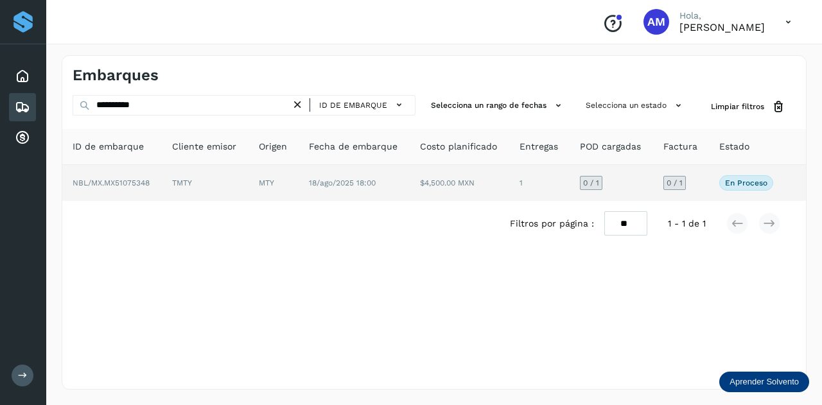
click at [286, 192] on td "MTY" at bounding box center [273, 183] width 50 height 36
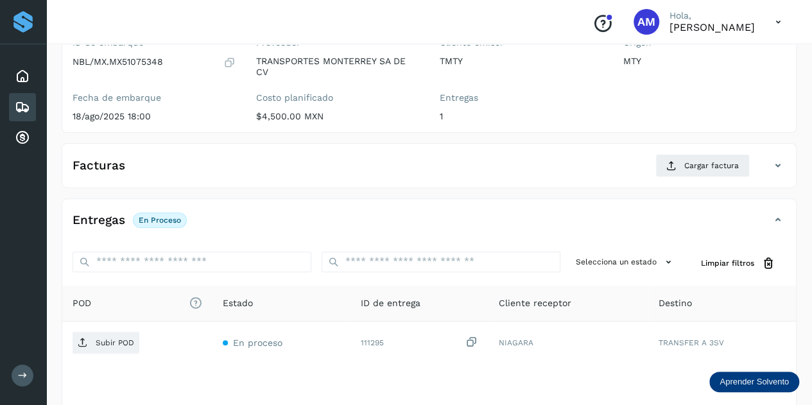
scroll to position [193, 0]
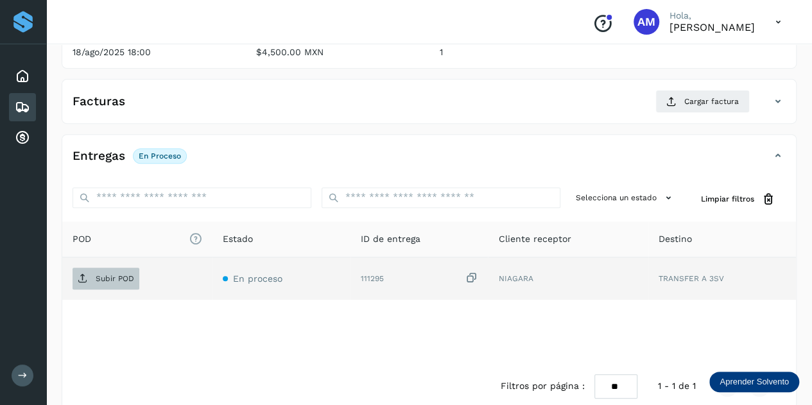
click at [119, 280] on p "Subir POD" at bounding box center [115, 278] width 39 height 9
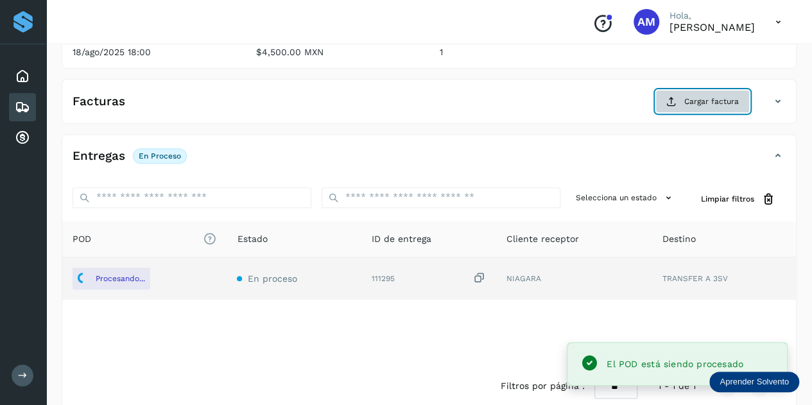
click at [675, 106] on button "Cargar factura" at bounding box center [702, 101] width 94 height 23
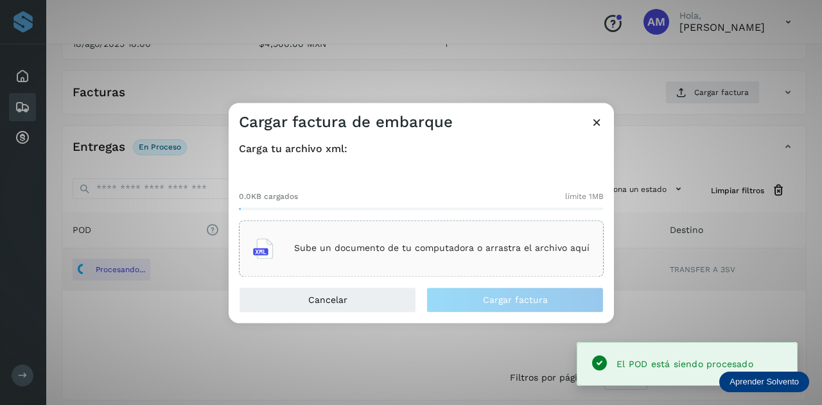
click at [495, 237] on div "Sube un documento de tu computadora o arrastra el archivo aquí" at bounding box center [421, 248] width 336 height 35
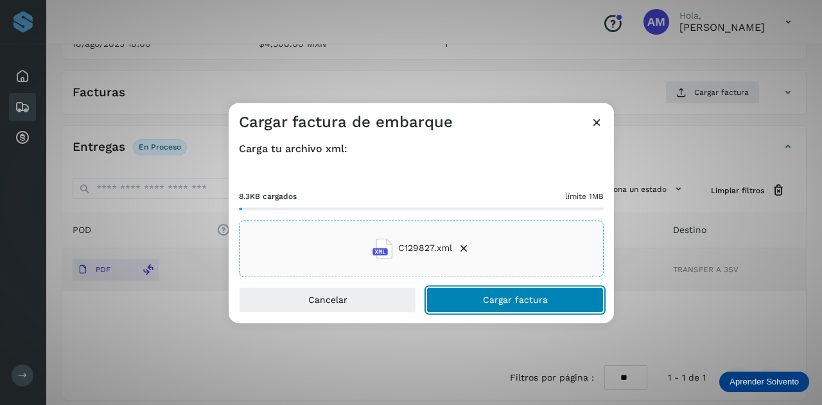
click at [471, 295] on button "Cargar factura" at bounding box center [514, 300] width 177 height 26
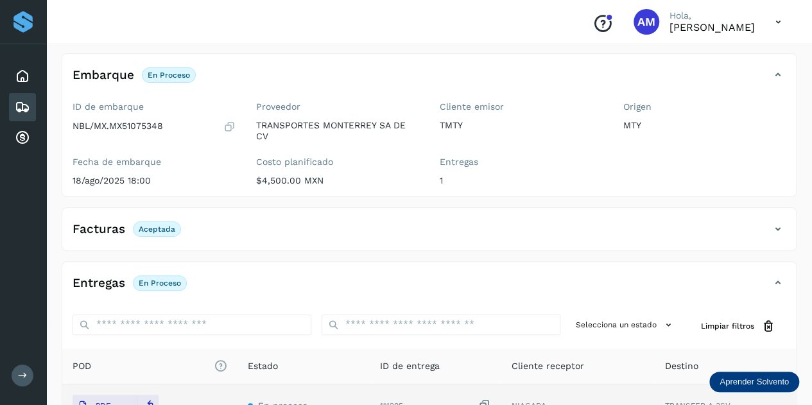
scroll to position [0, 0]
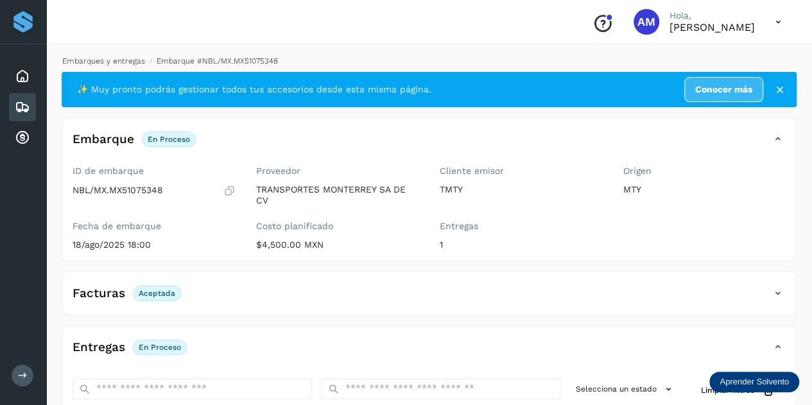
click at [126, 60] on link "Embarques y entregas" at bounding box center [103, 60] width 83 height 9
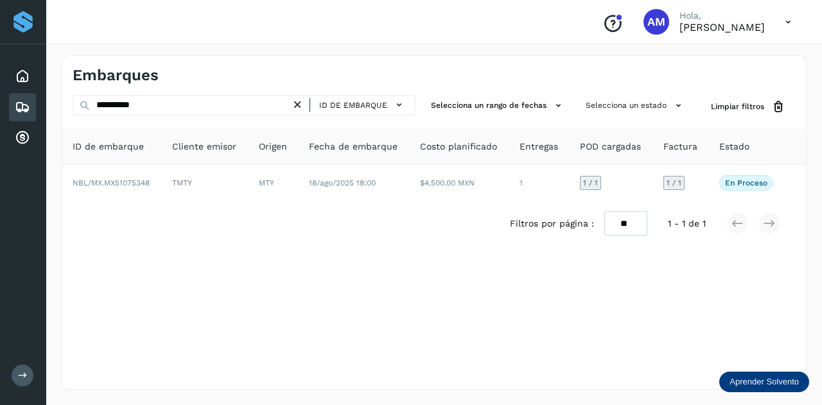
click at [304, 105] on icon at bounding box center [297, 104] width 13 height 13
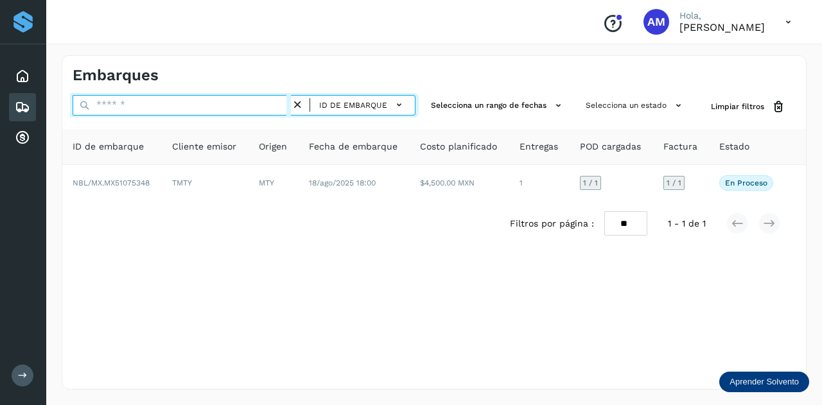
click at [252, 108] on input "text" at bounding box center [182, 105] width 218 height 21
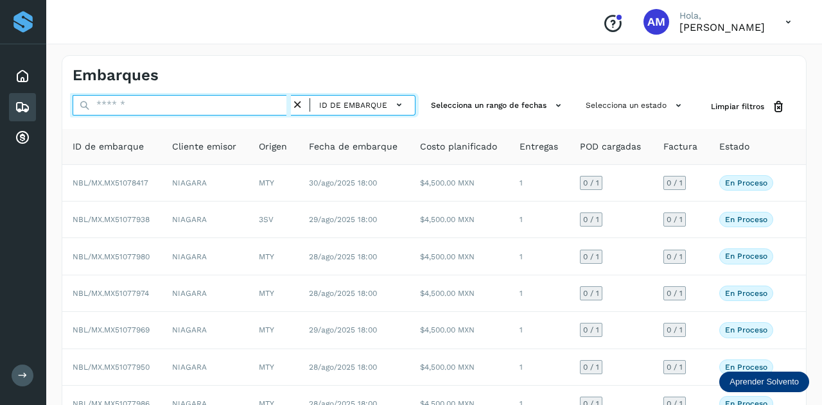
type input "*"
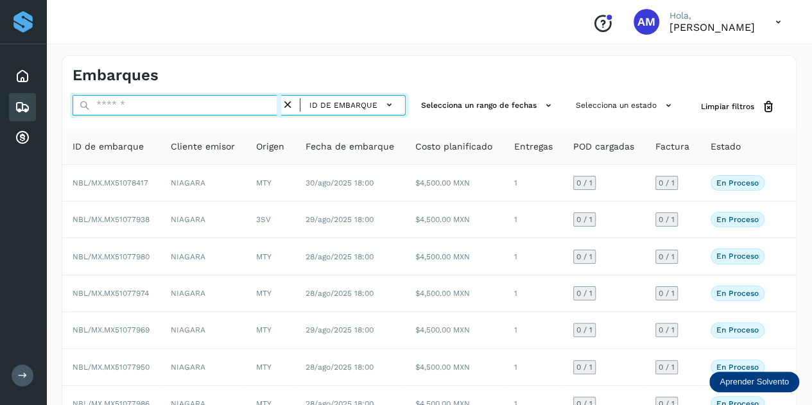
paste input "**********"
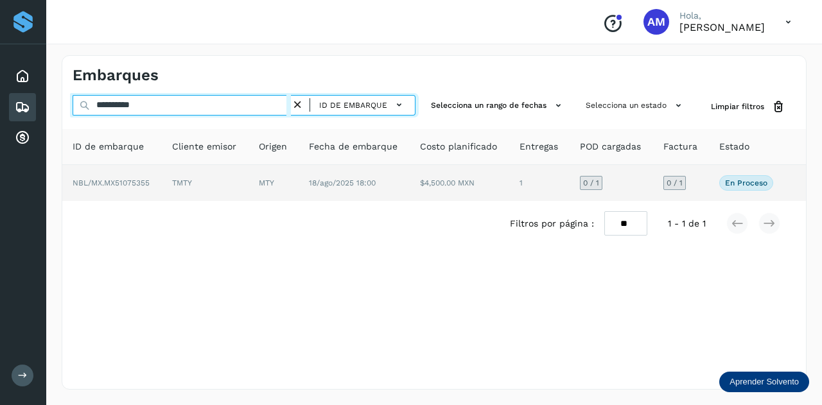
type input "**********"
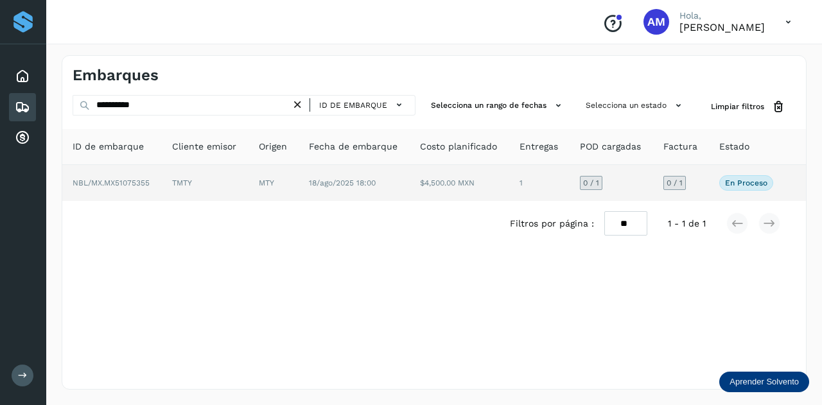
click at [306, 195] on td "18/ago/2025 18:00" at bounding box center [354, 183] width 112 height 36
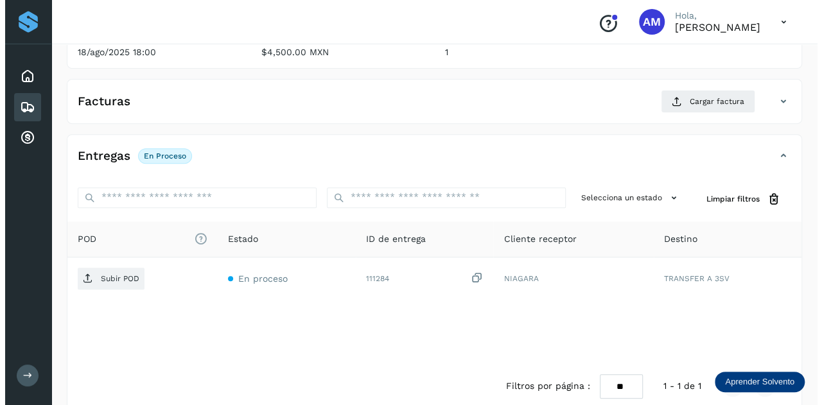
scroll to position [210, 0]
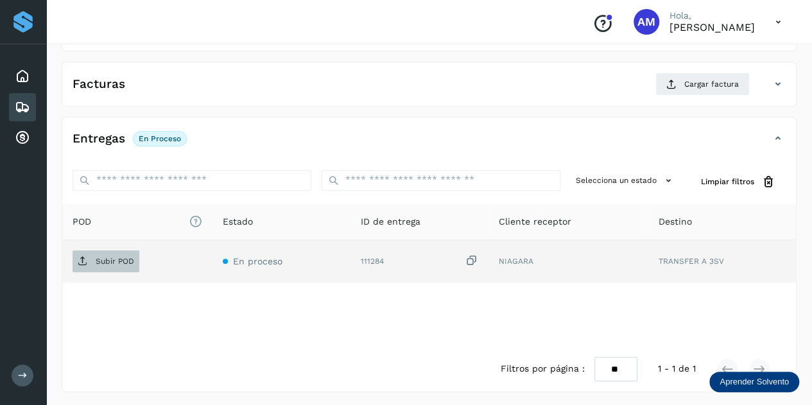
click at [128, 260] on p "Subir POD" at bounding box center [115, 261] width 39 height 9
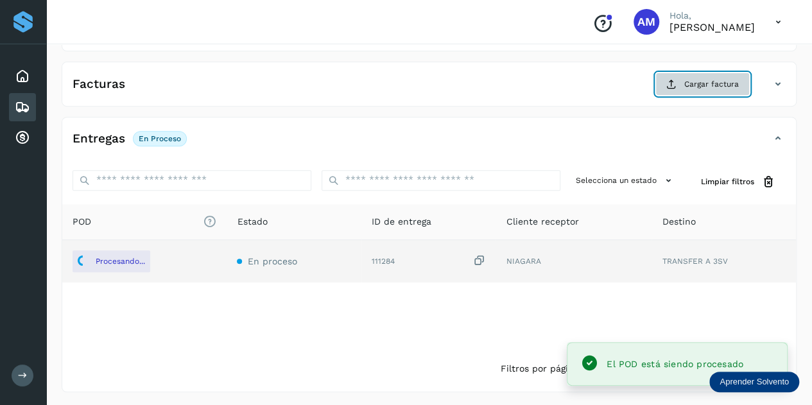
click at [702, 82] on span "Cargar factura" at bounding box center [711, 84] width 55 height 12
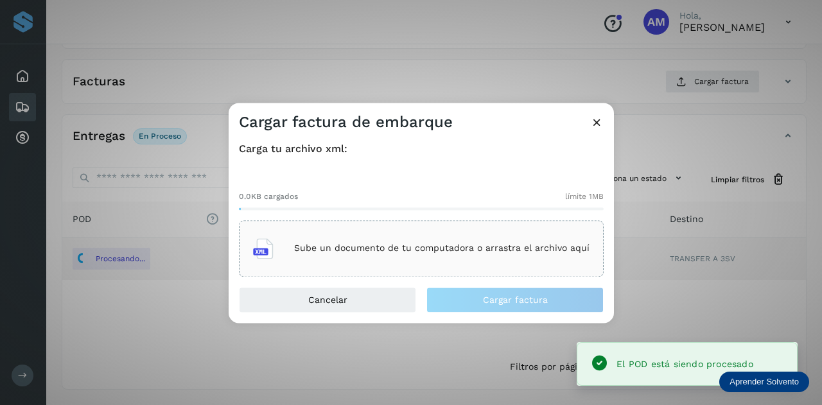
click at [410, 260] on div "Sube un documento de tu computadora o arrastra el archivo aquí" at bounding box center [421, 248] width 336 height 35
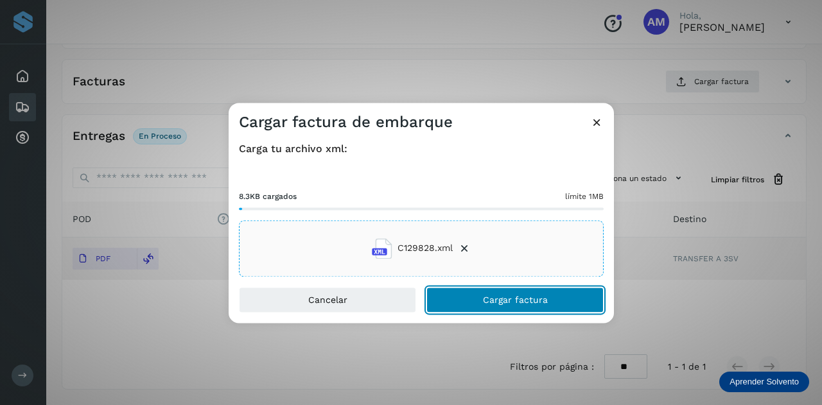
click at [456, 302] on button "Cargar factura" at bounding box center [514, 300] width 177 height 26
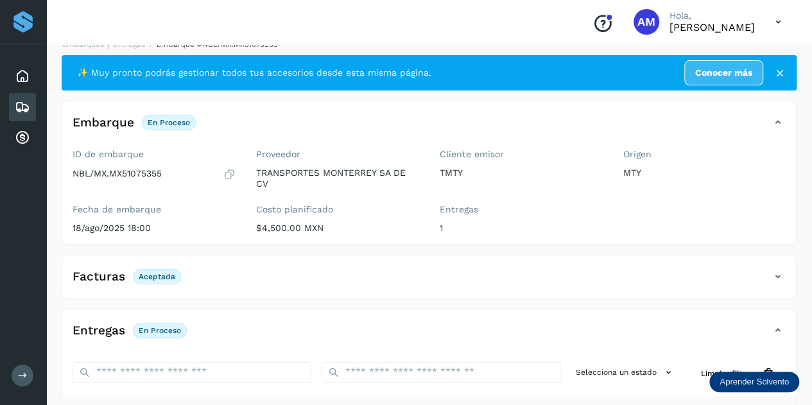
scroll to position [0, 0]
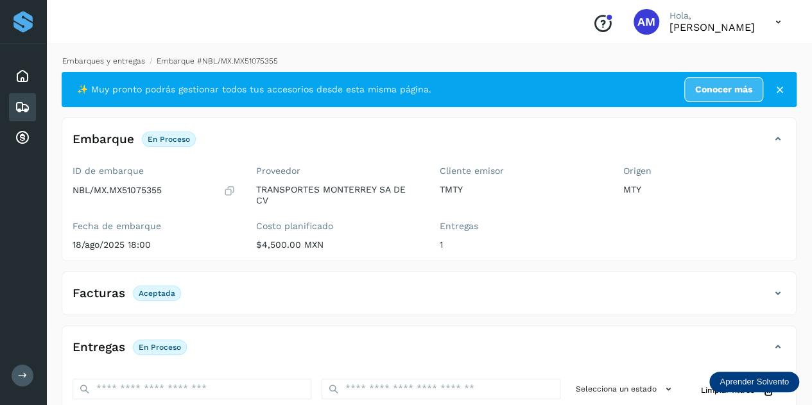
click at [112, 65] on link "Embarques y entregas" at bounding box center [103, 60] width 83 height 9
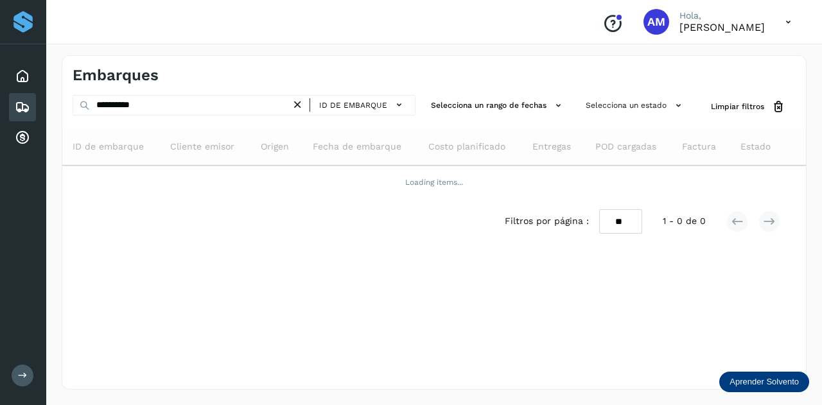
click at [112, 62] on div "Embarques" at bounding box center [433, 70] width 743 height 29
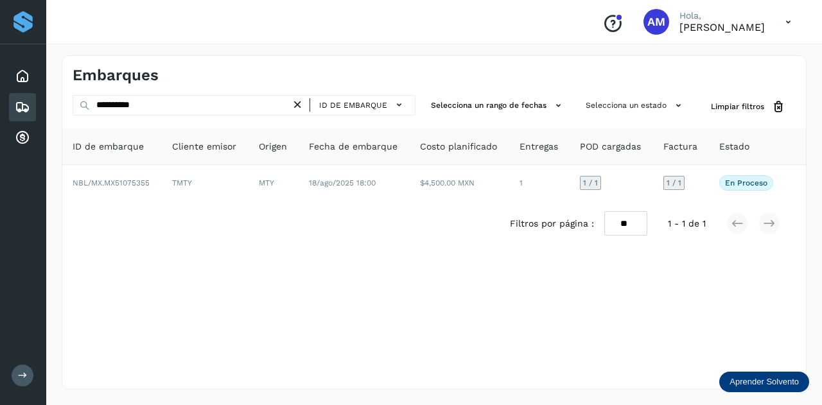
click at [297, 103] on icon at bounding box center [297, 104] width 13 height 13
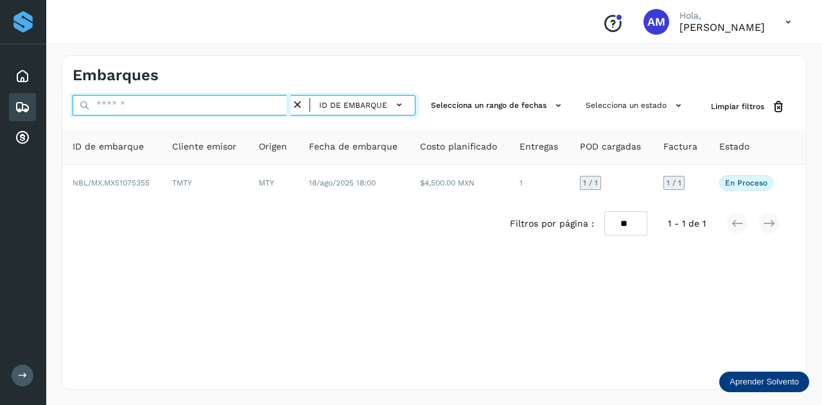
click at [252, 103] on input "text" at bounding box center [182, 105] width 218 height 21
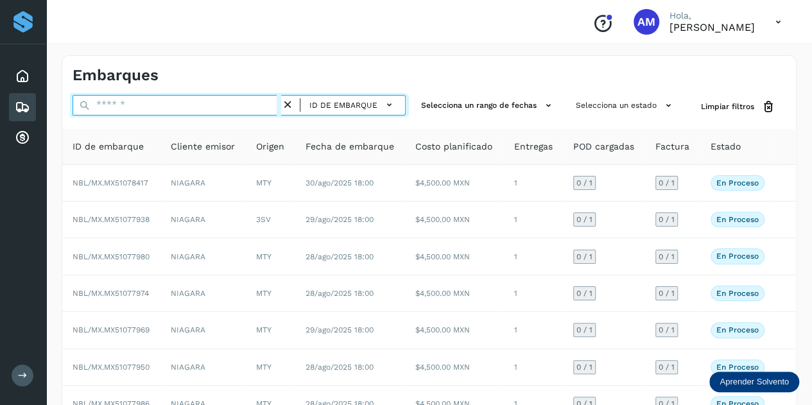
type input "*"
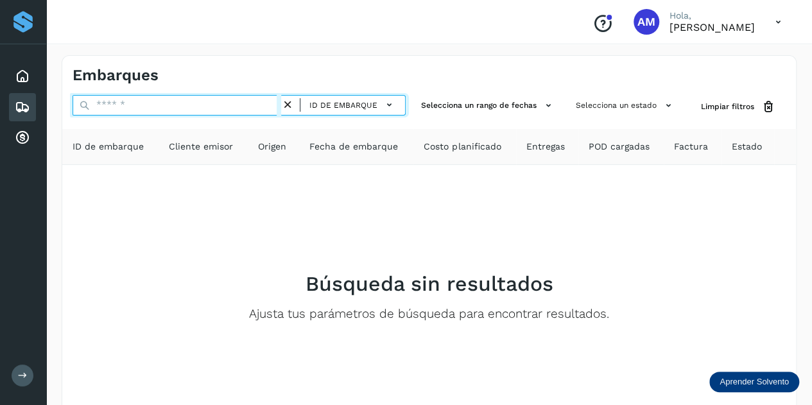
paste input "**********"
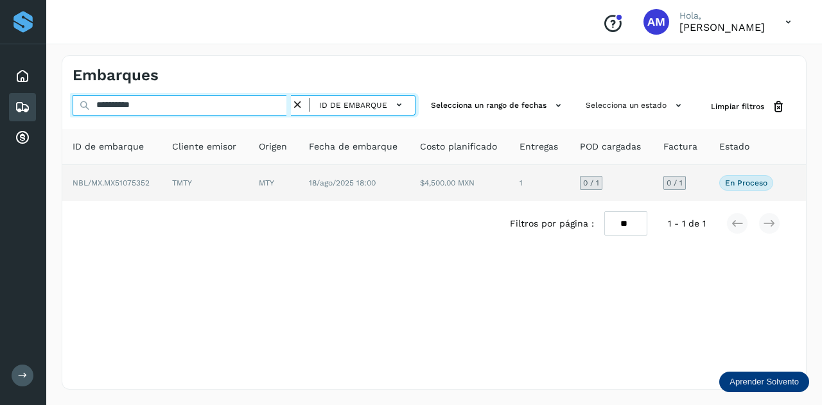
type input "**********"
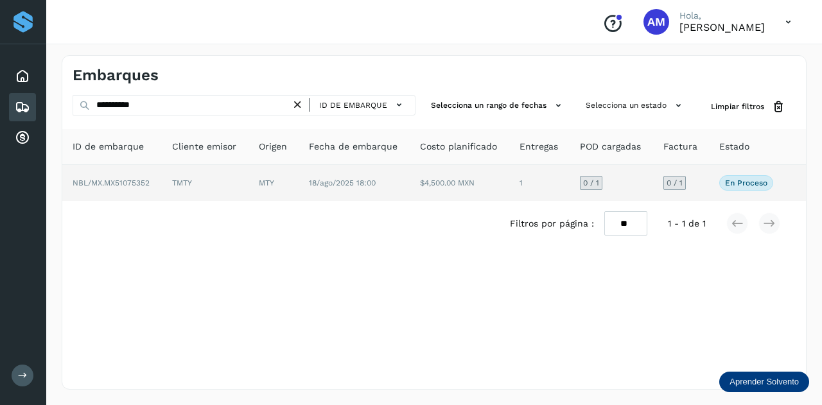
click at [158, 181] on td "NBL/MX.MX51075352" at bounding box center [111, 183] width 99 height 36
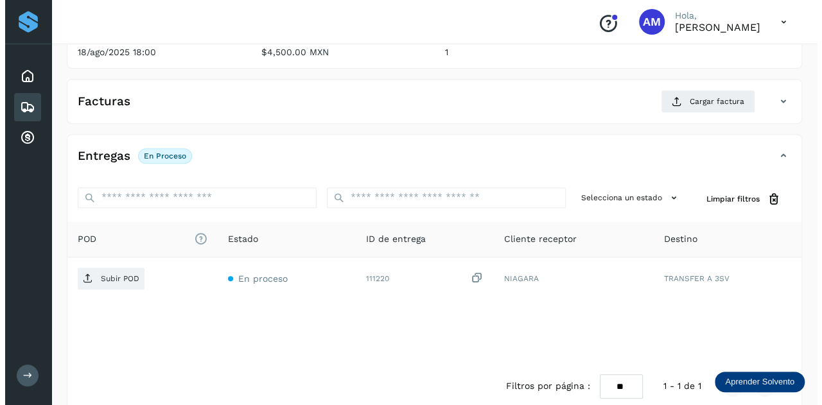
scroll to position [210, 0]
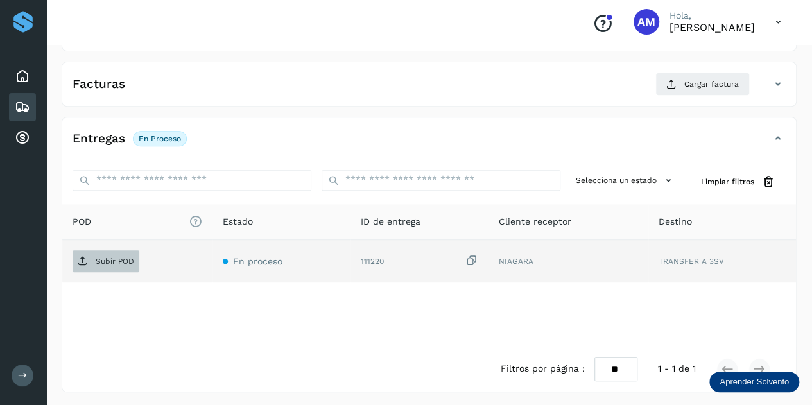
click at [128, 252] on span "Subir POD" at bounding box center [106, 261] width 67 height 21
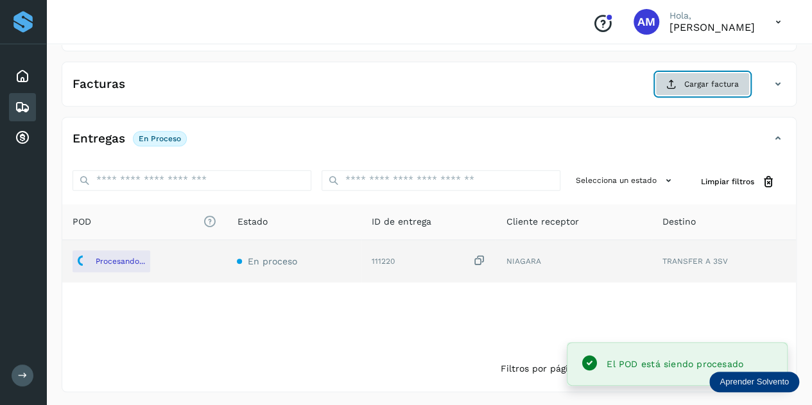
click at [688, 78] on span "Cargar factura" at bounding box center [711, 84] width 55 height 12
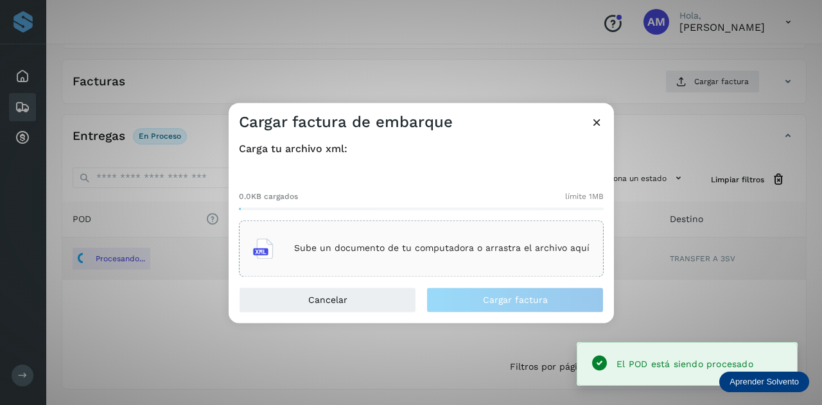
click at [440, 239] on div "Sube un documento de tu computadora o arrastra el archivo aquí" at bounding box center [421, 248] width 336 height 35
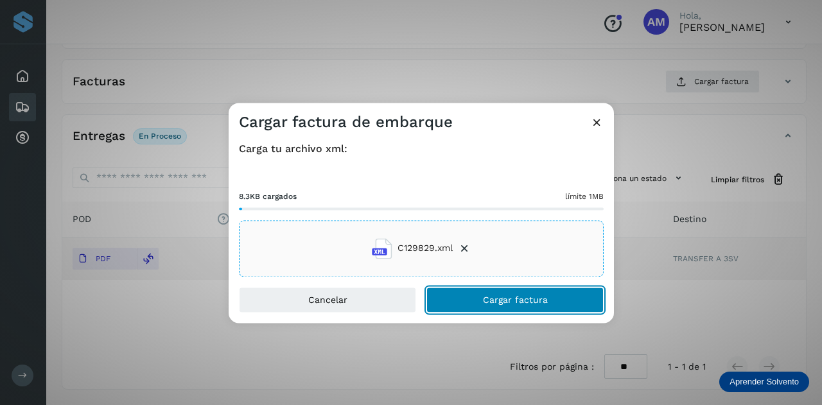
click at [520, 302] on span "Cargar factura" at bounding box center [515, 299] width 65 height 9
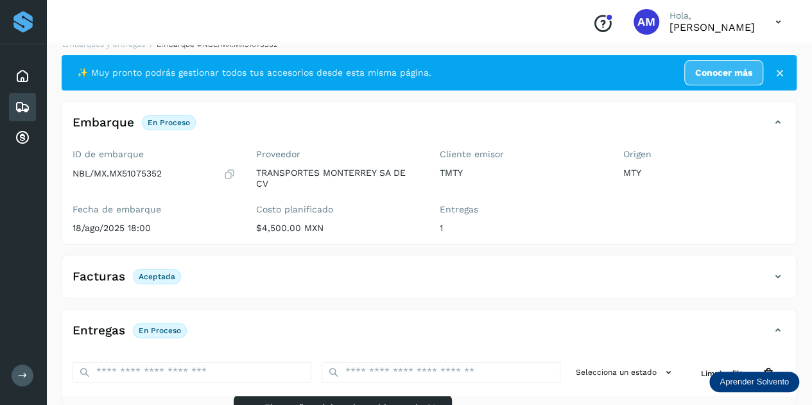
scroll to position [0, 0]
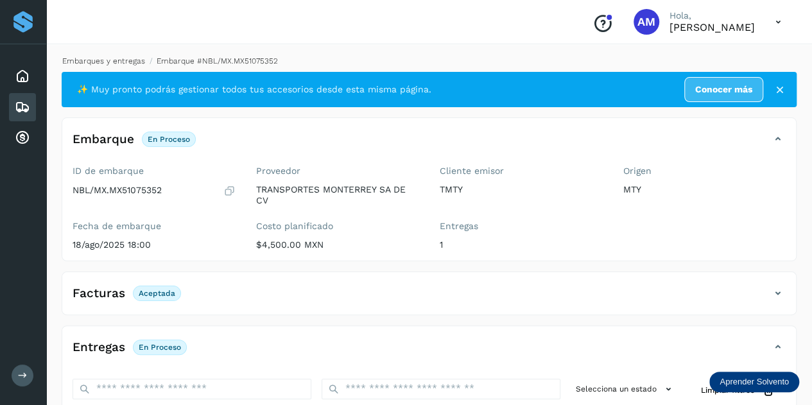
click at [105, 62] on link "Embarques y entregas" at bounding box center [103, 60] width 83 height 9
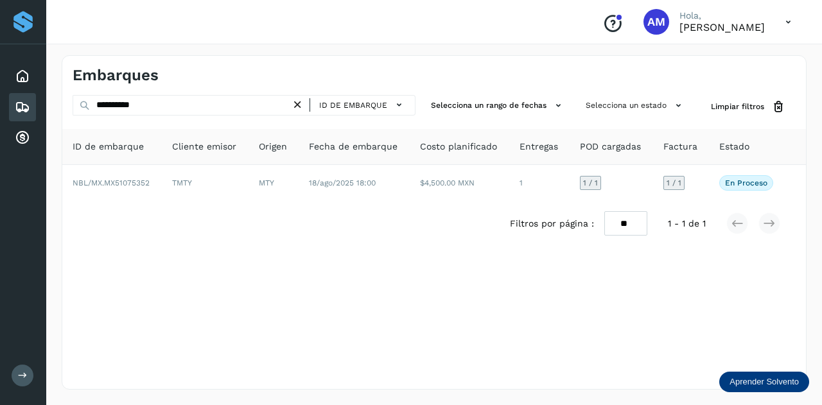
click at [297, 104] on icon at bounding box center [297, 104] width 13 height 13
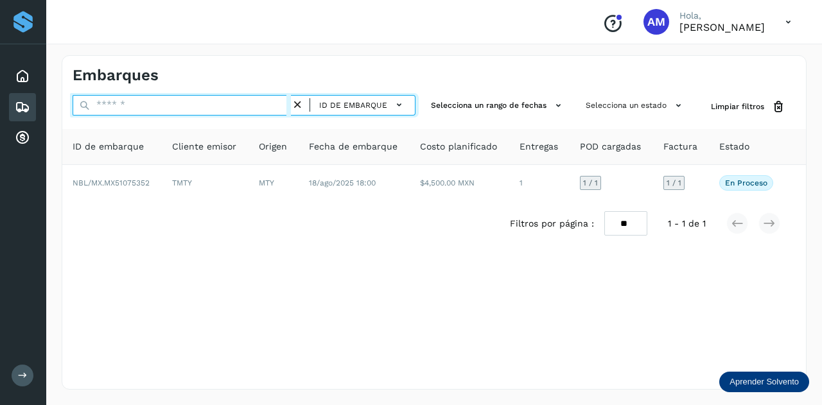
click at [243, 103] on input "text" at bounding box center [182, 105] width 218 height 21
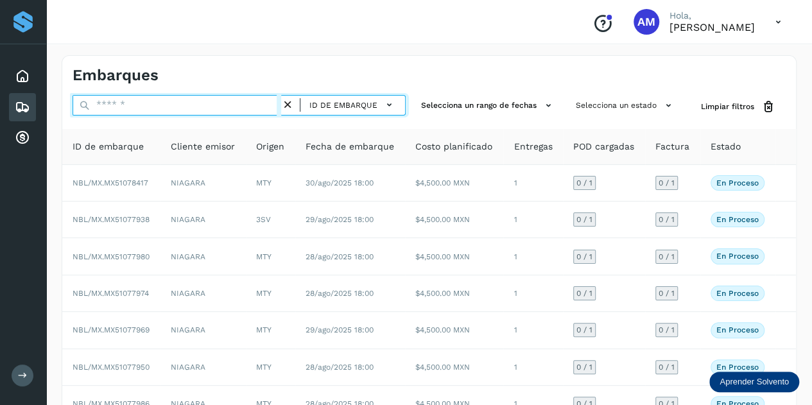
paste input "**********"
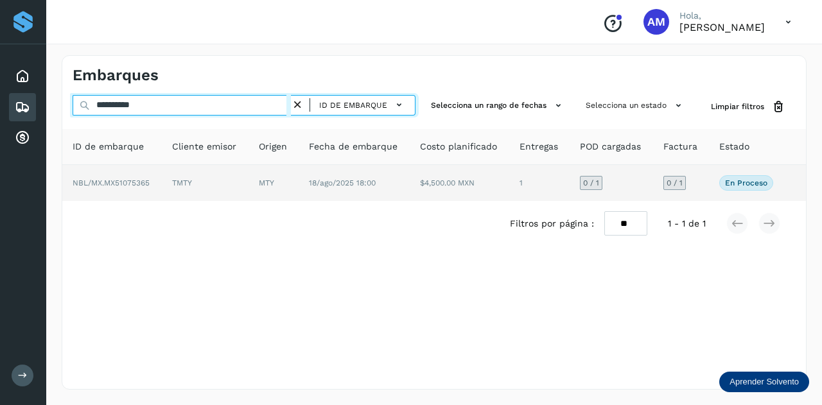
type input "**********"
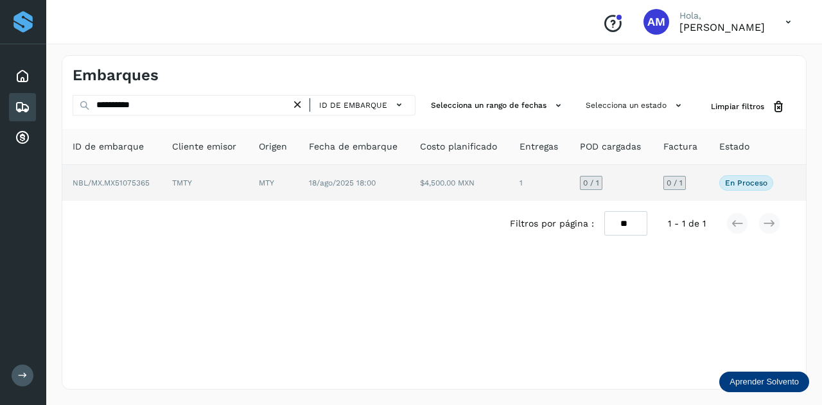
click at [228, 176] on td "TMTY" at bounding box center [205, 183] width 87 height 36
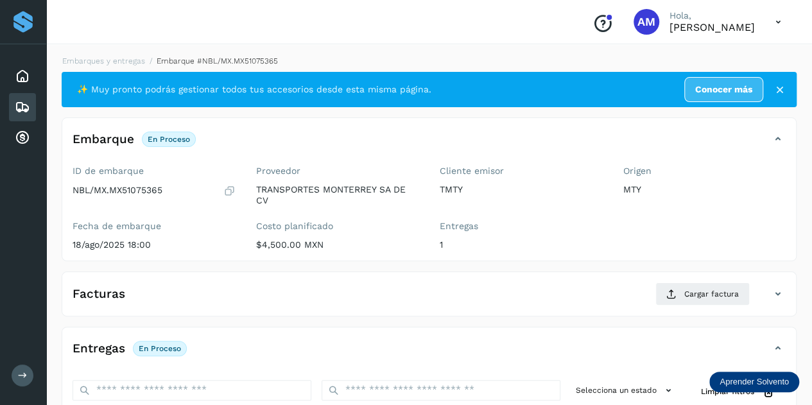
scroll to position [193, 0]
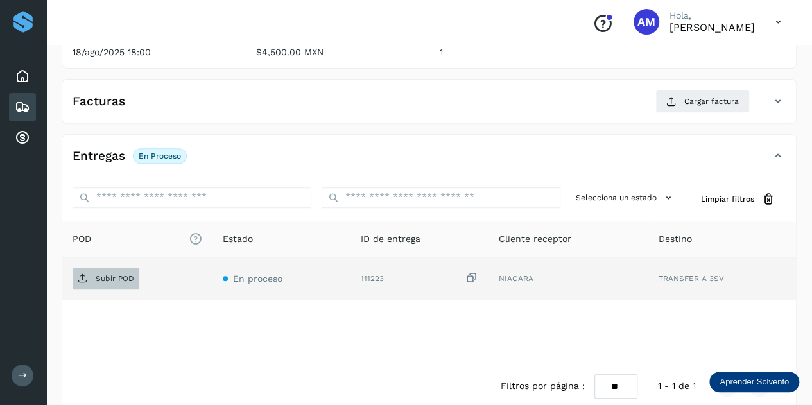
click at [112, 282] on span "Subir POD" at bounding box center [106, 278] width 67 height 21
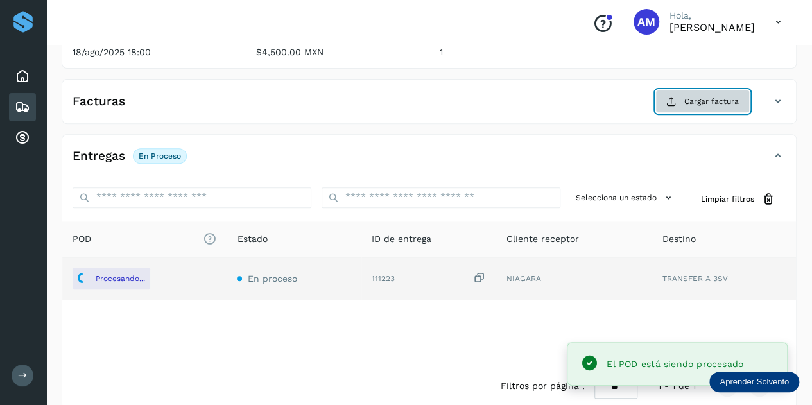
click at [680, 101] on button "Cargar factura" at bounding box center [702, 101] width 94 height 23
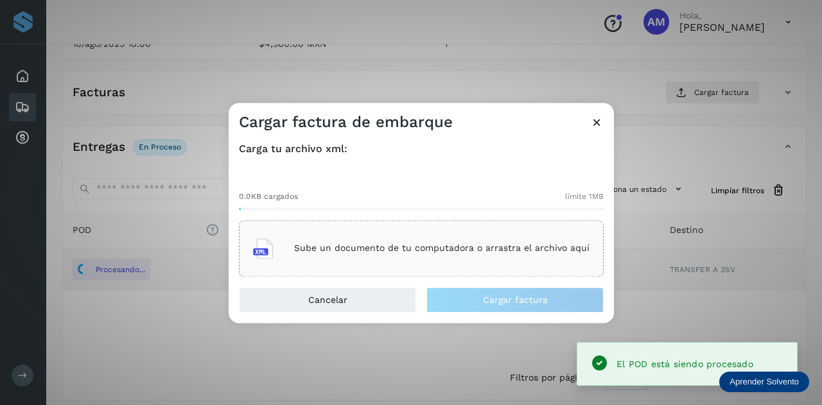
click at [383, 251] on p "Sube un documento de tu computadora o arrastra el archivo aquí" at bounding box center [441, 248] width 295 height 11
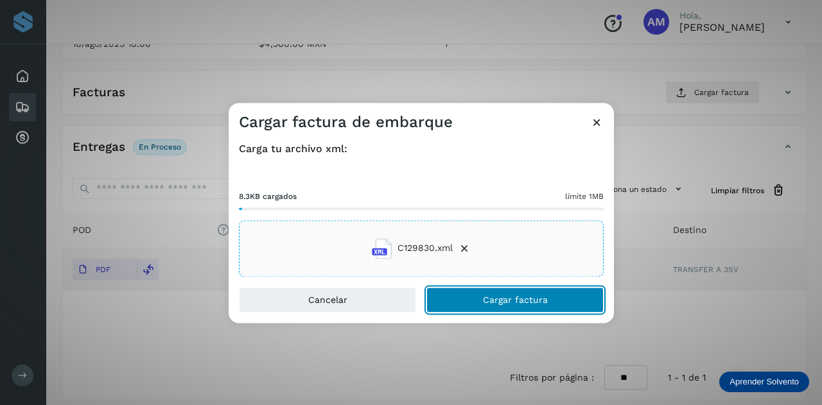
click at [442, 300] on button "Cargar factura" at bounding box center [514, 300] width 177 height 26
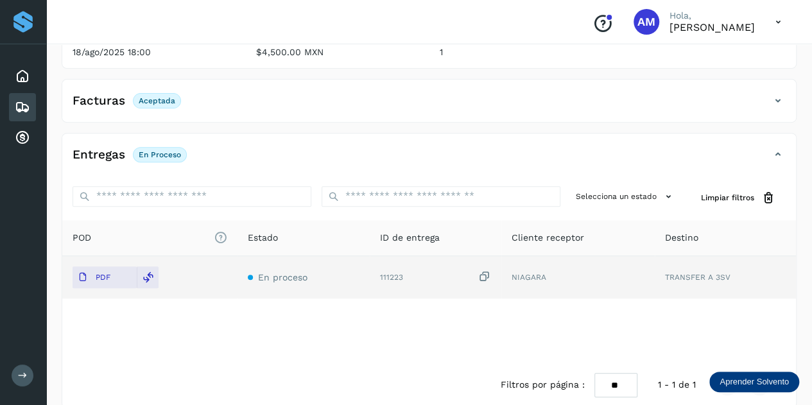
scroll to position [0, 0]
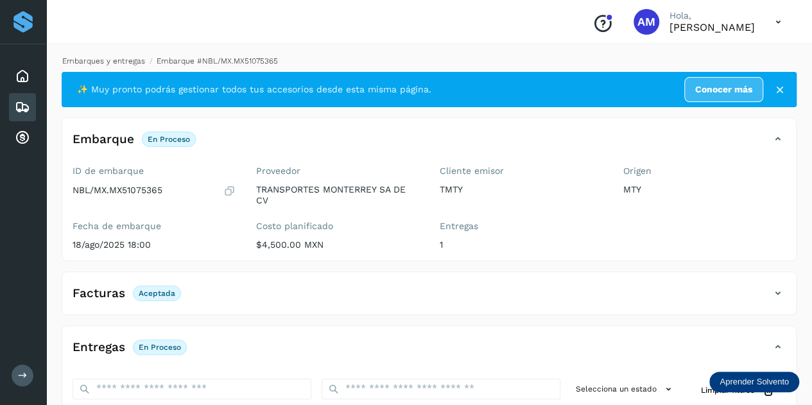
click at [82, 60] on link "Embarques y entregas" at bounding box center [103, 60] width 83 height 9
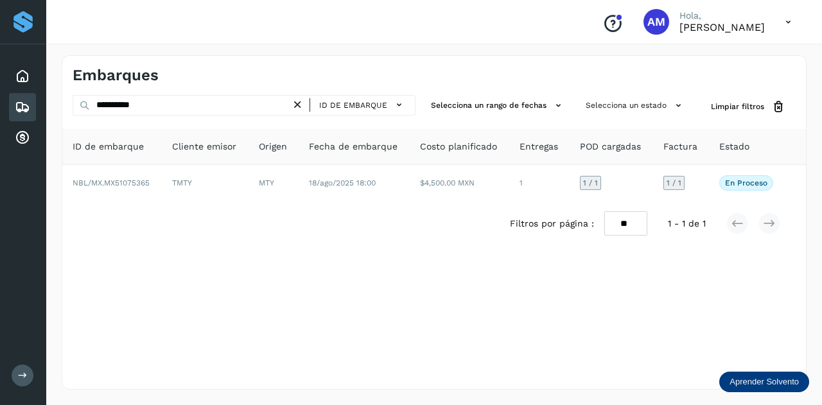
click at [300, 104] on icon at bounding box center [297, 104] width 13 height 13
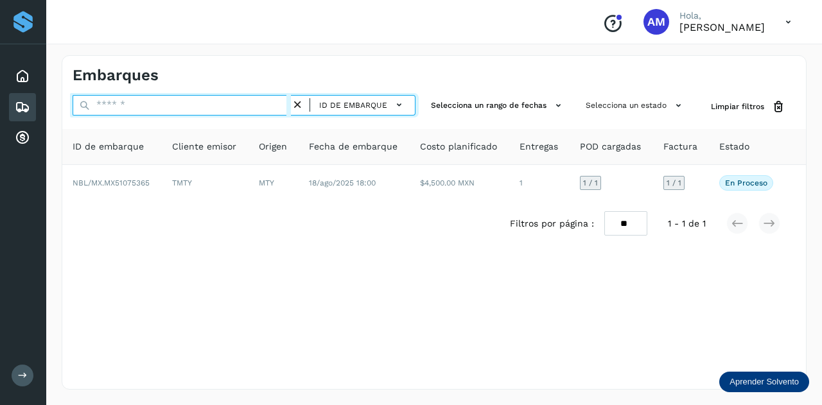
click at [275, 104] on input "text" at bounding box center [182, 105] width 218 height 21
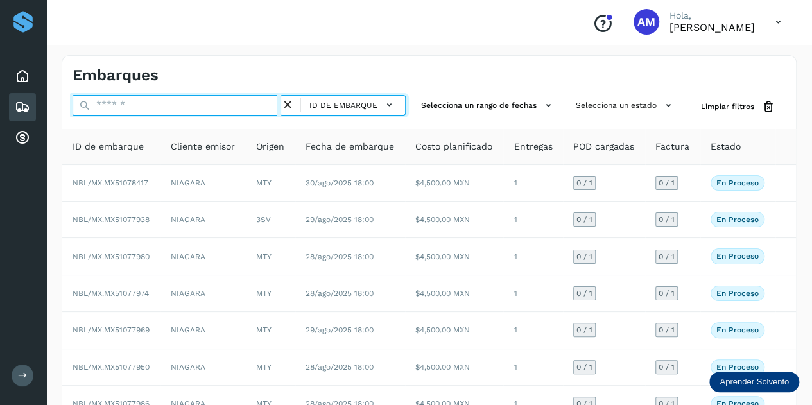
paste input "**********"
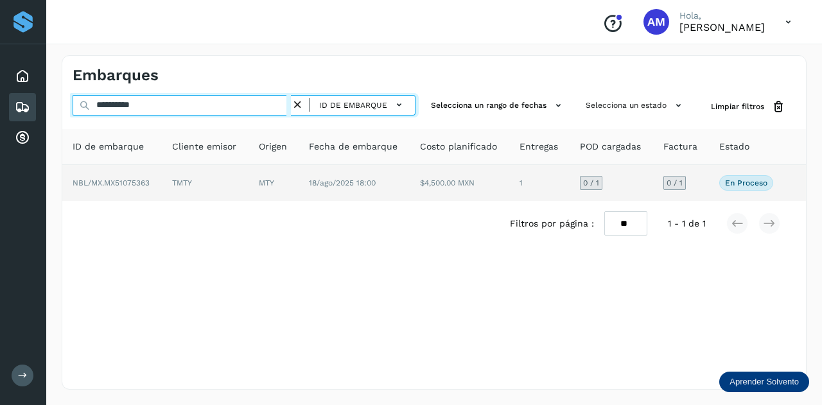
type input "**********"
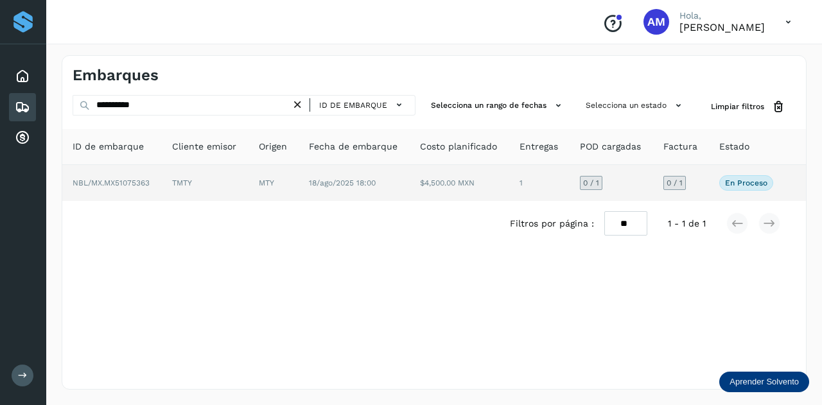
click at [256, 182] on td "MTY" at bounding box center [273, 183] width 50 height 36
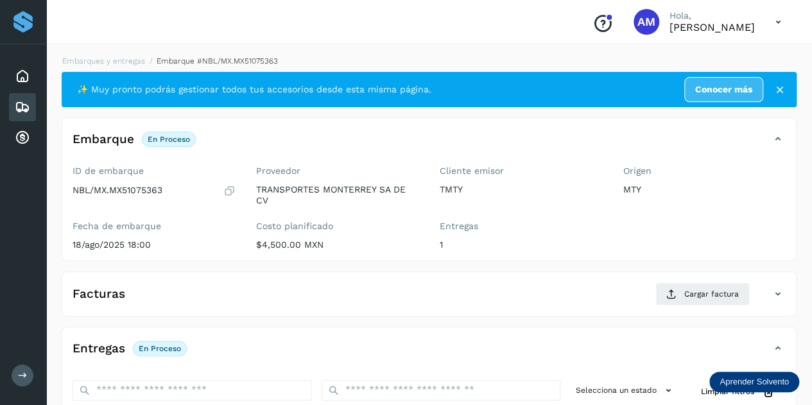
scroll to position [128, 0]
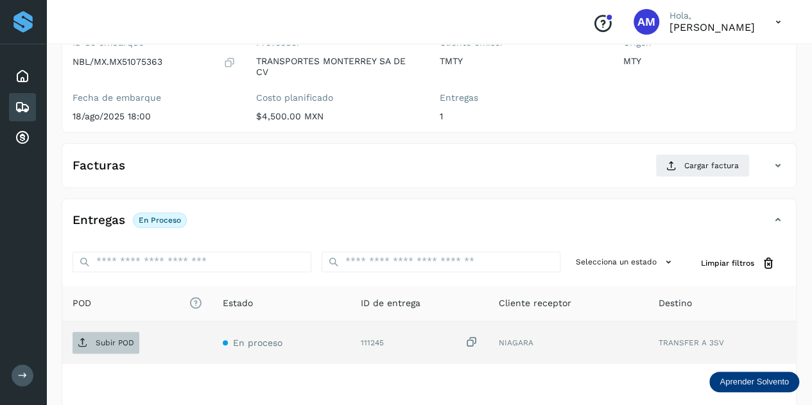
click at [123, 338] on p "Subir POD" at bounding box center [115, 342] width 39 height 9
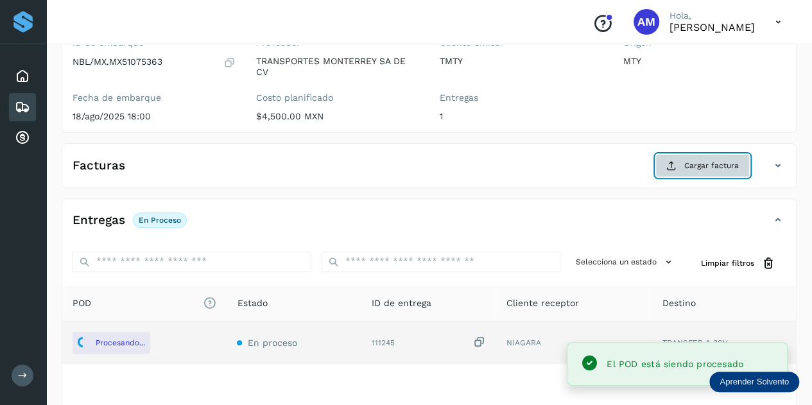
click at [677, 169] on icon at bounding box center [671, 165] width 10 height 10
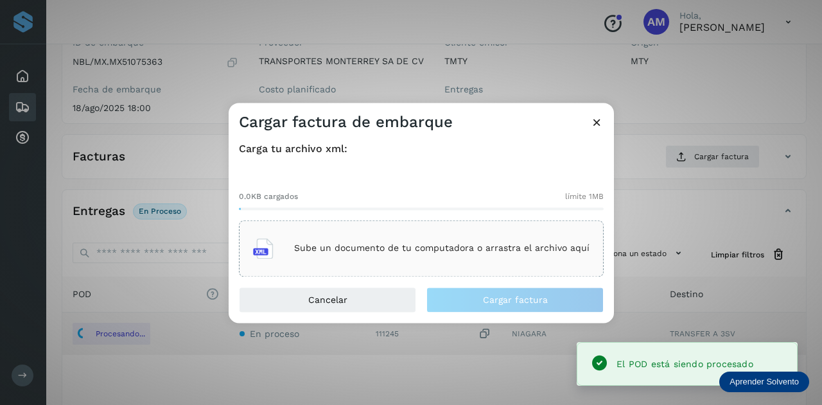
click at [472, 258] on div "Sube un documento de tu computadora o arrastra el archivo aquí" at bounding box center [421, 248] width 336 height 35
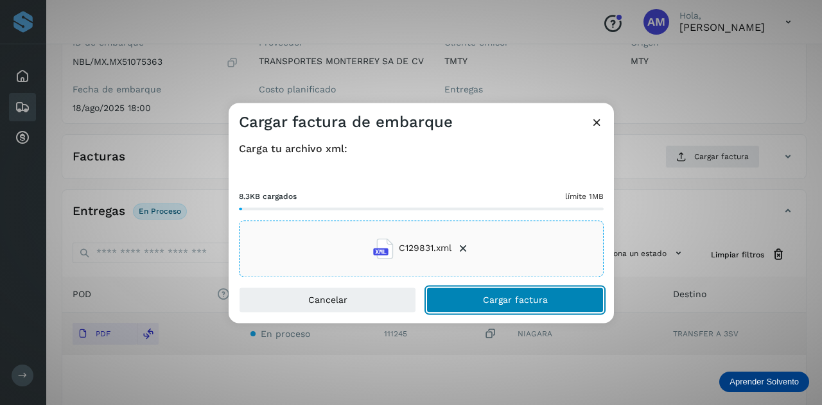
click at [458, 302] on button "Cargar factura" at bounding box center [514, 300] width 177 height 26
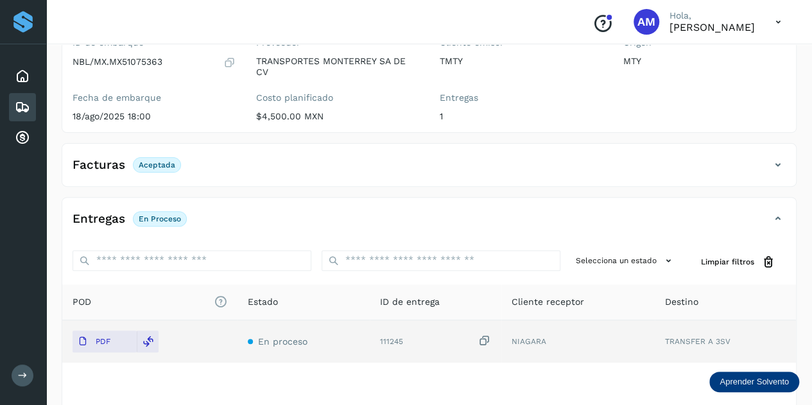
scroll to position [0, 0]
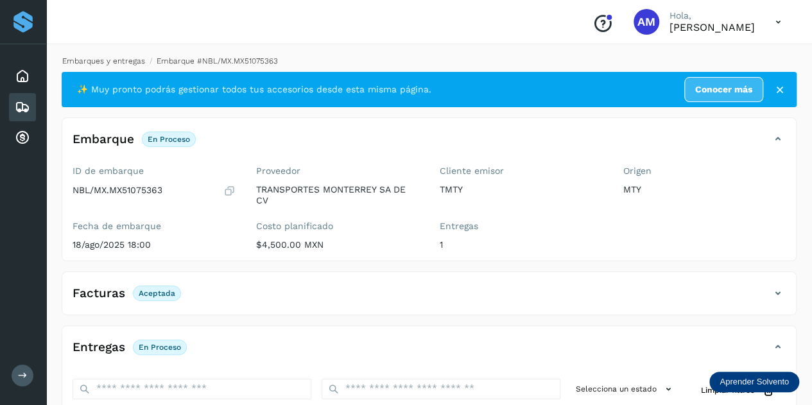
click at [105, 60] on link "Embarques y entregas" at bounding box center [103, 60] width 83 height 9
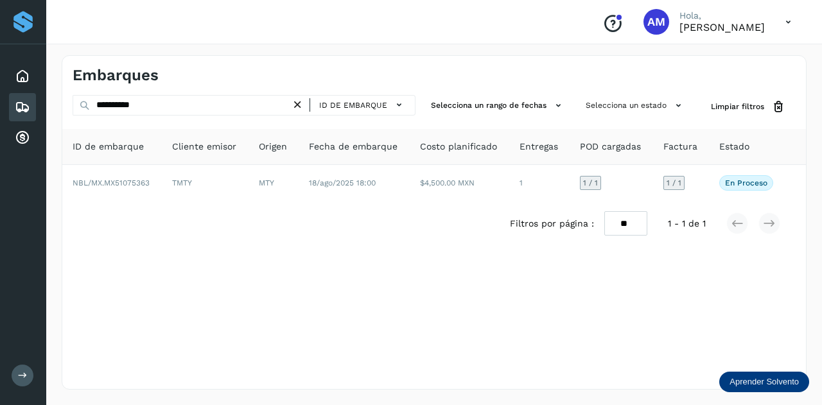
click at [298, 106] on icon at bounding box center [297, 104] width 13 height 13
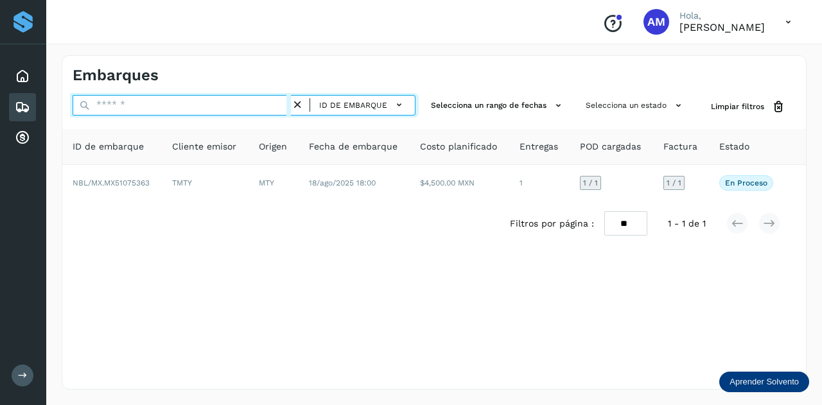
click at [262, 107] on input "text" at bounding box center [182, 105] width 218 height 21
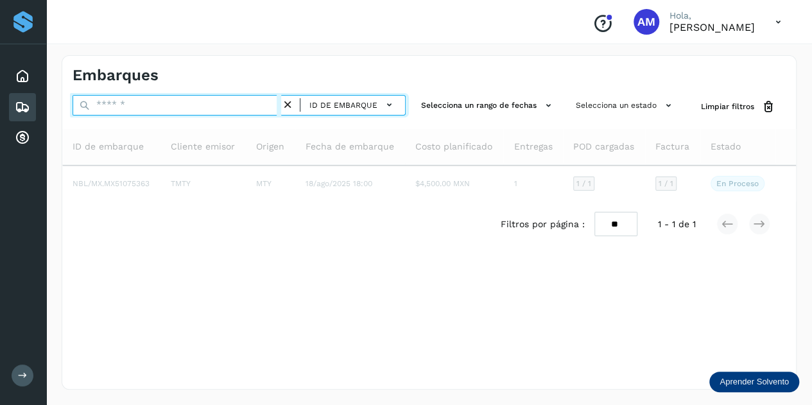
paste input "**********"
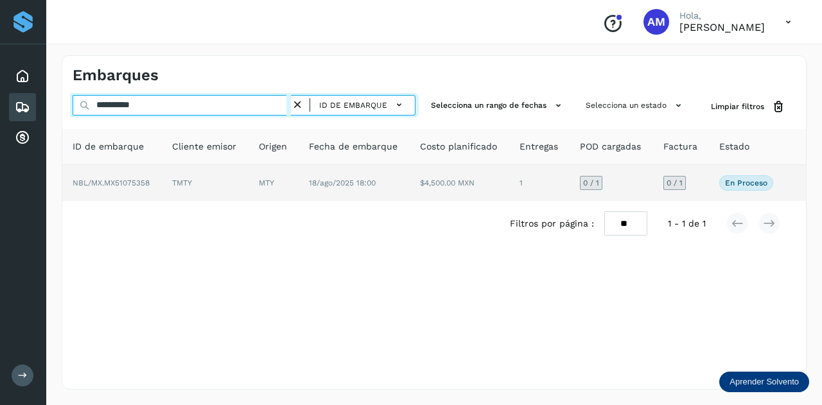
type input "**********"
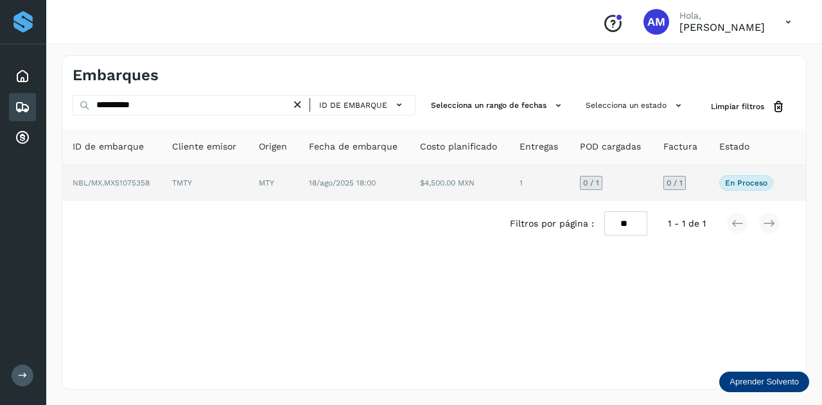
click at [245, 173] on td "TMTY" at bounding box center [205, 183] width 87 height 36
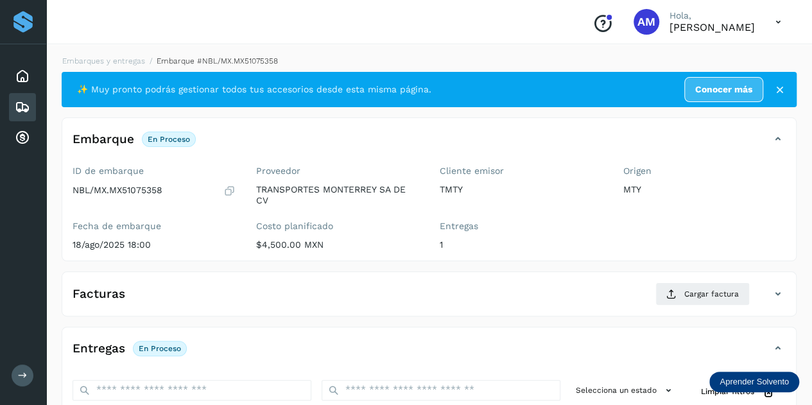
scroll to position [193, 0]
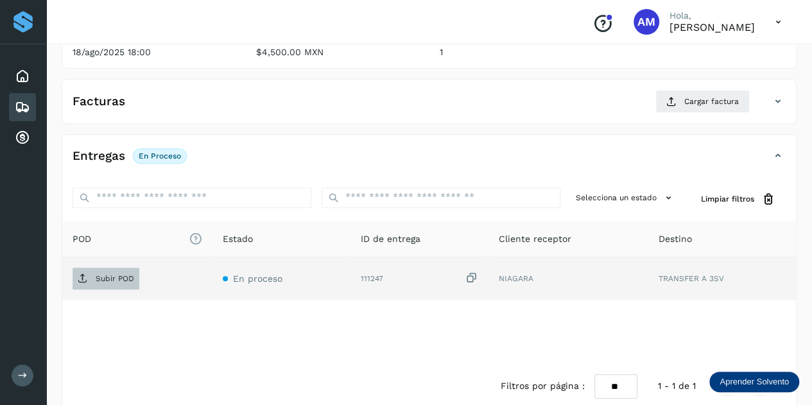
click at [128, 280] on p "Subir POD" at bounding box center [115, 278] width 39 height 9
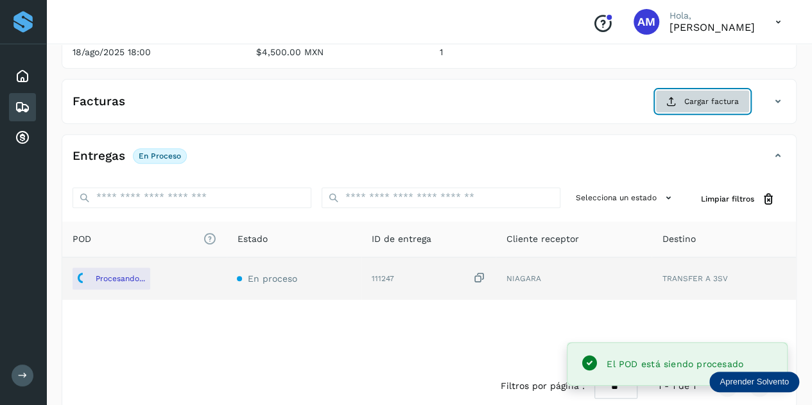
click at [715, 103] on span "Cargar factura" at bounding box center [711, 102] width 55 height 12
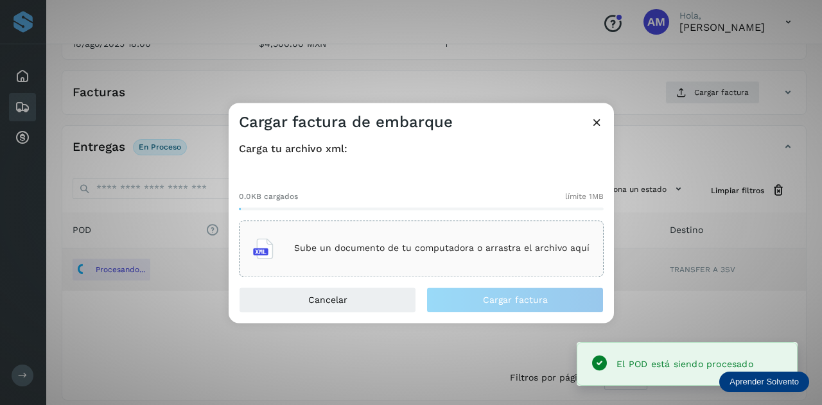
click at [494, 237] on div "Sube un documento de tu computadora o arrastra el archivo aquí" at bounding box center [421, 248] width 336 height 35
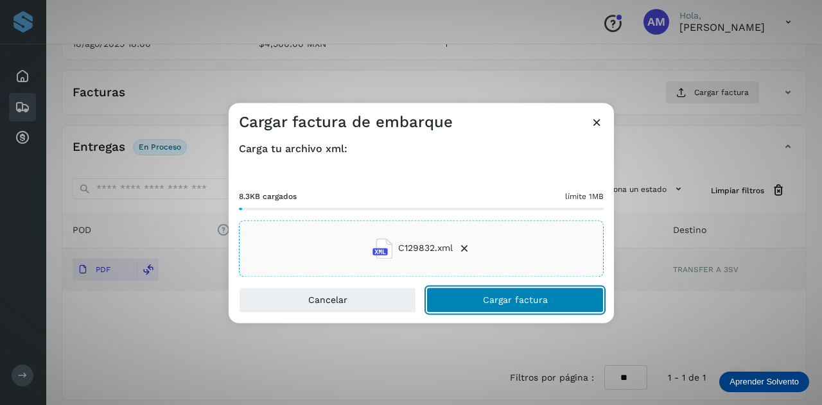
click at [467, 297] on button "Cargar factura" at bounding box center [514, 300] width 177 height 26
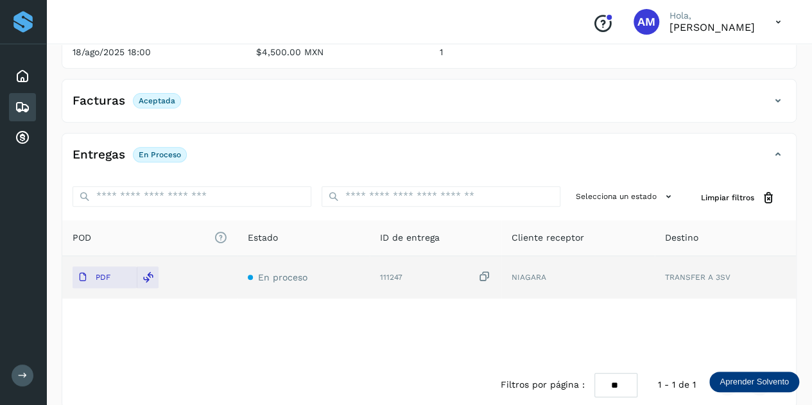
scroll to position [0, 0]
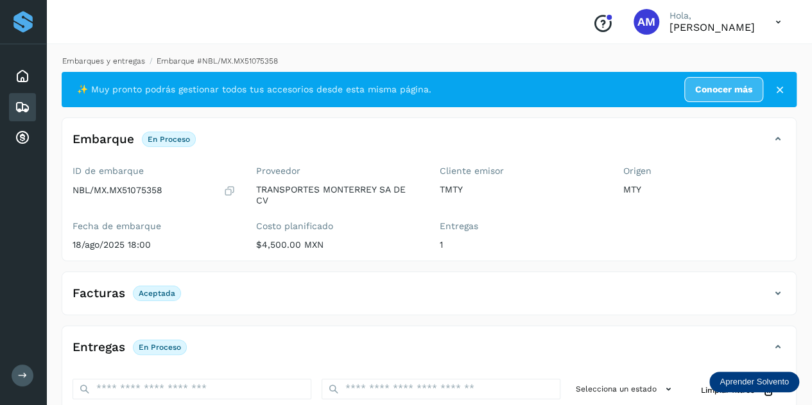
click at [130, 61] on link "Embarques y entregas" at bounding box center [103, 60] width 83 height 9
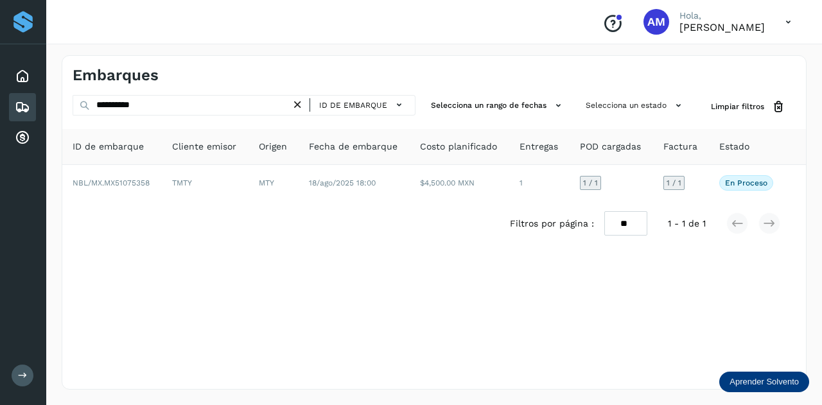
click at [302, 105] on icon at bounding box center [297, 104] width 13 height 13
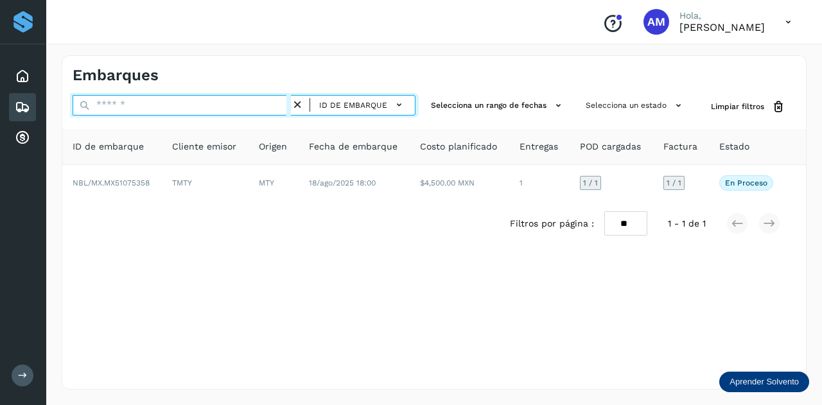
click at [231, 102] on input "text" at bounding box center [182, 105] width 218 height 21
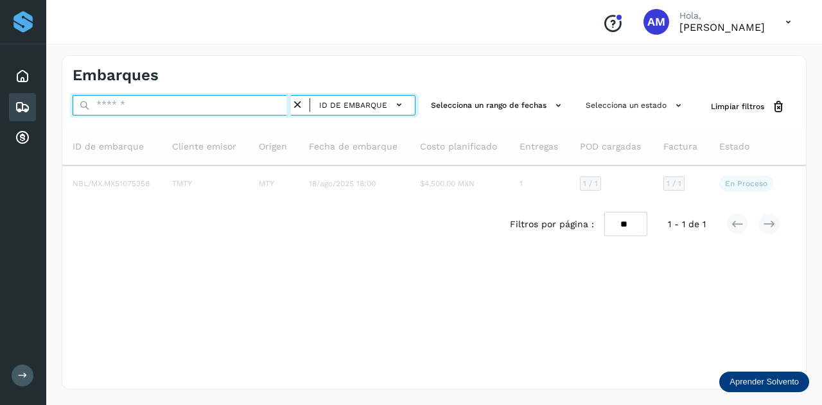
paste input "**********"
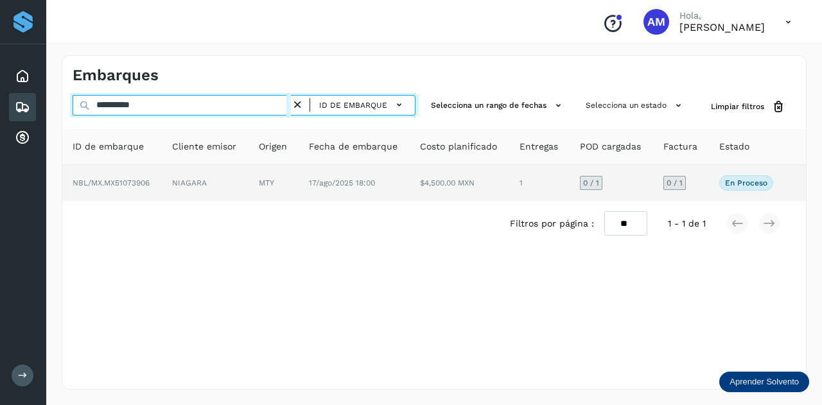
type input "**********"
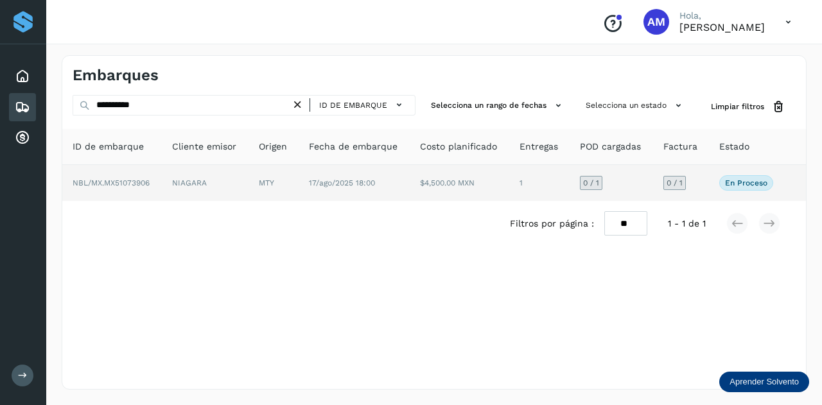
click at [217, 178] on td "NIAGARA" at bounding box center [205, 183] width 87 height 36
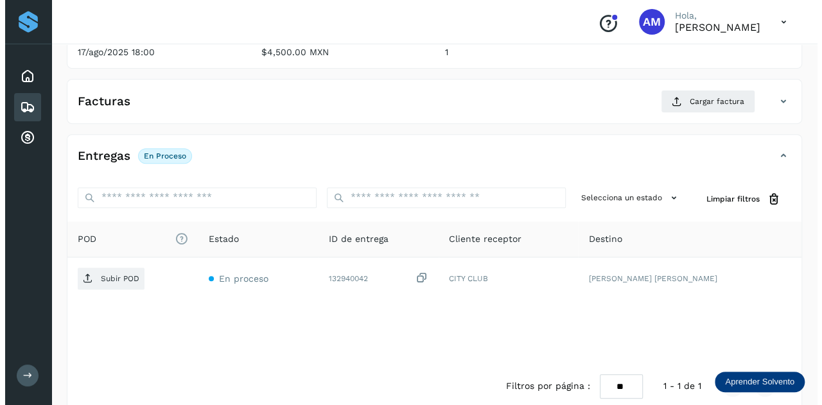
scroll to position [210, 0]
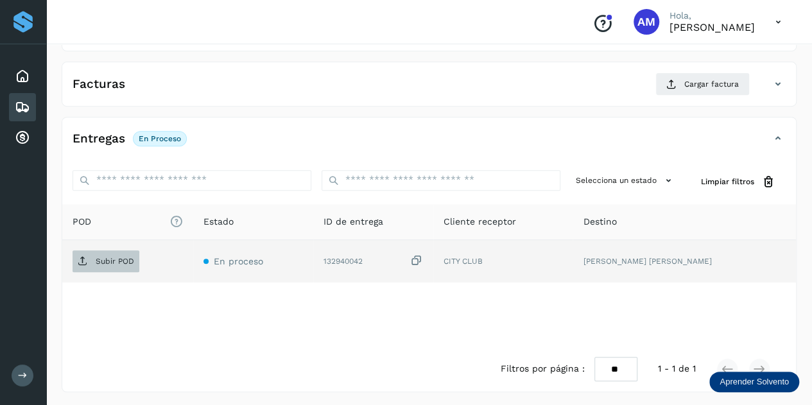
click at [116, 257] on p "Subir POD" at bounding box center [115, 261] width 39 height 9
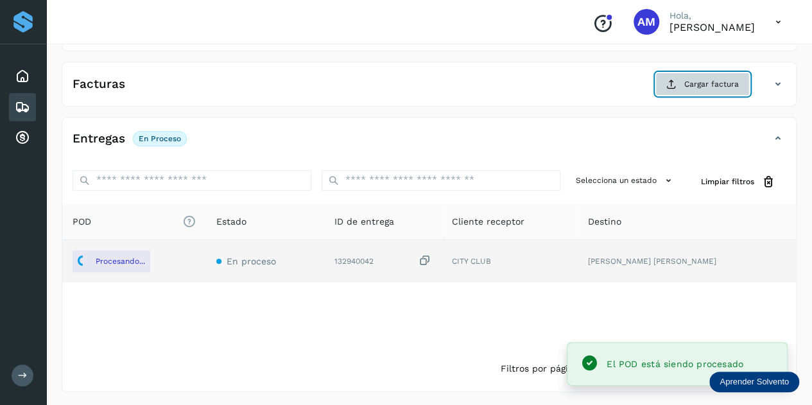
click at [687, 87] on span "Cargar factura" at bounding box center [711, 84] width 55 height 12
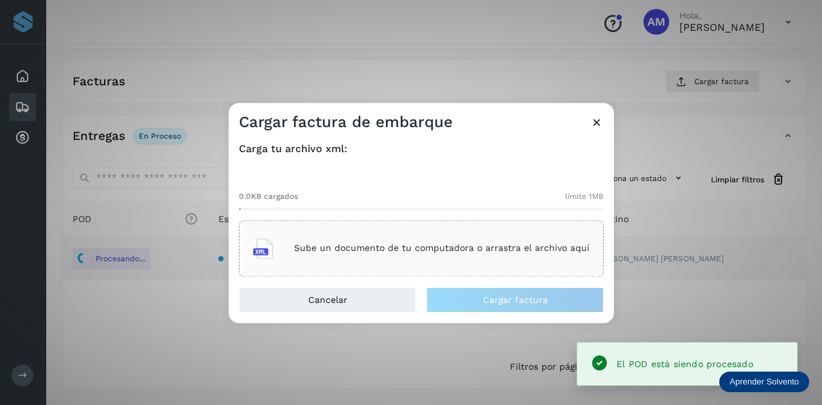
click at [440, 248] on p "Sube un documento de tu computadora o arrastra el archivo aquí" at bounding box center [441, 248] width 295 height 11
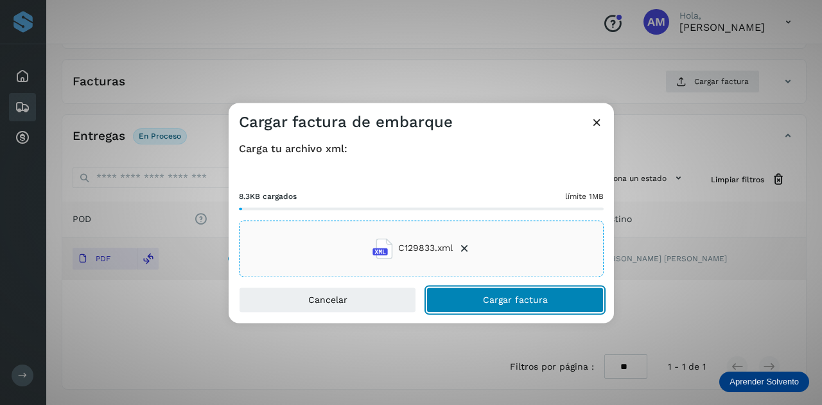
click at [471, 300] on button "Cargar factura" at bounding box center [514, 300] width 177 height 26
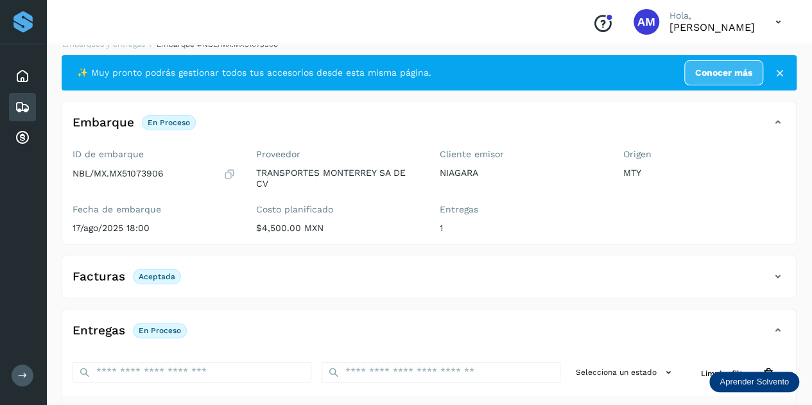
scroll to position [0, 0]
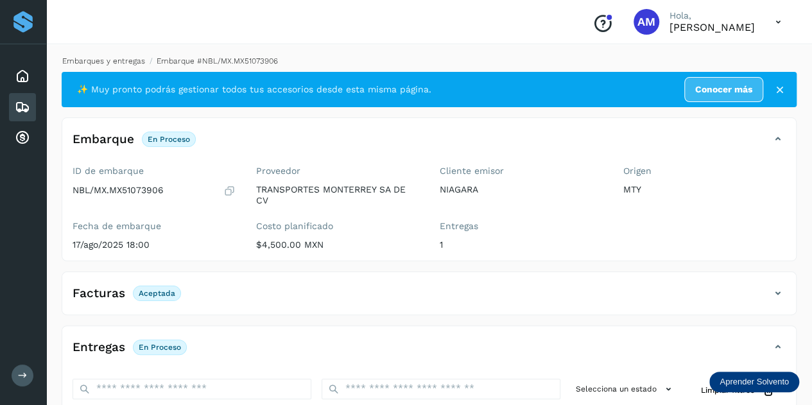
click at [111, 60] on link "Embarques y entregas" at bounding box center [103, 60] width 83 height 9
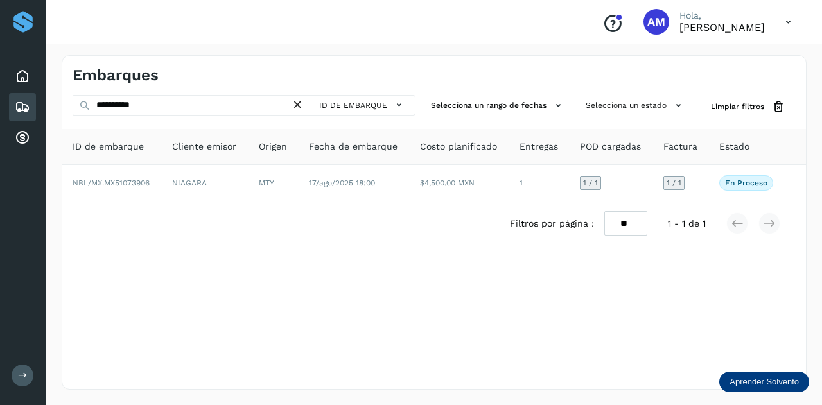
click at [297, 107] on icon at bounding box center [297, 104] width 13 height 13
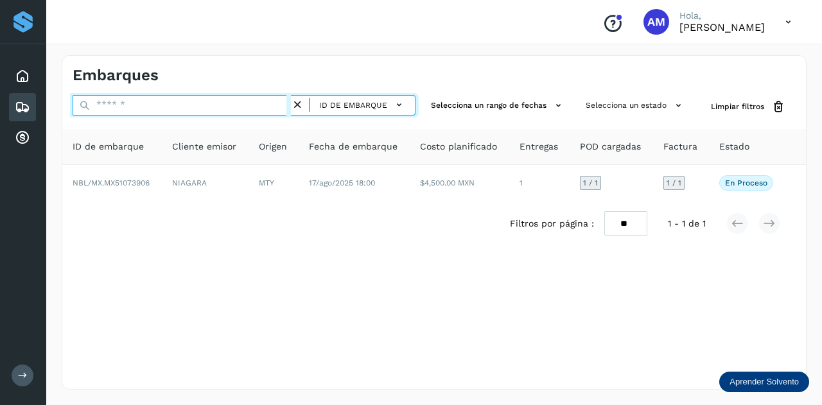
click at [236, 109] on input "text" at bounding box center [182, 105] width 218 height 21
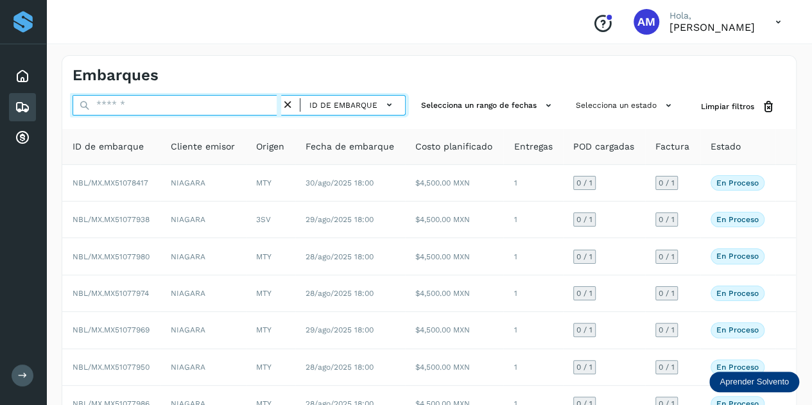
paste input "**********"
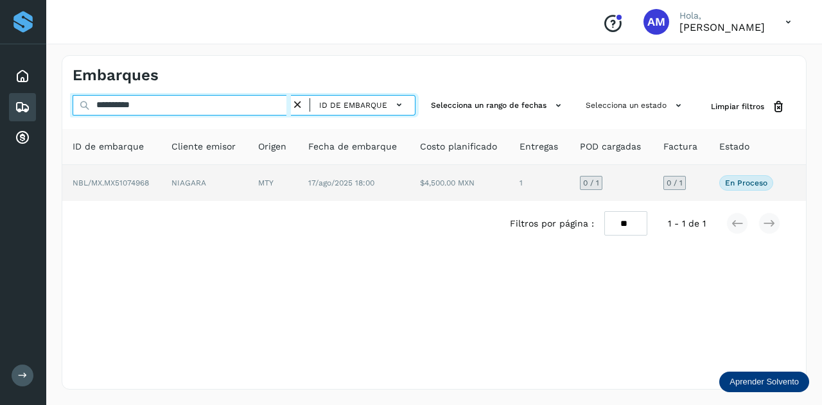
type input "**********"
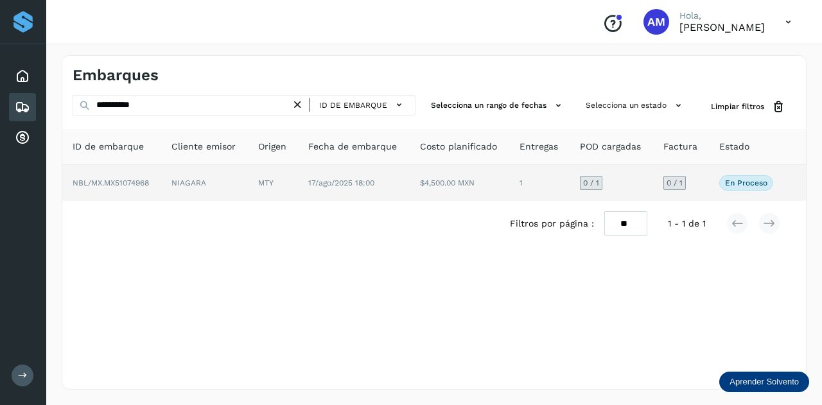
click at [269, 184] on td "MTY" at bounding box center [273, 183] width 50 height 36
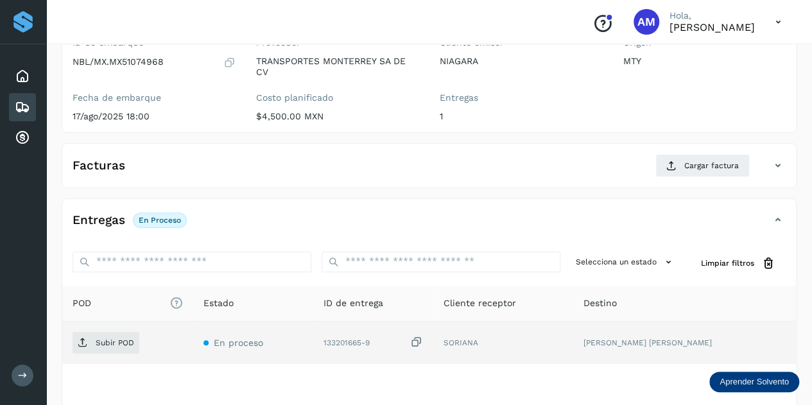
scroll to position [193, 0]
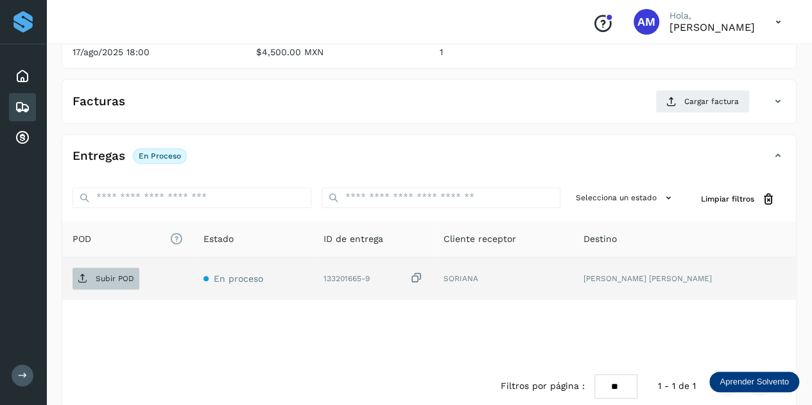
click at [126, 283] on span "Subir POD" at bounding box center [106, 278] width 67 height 21
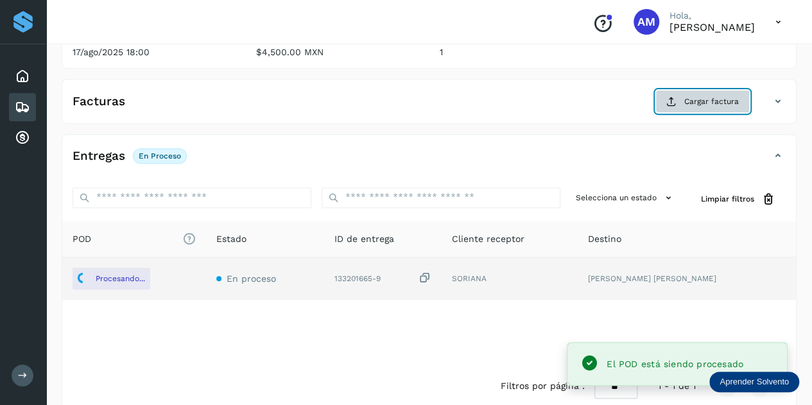
click at [720, 103] on span "Cargar factura" at bounding box center [711, 102] width 55 height 12
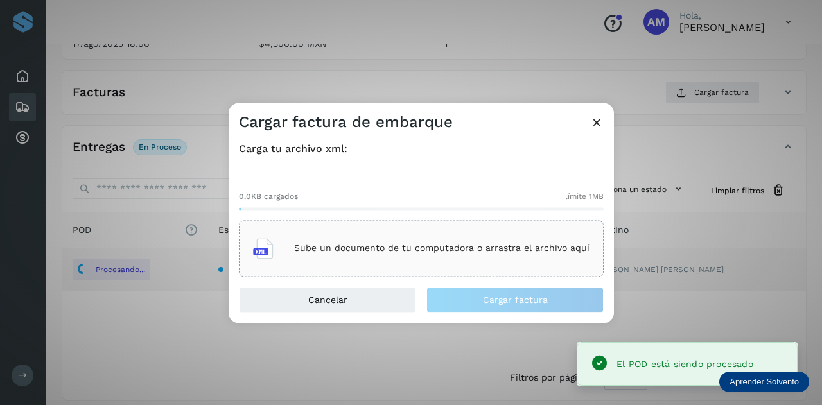
click at [468, 239] on div "Sube un documento de tu computadora o arrastra el archivo aquí" at bounding box center [421, 248] width 336 height 35
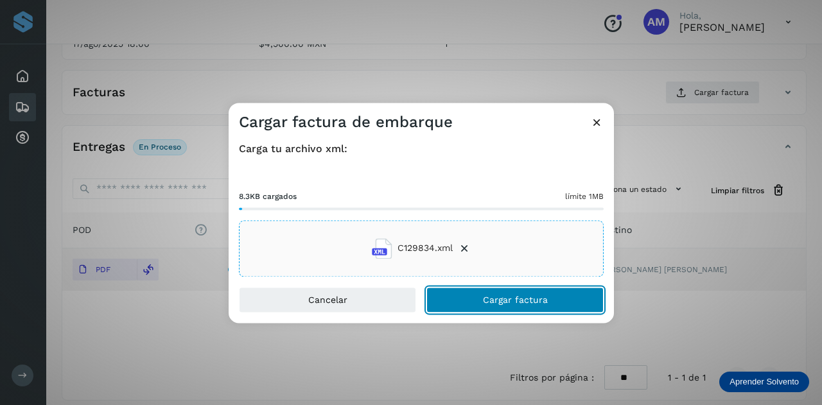
click at [481, 305] on button "Cargar factura" at bounding box center [514, 300] width 177 height 26
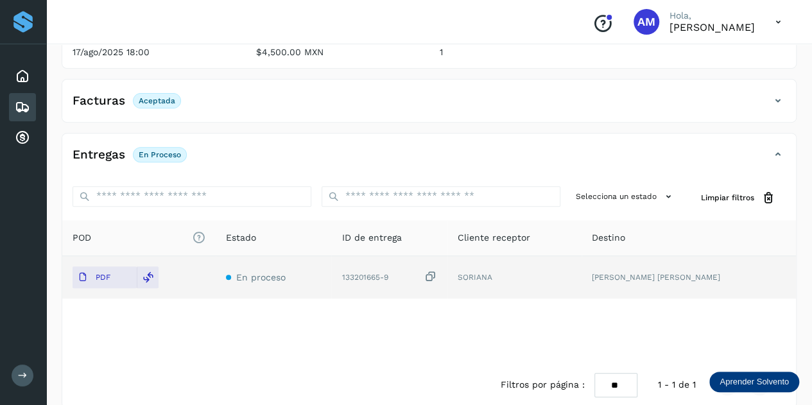
scroll to position [0, 0]
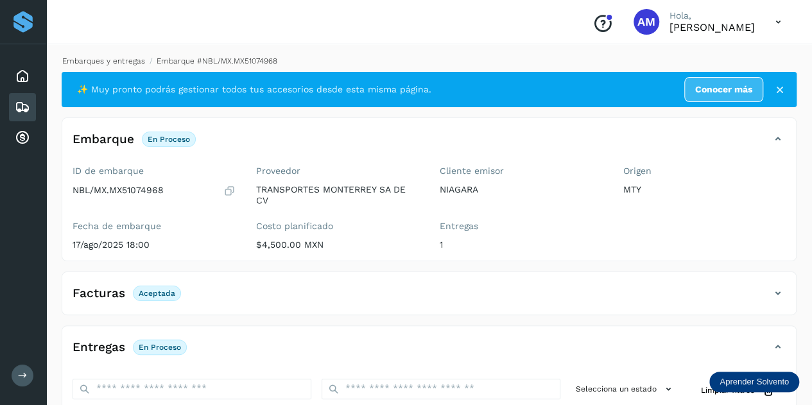
click at [124, 58] on link "Embarques y entregas" at bounding box center [103, 60] width 83 height 9
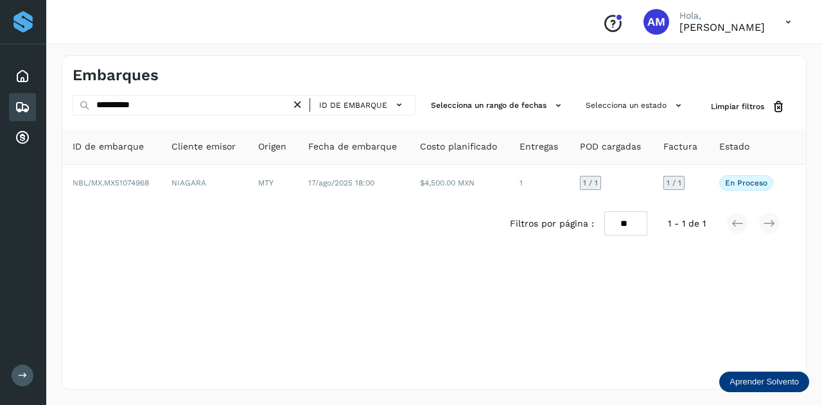
click at [298, 101] on icon at bounding box center [297, 104] width 13 height 13
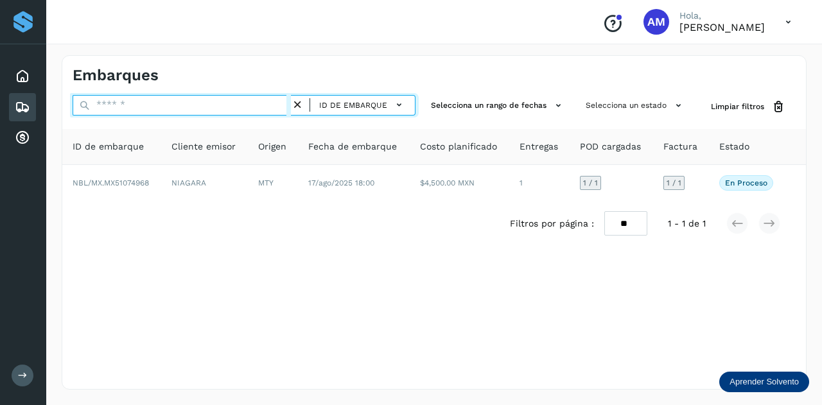
click at [285, 101] on input "text" at bounding box center [182, 105] width 218 height 21
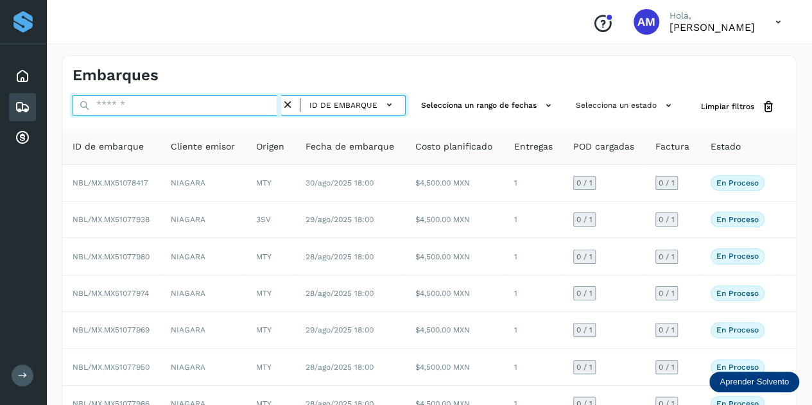
paste input "**********"
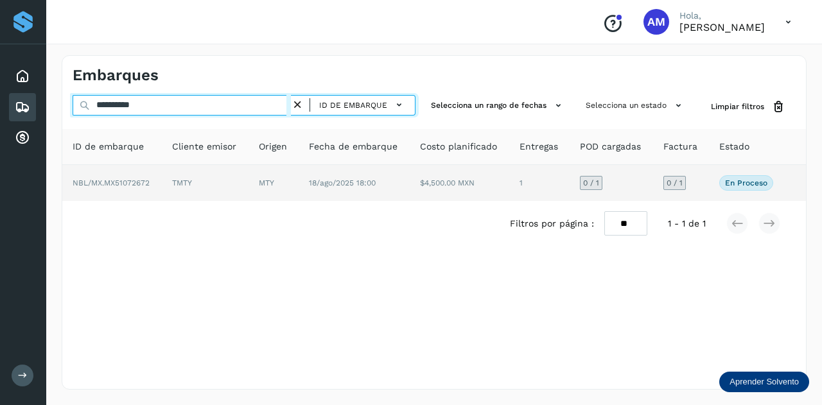
type input "**********"
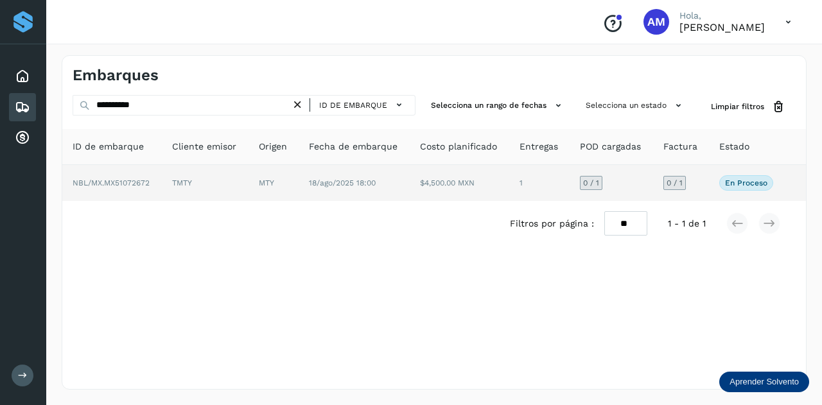
click at [244, 186] on td "TMTY" at bounding box center [205, 183] width 87 height 36
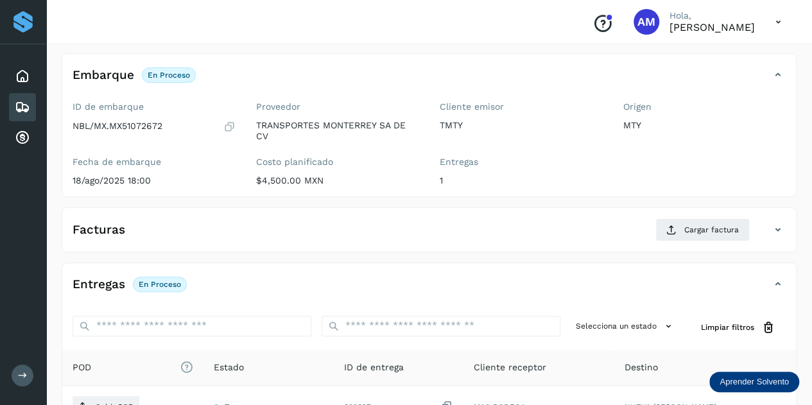
scroll to position [128, 0]
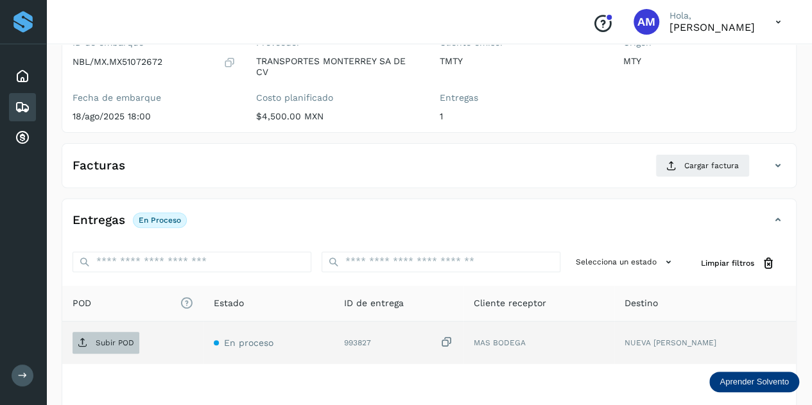
click at [134, 340] on span "Subir POD" at bounding box center [106, 343] width 67 height 21
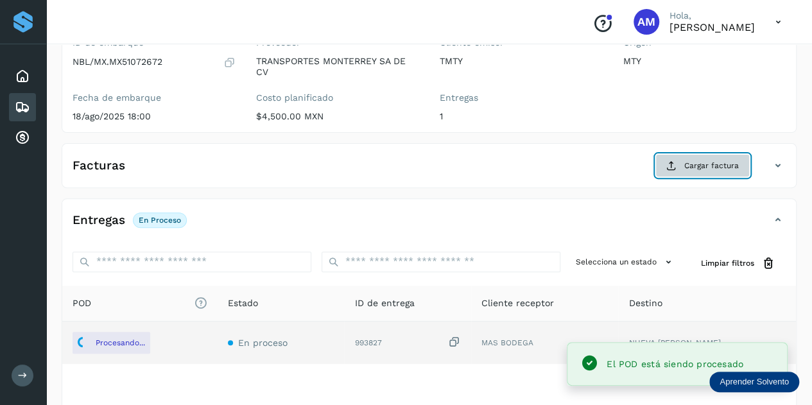
click at [684, 170] on button "Cargar factura" at bounding box center [702, 165] width 94 height 23
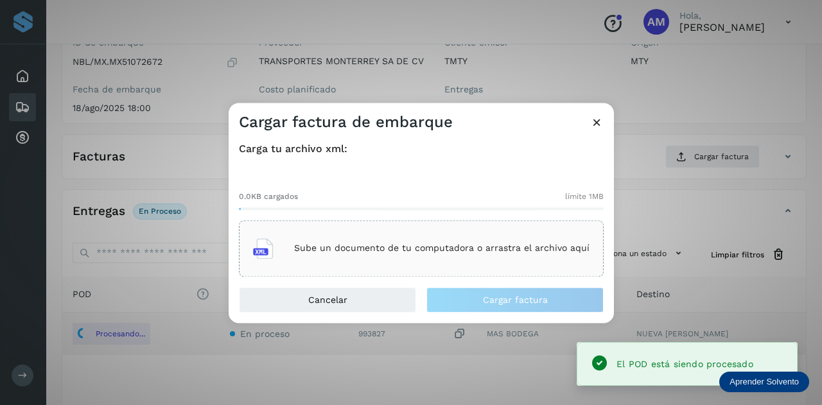
click at [434, 252] on p "Sube un documento de tu computadora o arrastra el archivo aquí" at bounding box center [441, 248] width 295 height 11
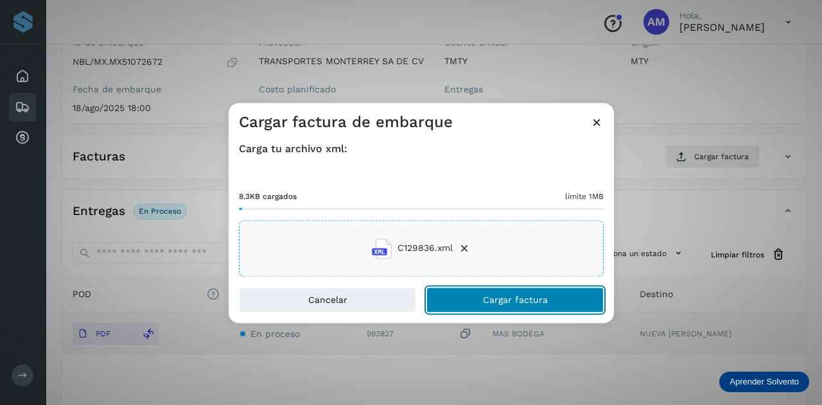
click at [520, 311] on button "Cargar factura" at bounding box center [514, 300] width 177 height 26
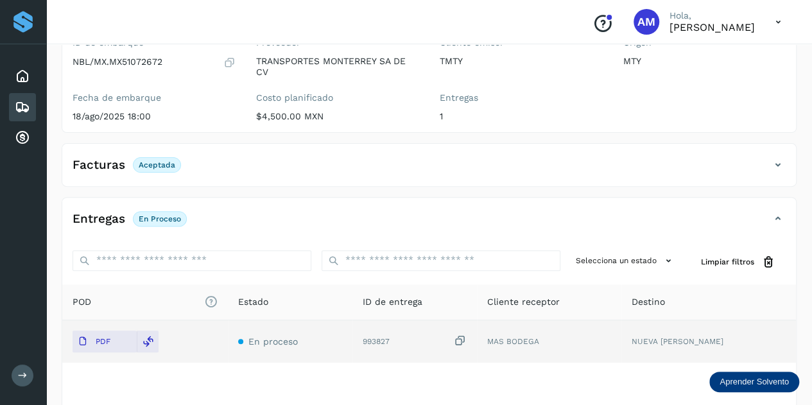
scroll to position [0, 0]
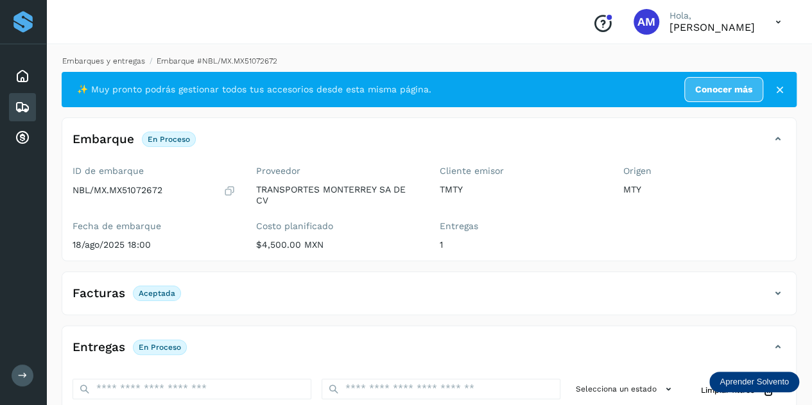
click at [116, 60] on link "Embarques y entregas" at bounding box center [103, 60] width 83 height 9
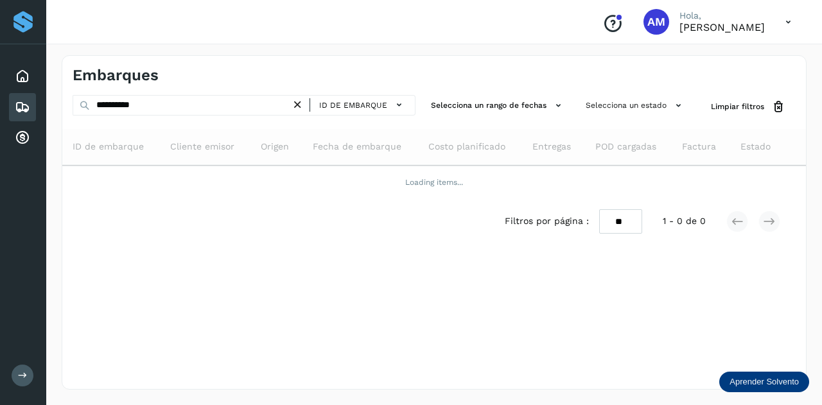
click at [300, 108] on icon at bounding box center [297, 104] width 13 height 13
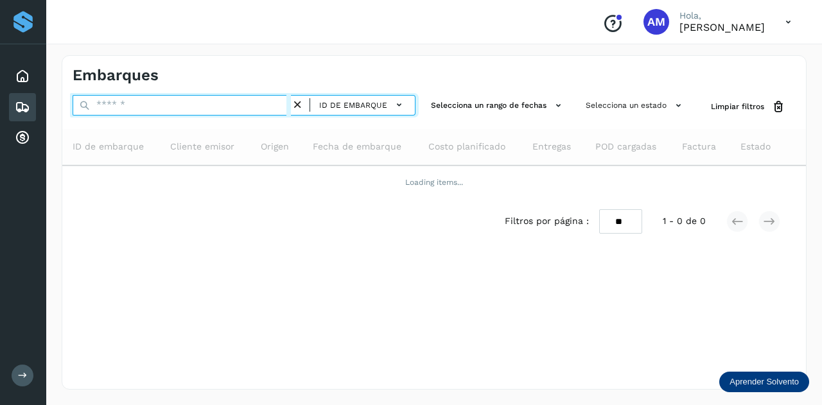
click at [282, 108] on input "text" at bounding box center [182, 105] width 218 height 21
paste input "**********"
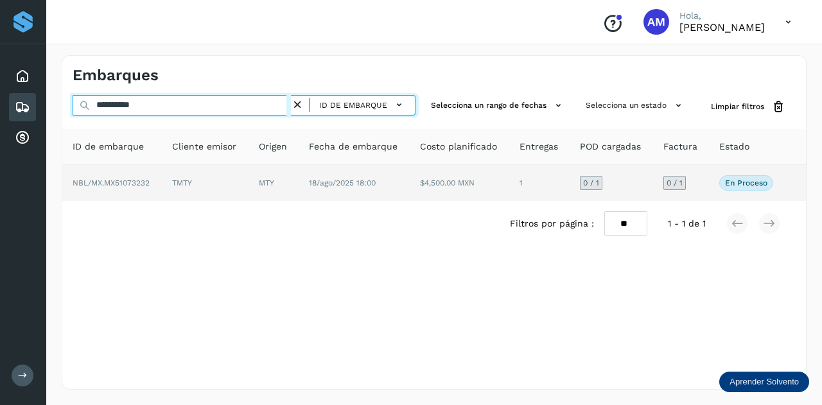
type input "**********"
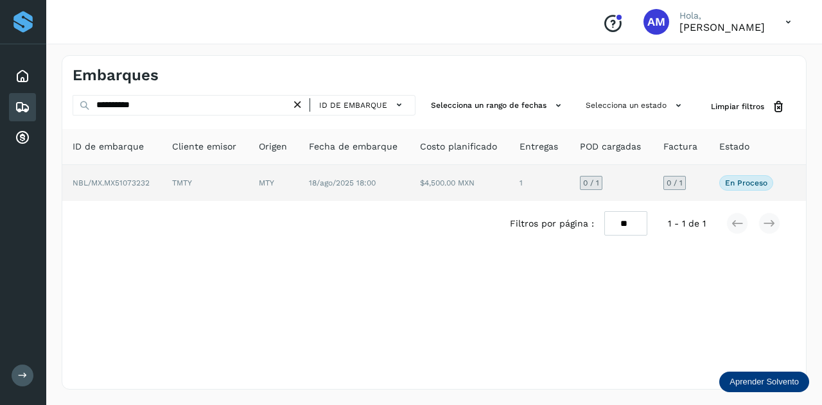
click at [243, 186] on td "TMTY" at bounding box center [205, 183] width 87 height 36
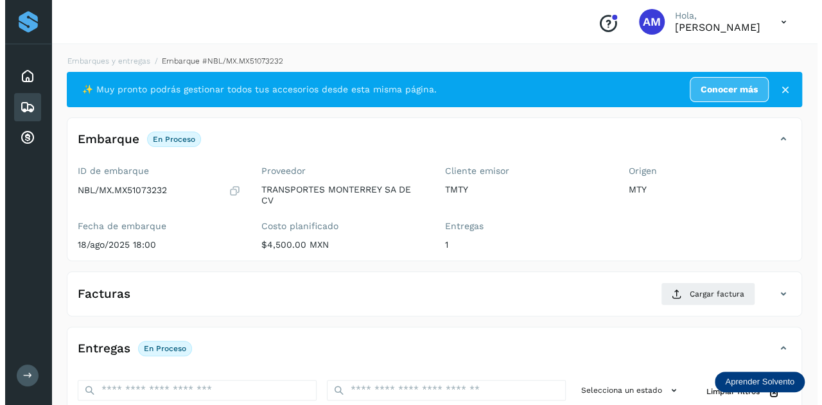
scroll to position [210, 0]
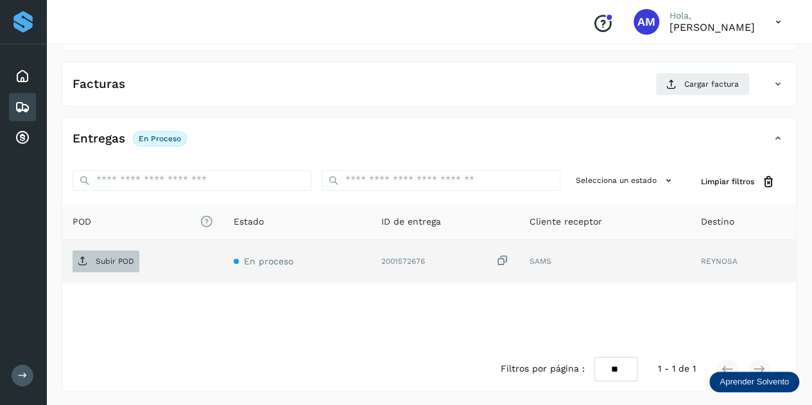
click at [108, 257] on p "Subir POD" at bounding box center [115, 261] width 39 height 9
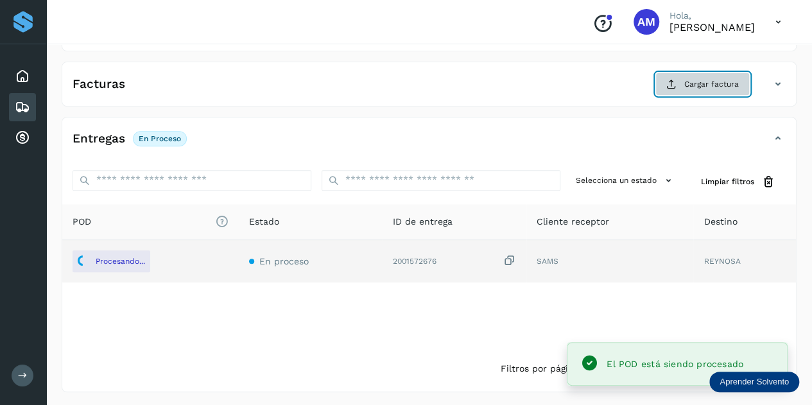
click at [689, 83] on span "Cargar factura" at bounding box center [711, 84] width 55 height 12
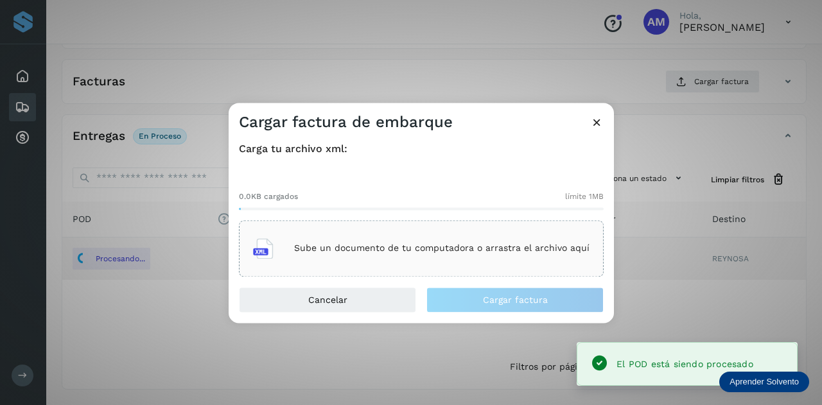
click at [484, 220] on div "Sube un documento de tu computadora o arrastra el archivo aquí" at bounding box center [421, 248] width 365 height 56
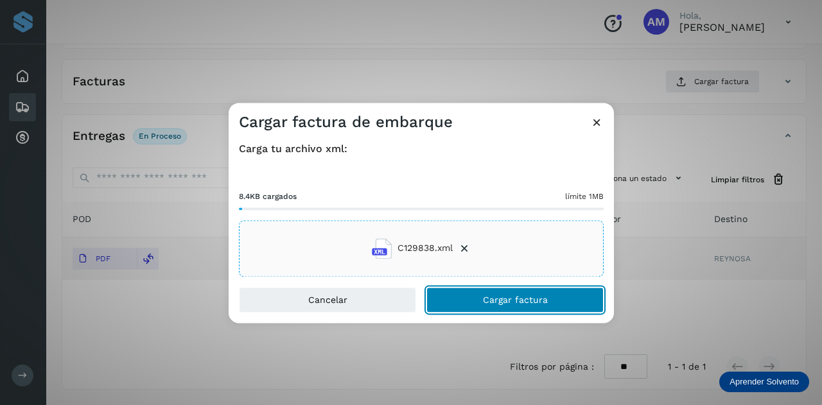
click at [454, 298] on button "Cargar factura" at bounding box center [514, 300] width 177 height 26
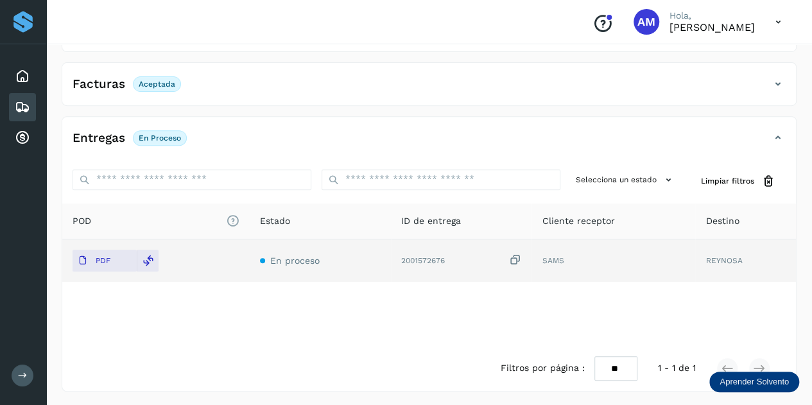
scroll to position [0, 0]
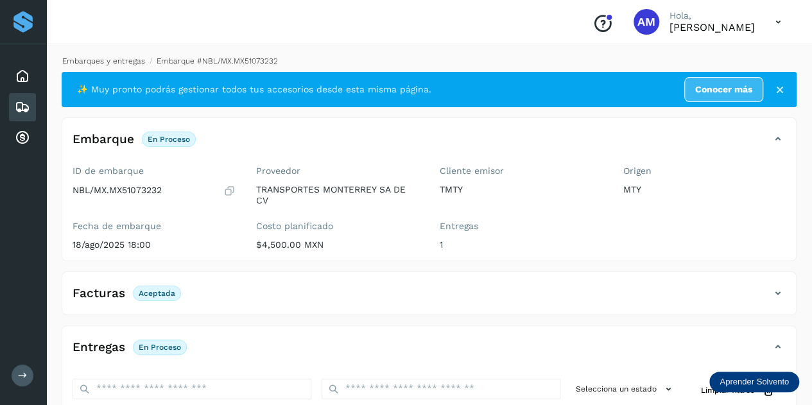
click at [128, 59] on link "Embarques y entregas" at bounding box center [103, 60] width 83 height 9
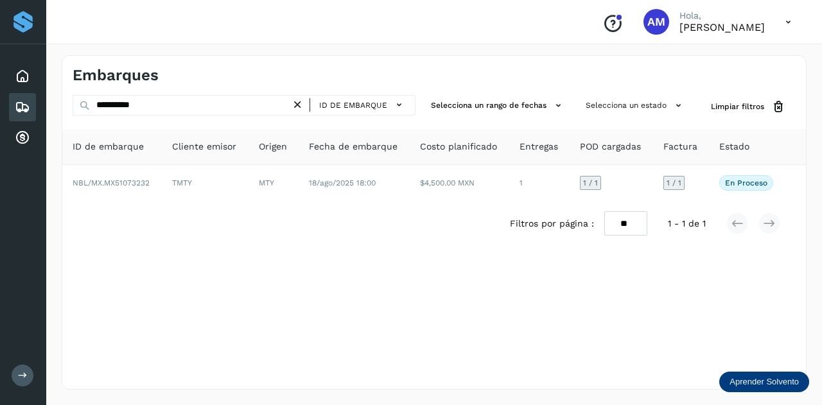
click at [303, 101] on icon at bounding box center [297, 104] width 13 height 13
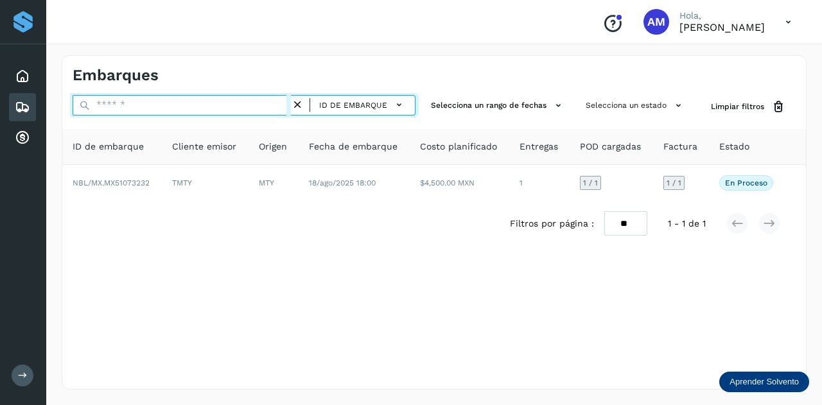
click at [277, 107] on input "text" at bounding box center [182, 105] width 218 height 21
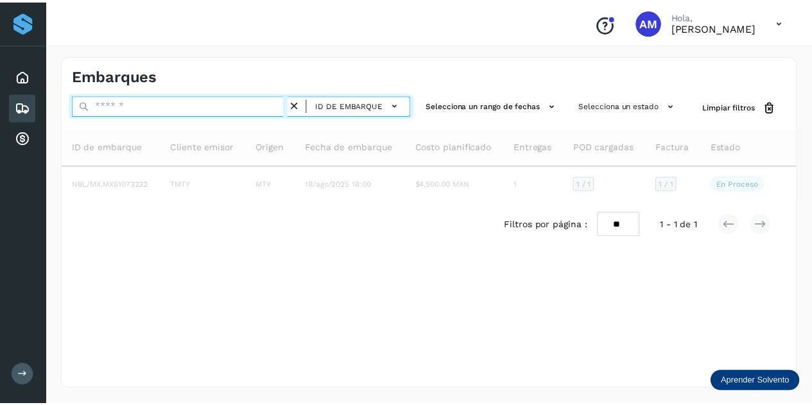
paste input "**********"
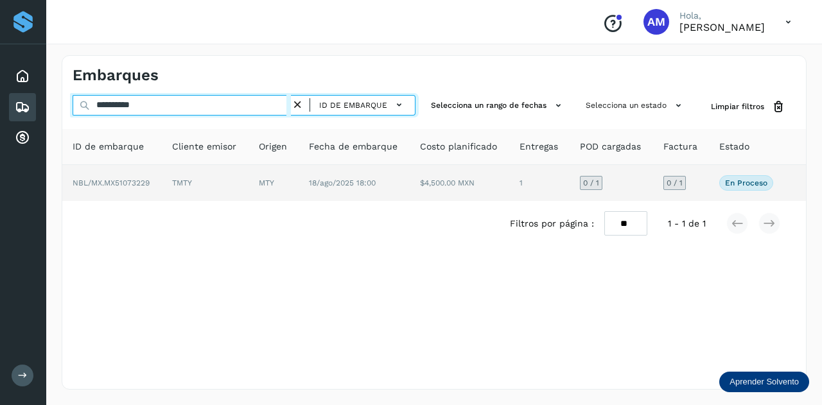
type input "**********"
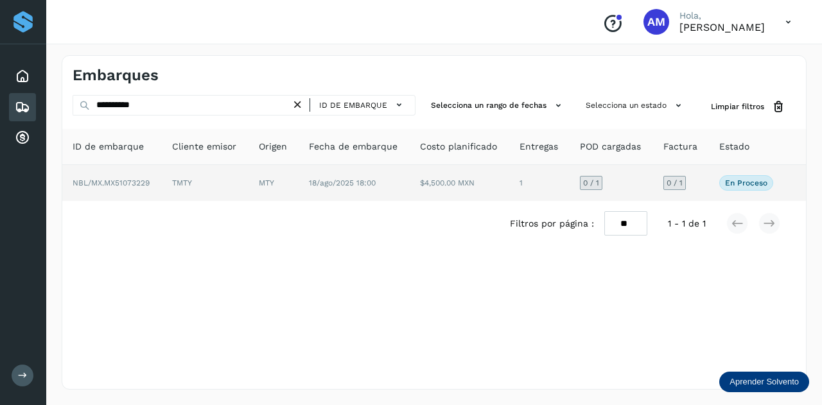
click at [296, 193] on td "MTY" at bounding box center [273, 183] width 50 height 36
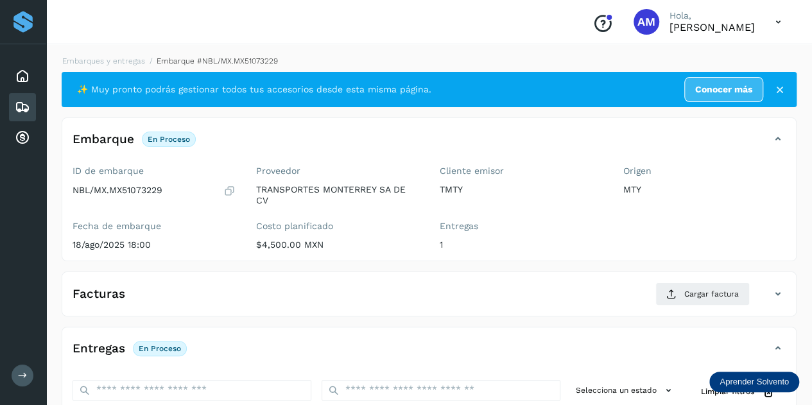
scroll to position [193, 0]
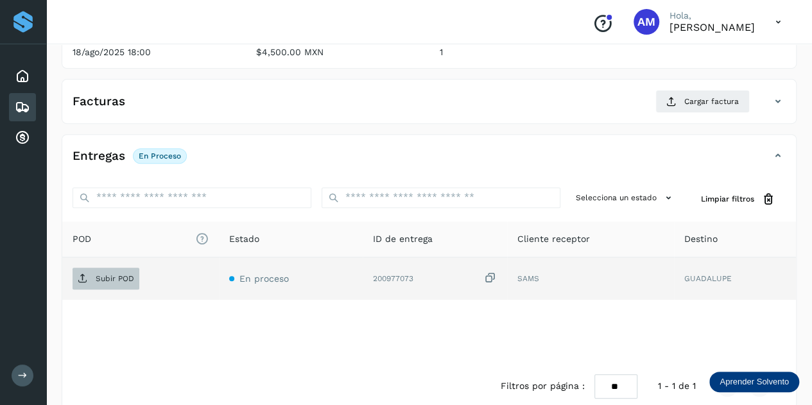
click at [121, 283] on span "Subir POD" at bounding box center [106, 278] width 67 height 21
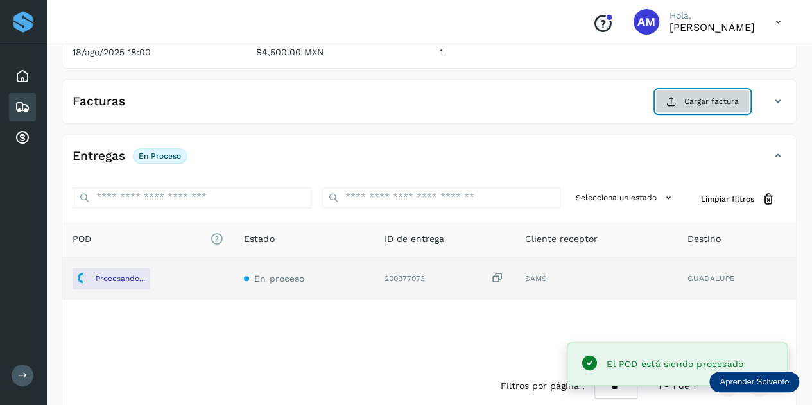
click at [692, 105] on span "Cargar factura" at bounding box center [711, 102] width 55 height 12
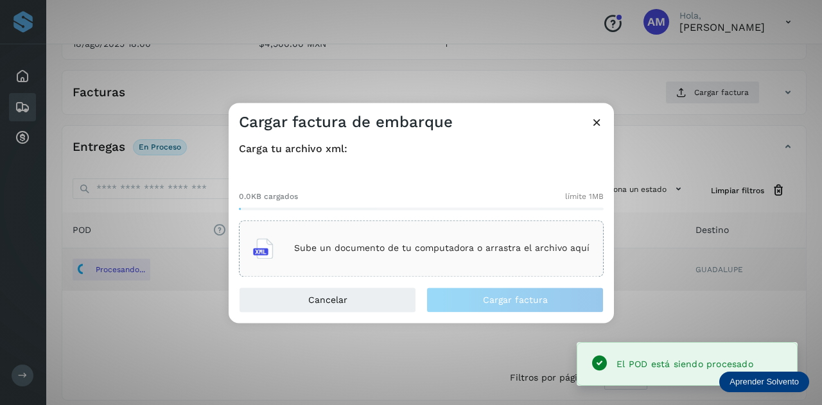
click at [428, 230] on div "Sube un documento de tu computadora o arrastra el archivo aquí" at bounding box center [421, 248] width 365 height 56
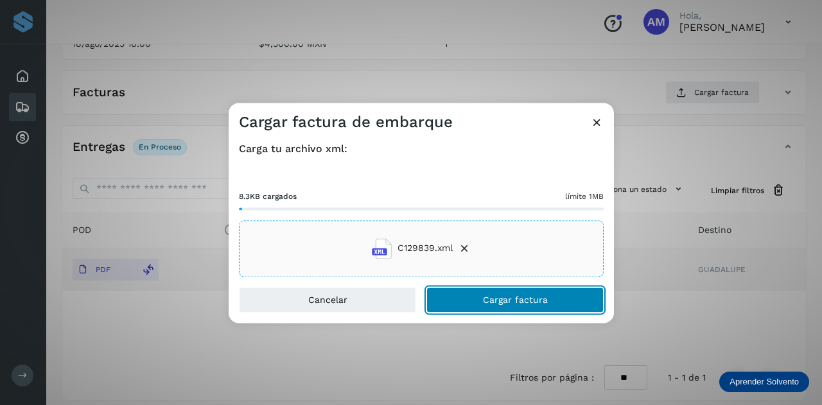
click at [484, 307] on button "Cargar factura" at bounding box center [514, 300] width 177 height 26
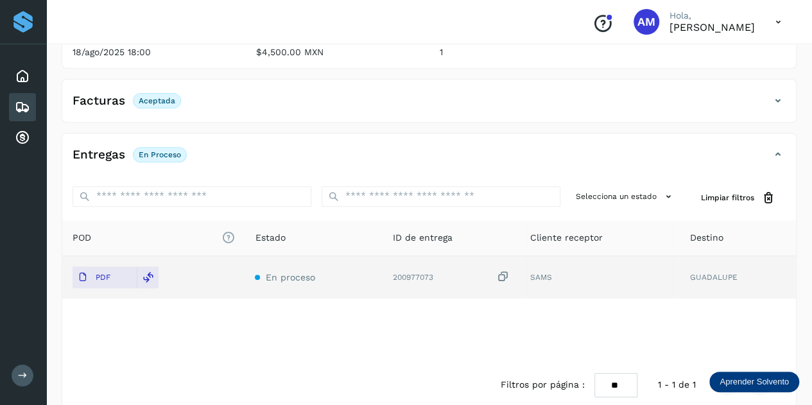
scroll to position [0, 0]
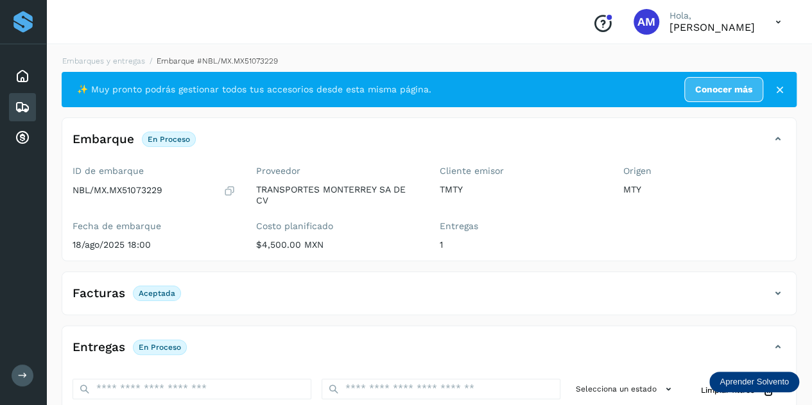
click at [110, 52] on div "Embarques y entregas Embarque #NBL/MX.MX51073229 ✨ Muy pronto podrás gestionar …" at bounding box center [429, 328] width 766 height 576
click at [104, 64] on link "Embarques y entregas" at bounding box center [103, 60] width 83 height 9
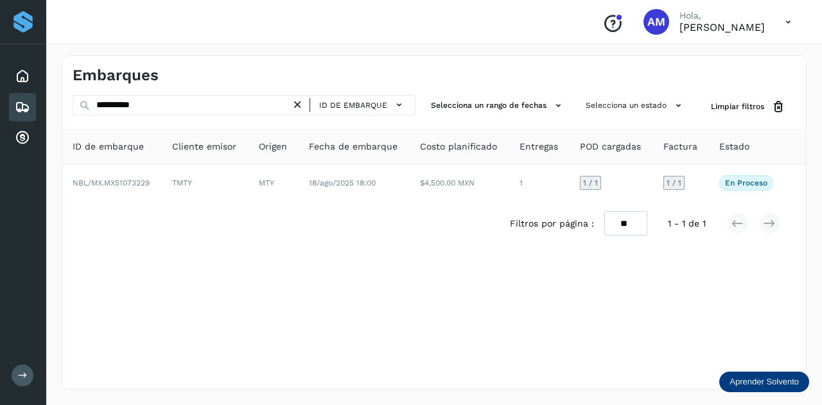
click at [300, 103] on icon at bounding box center [297, 104] width 13 height 13
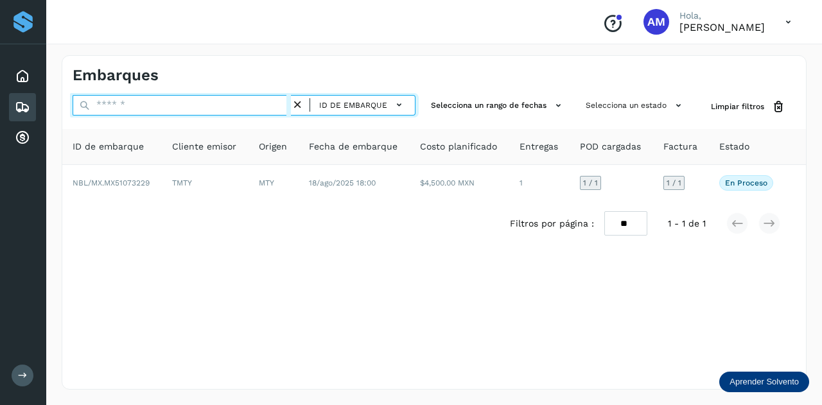
click at [216, 103] on input "text" at bounding box center [182, 105] width 218 height 21
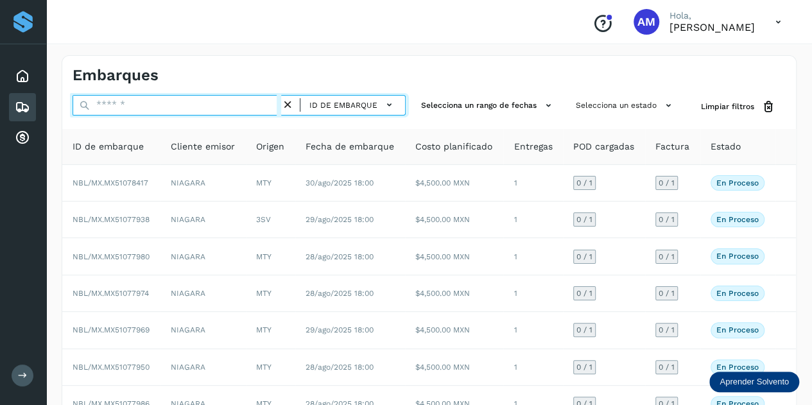
paste input "**********"
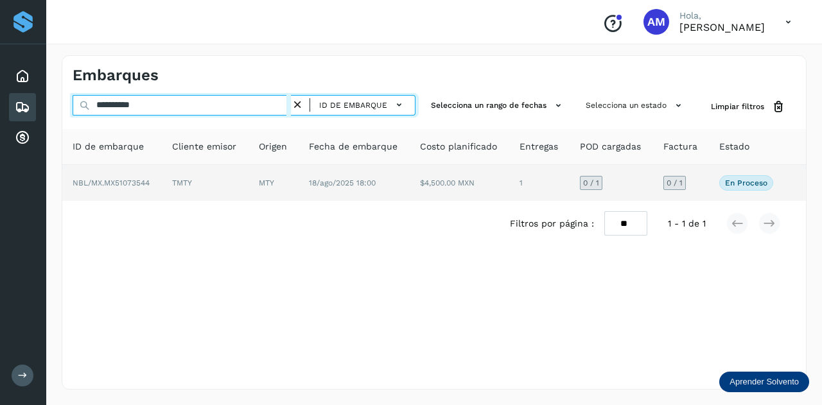
type input "**********"
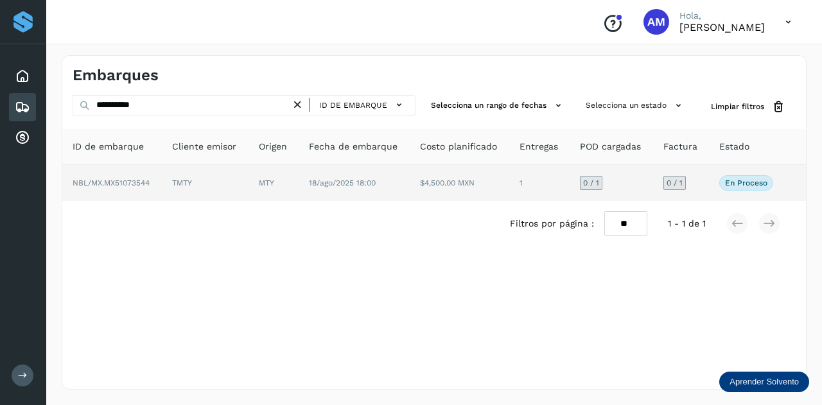
click at [222, 190] on td "TMTY" at bounding box center [205, 183] width 87 height 36
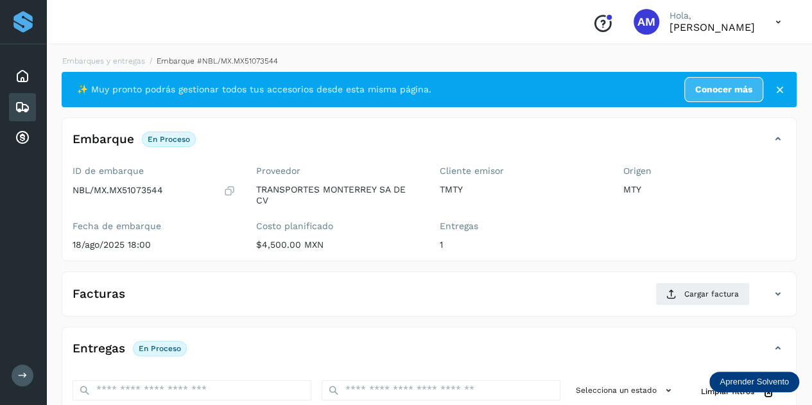
scroll to position [128, 0]
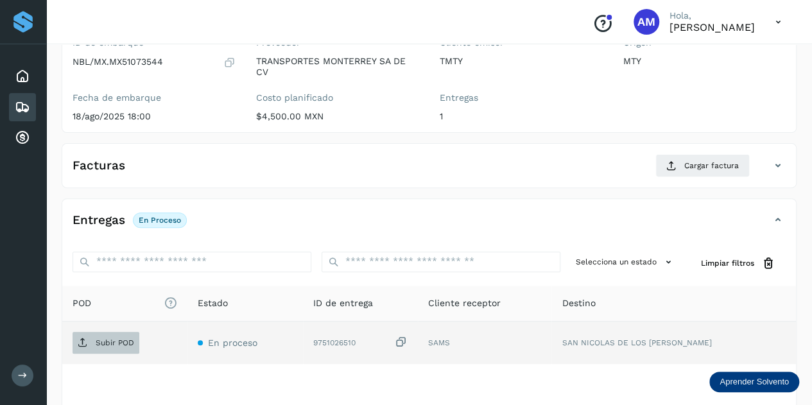
click at [126, 334] on span "Subir POD" at bounding box center [106, 343] width 67 height 21
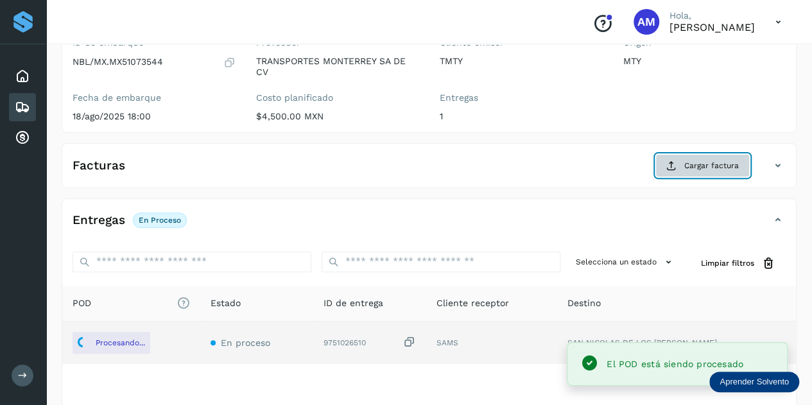
click at [711, 170] on span "Cargar factura" at bounding box center [711, 166] width 55 height 12
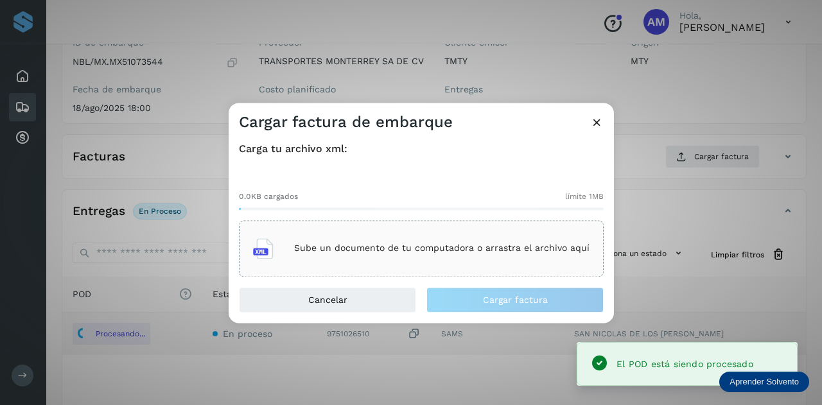
click at [368, 260] on div "Sube un documento de tu computadora o arrastra el archivo aquí" at bounding box center [421, 248] width 336 height 35
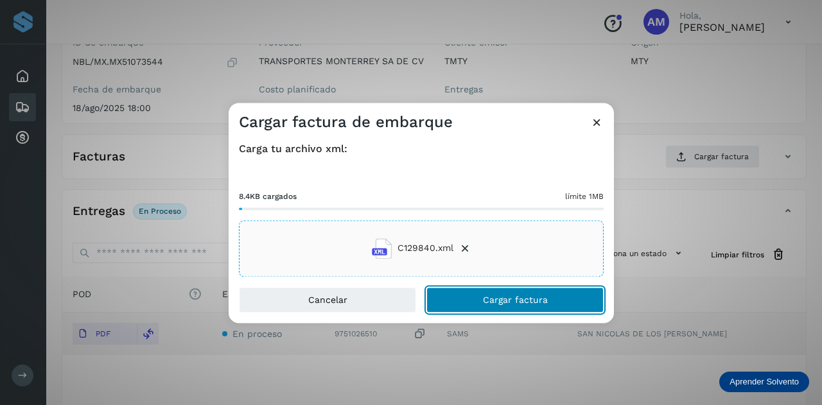
click at [487, 298] on span "Cargar factura" at bounding box center [515, 299] width 65 height 9
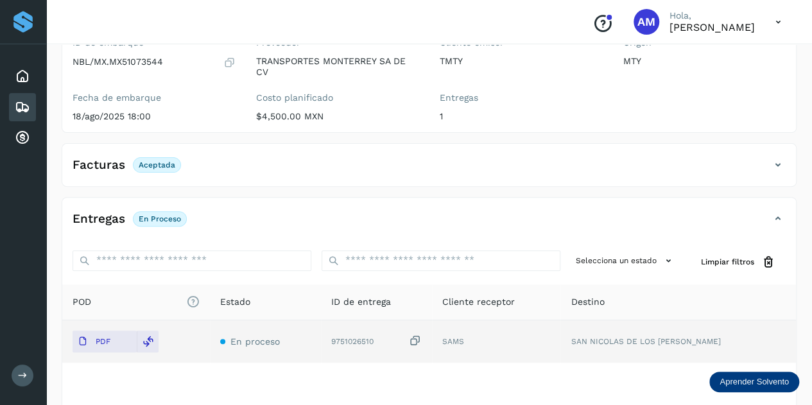
scroll to position [0, 0]
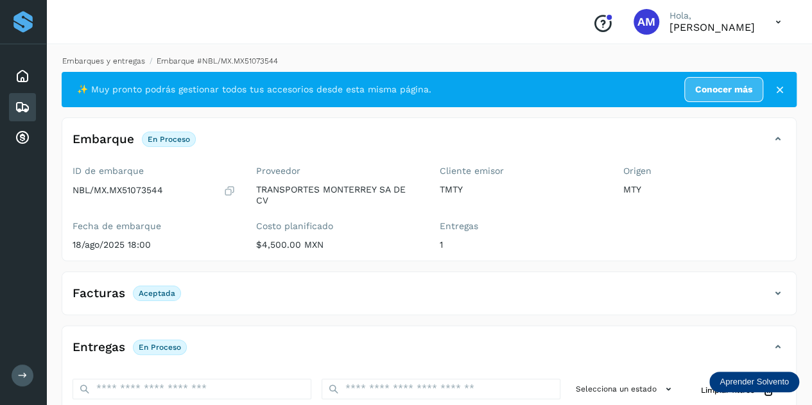
click at [125, 57] on link "Embarques y entregas" at bounding box center [103, 60] width 83 height 9
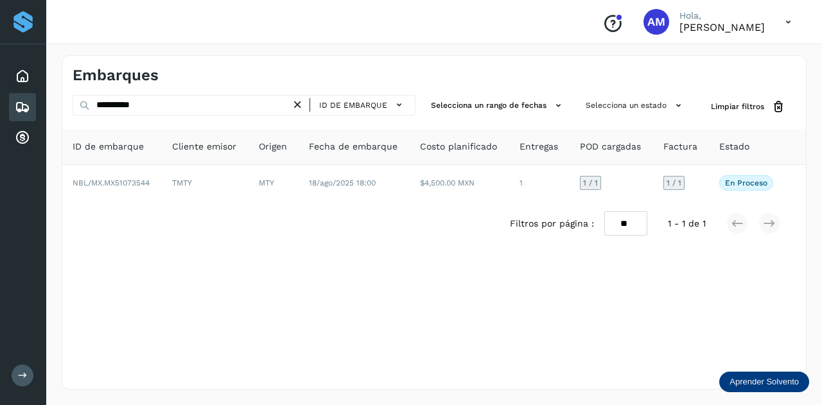
drag, startPoint x: 306, startPoint y: 109, endPoint x: 266, endPoint y: 109, distance: 39.2
click at [304, 109] on icon at bounding box center [297, 104] width 13 height 13
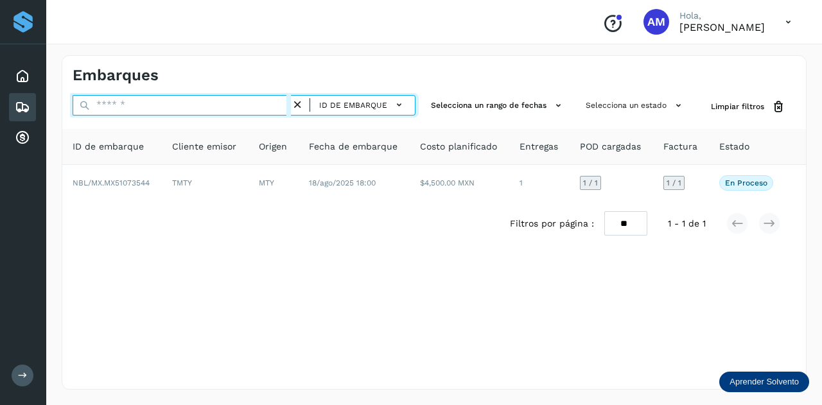
click at [266, 108] on input "text" at bounding box center [182, 105] width 218 height 21
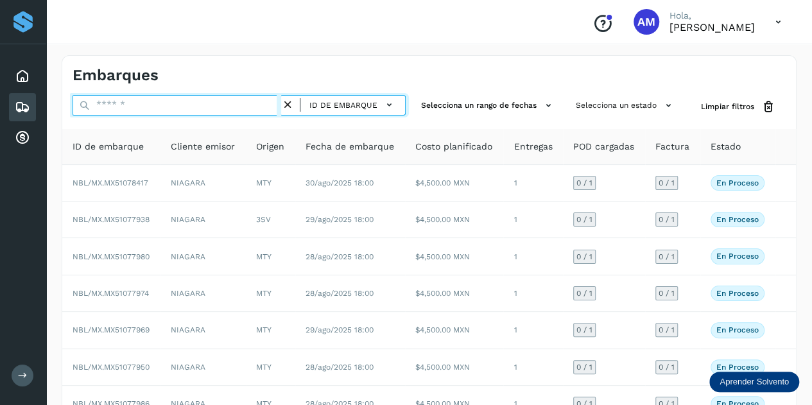
paste input "**********"
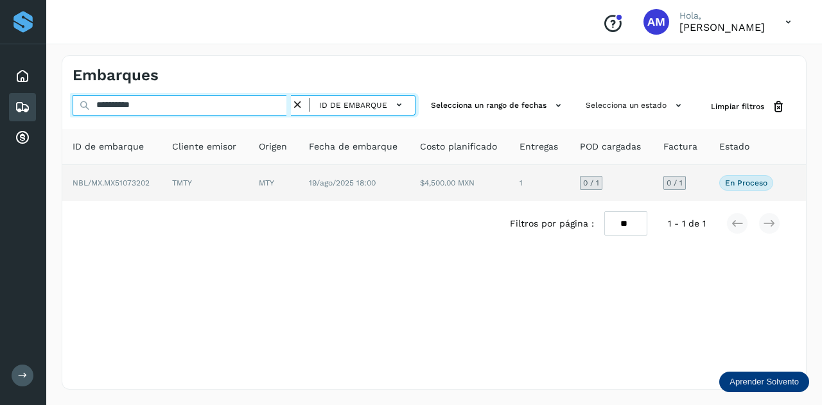
type input "**********"
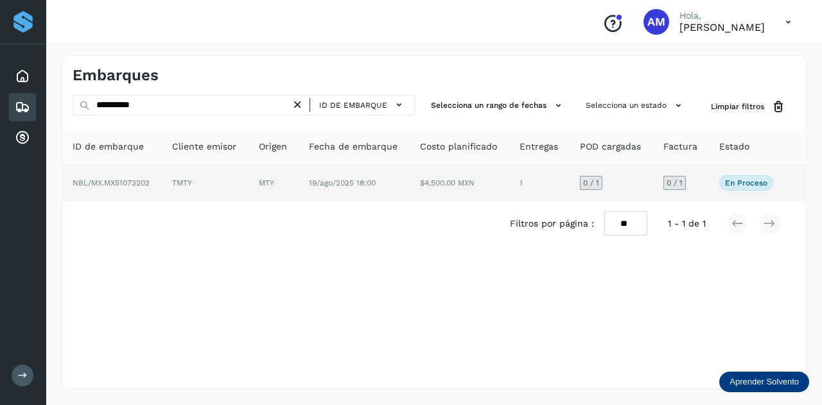
click at [284, 180] on td "MTY" at bounding box center [273, 183] width 50 height 36
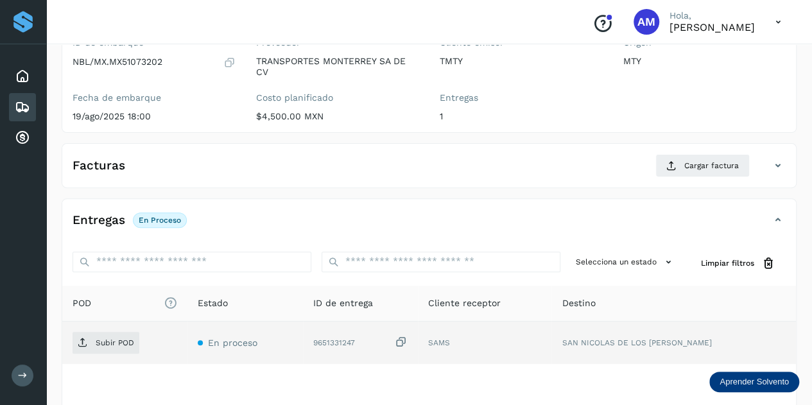
scroll to position [193, 0]
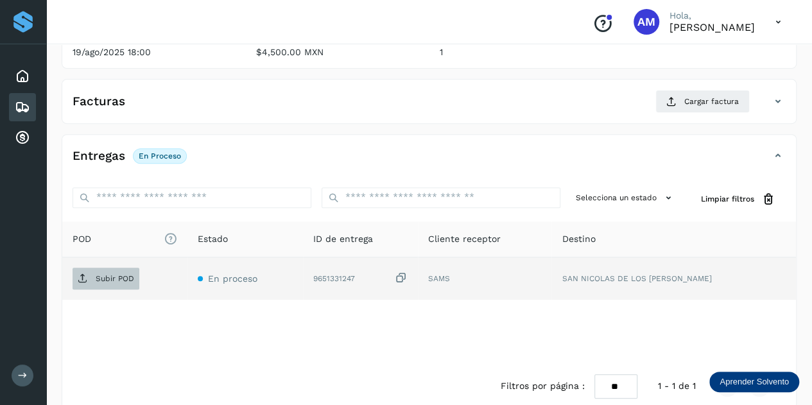
click at [126, 275] on p "Subir POD" at bounding box center [115, 278] width 39 height 9
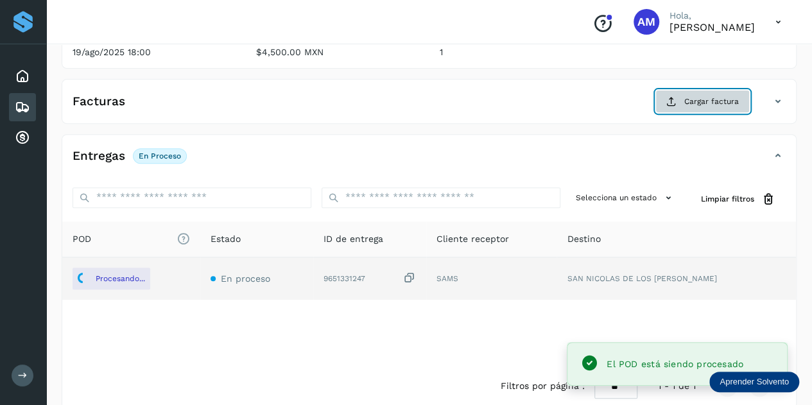
click at [686, 101] on span "Cargar factura" at bounding box center [711, 102] width 55 height 12
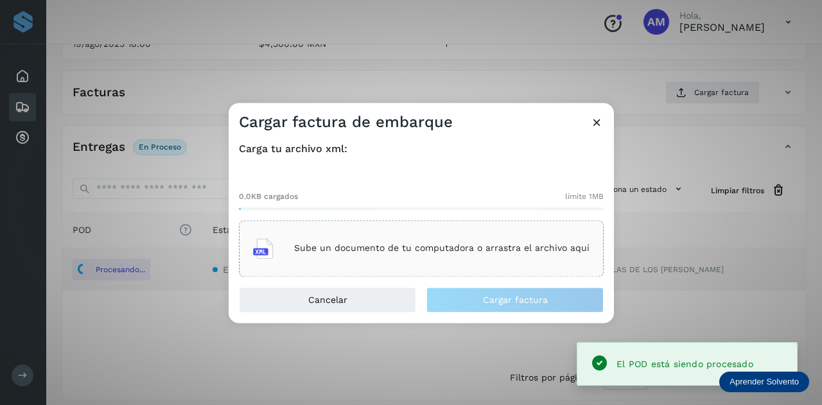
click at [443, 238] on div "Sube un documento de tu computadora o arrastra el archivo aquí" at bounding box center [421, 248] width 336 height 35
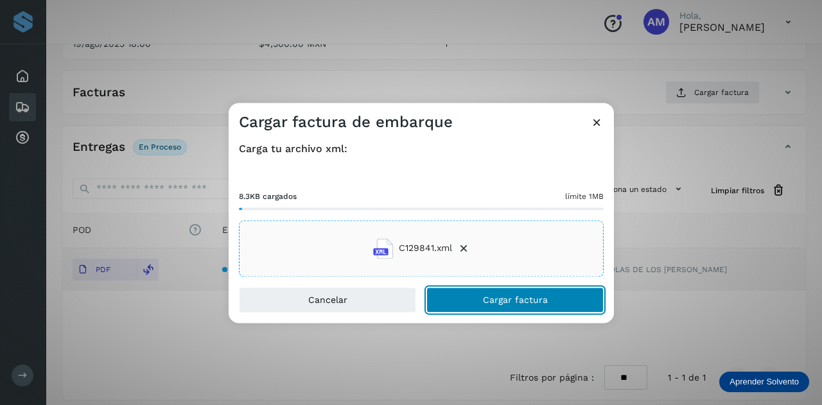
click at [456, 302] on button "Cargar factura" at bounding box center [514, 300] width 177 height 26
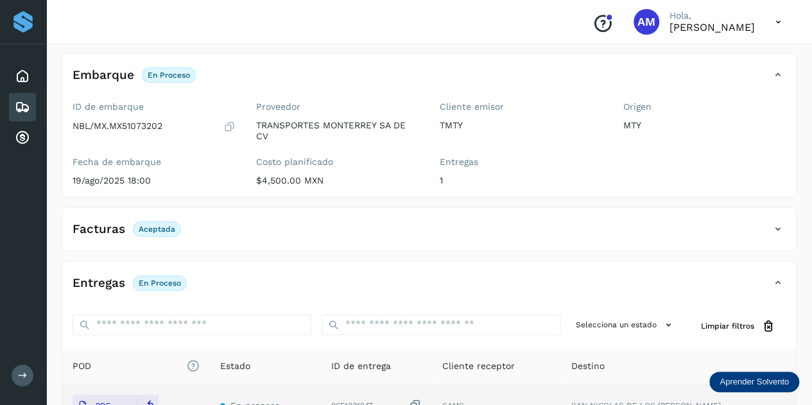
scroll to position [0, 0]
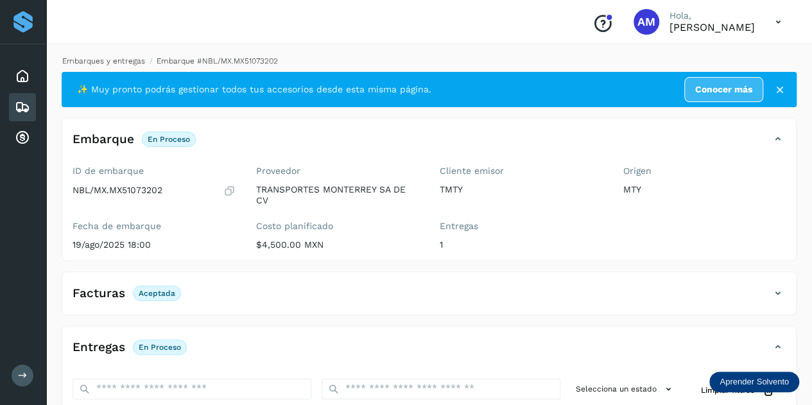
click at [122, 62] on link "Embarques y entregas" at bounding box center [103, 60] width 83 height 9
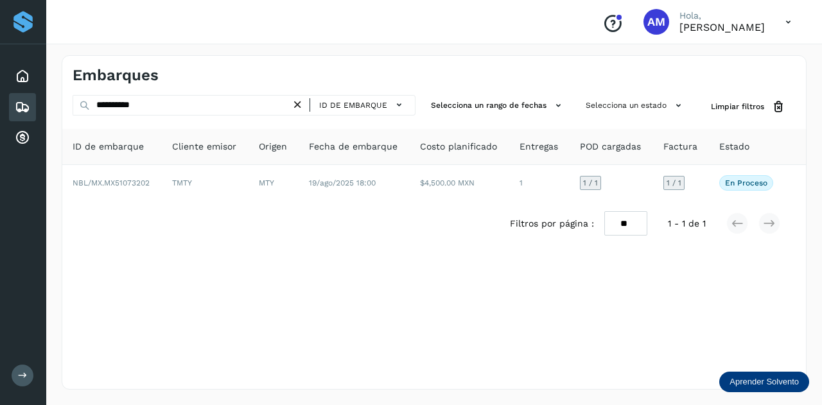
click at [303, 102] on icon at bounding box center [297, 104] width 13 height 13
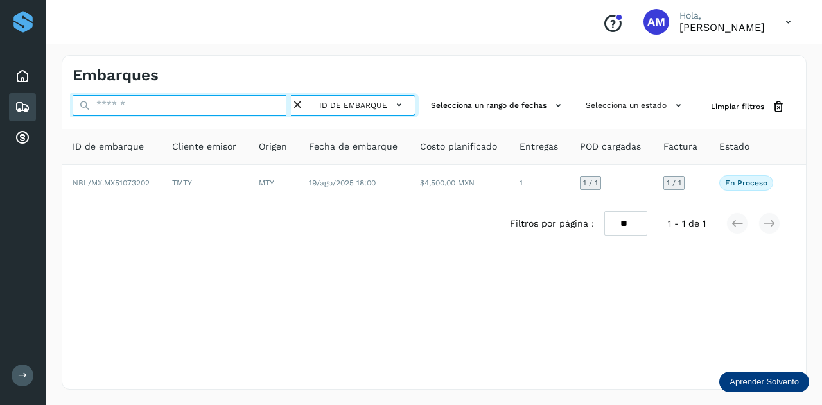
click at [288, 103] on input "text" at bounding box center [182, 105] width 218 height 21
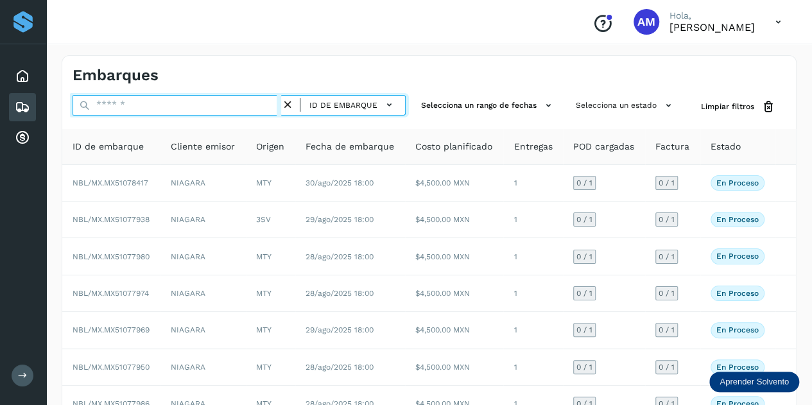
paste input "**********"
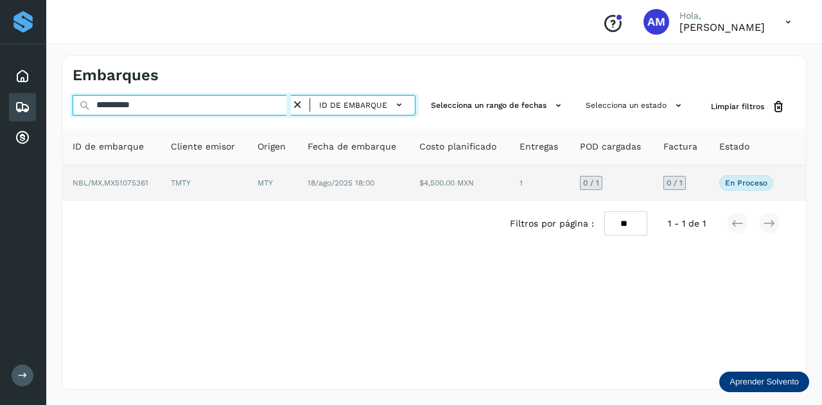
type input "**********"
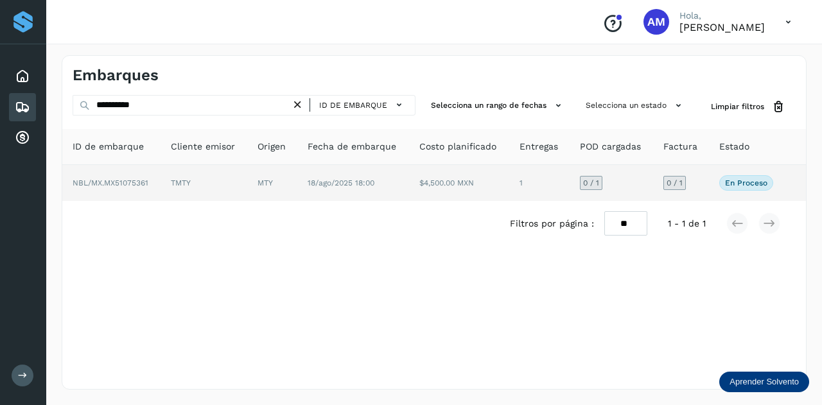
click at [218, 191] on td "TMTY" at bounding box center [203, 183] width 87 height 36
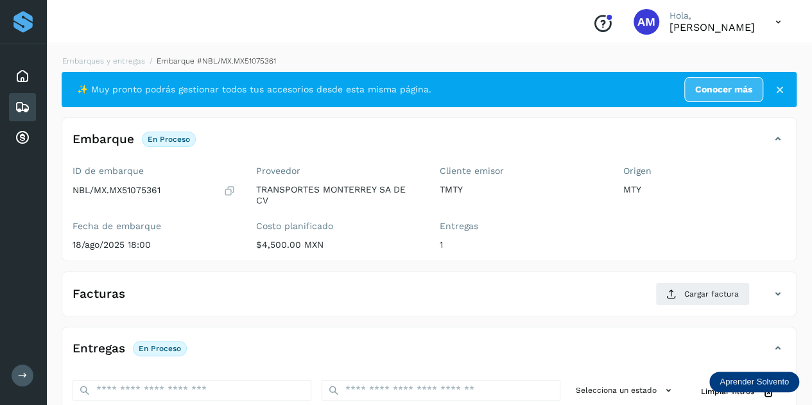
scroll to position [128, 0]
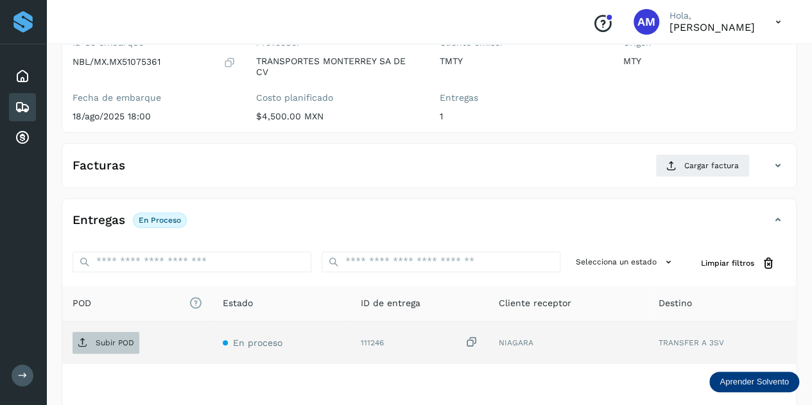
click at [123, 338] on p "Subir POD" at bounding box center [115, 342] width 39 height 9
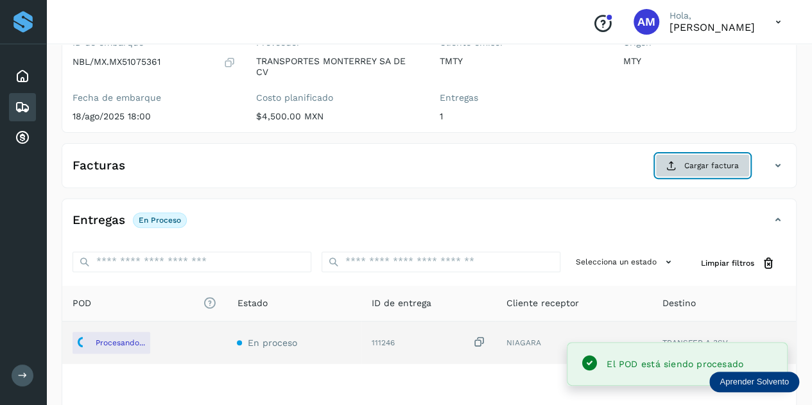
click at [702, 169] on span "Cargar factura" at bounding box center [711, 166] width 55 height 12
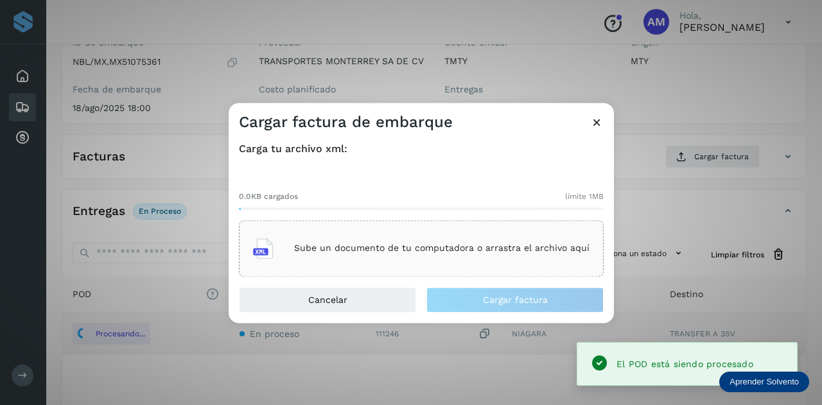
click at [390, 234] on div "Sube un documento de tu computadora o arrastra el archivo aquí" at bounding box center [421, 248] width 336 height 35
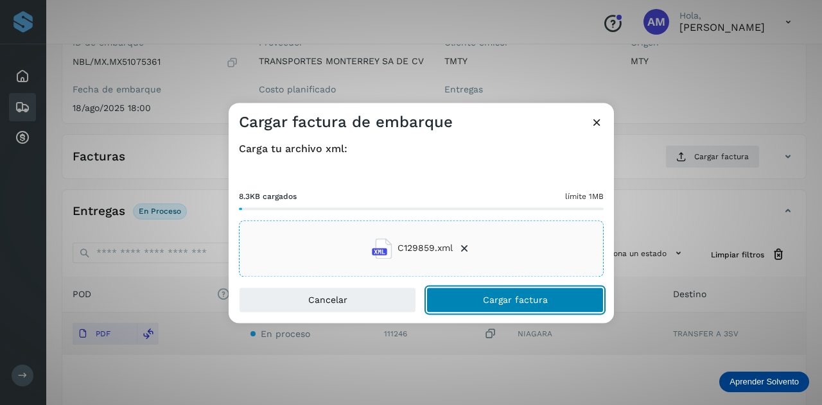
click at [465, 295] on button "Cargar factura" at bounding box center [514, 300] width 177 height 26
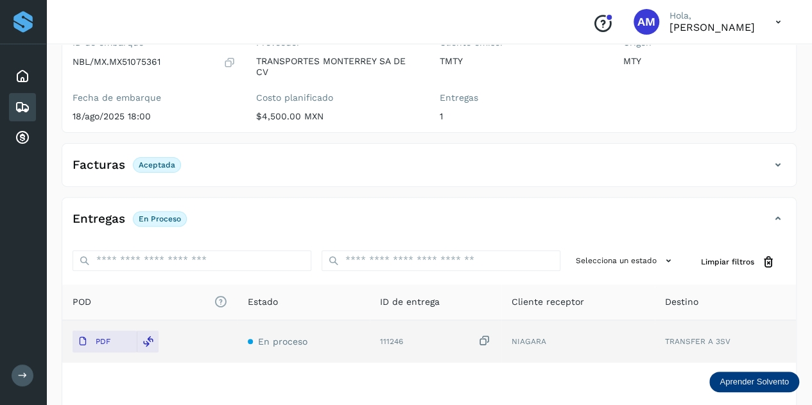
scroll to position [0, 0]
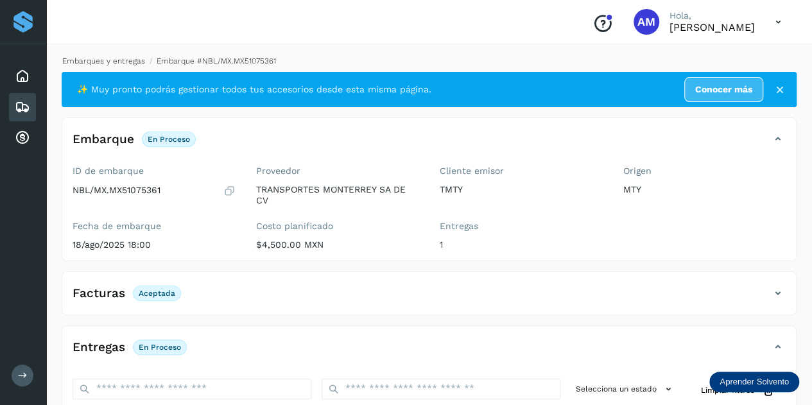
click at [115, 60] on link "Embarques y entregas" at bounding box center [103, 60] width 83 height 9
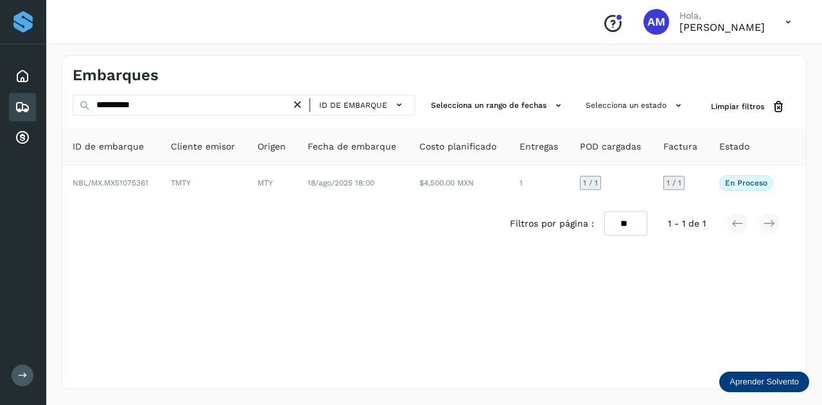
click at [302, 101] on icon at bounding box center [297, 104] width 13 height 13
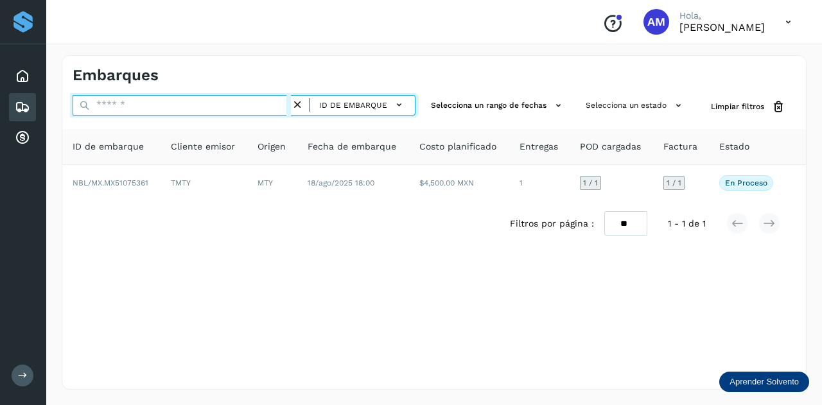
click at [277, 105] on input "text" at bounding box center [182, 105] width 218 height 21
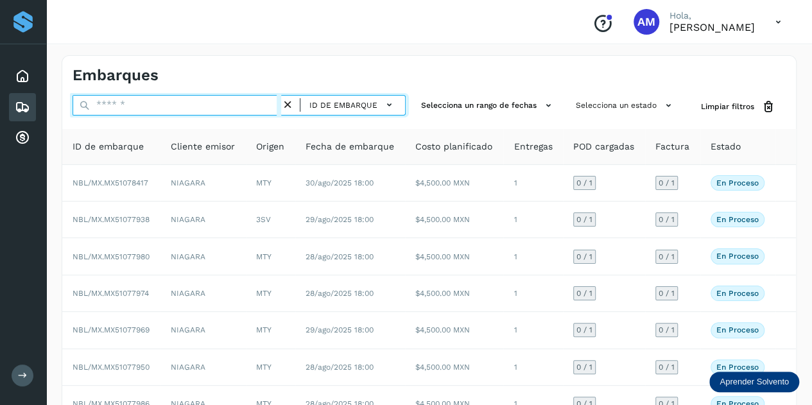
paste input "**********"
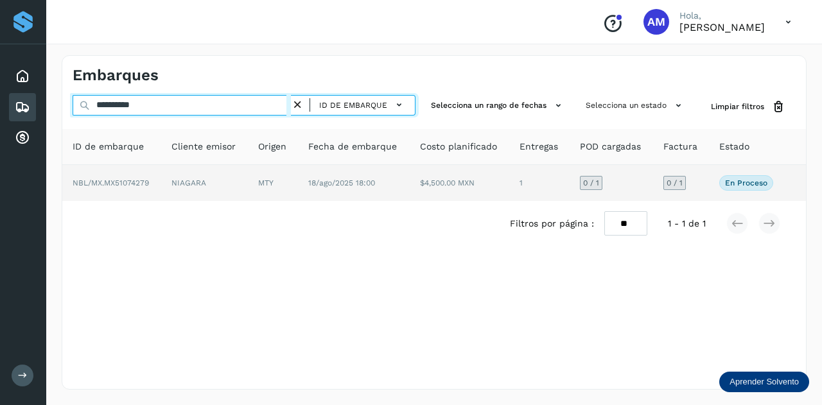
type input "**********"
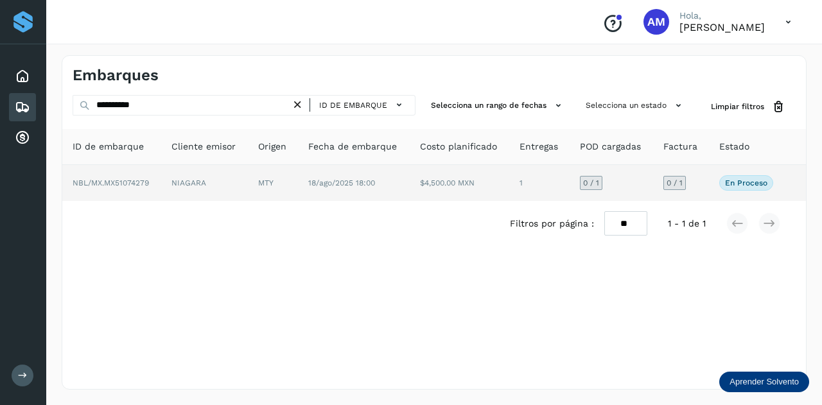
click at [273, 187] on td "MTY" at bounding box center [273, 183] width 50 height 36
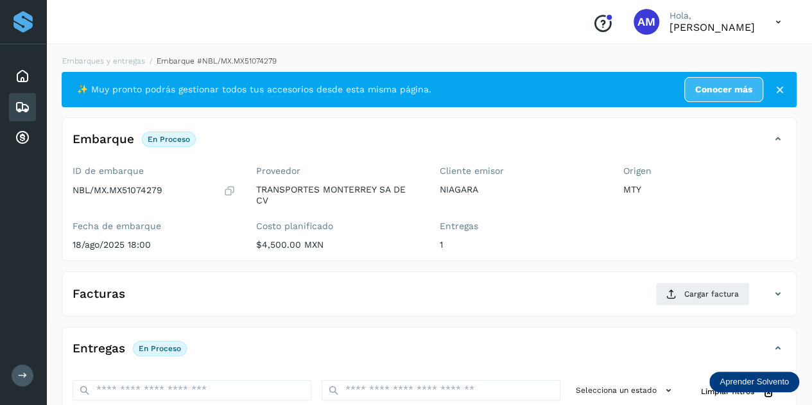
scroll to position [128, 0]
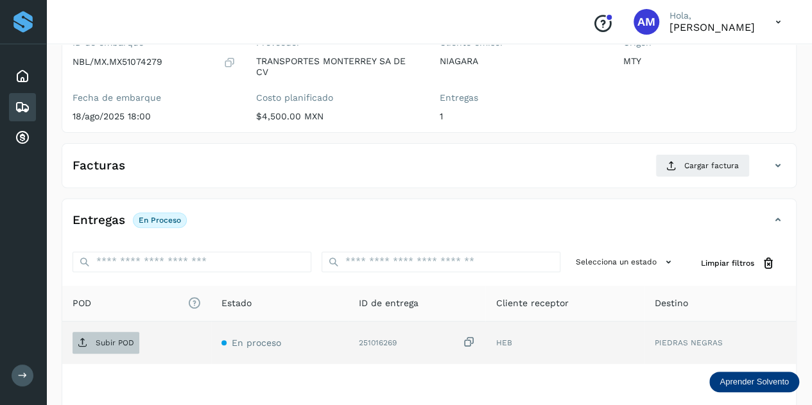
click at [125, 346] on span "Subir POD" at bounding box center [106, 343] width 67 height 21
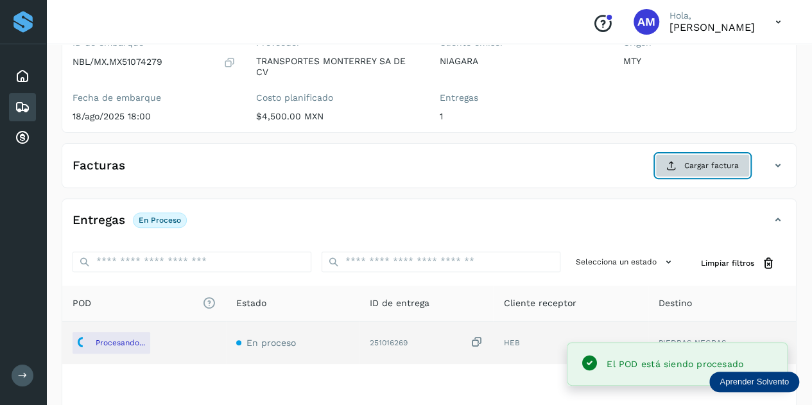
click at [693, 167] on span "Cargar factura" at bounding box center [711, 166] width 55 height 12
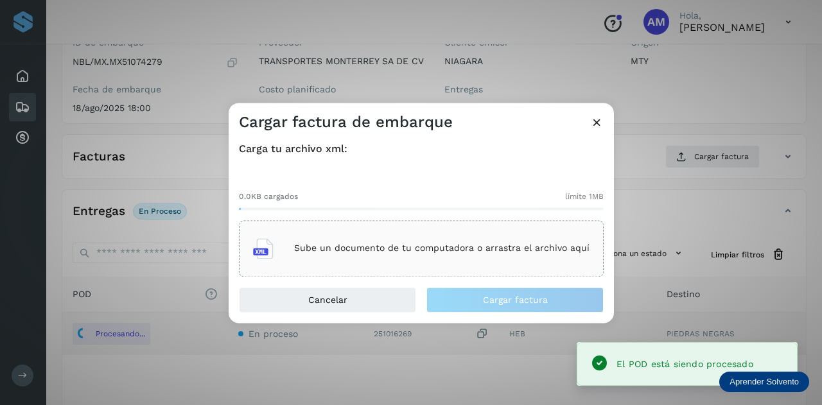
click at [472, 254] on p "Sube un documento de tu computadora o arrastra el archivo aquí" at bounding box center [441, 248] width 295 height 11
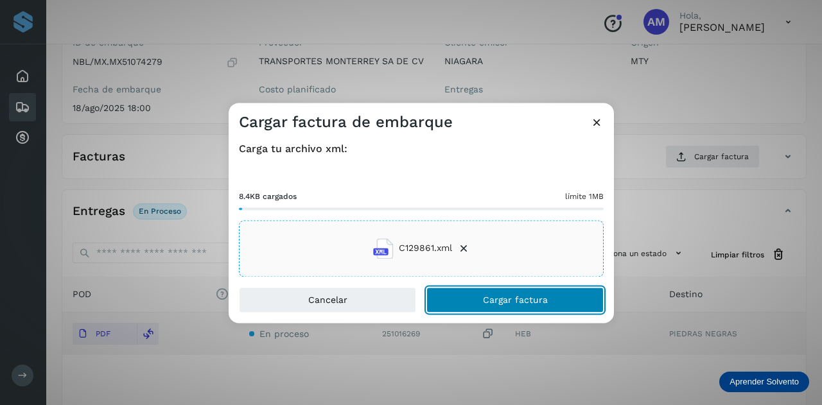
click at [475, 302] on button "Cargar factura" at bounding box center [514, 300] width 177 height 26
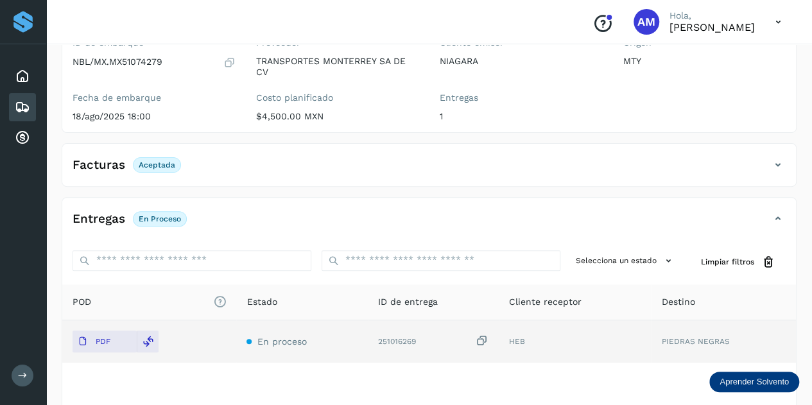
scroll to position [0, 0]
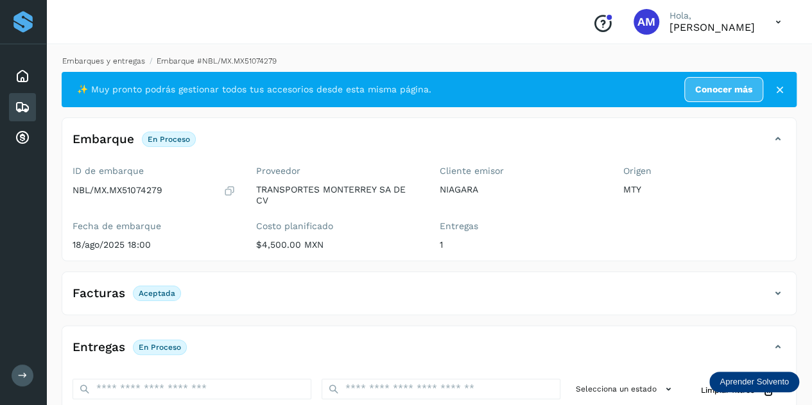
click at [106, 62] on link "Embarques y entregas" at bounding box center [103, 60] width 83 height 9
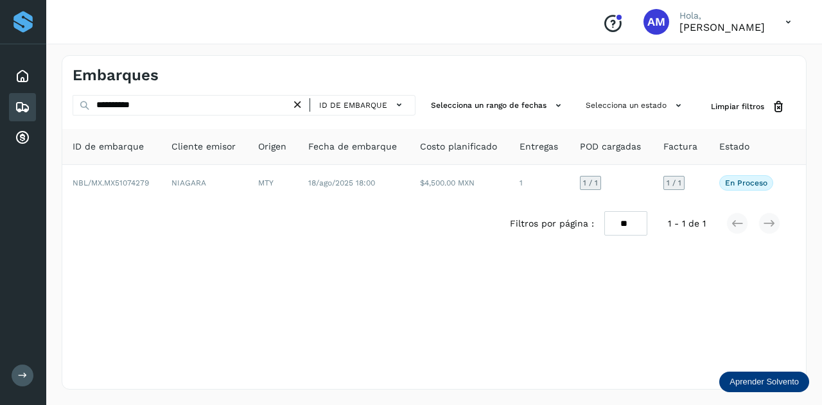
click at [300, 101] on icon at bounding box center [297, 104] width 13 height 13
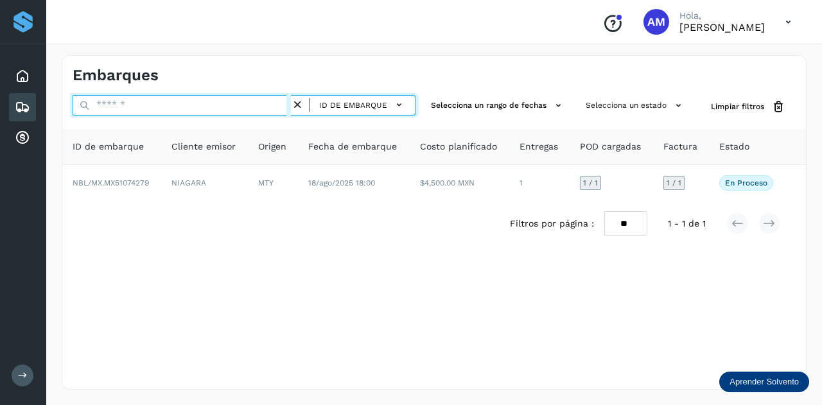
click at [234, 104] on input "text" at bounding box center [182, 105] width 218 height 21
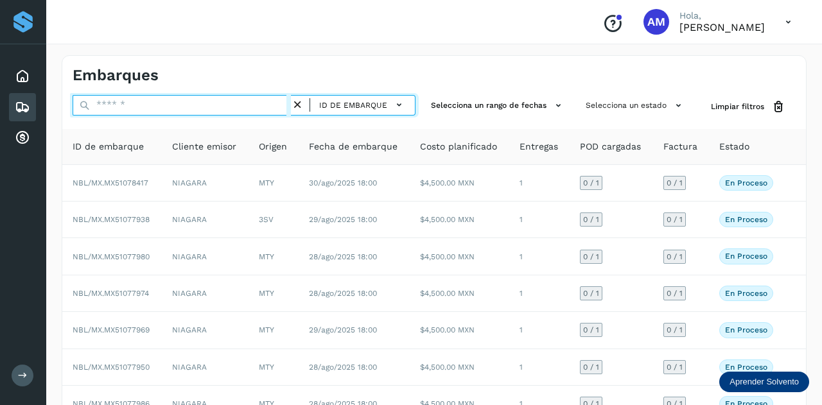
paste input "**********"
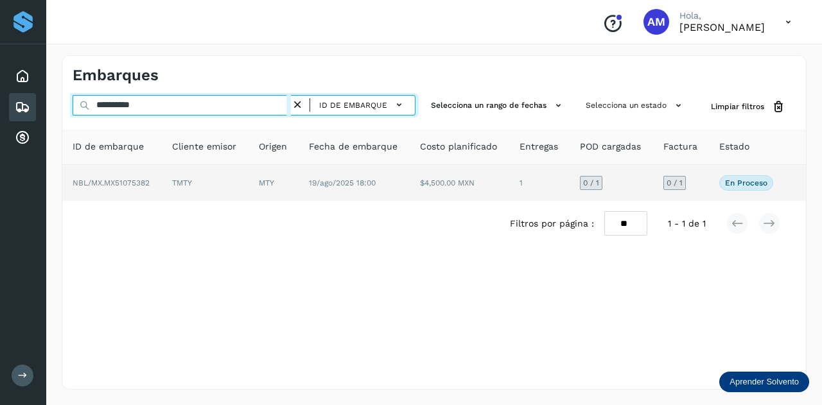
type input "**********"
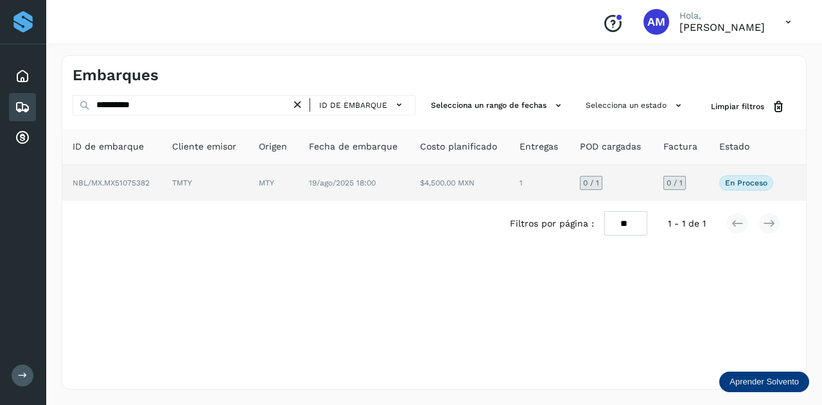
click at [205, 186] on td "TMTY" at bounding box center [205, 183] width 87 height 36
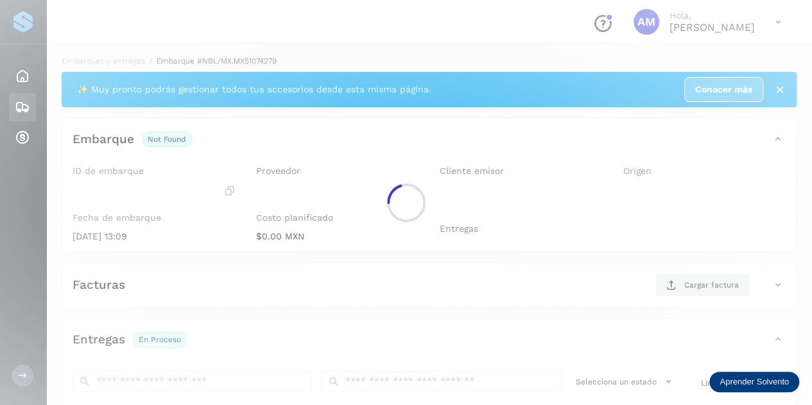
scroll to position [193, 0]
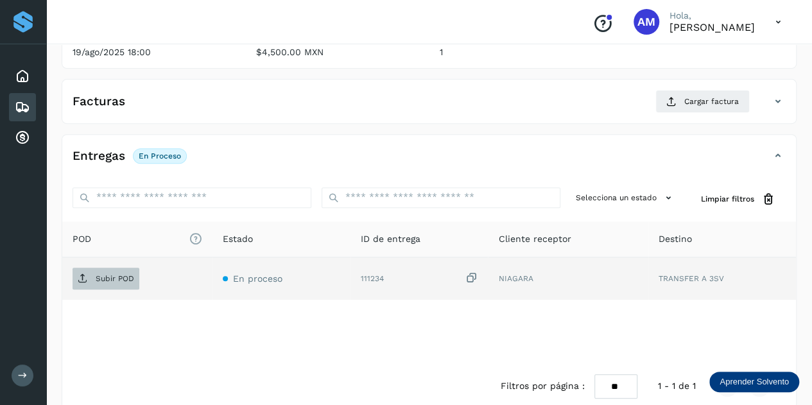
click at [121, 274] on p "Subir POD" at bounding box center [115, 278] width 39 height 9
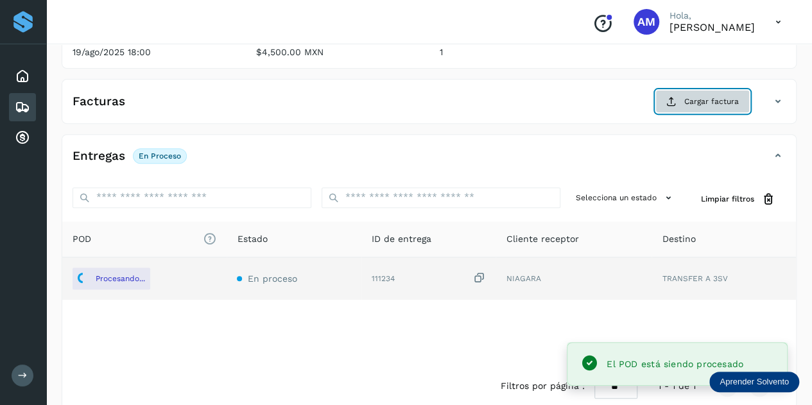
click at [724, 100] on span "Cargar factura" at bounding box center [711, 102] width 55 height 12
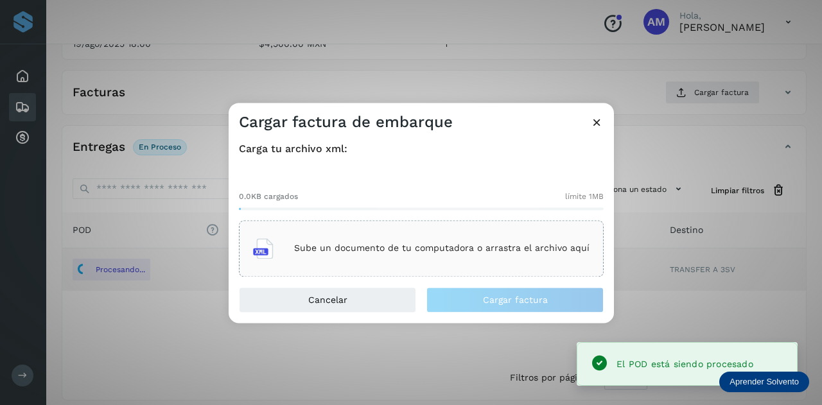
click at [488, 248] on p "Sube un documento de tu computadora o arrastra el archivo aquí" at bounding box center [441, 248] width 295 height 11
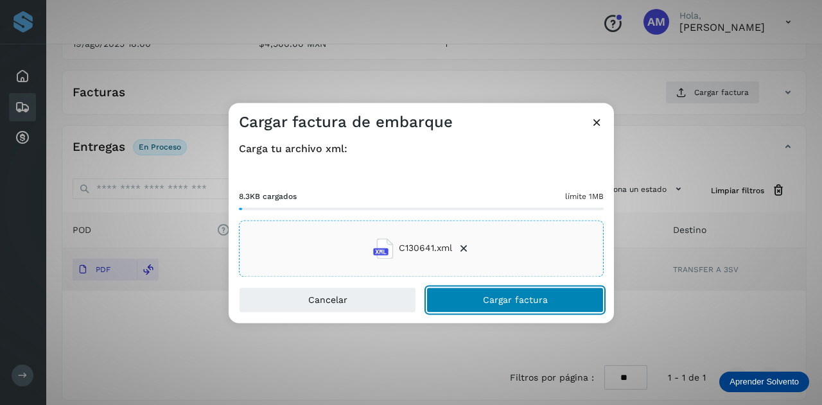
click at [474, 302] on button "Cargar factura" at bounding box center [514, 300] width 177 height 26
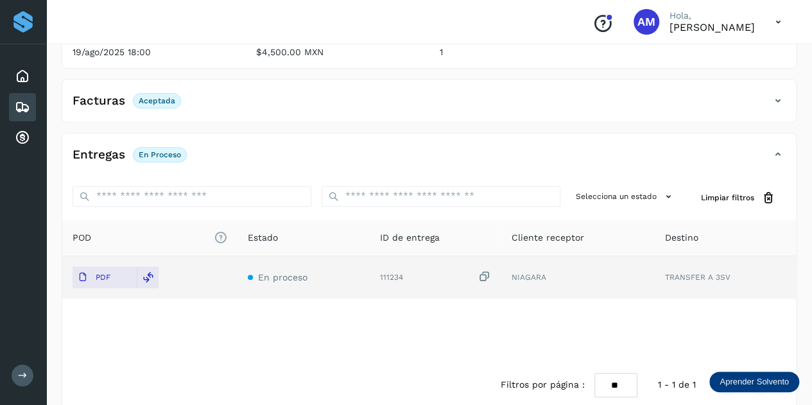
scroll to position [0, 0]
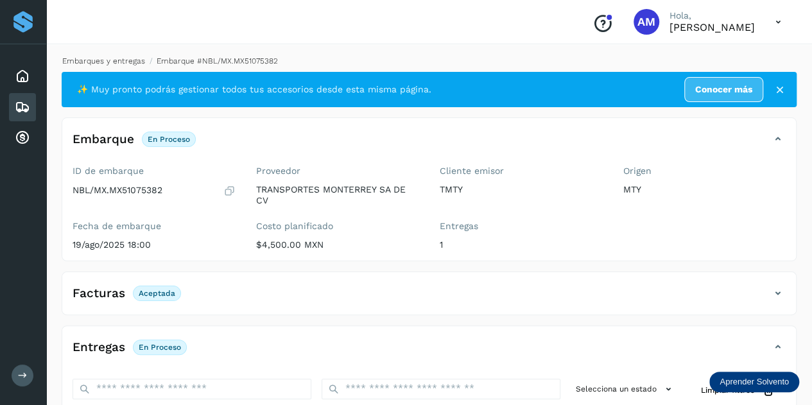
click at [131, 59] on link "Embarques y entregas" at bounding box center [103, 60] width 83 height 9
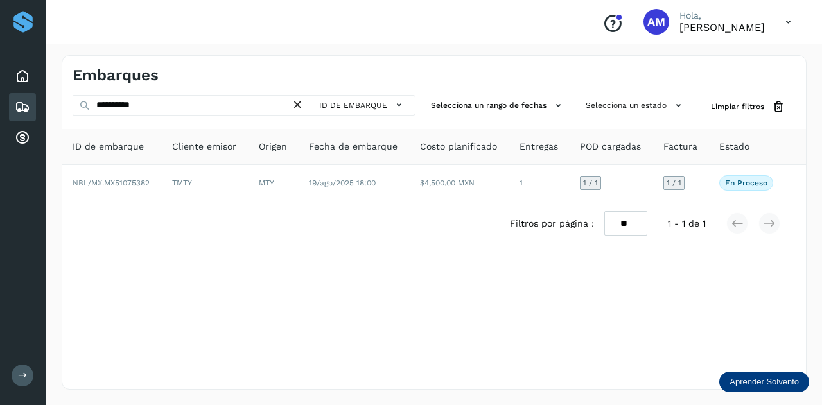
click at [302, 99] on icon at bounding box center [297, 104] width 13 height 13
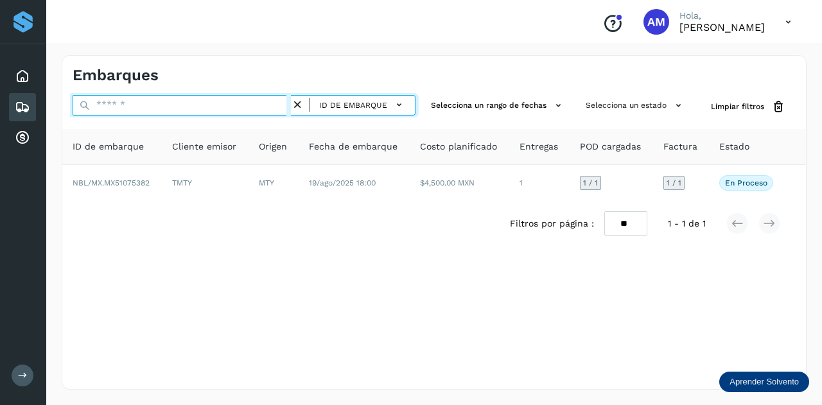
click at [258, 107] on input "text" at bounding box center [182, 105] width 218 height 21
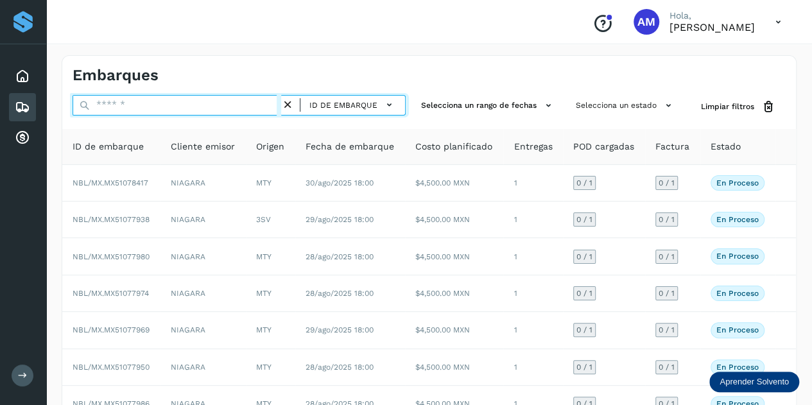
paste input "**********"
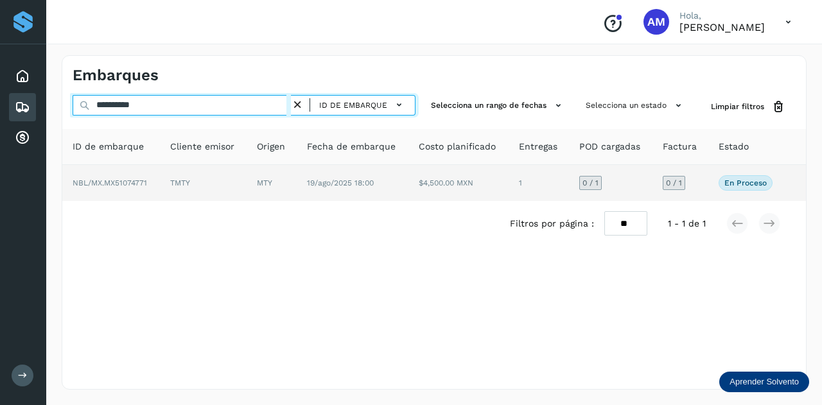
type input "**********"
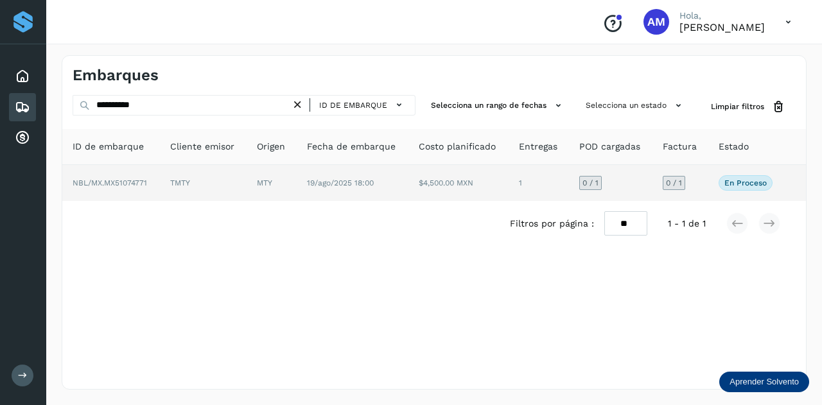
click at [250, 184] on td "MTY" at bounding box center [271, 183] width 50 height 36
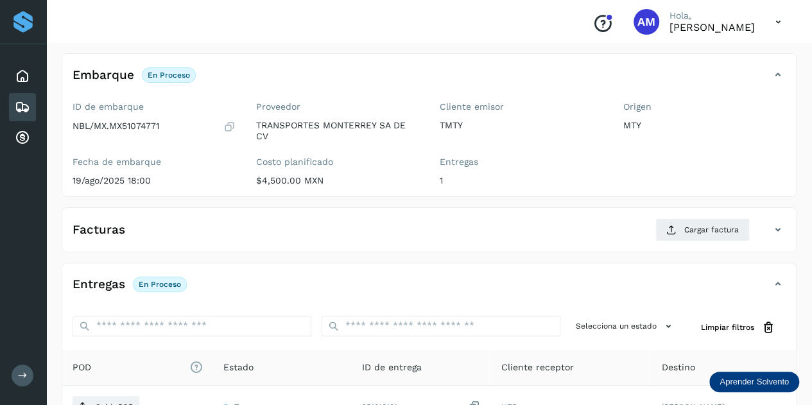
scroll to position [128, 0]
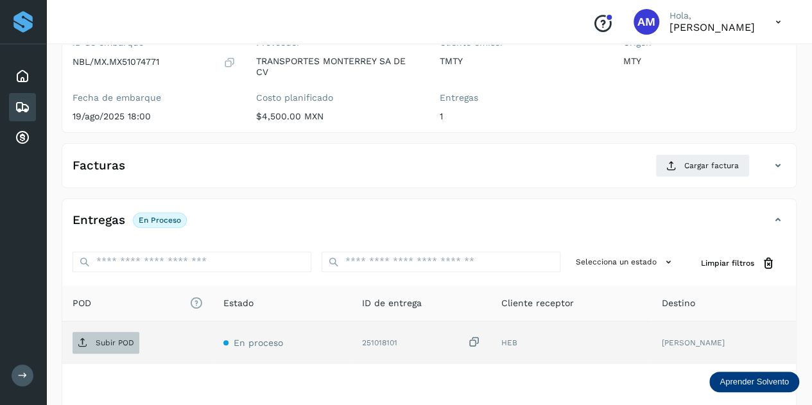
click at [126, 341] on p "Subir POD" at bounding box center [115, 342] width 39 height 9
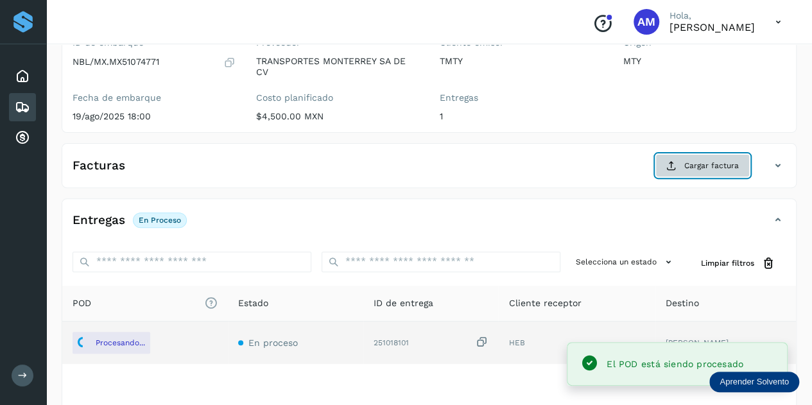
click at [713, 162] on span "Cargar factura" at bounding box center [711, 166] width 55 height 12
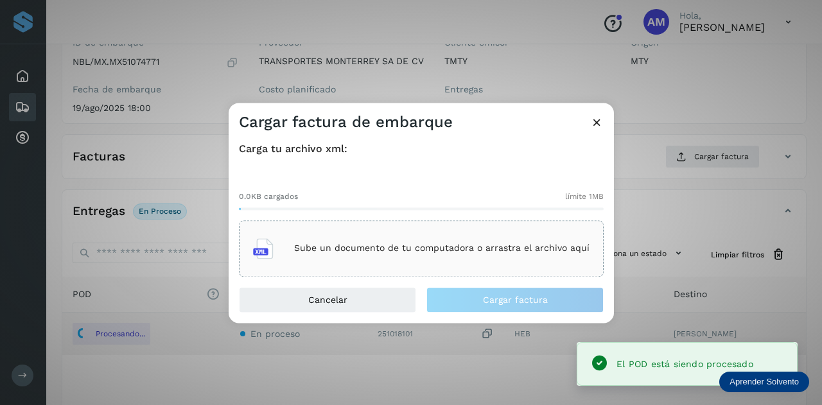
click at [411, 247] on p "Sube un documento de tu computadora o arrastra el archivo aquí" at bounding box center [441, 248] width 295 height 11
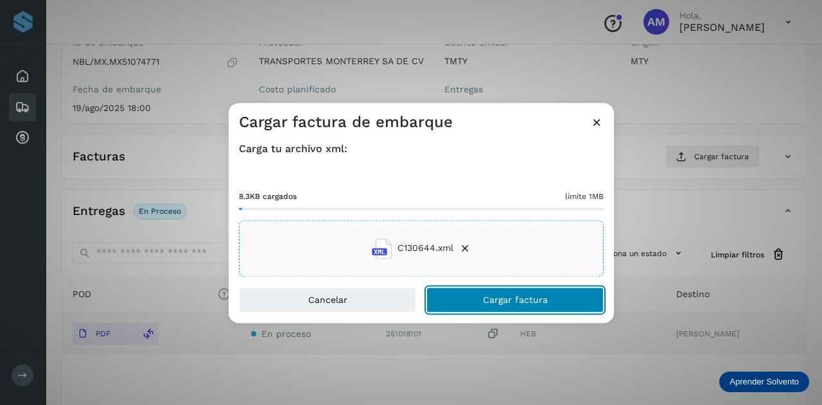
click at [478, 301] on button "Cargar factura" at bounding box center [514, 300] width 177 height 26
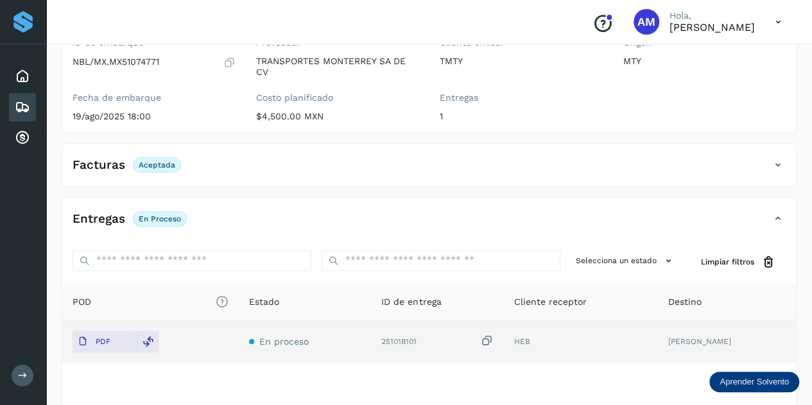
scroll to position [0, 0]
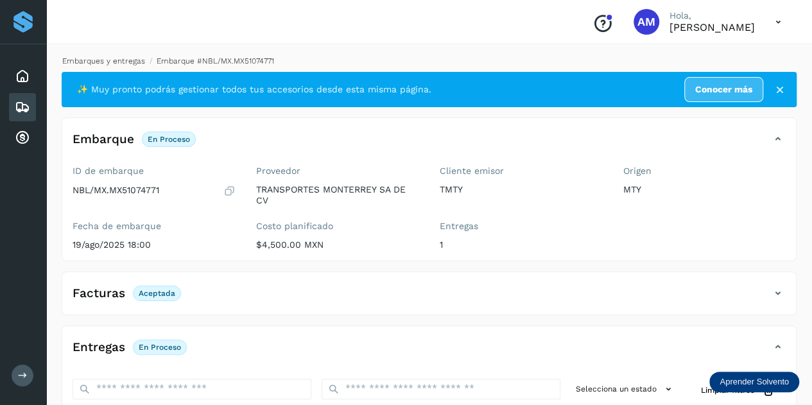
click at [126, 59] on link "Embarques y entregas" at bounding box center [103, 60] width 83 height 9
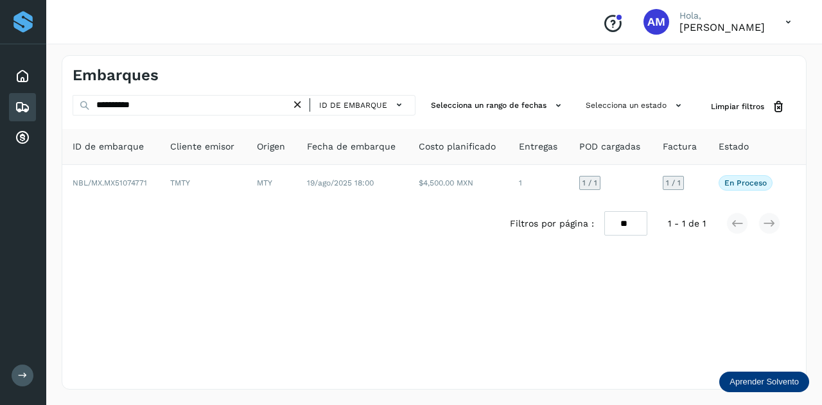
click at [298, 101] on icon at bounding box center [297, 104] width 13 height 13
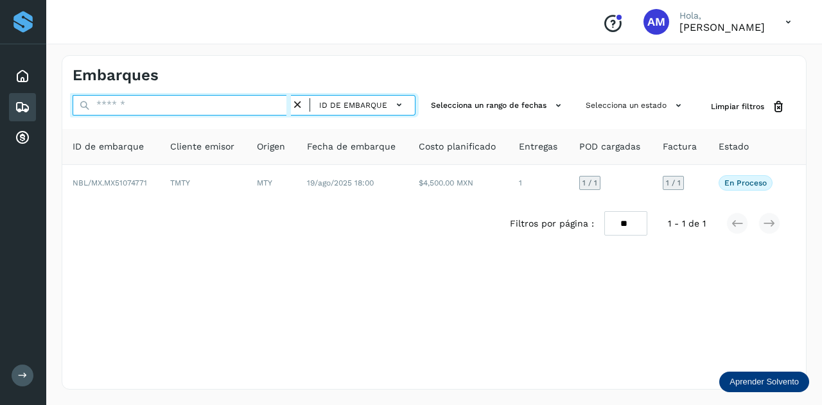
click at [260, 105] on input "text" at bounding box center [182, 105] width 218 height 21
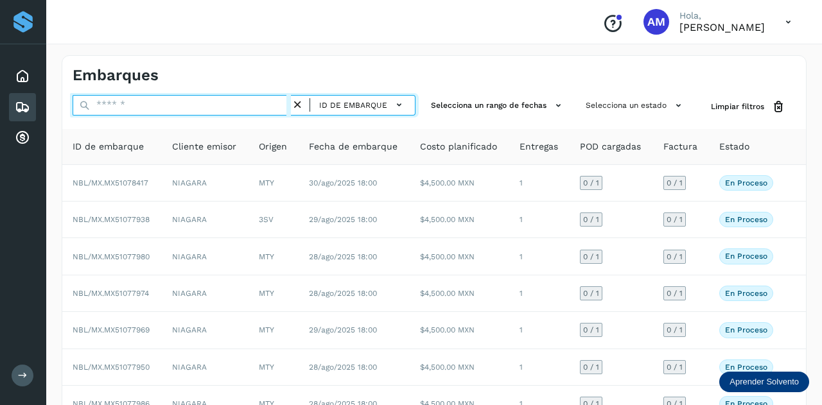
paste input "**********"
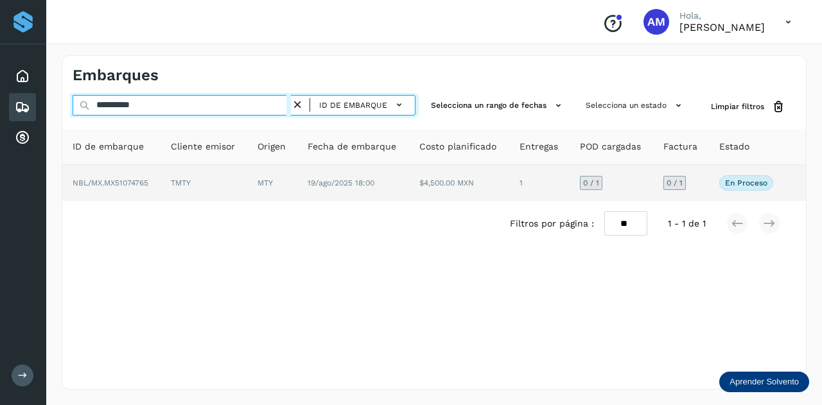
type input "**********"
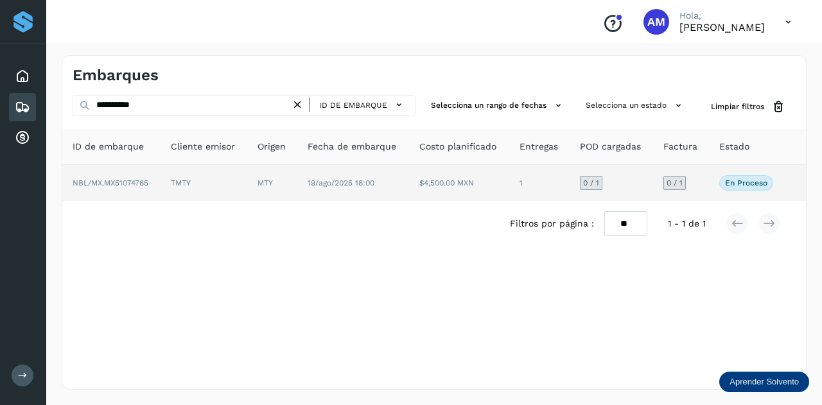
click at [184, 183] on td "TMTY" at bounding box center [203, 183] width 87 height 36
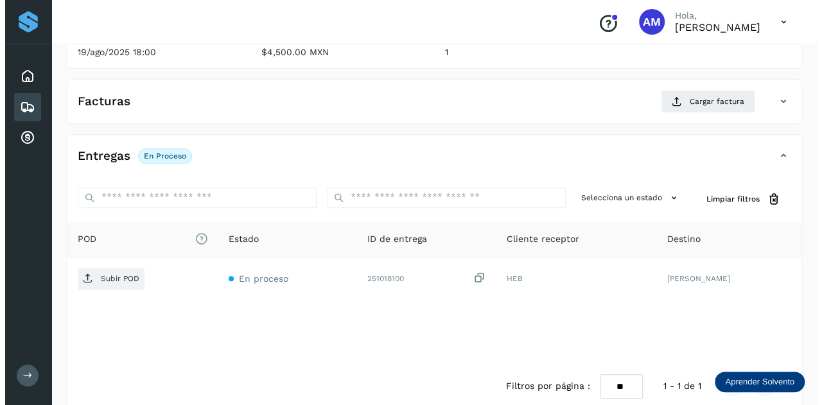
scroll to position [210, 0]
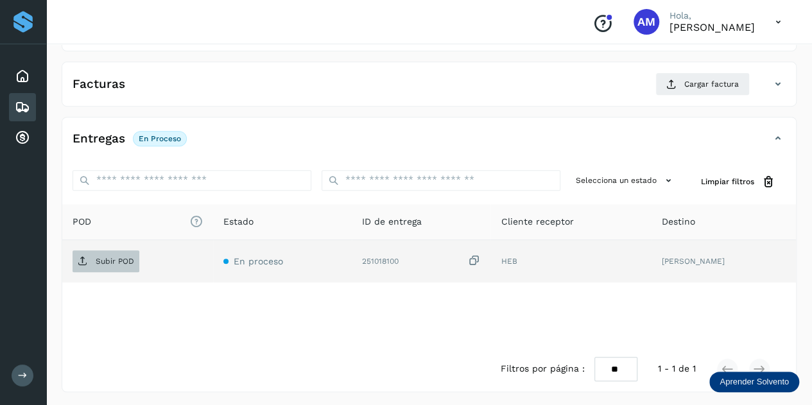
click at [116, 257] on p "Subir POD" at bounding box center [115, 261] width 39 height 9
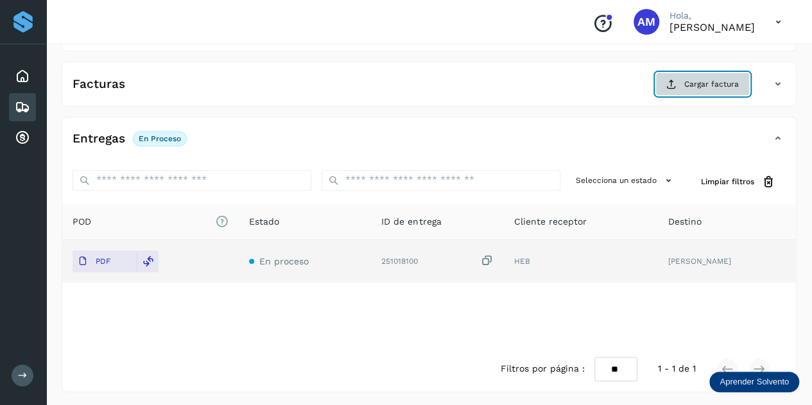
click at [725, 82] on span "Cargar factura" at bounding box center [711, 84] width 55 height 12
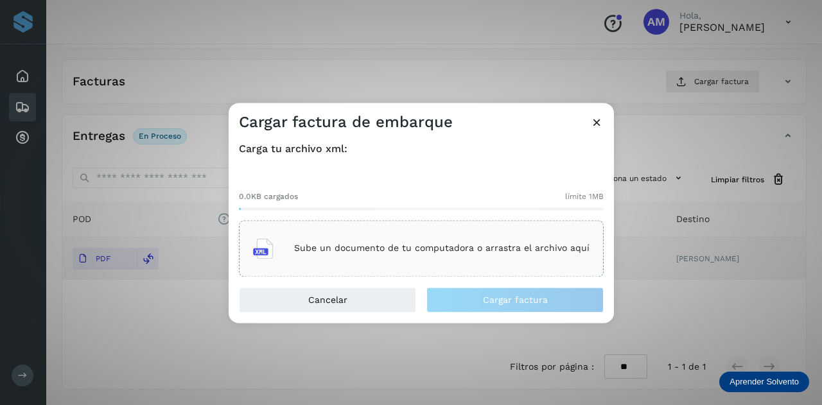
click at [426, 234] on div "Sube un documento de tu computadora o arrastra el archivo aquí" at bounding box center [421, 248] width 336 height 35
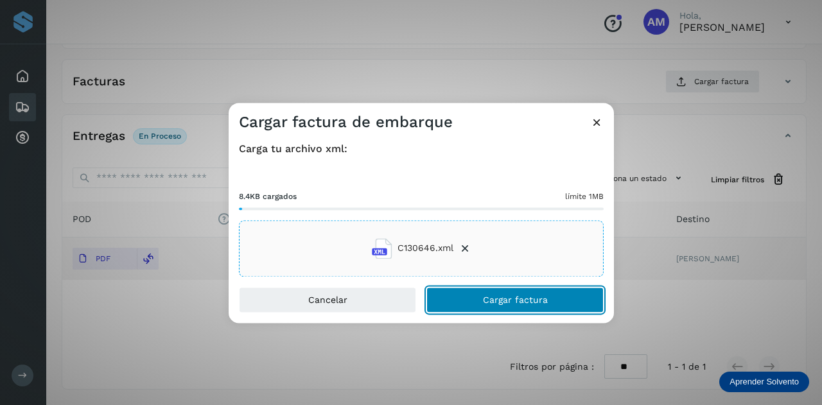
click at [465, 295] on button "Cargar factura" at bounding box center [514, 300] width 177 height 26
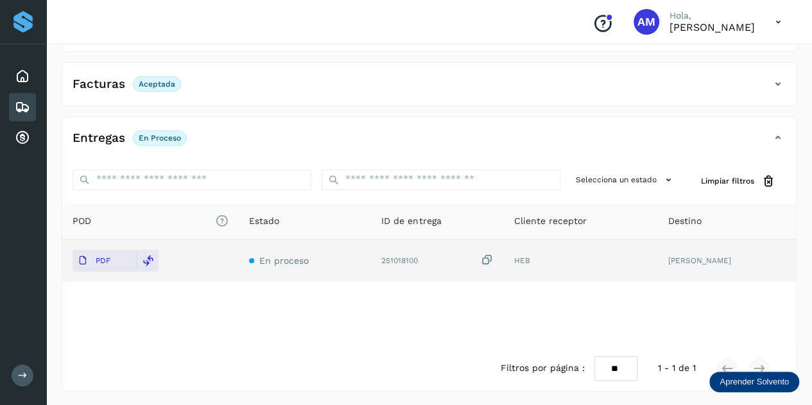
scroll to position [0, 0]
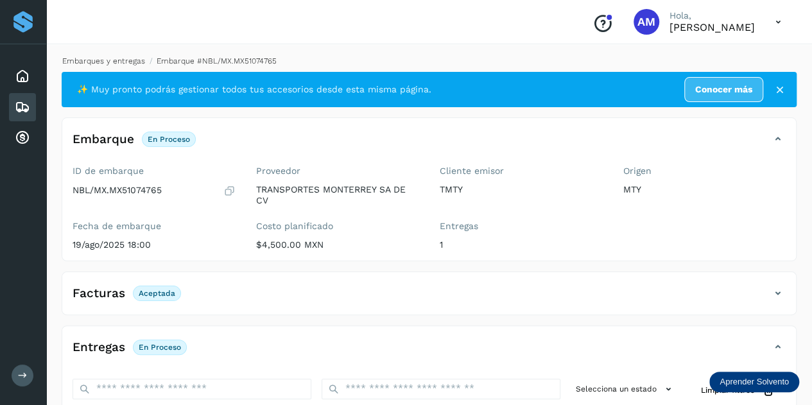
click at [114, 59] on link "Embarques y entregas" at bounding box center [103, 60] width 83 height 9
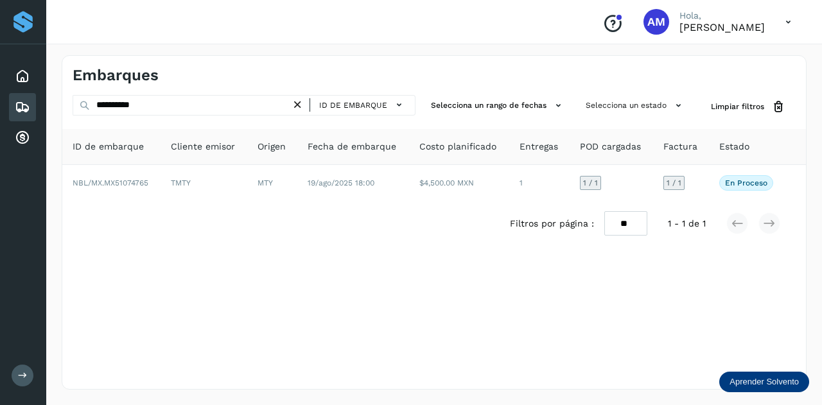
click at [300, 107] on icon at bounding box center [297, 104] width 13 height 13
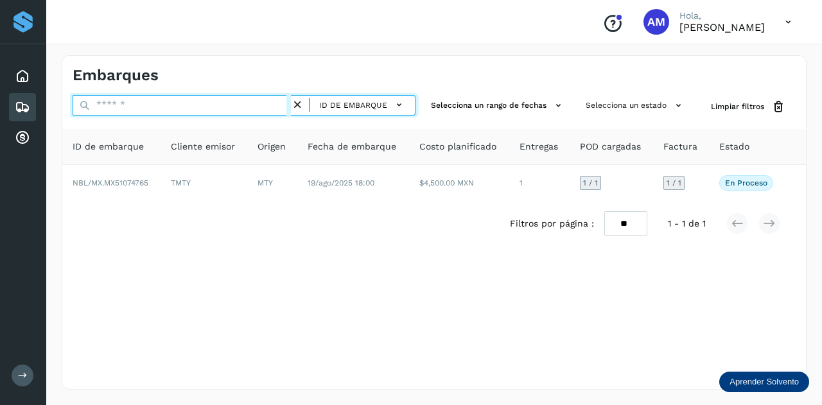
click at [282, 107] on input "text" at bounding box center [182, 105] width 218 height 21
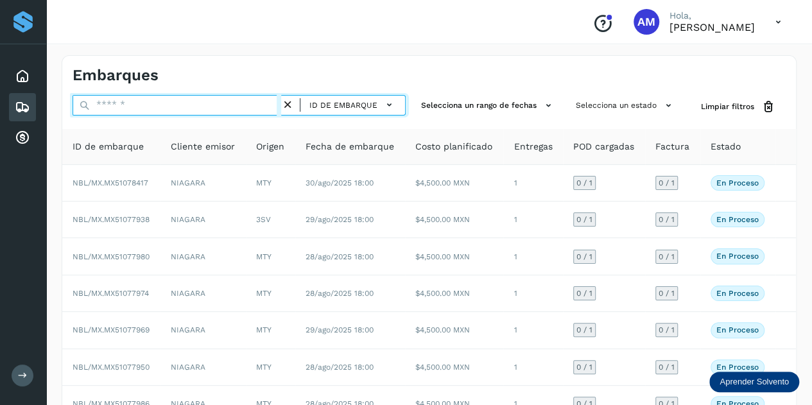
paste input "**********"
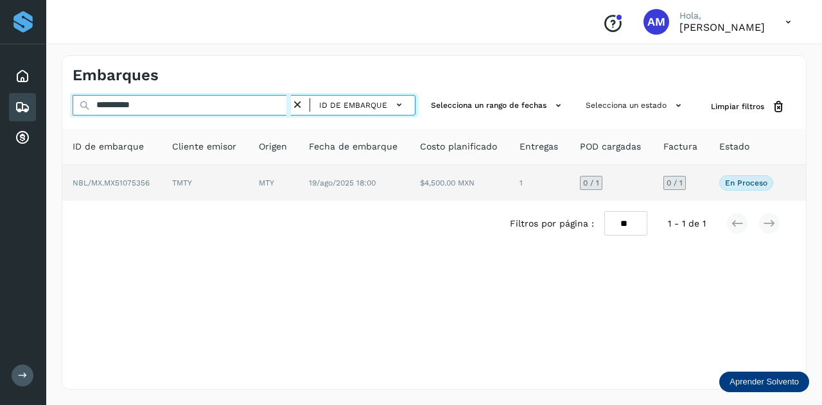
type input "**********"
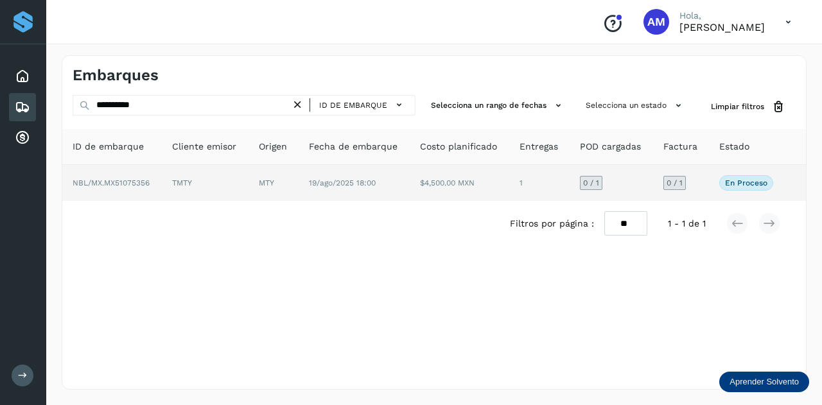
click at [255, 171] on td "MTY" at bounding box center [273, 183] width 50 height 36
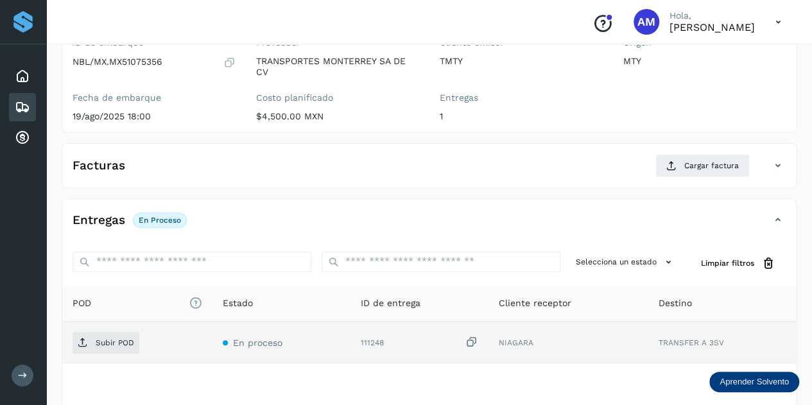
scroll to position [193, 0]
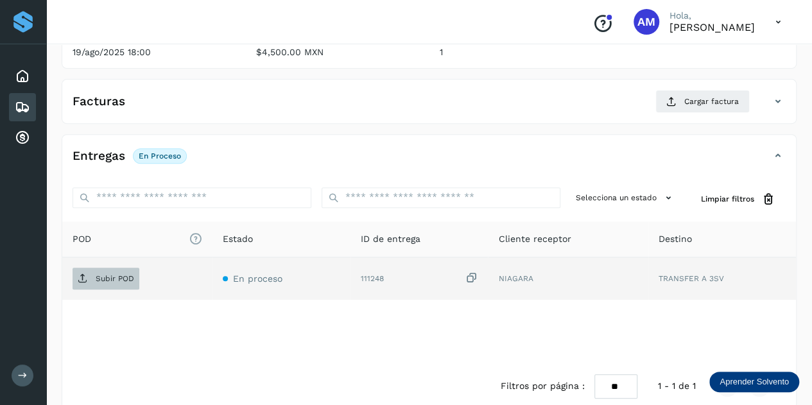
click at [121, 284] on span "Subir POD" at bounding box center [106, 278] width 67 height 21
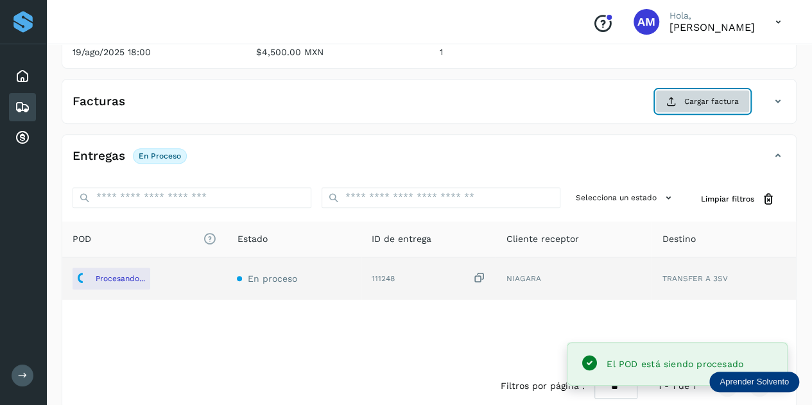
click at [696, 96] on span "Cargar factura" at bounding box center [711, 102] width 55 height 12
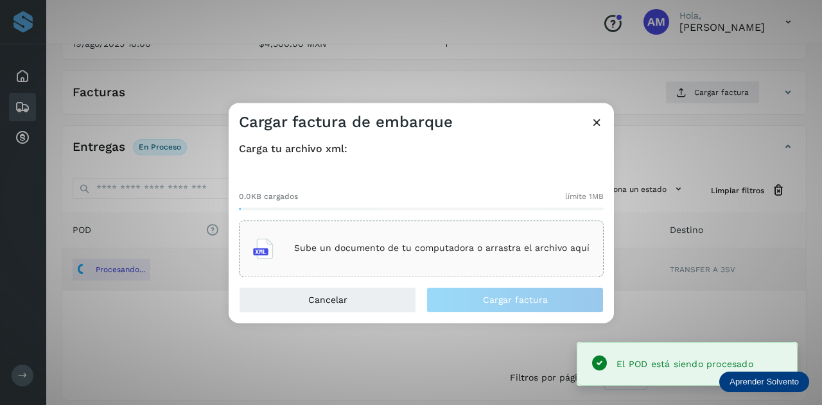
click at [443, 247] on p "Sube un documento de tu computadora o arrastra el archivo aquí" at bounding box center [441, 248] width 295 height 11
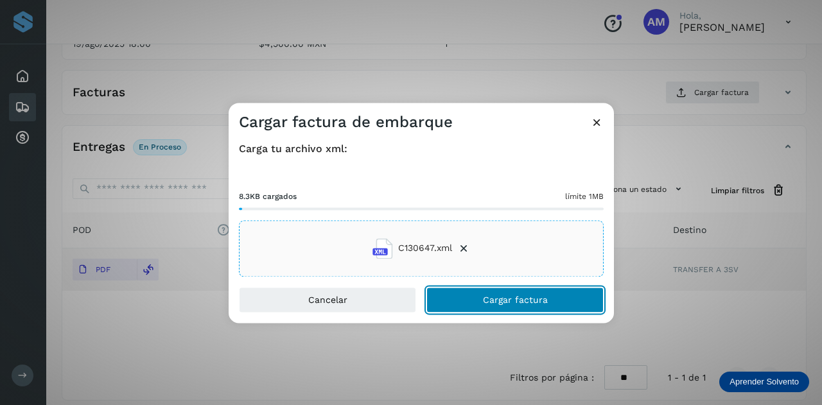
click at [496, 294] on button "Cargar factura" at bounding box center [514, 300] width 177 height 26
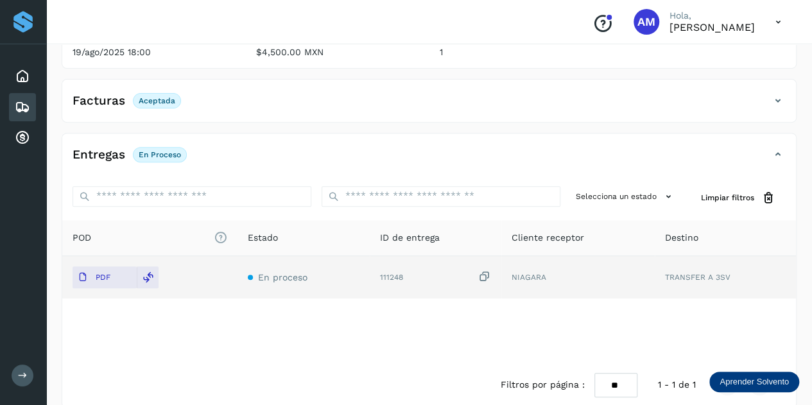
scroll to position [0, 0]
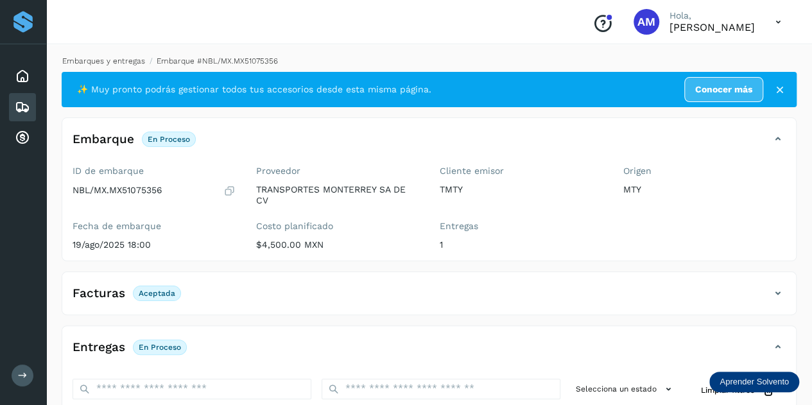
click at [98, 62] on link "Embarques y entregas" at bounding box center [103, 60] width 83 height 9
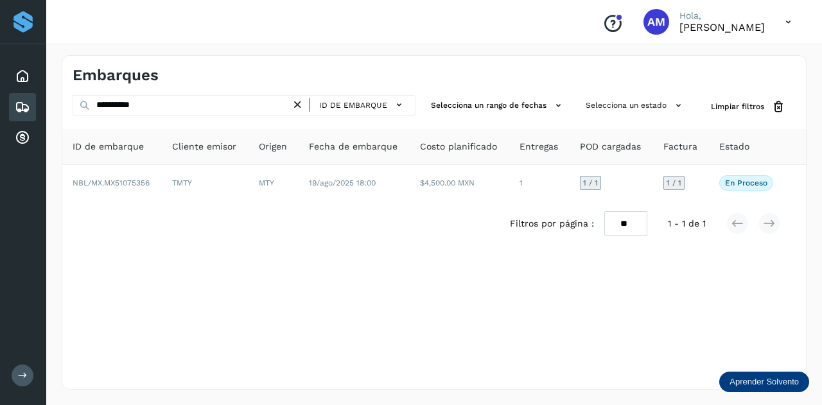
click at [298, 102] on icon at bounding box center [297, 104] width 13 height 13
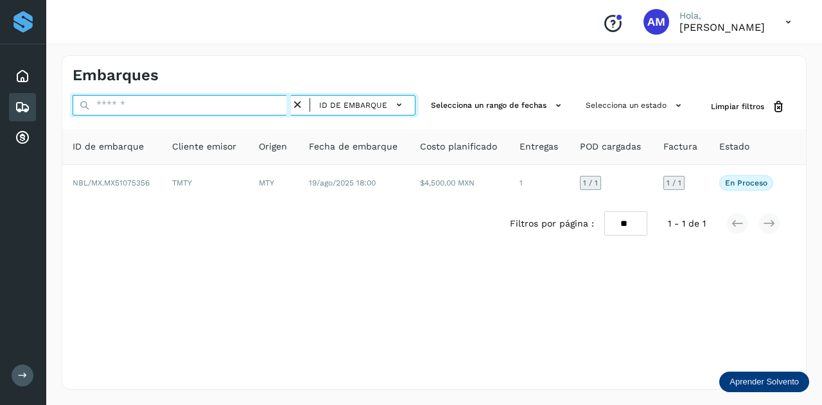
click at [254, 108] on input "text" at bounding box center [182, 105] width 218 height 21
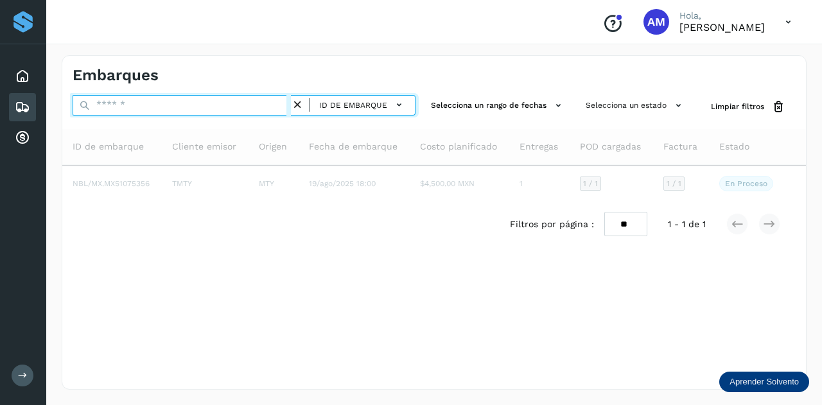
paste input "**********"
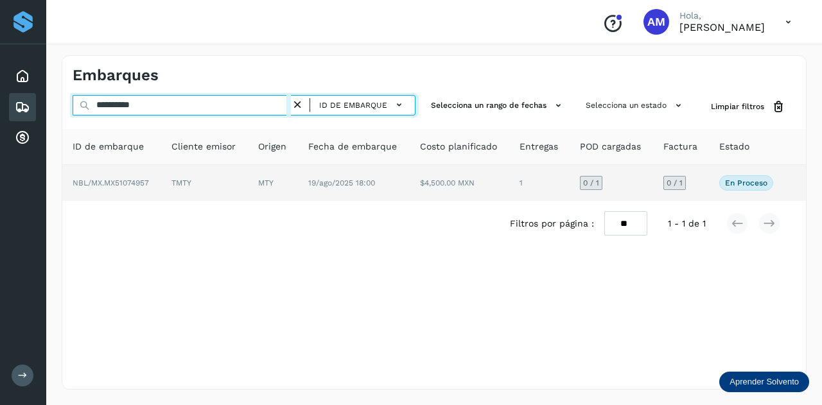
type input "**********"
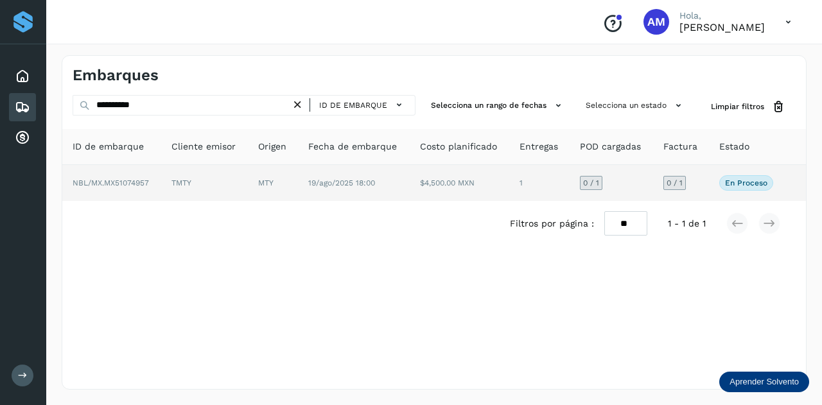
click at [243, 177] on td "TMTY" at bounding box center [204, 183] width 87 height 36
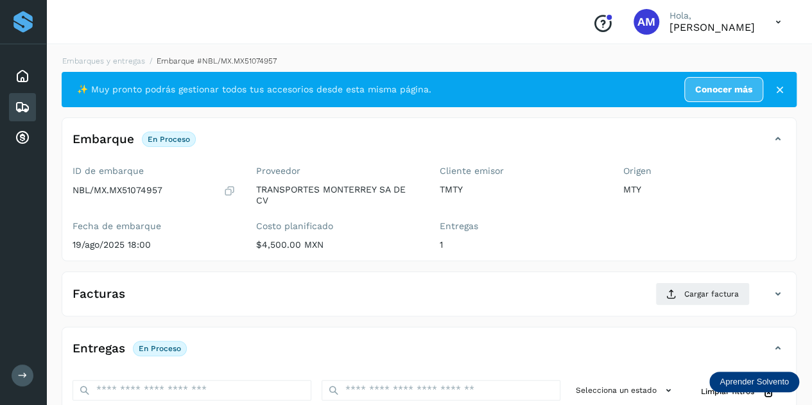
scroll to position [193, 0]
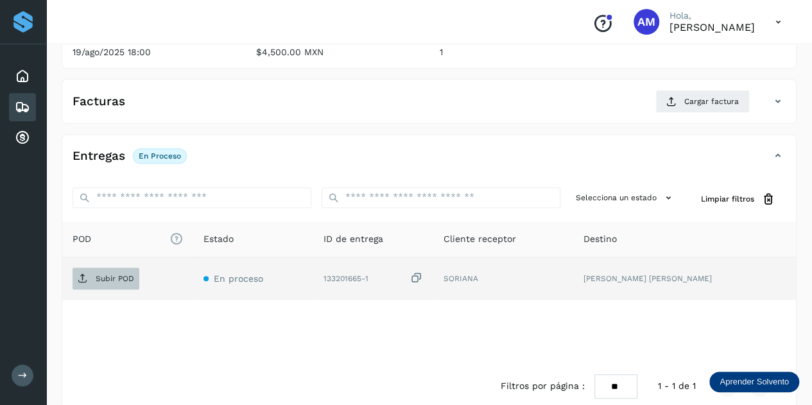
click at [129, 275] on p "Subir POD" at bounding box center [115, 278] width 39 height 9
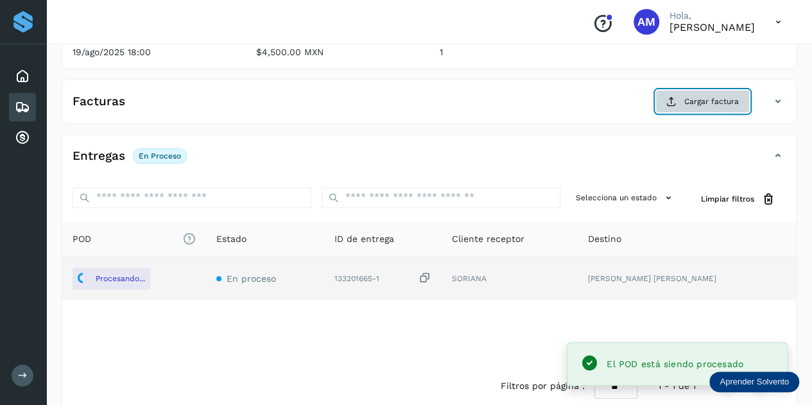
click at [703, 99] on span "Cargar factura" at bounding box center [711, 102] width 55 height 12
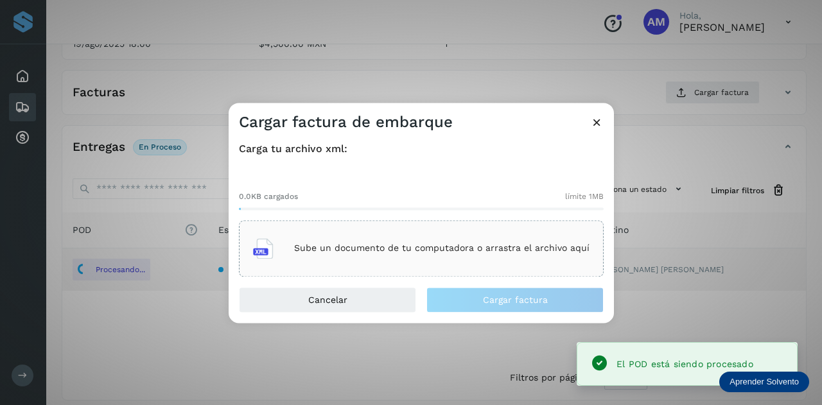
click at [375, 244] on p "Sube un documento de tu computadora o arrastra el archivo aquí" at bounding box center [441, 248] width 295 height 11
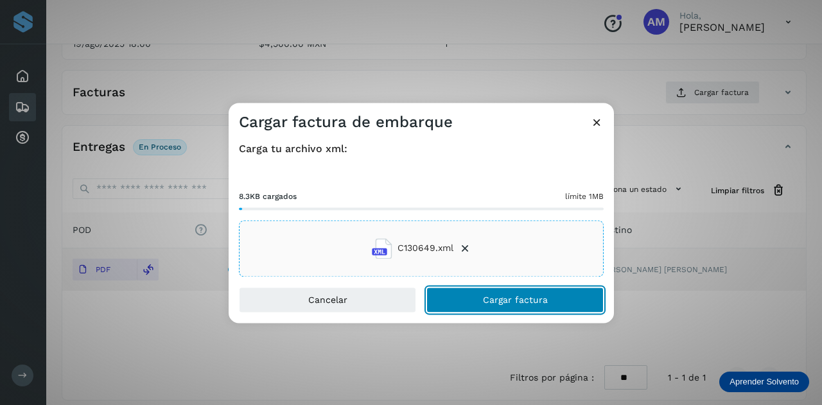
click at [484, 300] on span "Cargar factura" at bounding box center [515, 299] width 65 height 9
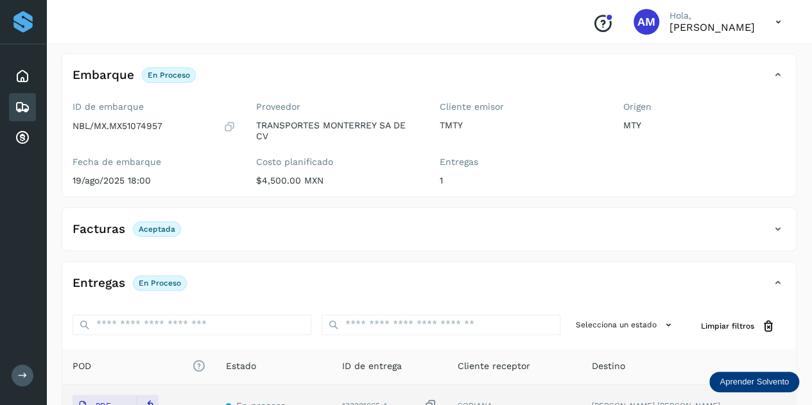
scroll to position [0, 0]
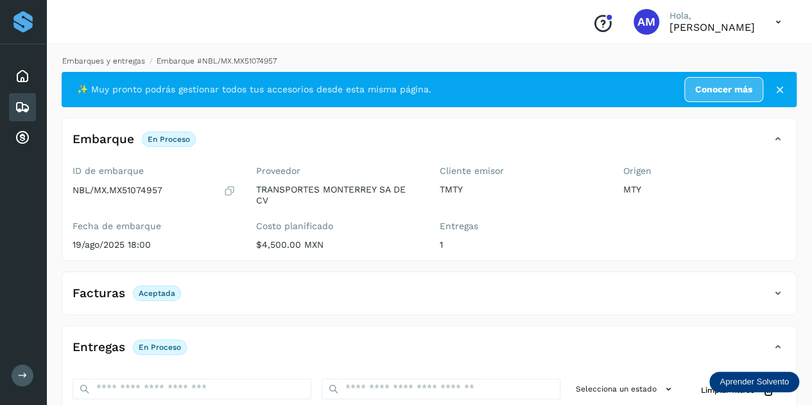
click at [120, 64] on link "Embarques y entregas" at bounding box center [103, 60] width 83 height 9
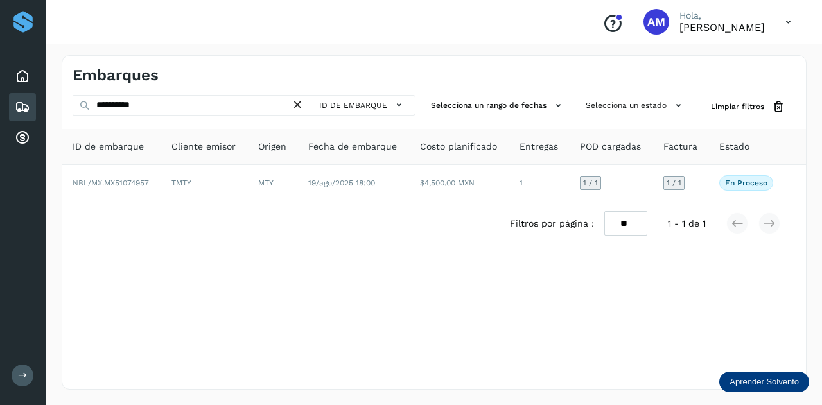
click at [300, 106] on icon at bounding box center [297, 104] width 13 height 13
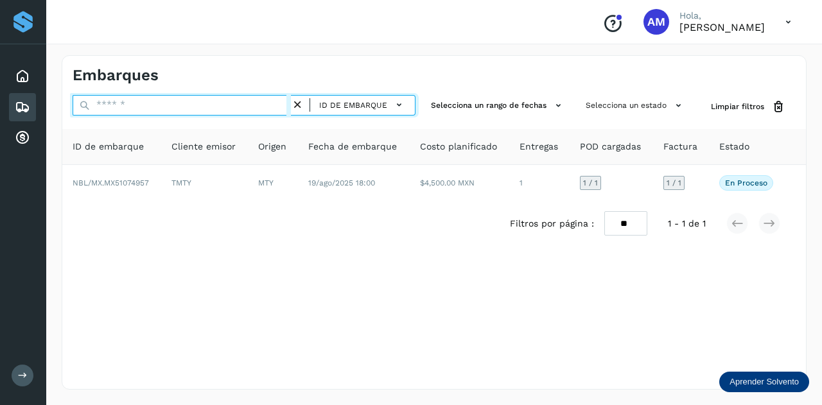
click at [272, 107] on input "text" at bounding box center [182, 105] width 218 height 21
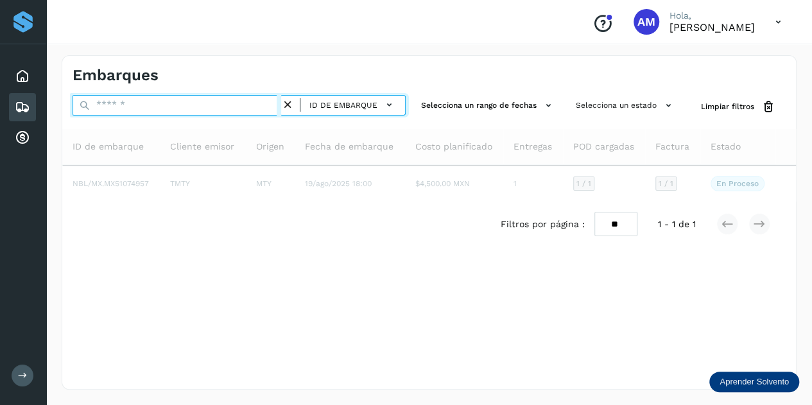
paste input "**********"
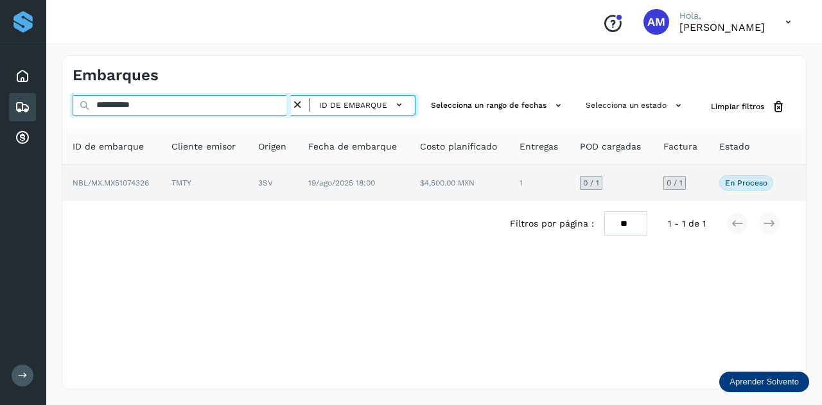
type input "**********"
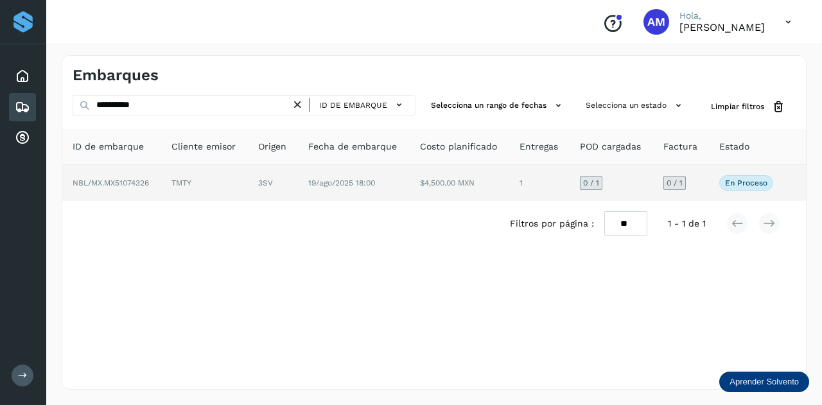
click at [209, 186] on td "TMTY" at bounding box center [204, 183] width 87 height 36
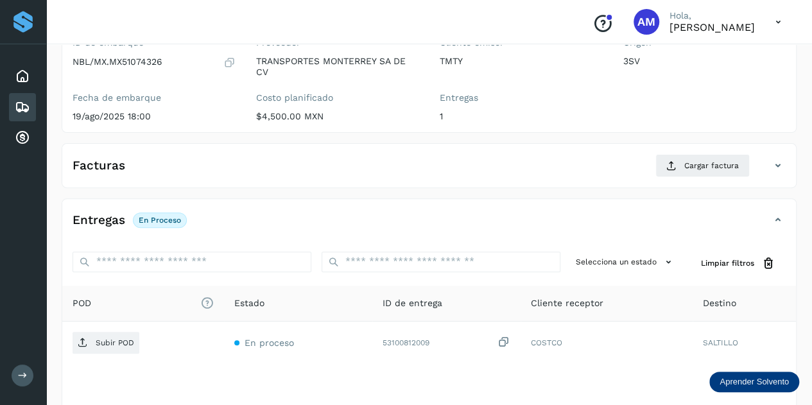
scroll to position [193, 0]
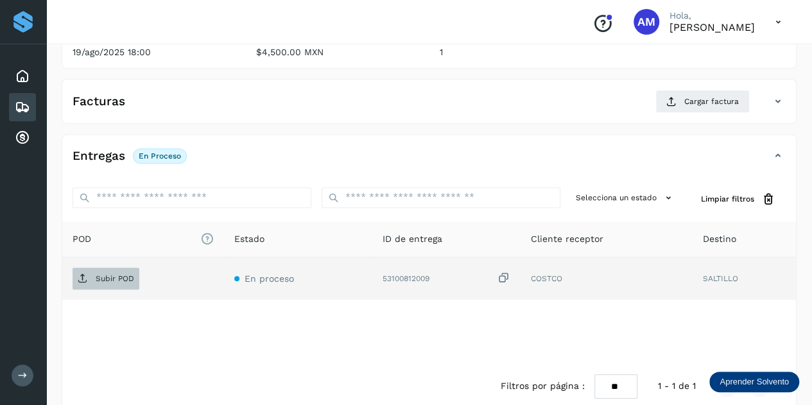
click at [125, 275] on p "Subir POD" at bounding box center [115, 278] width 39 height 9
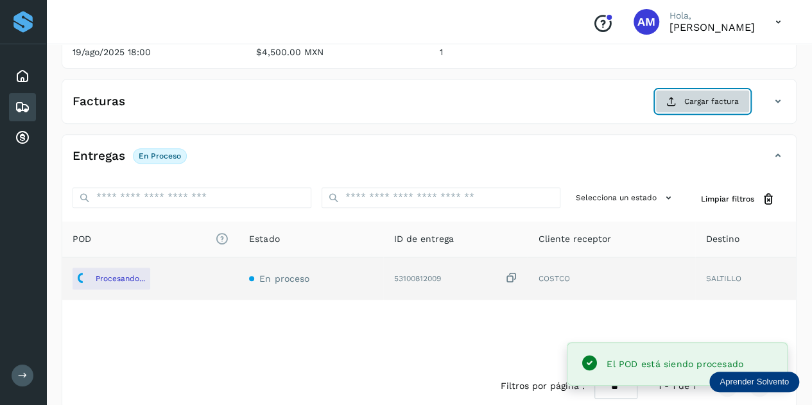
click at [687, 105] on span "Cargar factura" at bounding box center [711, 102] width 55 height 12
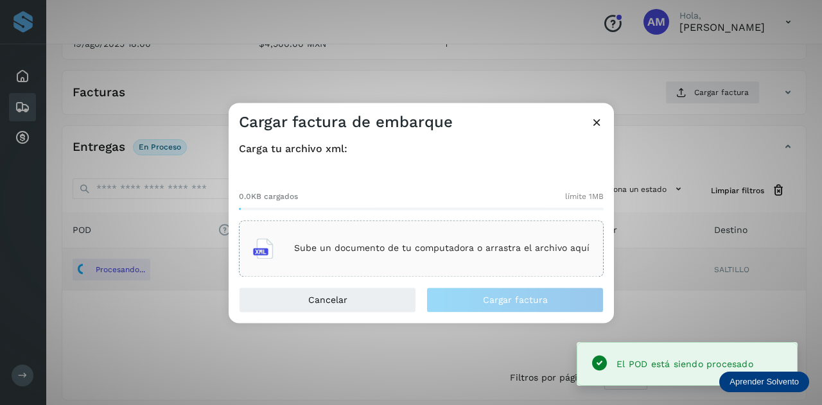
click at [469, 245] on p "Sube un documento de tu computadora o arrastra el archivo aquí" at bounding box center [441, 248] width 295 height 11
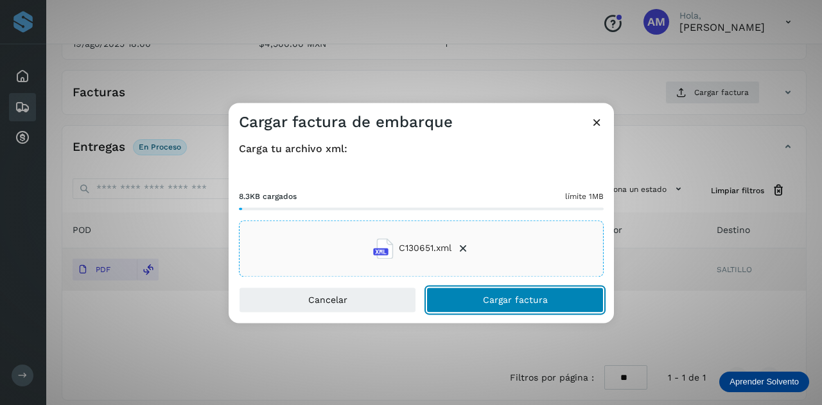
click at [472, 298] on button "Cargar factura" at bounding box center [514, 300] width 177 height 26
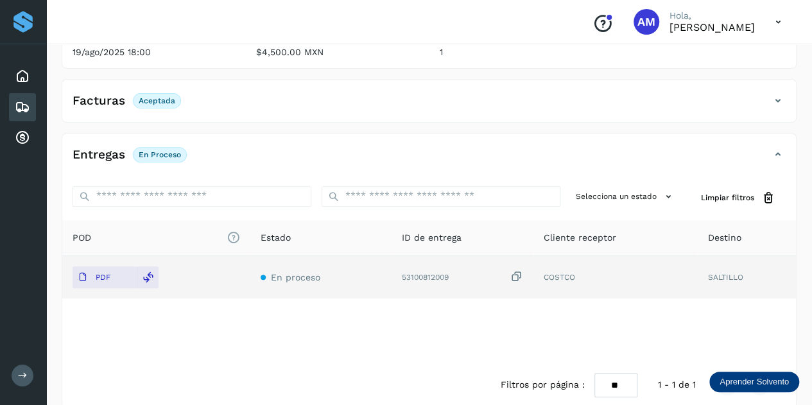
scroll to position [0, 0]
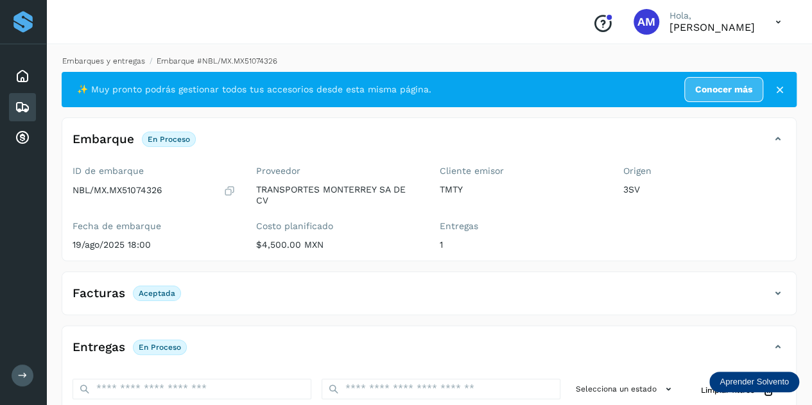
click at [128, 58] on link "Embarques y entregas" at bounding box center [103, 60] width 83 height 9
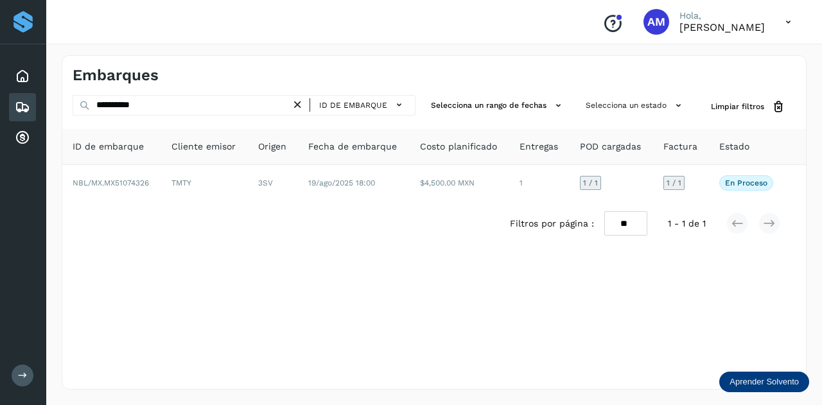
click at [299, 103] on icon at bounding box center [297, 104] width 13 height 13
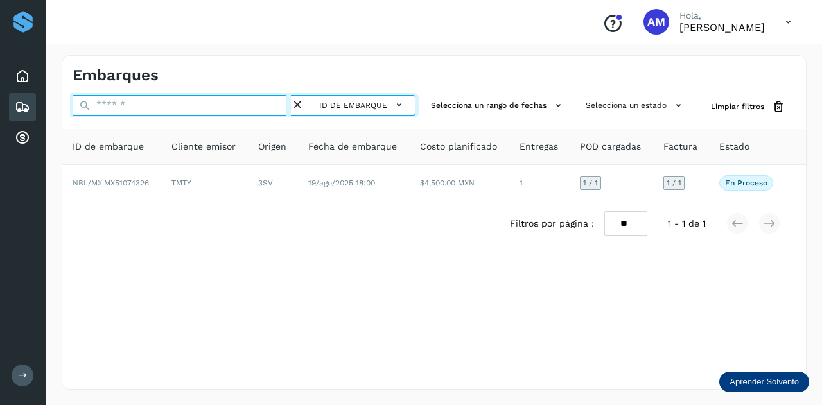
click at [273, 103] on input "text" at bounding box center [182, 105] width 218 height 21
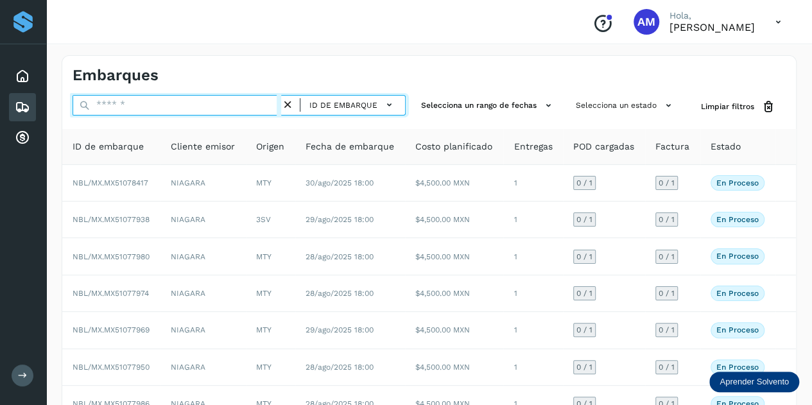
paste input "**********"
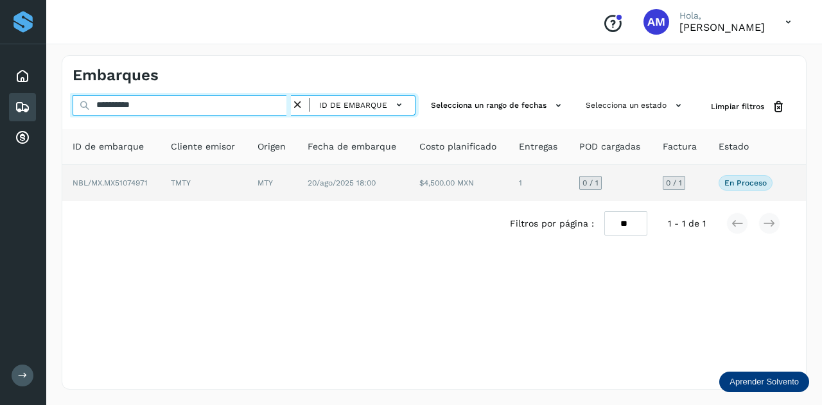
type input "**********"
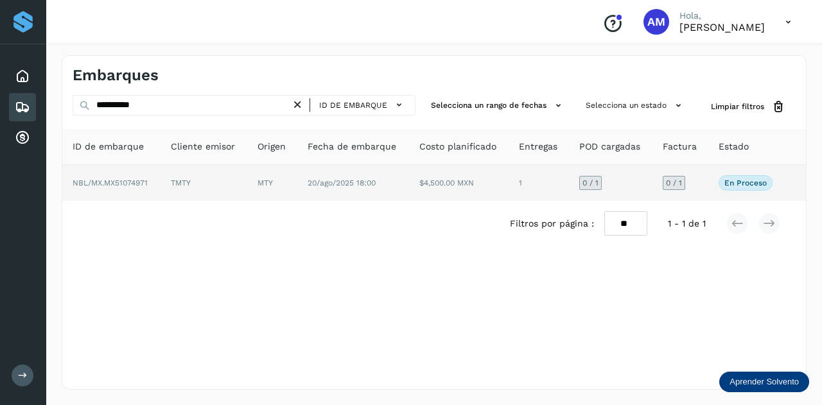
click at [282, 189] on td "MTY" at bounding box center [272, 183] width 50 height 36
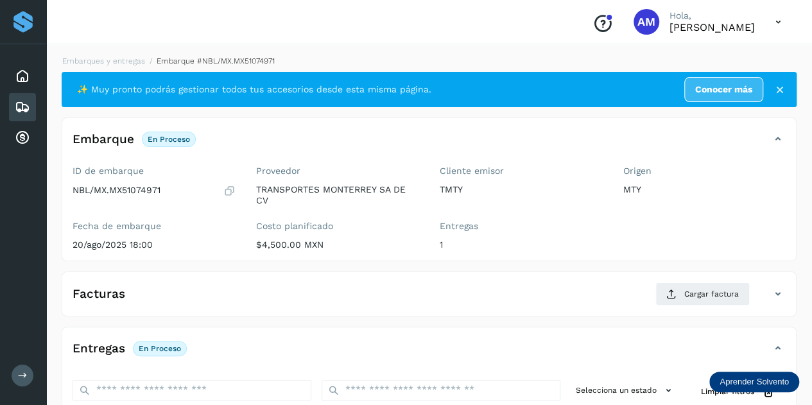
scroll to position [128, 0]
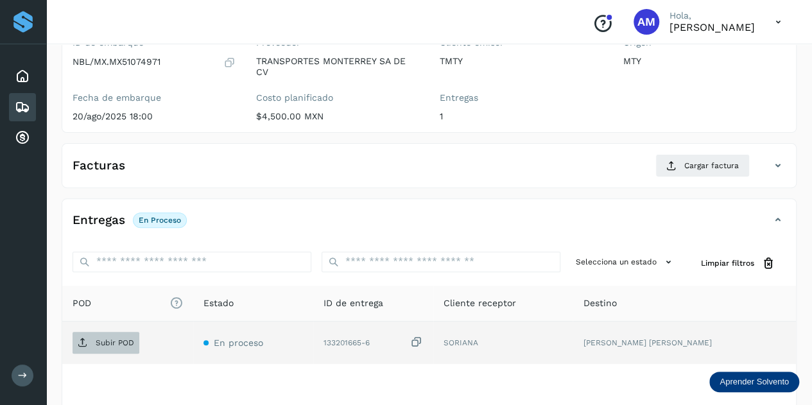
click at [101, 340] on p "Subir POD" at bounding box center [115, 342] width 39 height 9
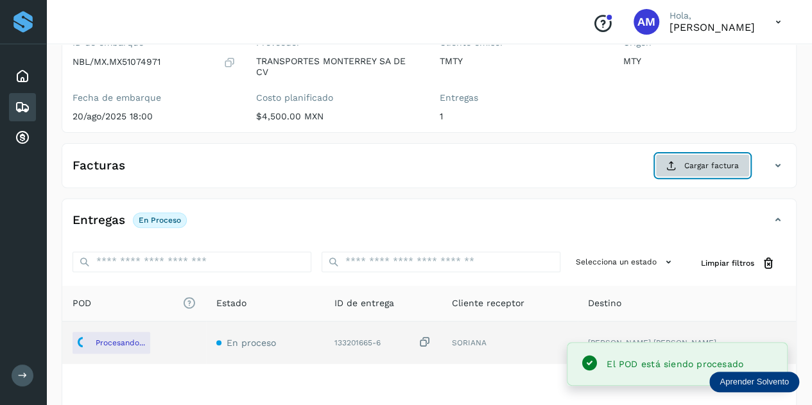
click at [681, 166] on button "Cargar factura" at bounding box center [702, 165] width 94 height 23
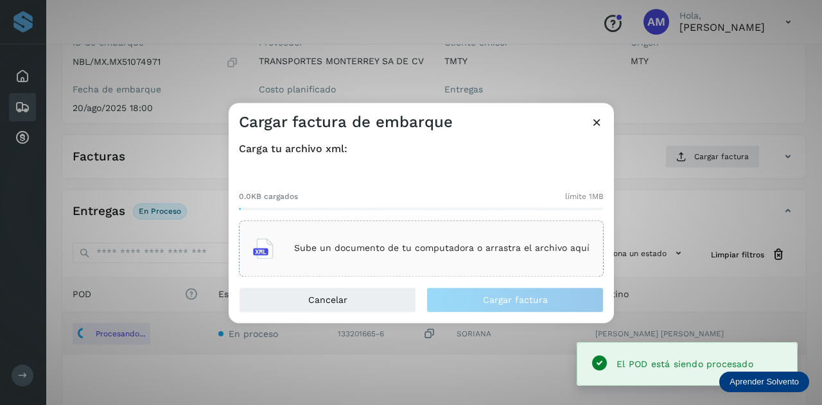
click at [390, 252] on p "Sube un documento de tu computadora o arrastra el archivo aquí" at bounding box center [441, 248] width 295 height 11
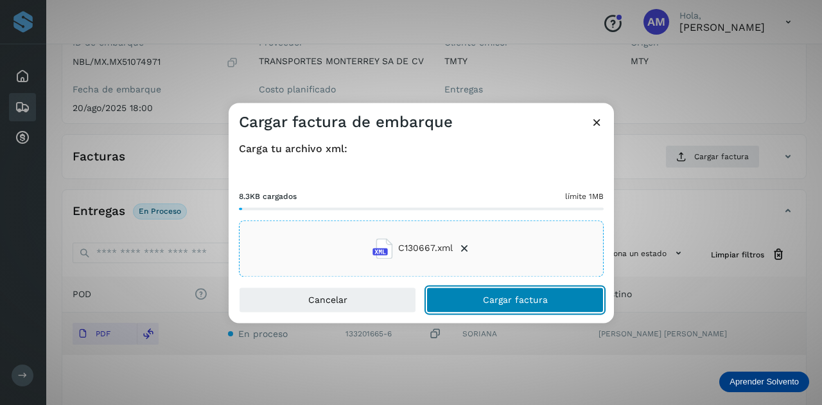
click at [474, 296] on button "Cargar factura" at bounding box center [514, 300] width 177 height 26
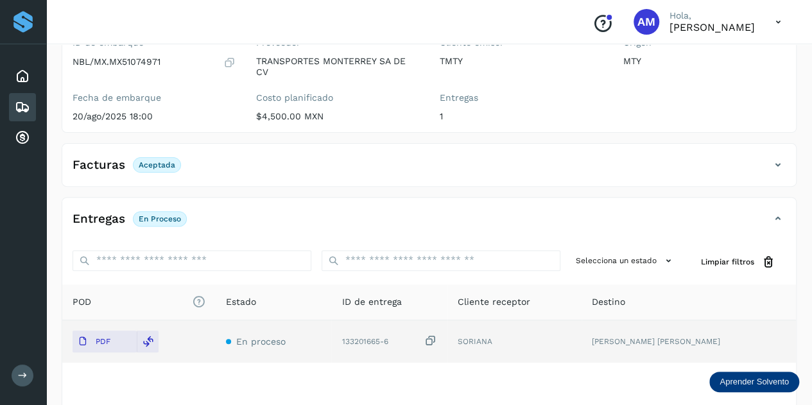
scroll to position [0, 0]
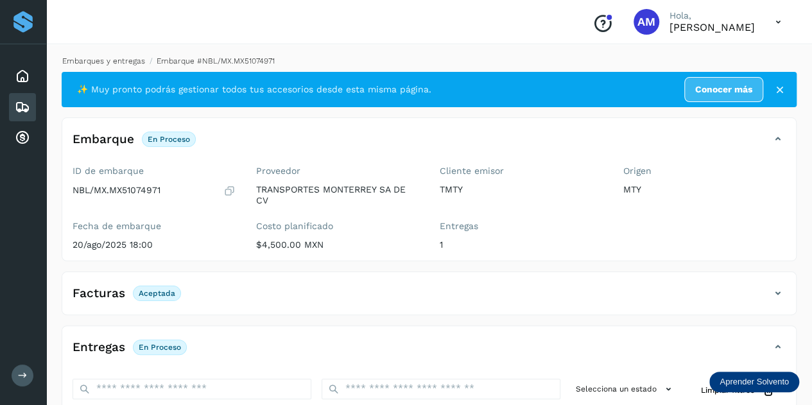
click at [128, 60] on link "Embarques y entregas" at bounding box center [103, 60] width 83 height 9
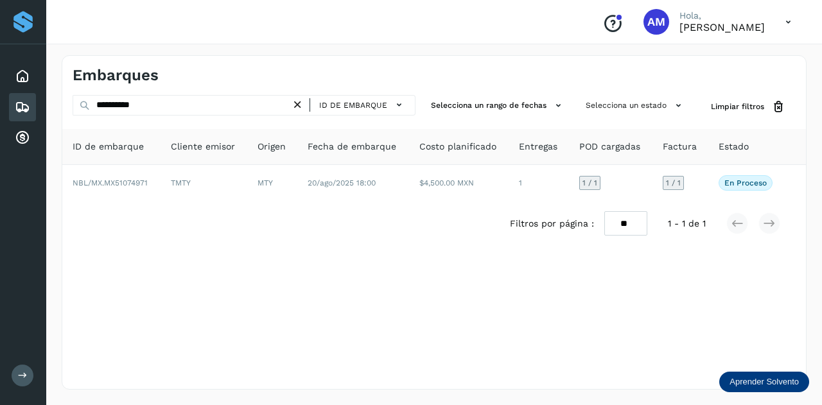
drag, startPoint x: 302, startPoint y: 107, endPoint x: 263, endPoint y: 105, distance: 39.8
click at [302, 107] on icon at bounding box center [297, 104] width 13 height 13
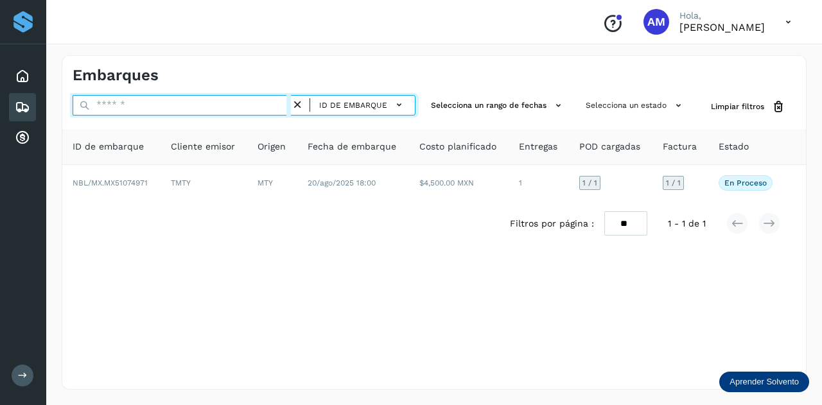
click at [255, 105] on input "text" at bounding box center [182, 105] width 218 height 21
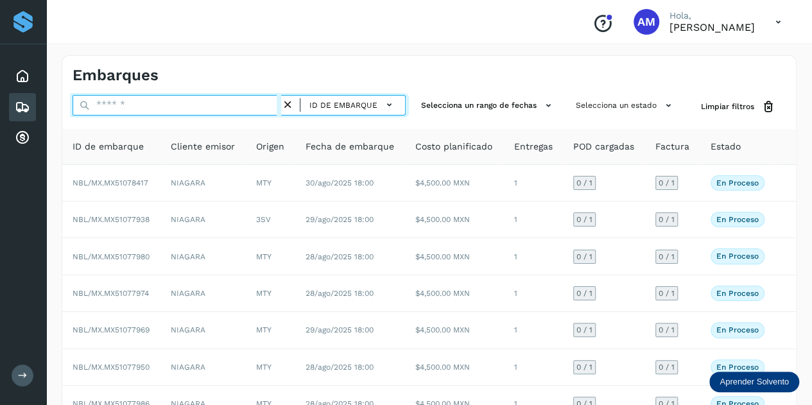
paste input "**********"
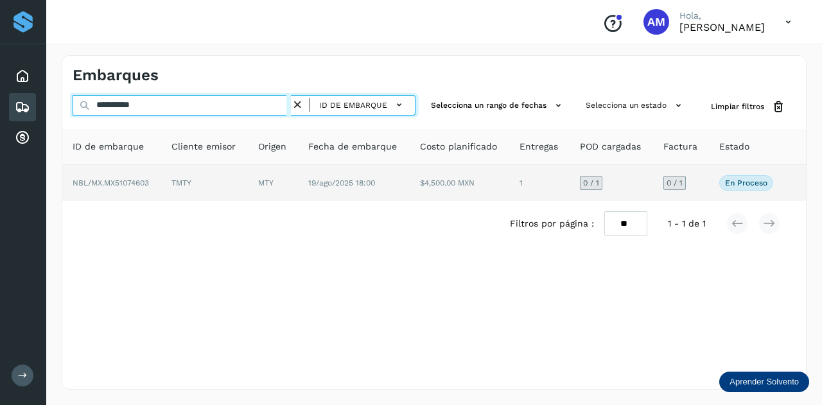
type input "**********"
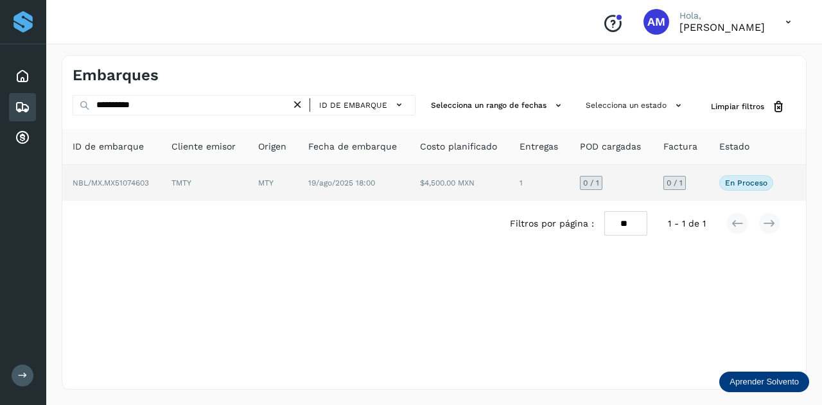
click at [247, 184] on td "TMTY" at bounding box center [204, 183] width 87 height 36
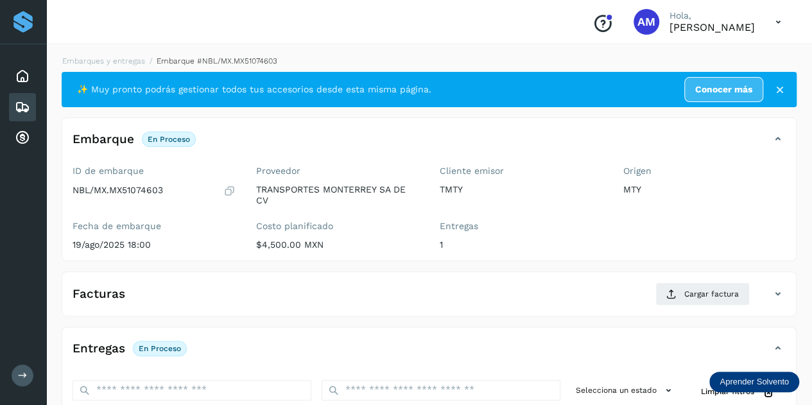
scroll to position [193, 0]
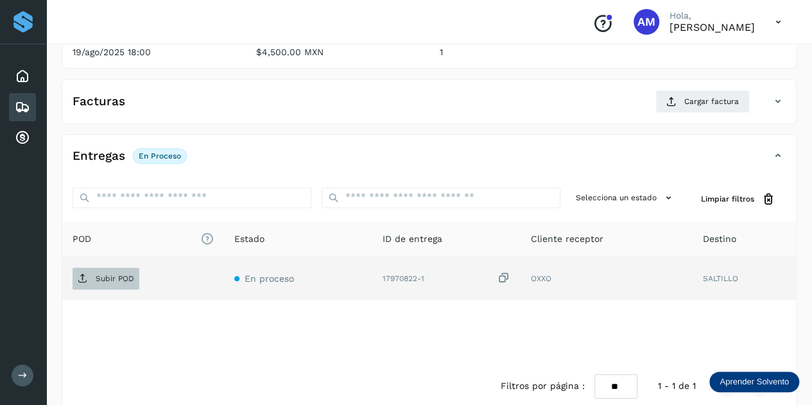
click at [119, 279] on p "Subir POD" at bounding box center [115, 278] width 39 height 9
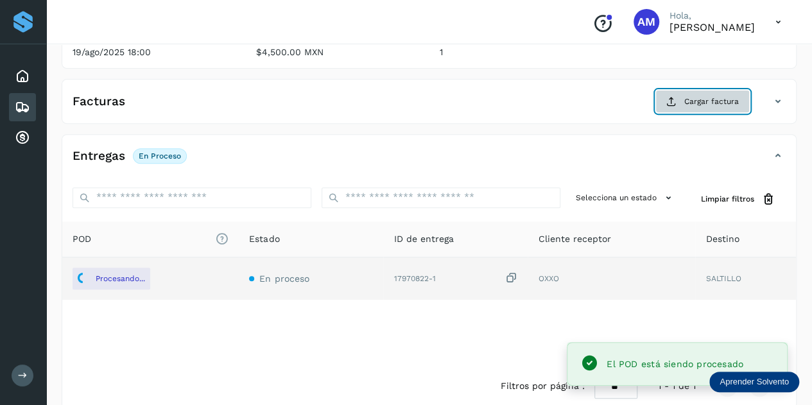
click at [681, 97] on button "Cargar factura" at bounding box center [702, 101] width 94 height 23
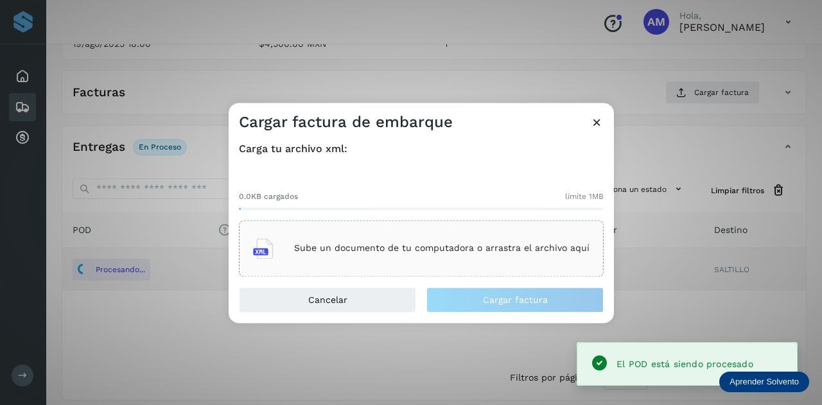
click at [440, 248] on p "Sube un documento de tu computadora o arrastra el archivo aquí" at bounding box center [441, 248] width 295 height 11
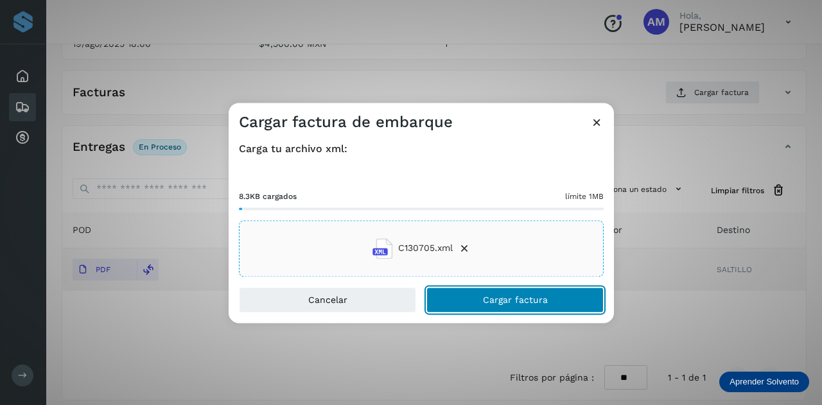
click at [460, 302] on button "Cargar factura" at bounding box center [514, 300] width 177 height 26
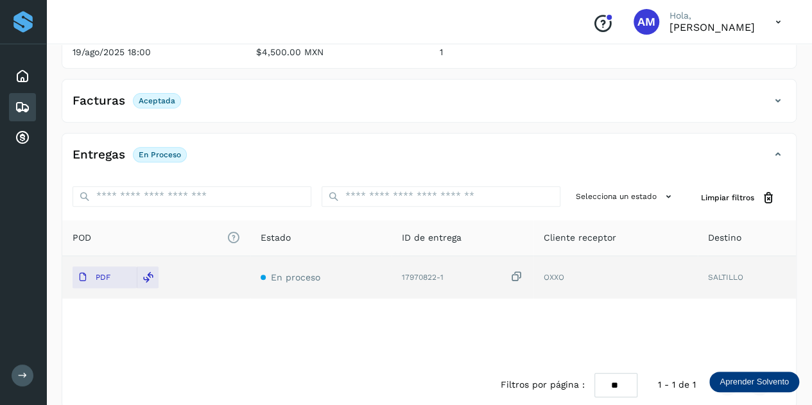
scroll to position [0, 0]
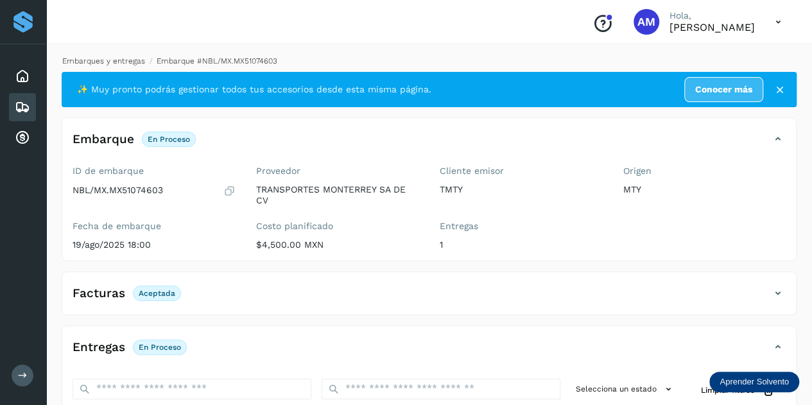
click at [107, 66] on li "Embarques y entregas" at bounding box center [99, 61] width 91 height 12
click at [112, 63] on link "Embarques y entregas" at bounding box center [103, 60] width 83 height 9
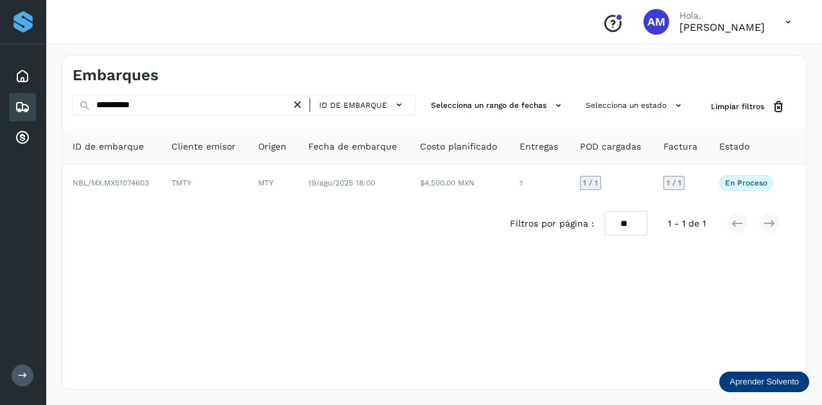
click at [300, 101] on icon at bounding box center [297, 104] width 13 height 13
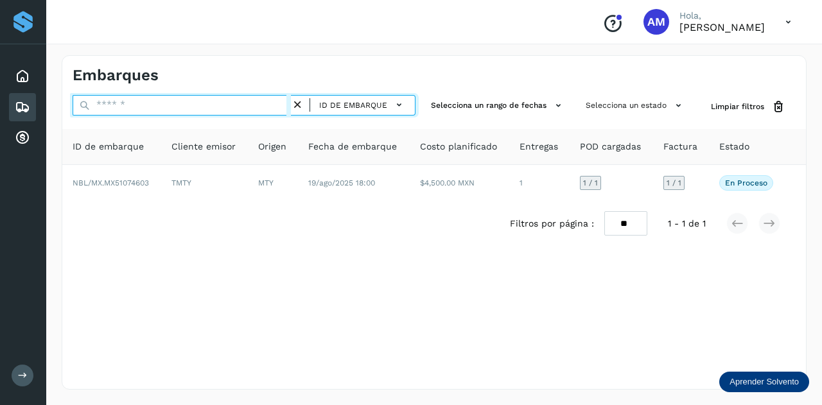
click at [284, 102] on input "text" at bounding box center [182, 105] width 218 height 21
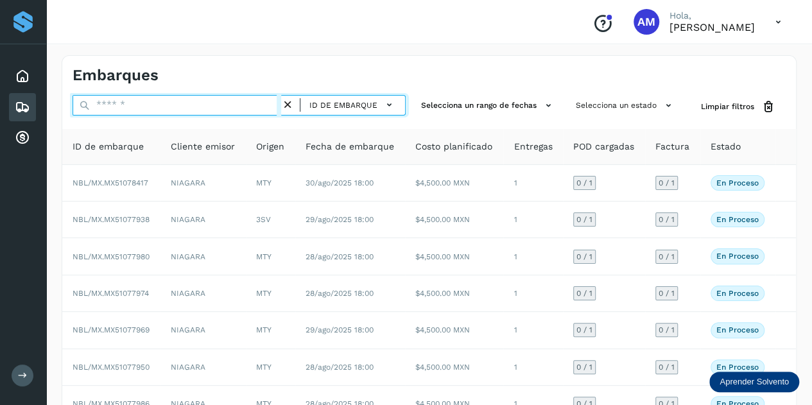
paste input "**********"
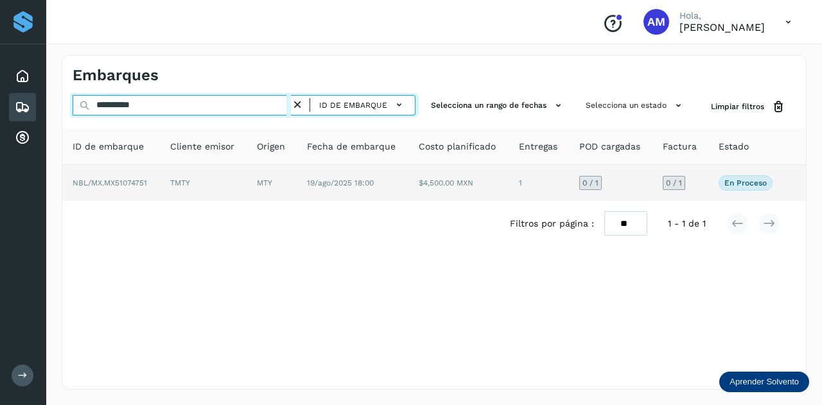
type input "**********"
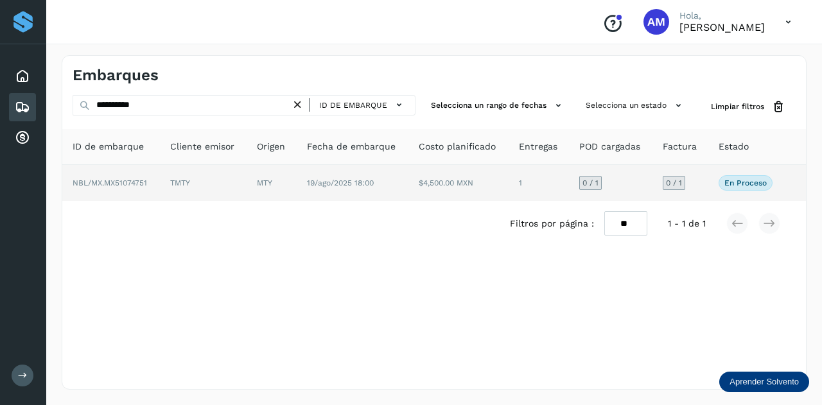
click at [263, 183] on td "MTY" at bounding box center [271, 183] width 50 height 36
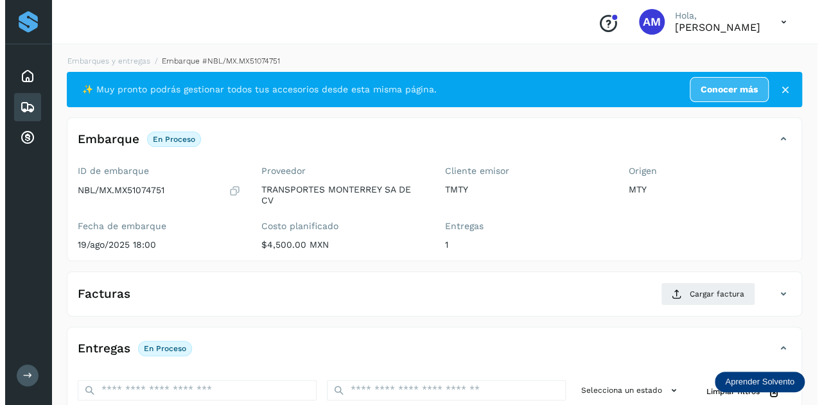
scroll to position [210, 0]
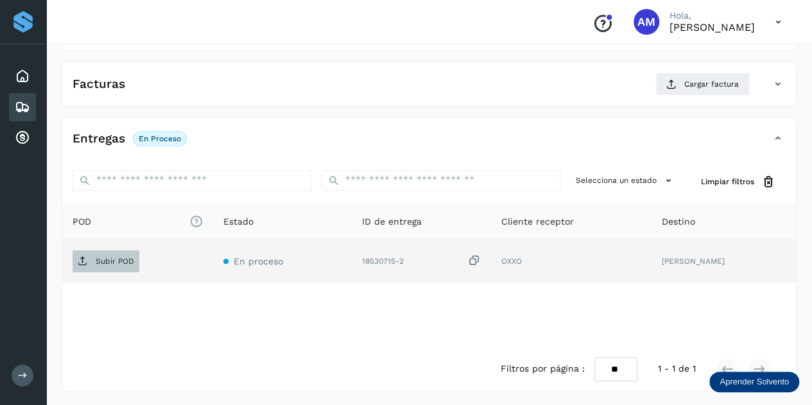
click at [114, 259] on p "Subir POD" at bounding box center [115, 261] width 39 height 9
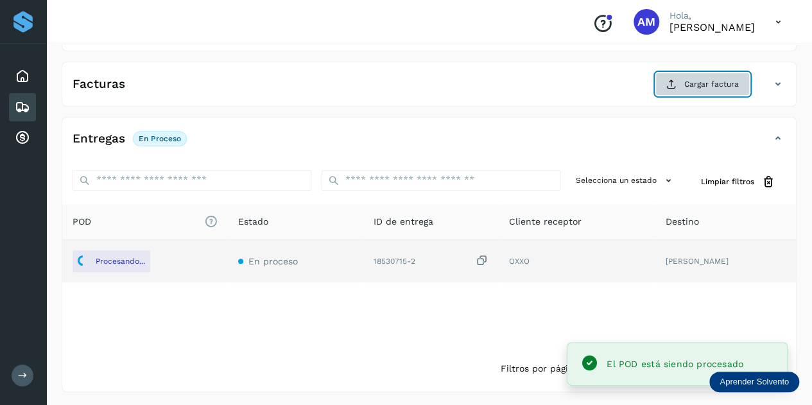
click at [709, 85] on span "Cargar factura" at bounding box center [711, 84] width 55 height 12
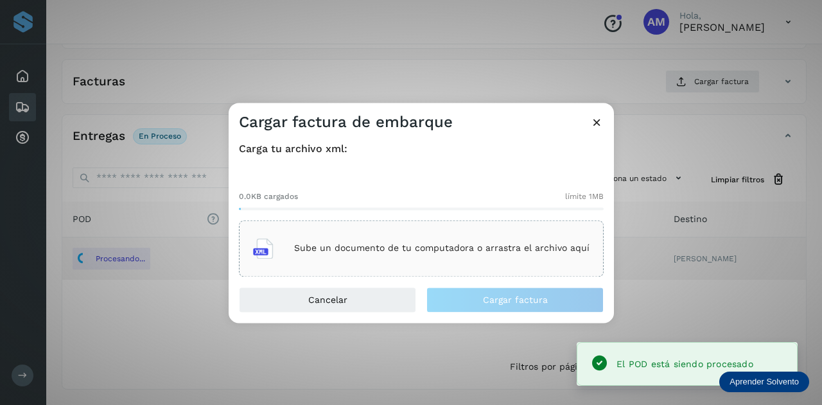
click at [474, 243] on p "Sube un documento de tu computadora o arrastra el archivo aquí" at bounding box center [441, 248] width 295 height 11
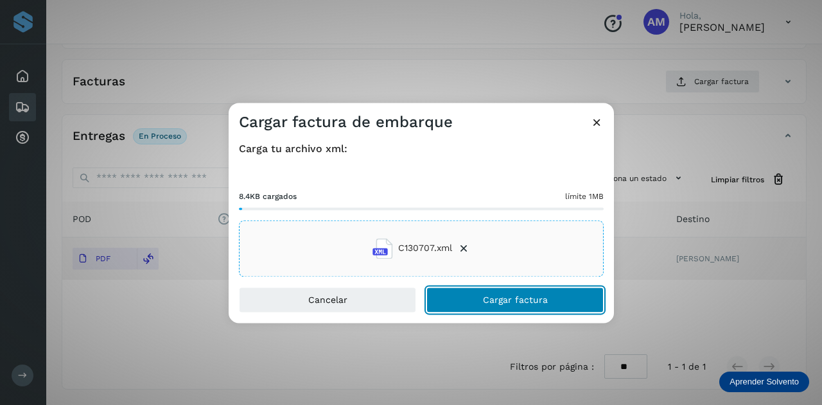
click at [472, 296] on button "Cargar factura" at bounding box center [514, 300] width 177 height 26
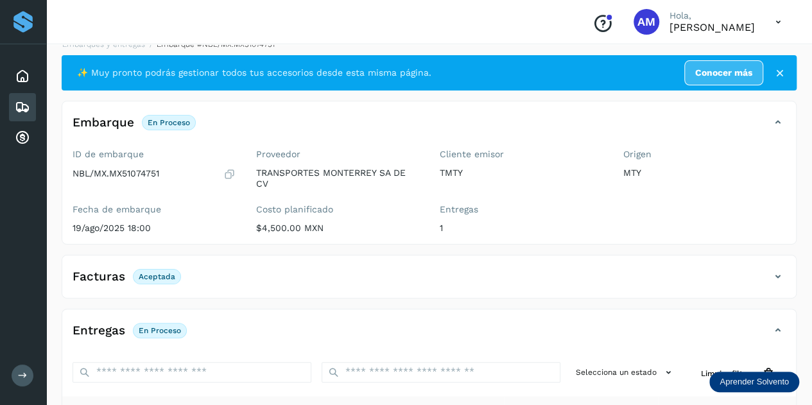
scroll to position [0, 0]
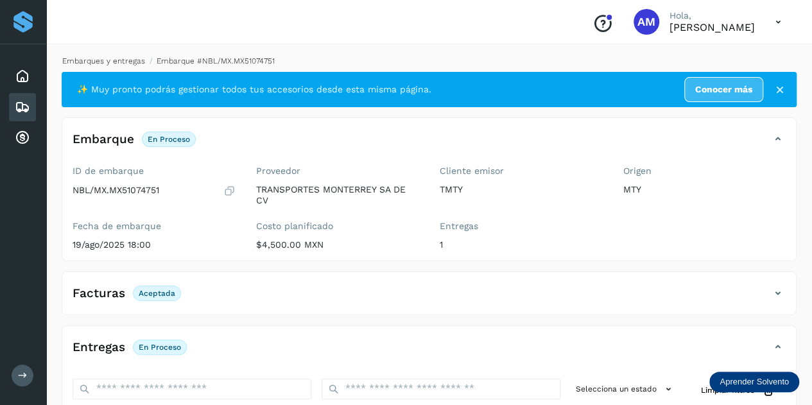
click at [105, 60] on link "Embarques y entregas" at bounding box center [103, 60] width 83 height 9
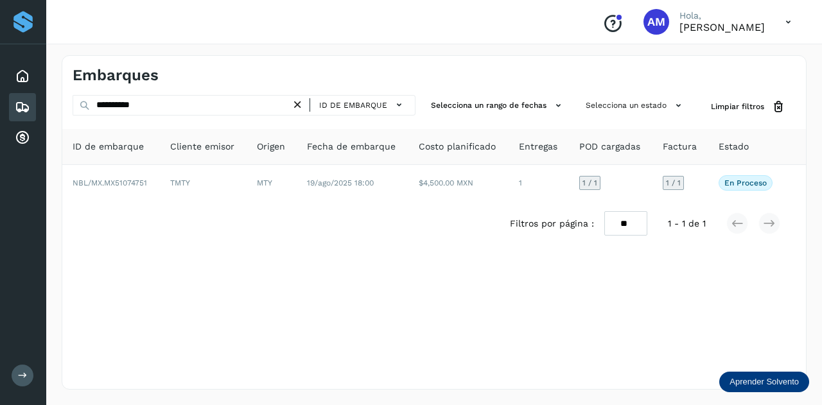
click at [302, 103] on icon at bounding box center [297, 104] width 13 height 13
click at [295, 103] on icon at bounding box center [297, 104] width 13 height 13
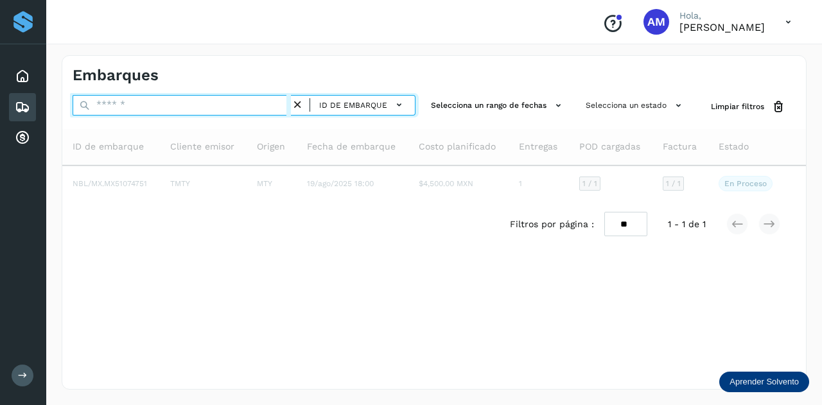
click at [248, 108] on input "text" at bounding box center [182, 105] width 218 height 21
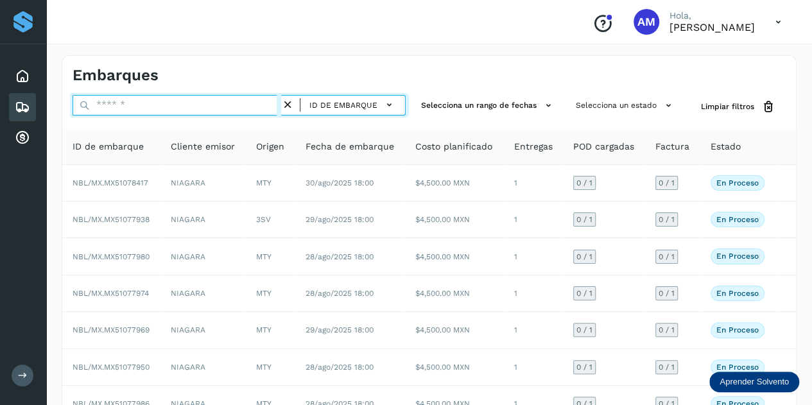
paste input "**********"
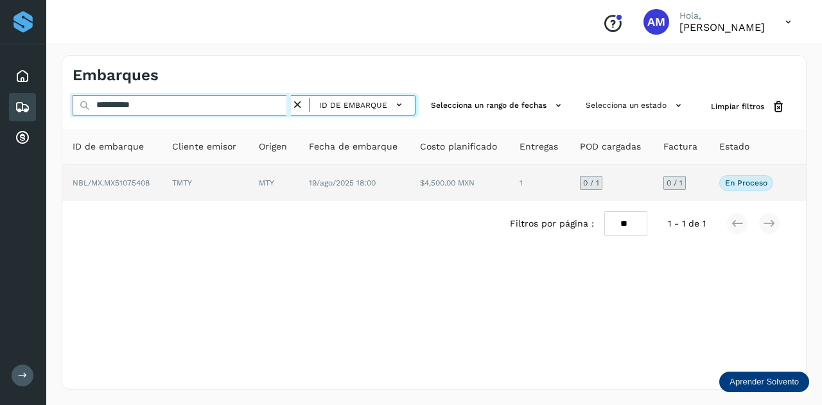
type input "**********"
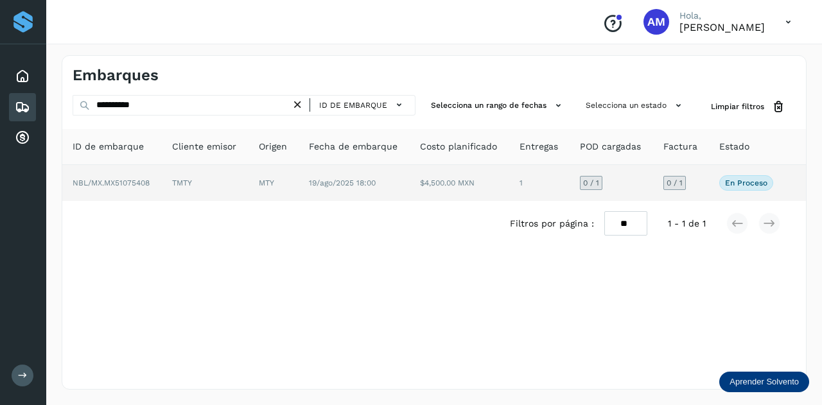
click at [236, 193] on td "TMTY" at bounding box center [205, 183] width 87 height 36
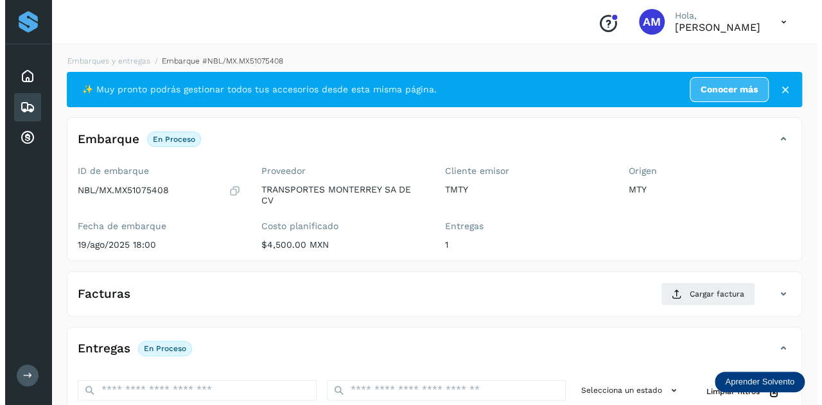
scroll to position [128, 0]
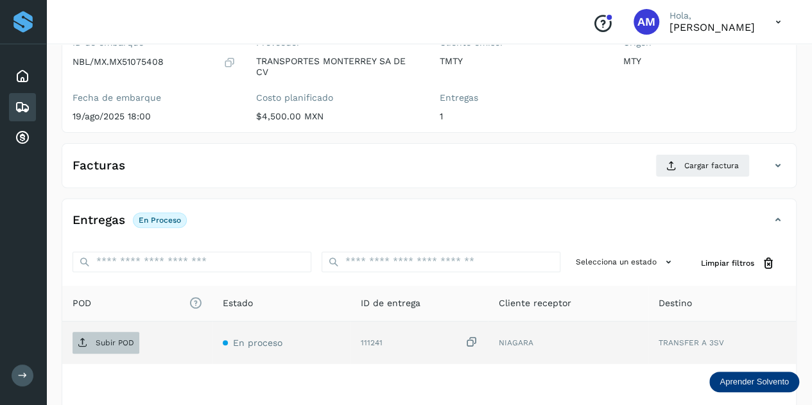
click at [112, 348] on span "Subir POD" at bounding box center [106, 343] width 67 height 21
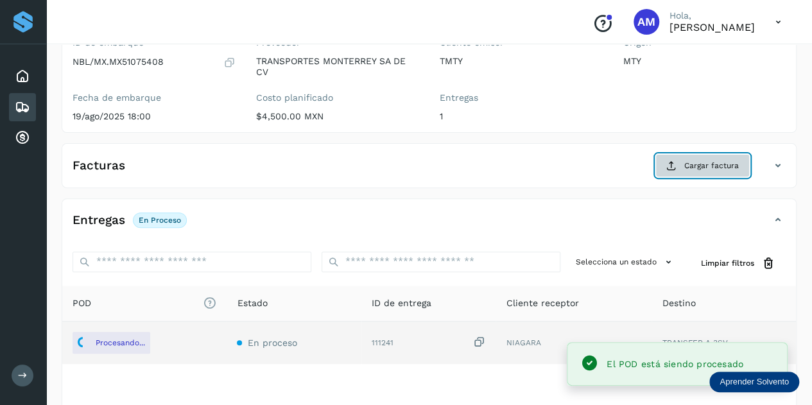
click at [695, 174] on button "Cargar factura" at bounding box center [702, 165] width 94 height 23
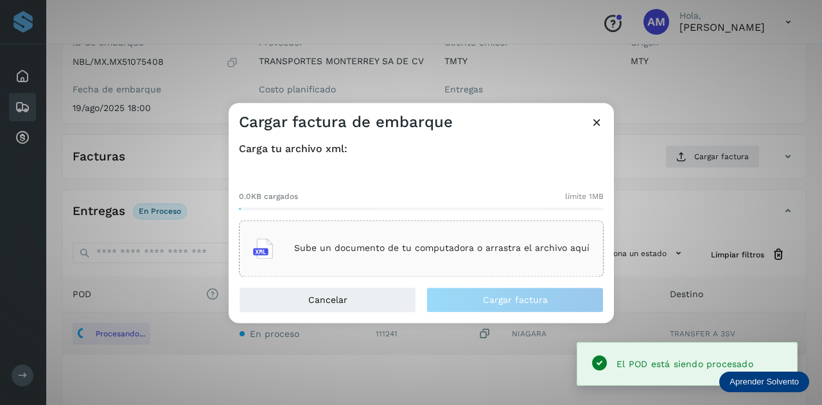
click at [555, 243] on div "Sube un documento de tu computadora o arrastra el archivo aquí" at bounding box center [421, 248] width 336 height 35
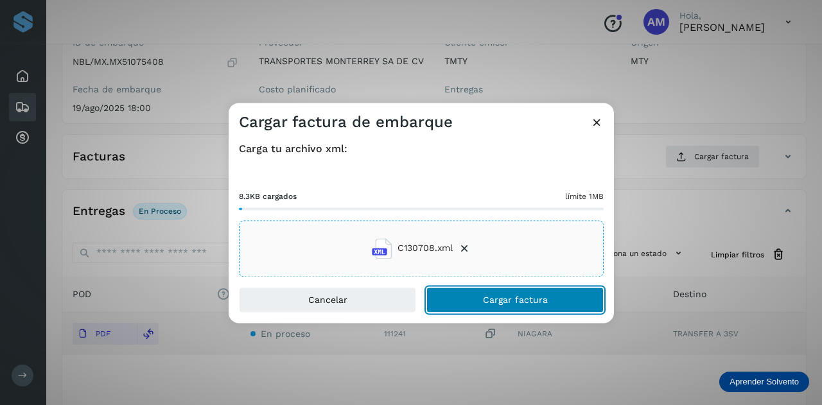
click at [477, 301] on button "Cargar factura" at bounding box center [514, 300] width 177 height 26
